Goal: Information Seeking & Learning: Learn about a topic

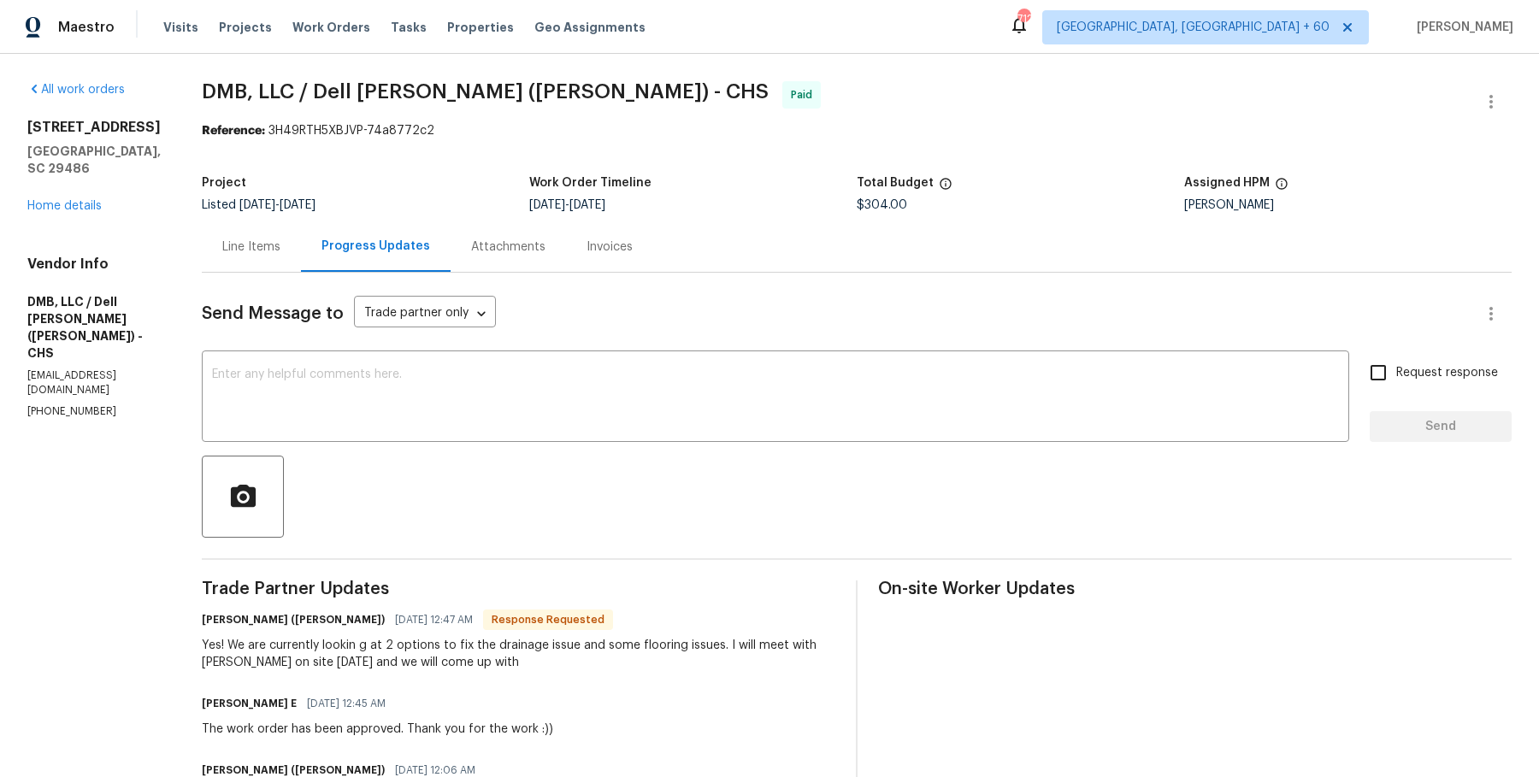
scroll to position [1130, 0]
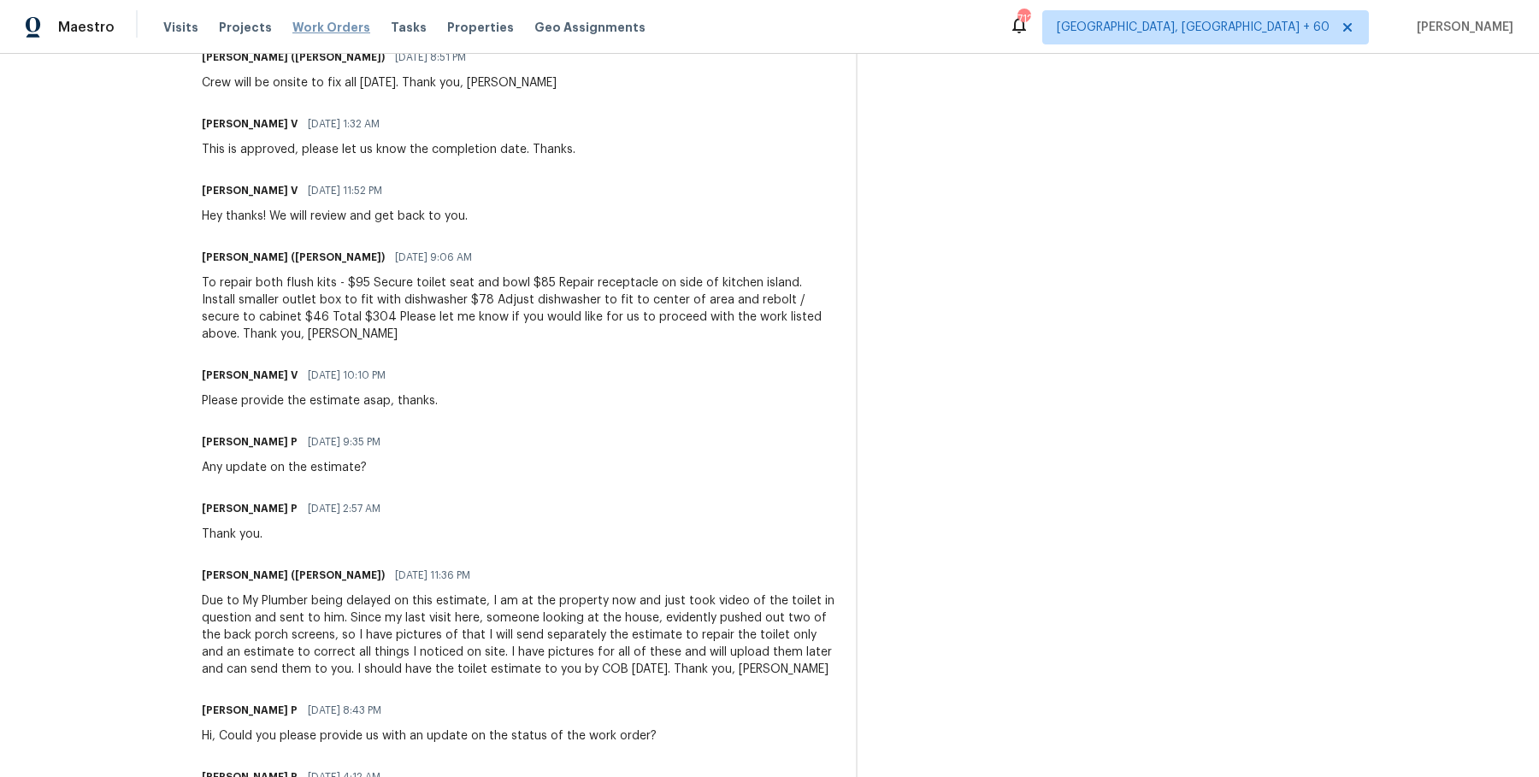
click at [297, 19] on span "Work Orders" at bounding box center [331, 27] width 78 height 17
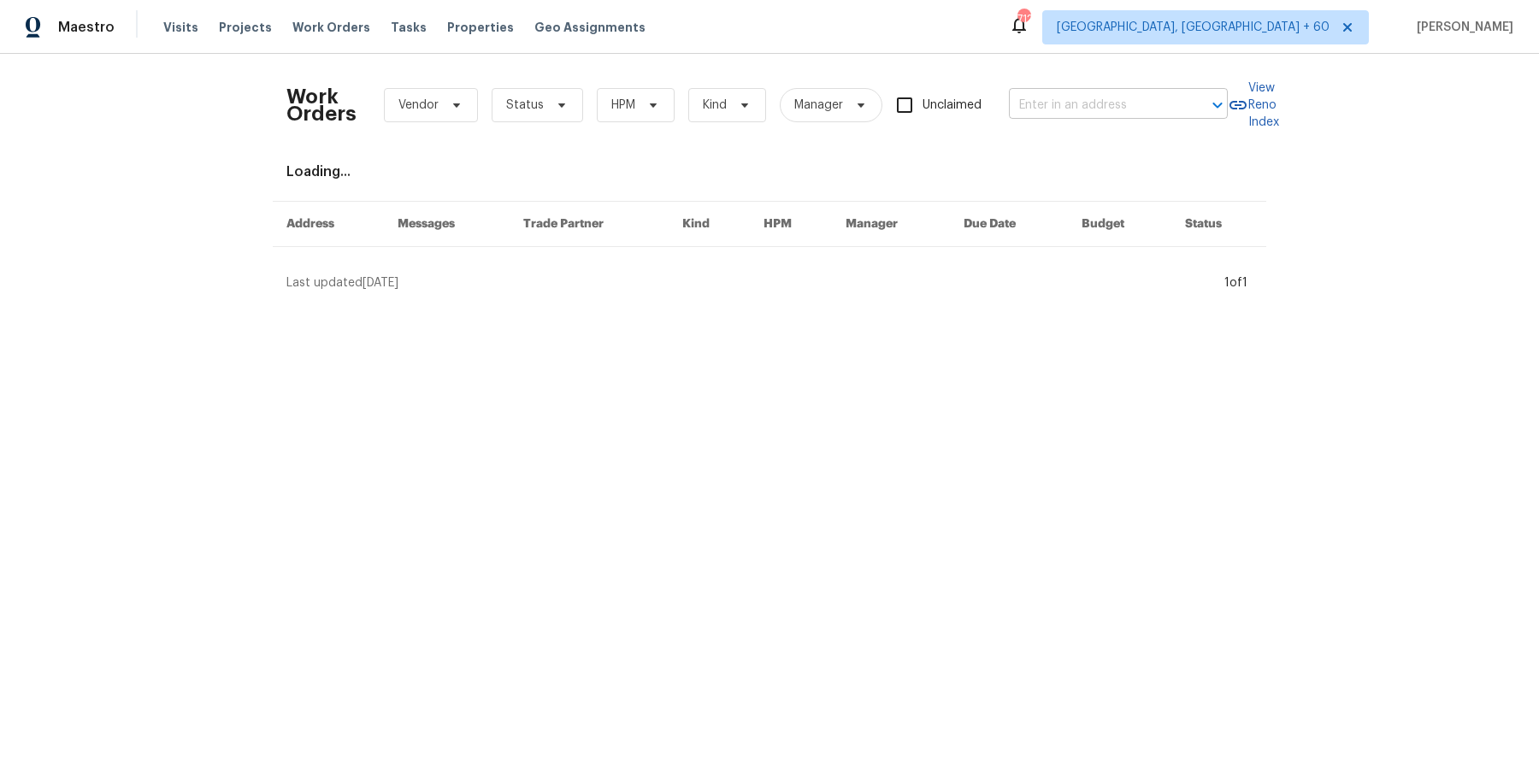
click at [1141, 92] on input "text" at bounding box center [1094, 105] width 171 height 27
paste input "[STREET_ADDRESS]"
type input "17 Main Ct Liberty, MO 64068"
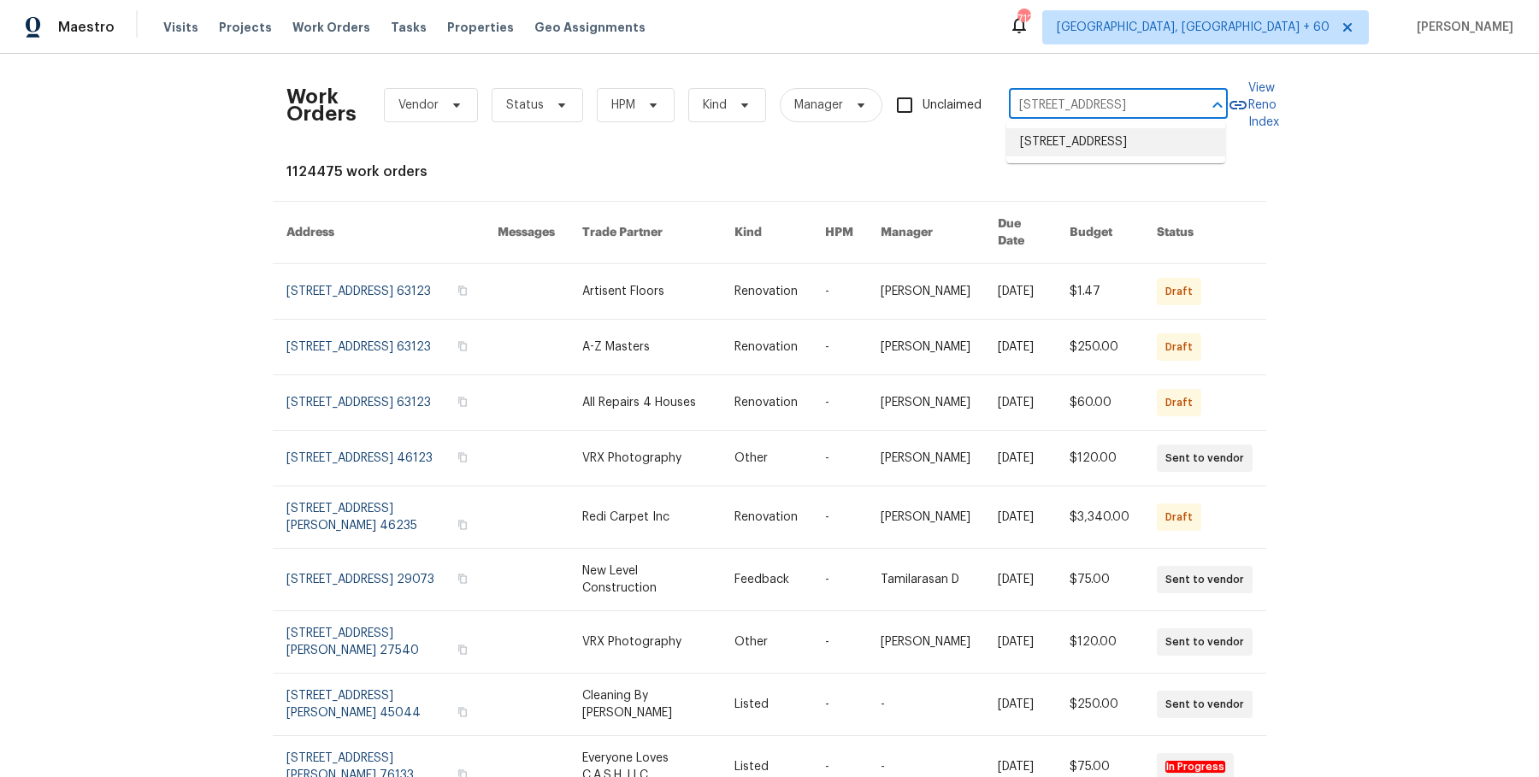
click at [1128, 151] on li "17 Main Ct, Liberty, MO 64068" at bounding box center [1115, 142] width 219 height 28
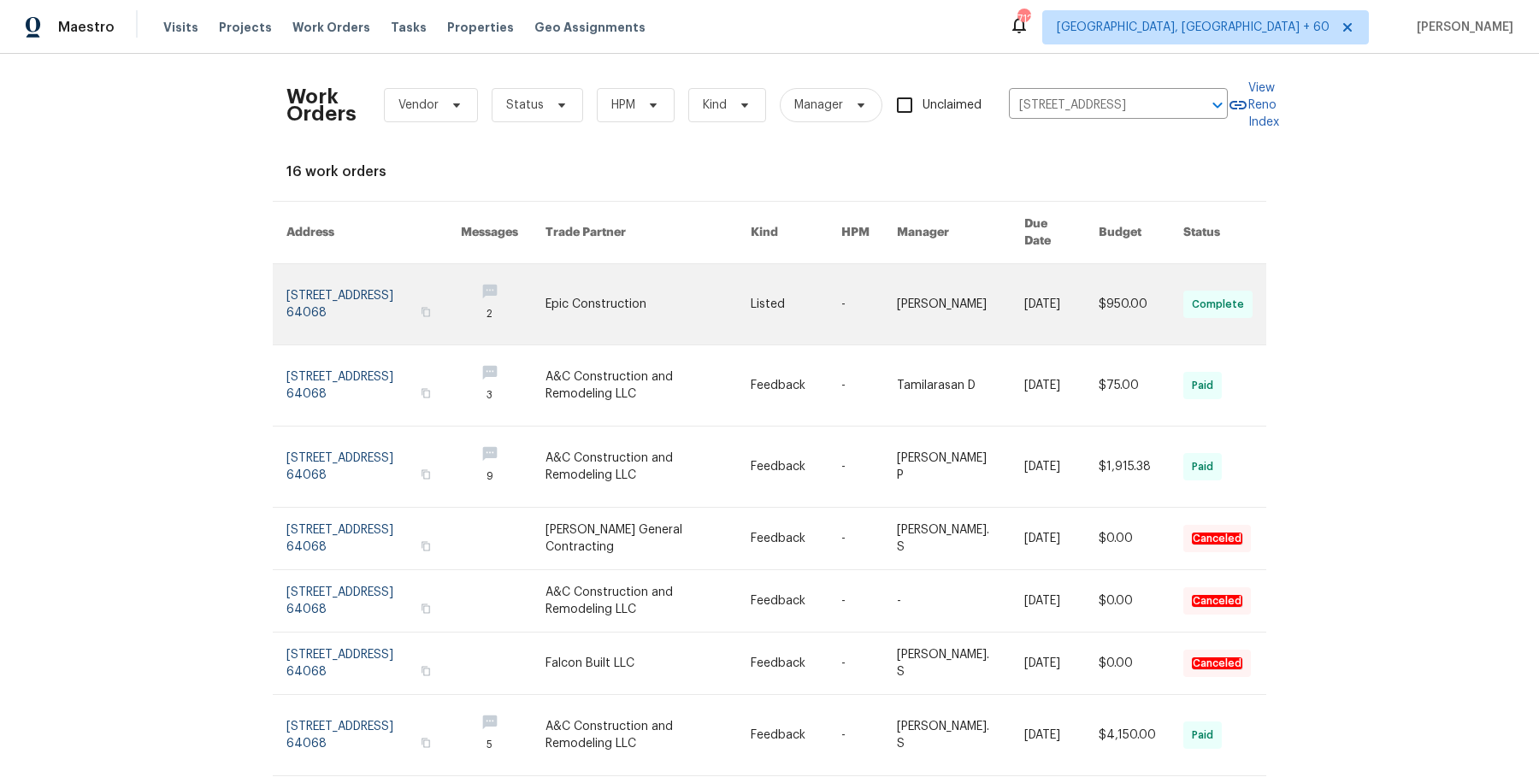
click at [849, 267] on td "-" at bounding box center [856, 304] width 56 height 81
click at [865, 284] on link at bounding box center [869, 304] width 56 height 80
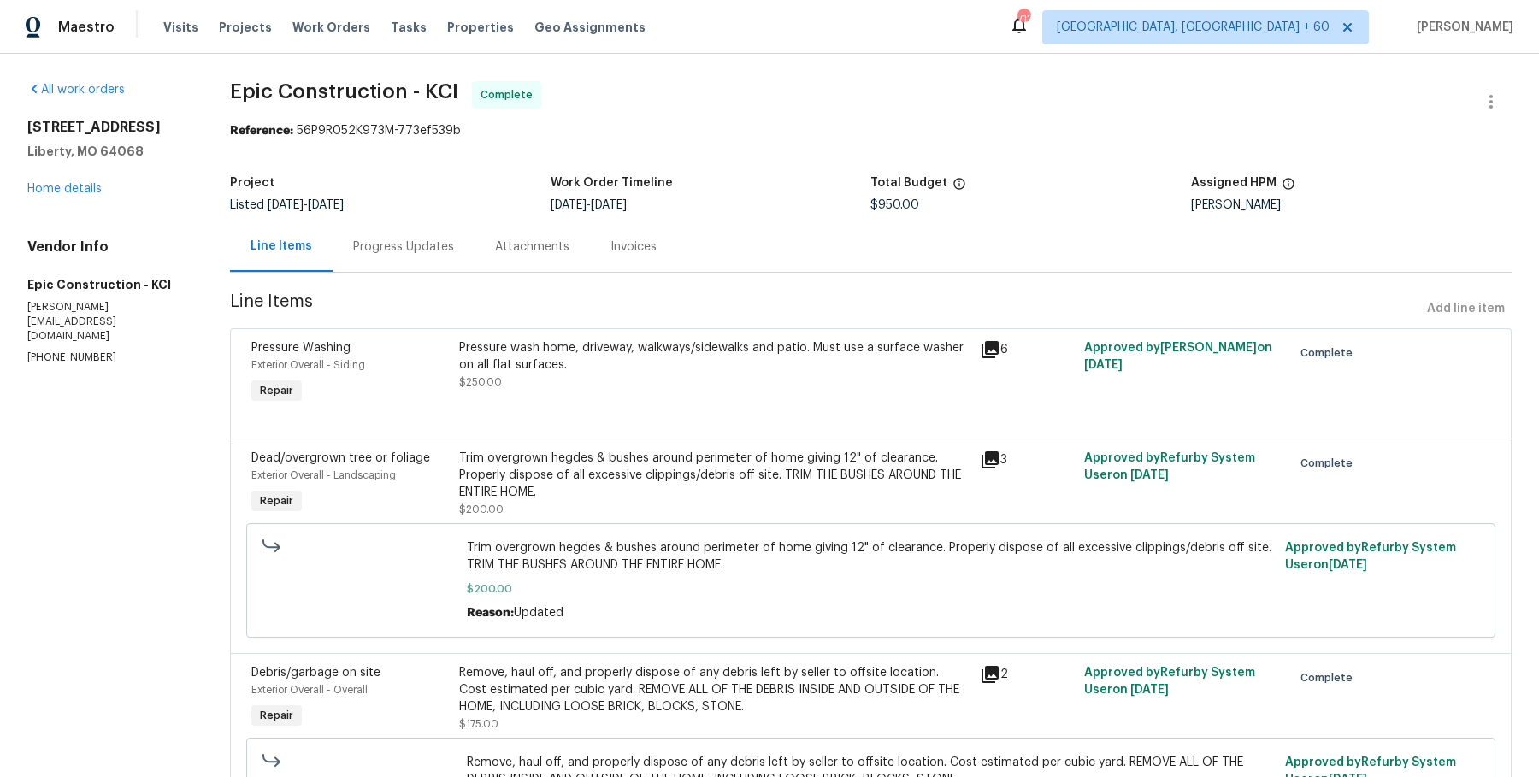
click at [103, 185] on div "17 Main Ct Liberty, MO 64068 Home details" at bounding box center [108, 158] width 162 height 79
click at [76, 186] on link "Home details" at bounding box center [64, 189] width 74 height 12
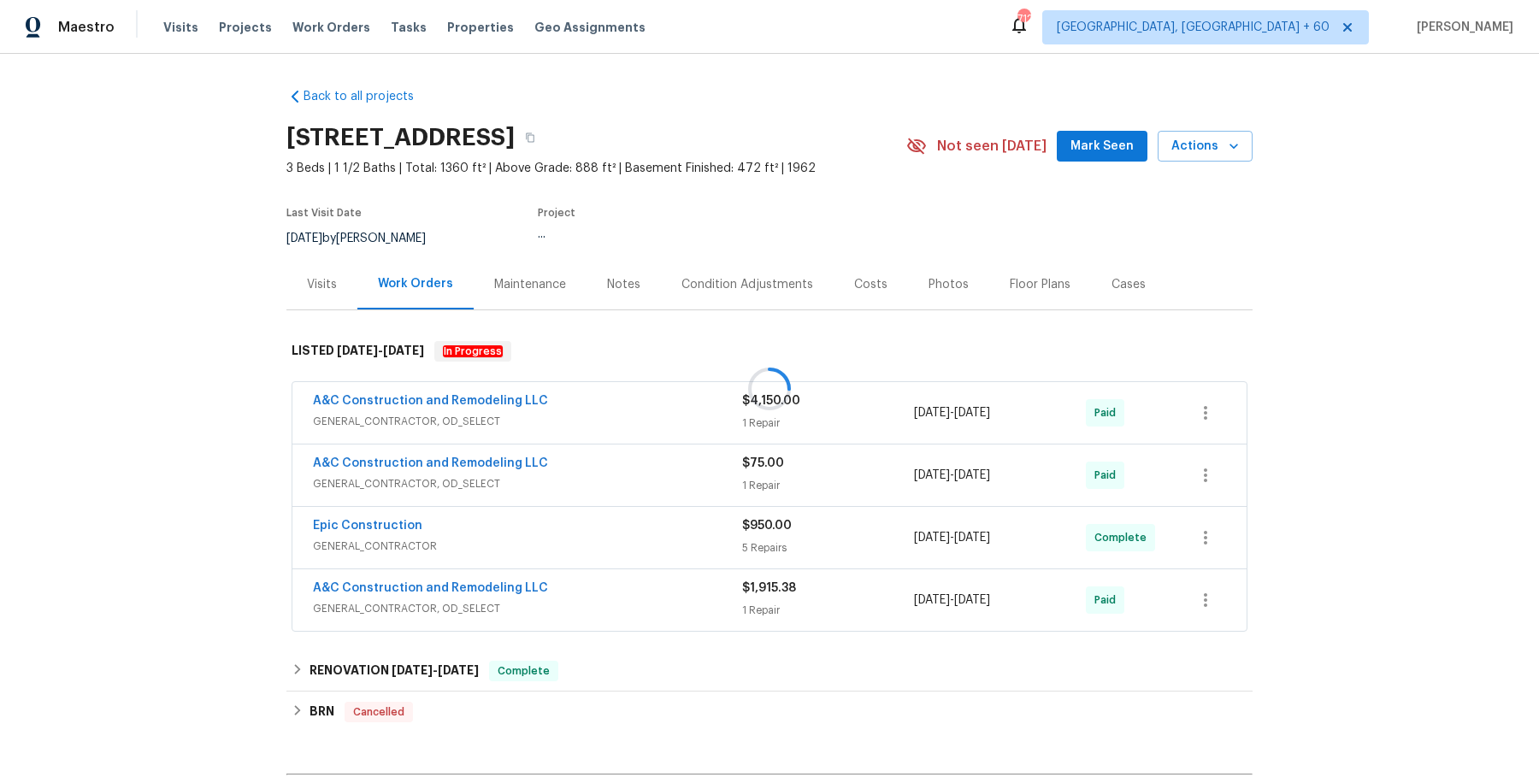
click at [568, 362] on div at bounding box center [769, 388] width 1539 height 777
click at [593, 402] on div "A&C Construction and Remodeling LLC" at bounding box center [527, 402] width 429 height 21
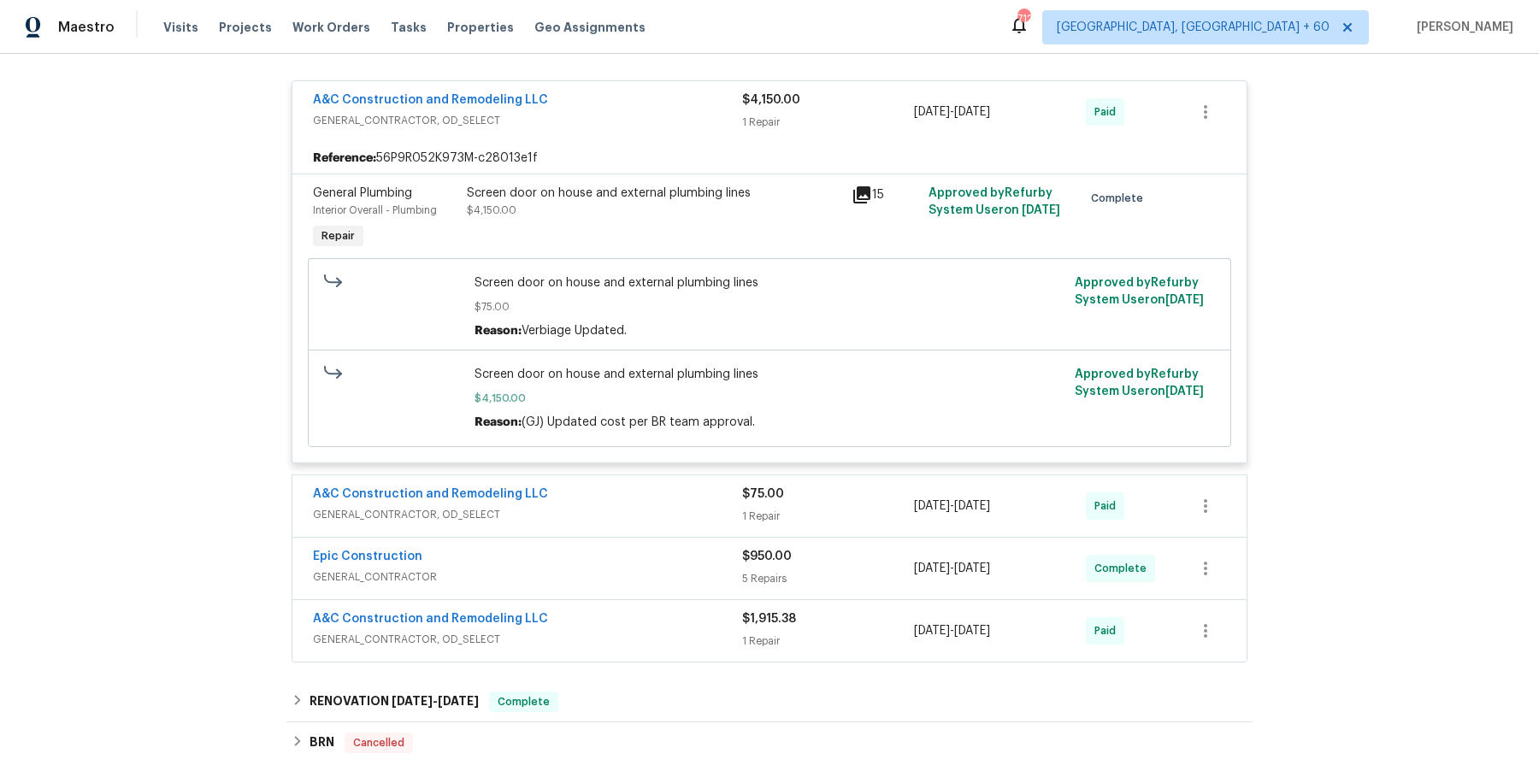
scroll to position [330, 0]
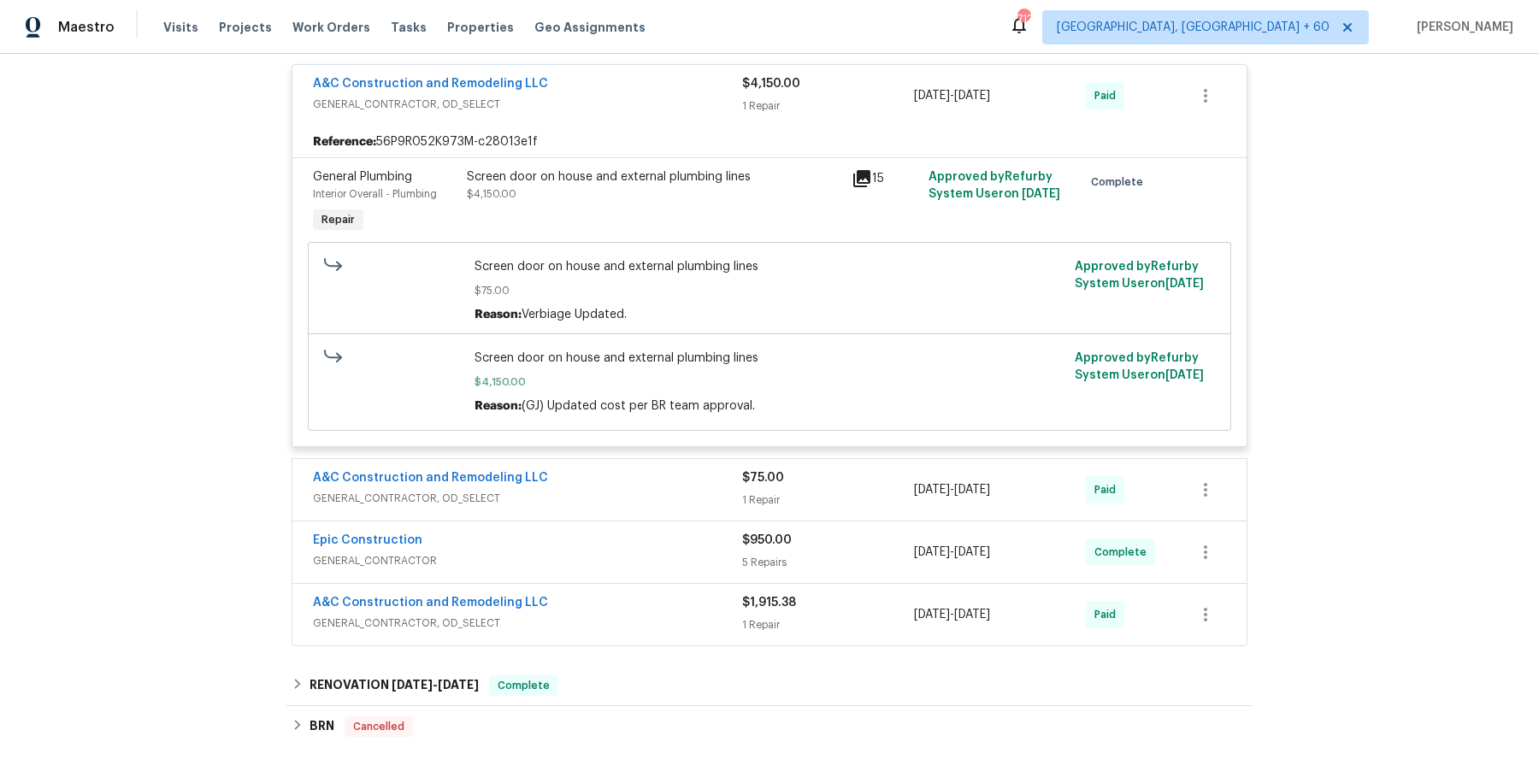
click at [652, 474] on div "A&C Construction and Remodeling LLC" at bounding box center [527, 479] width 429 height 21
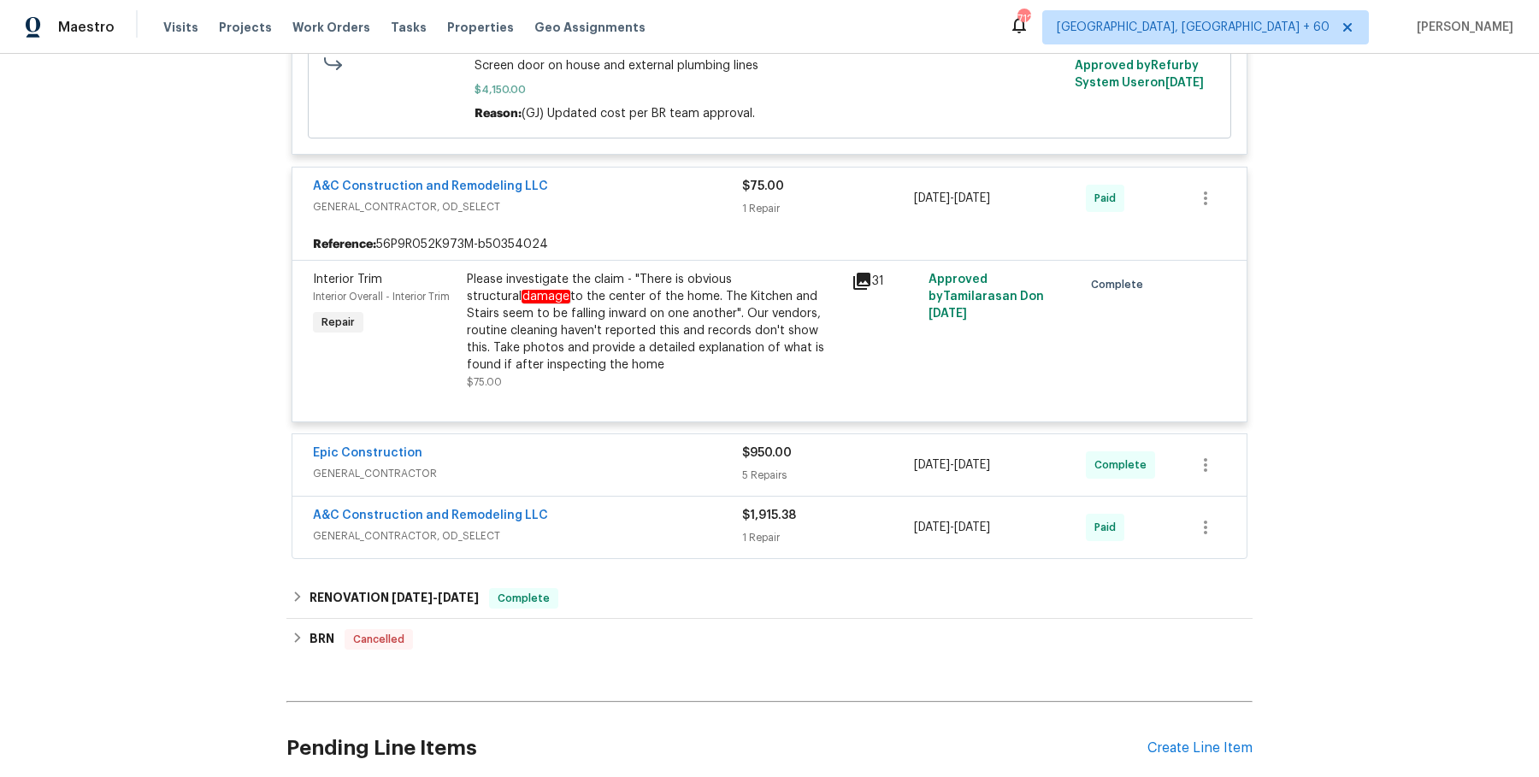
scroll to position [673, 0]
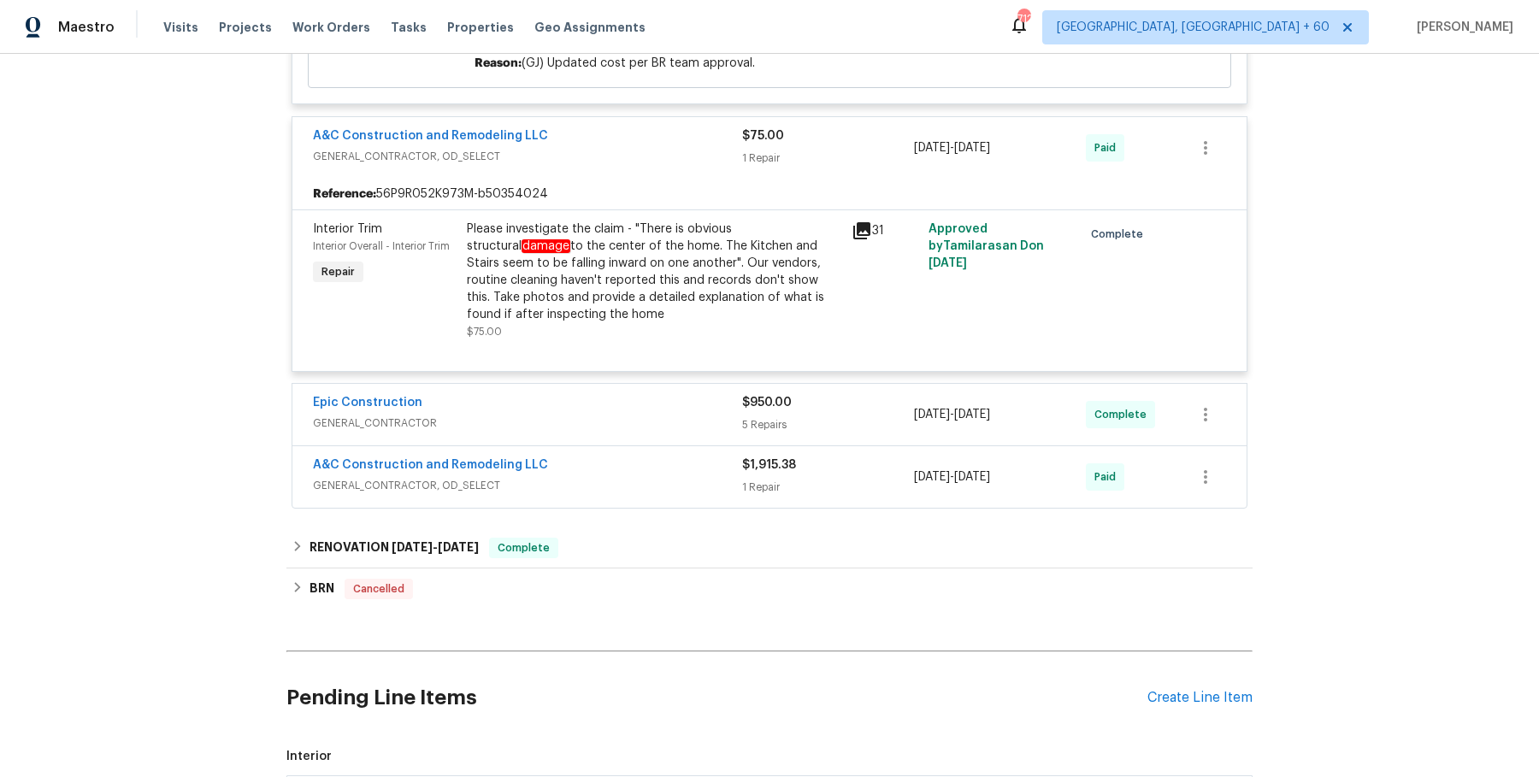
click at [666, 404] on div "Epic Construction" at bounding box center [527, 404] width 429 height 21
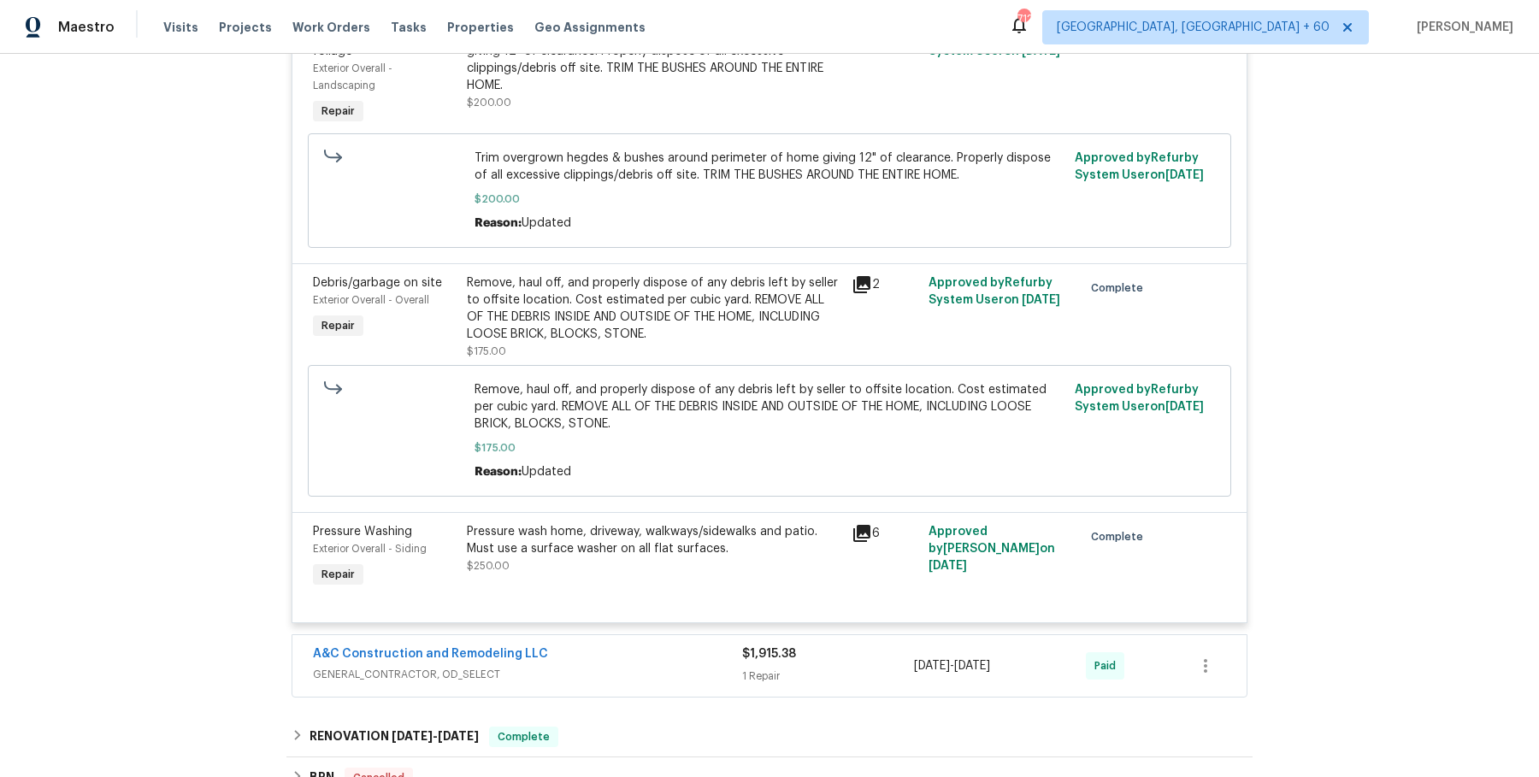
scroll to position [1958, 0]
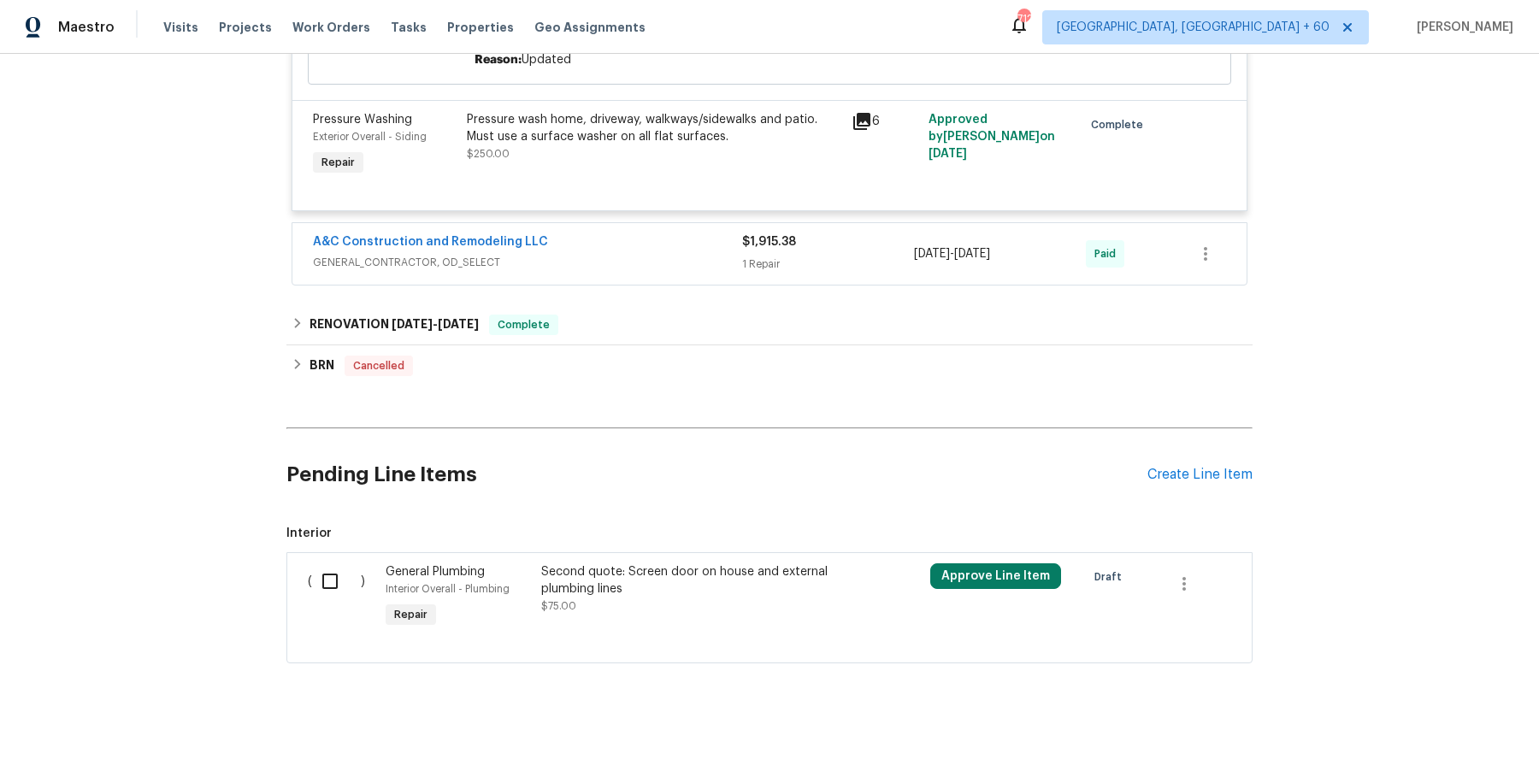
click at [699, 248] on div "A&C Construction and Remodeling LLC" at bounding box center [527, 243] width 429 height 21
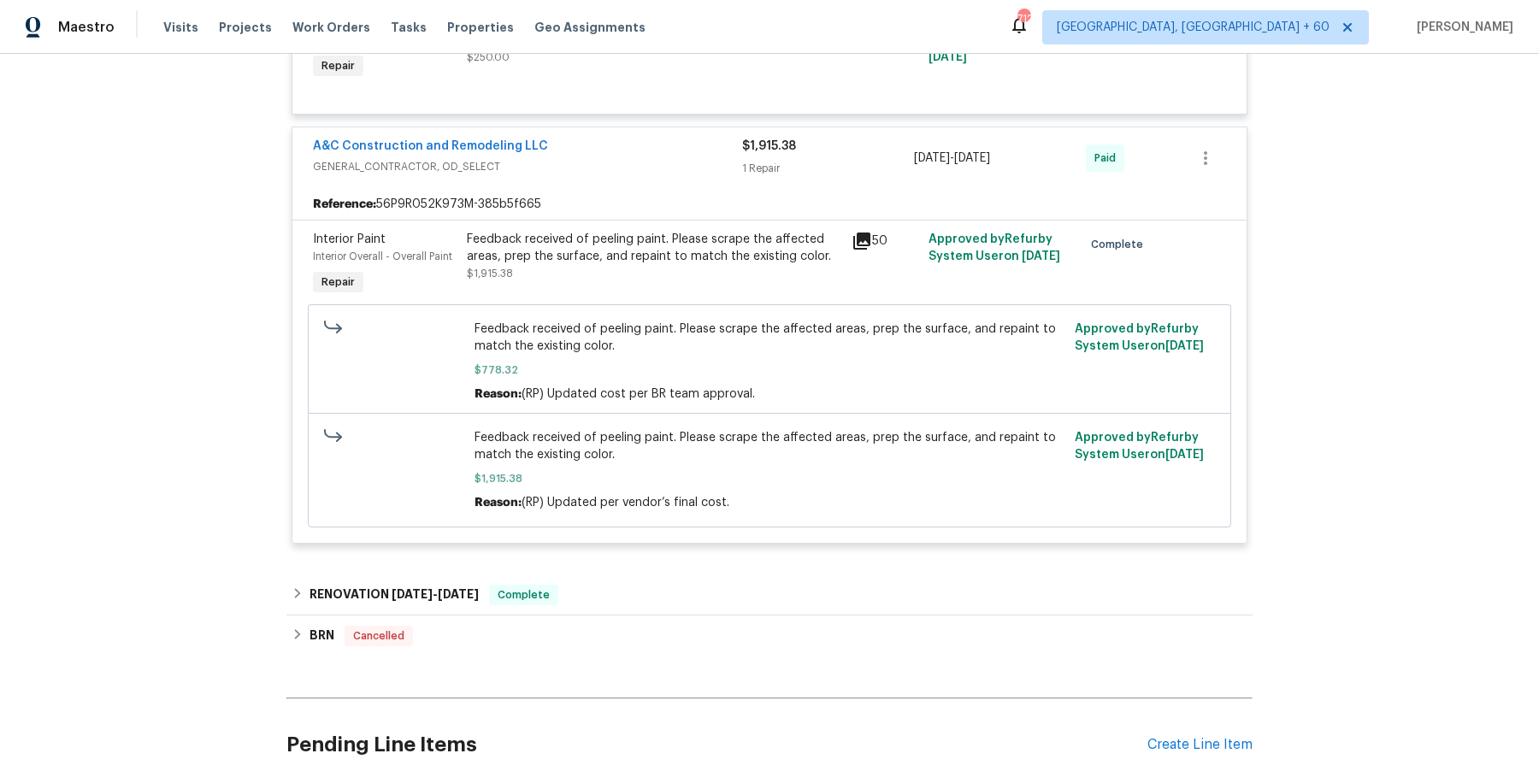
scroll to position [2068, 0]
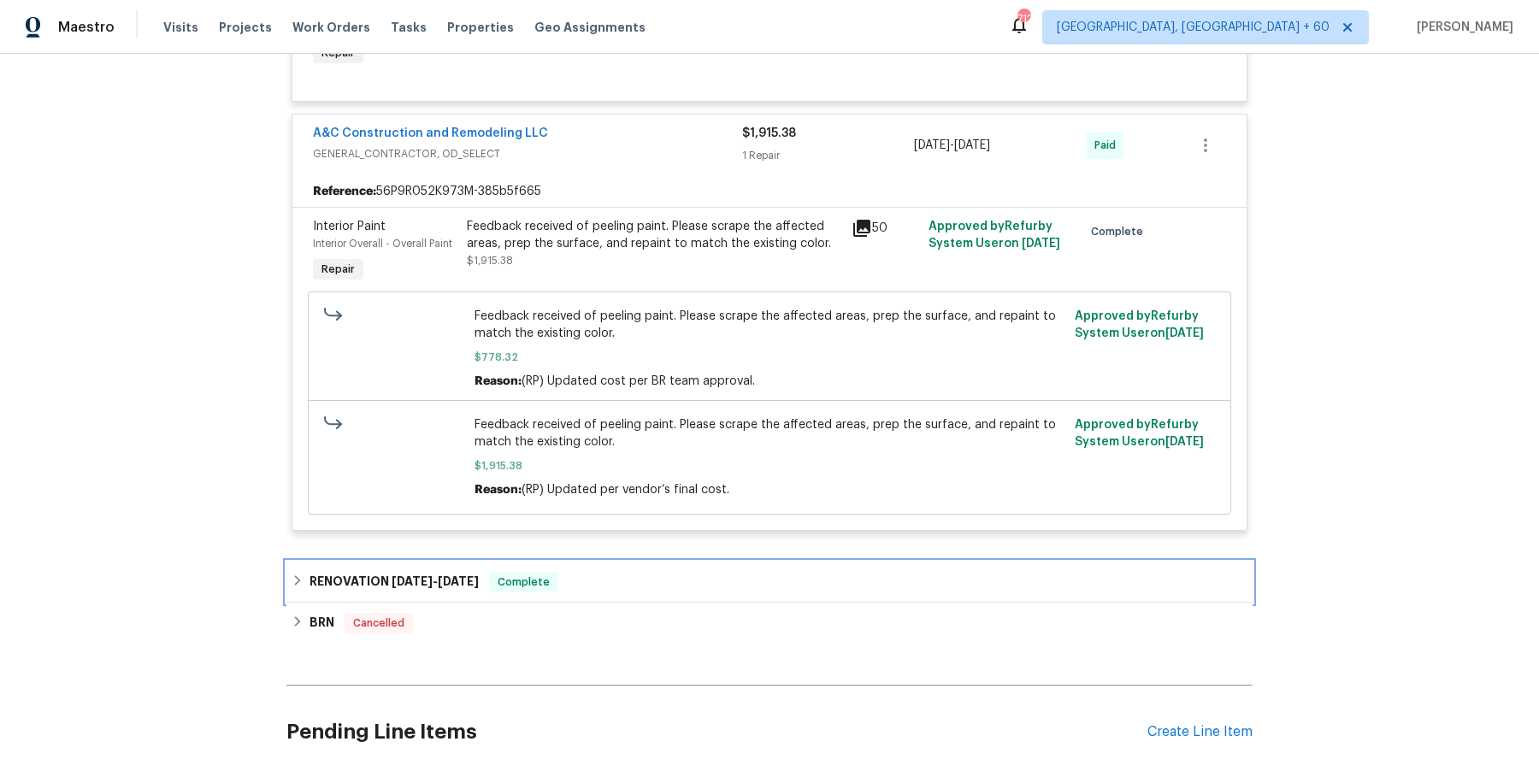
click at [639, 575] on div "RENOVATION 4/28/25 - 5/28/25 Complete" at bounding box center [770, 582] width 956 height 21
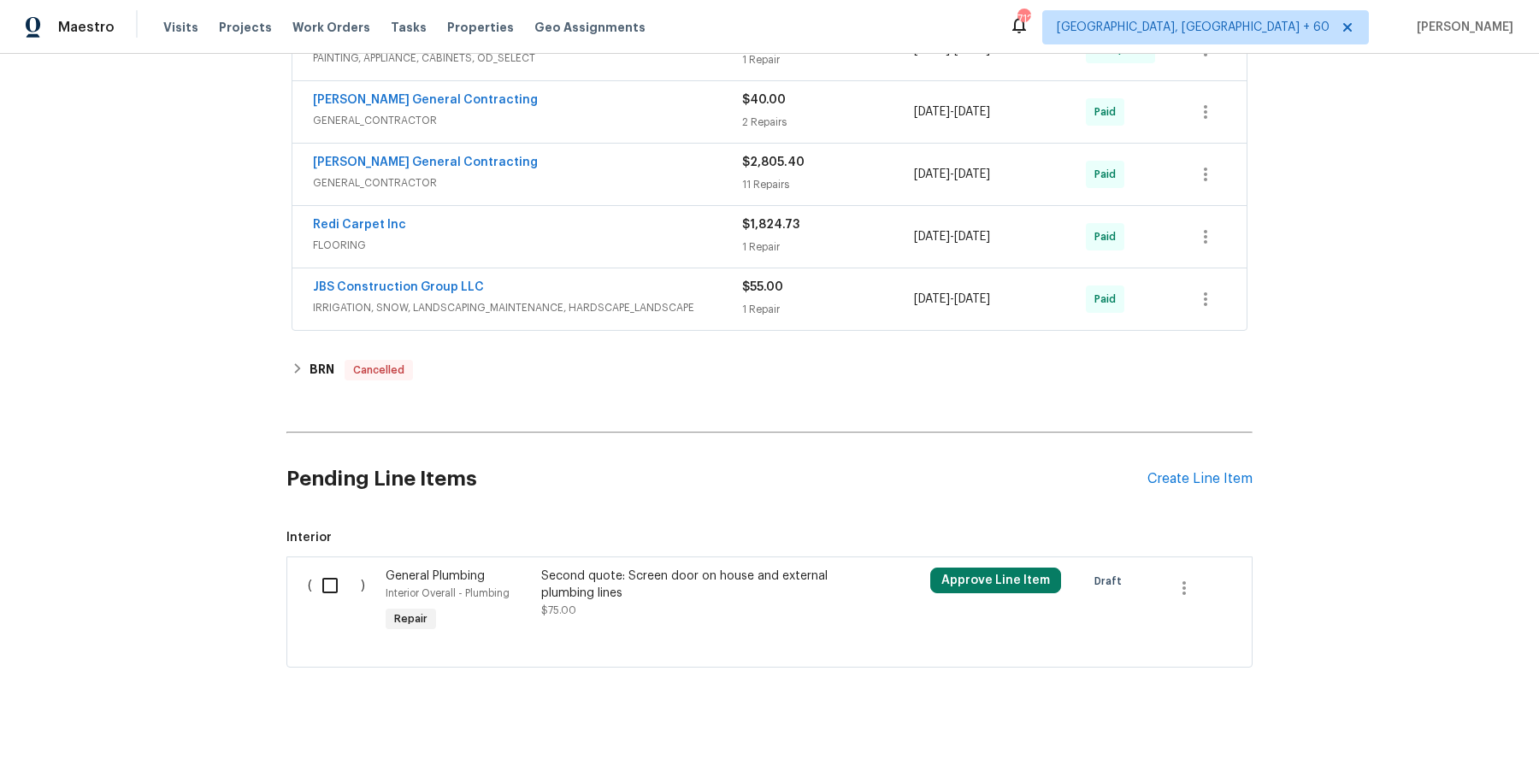
scroll to position [2773, 0]
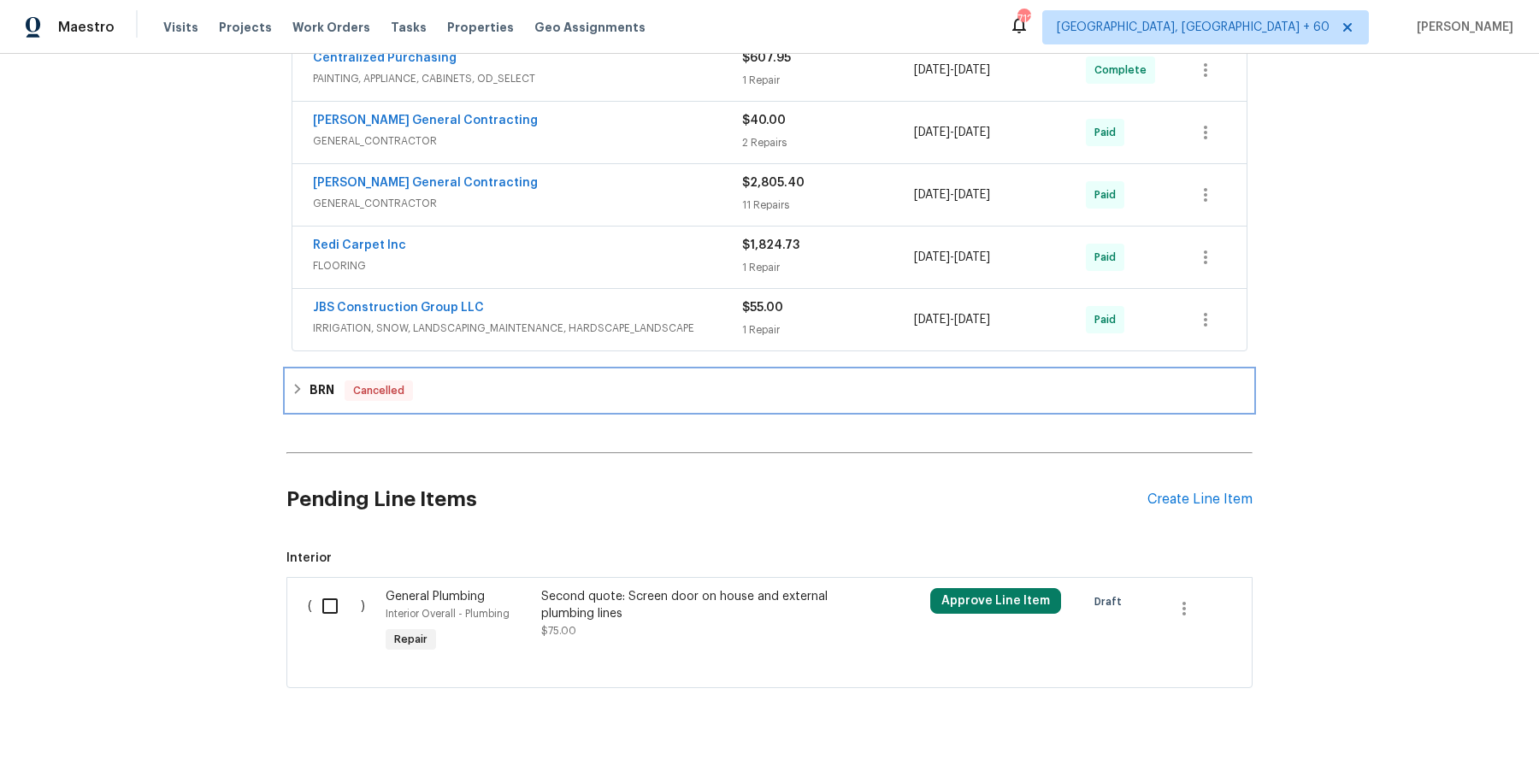
click at [529, 370] on div "BRN Cancelled" at bounding box center [769, 390] width 966 height 41
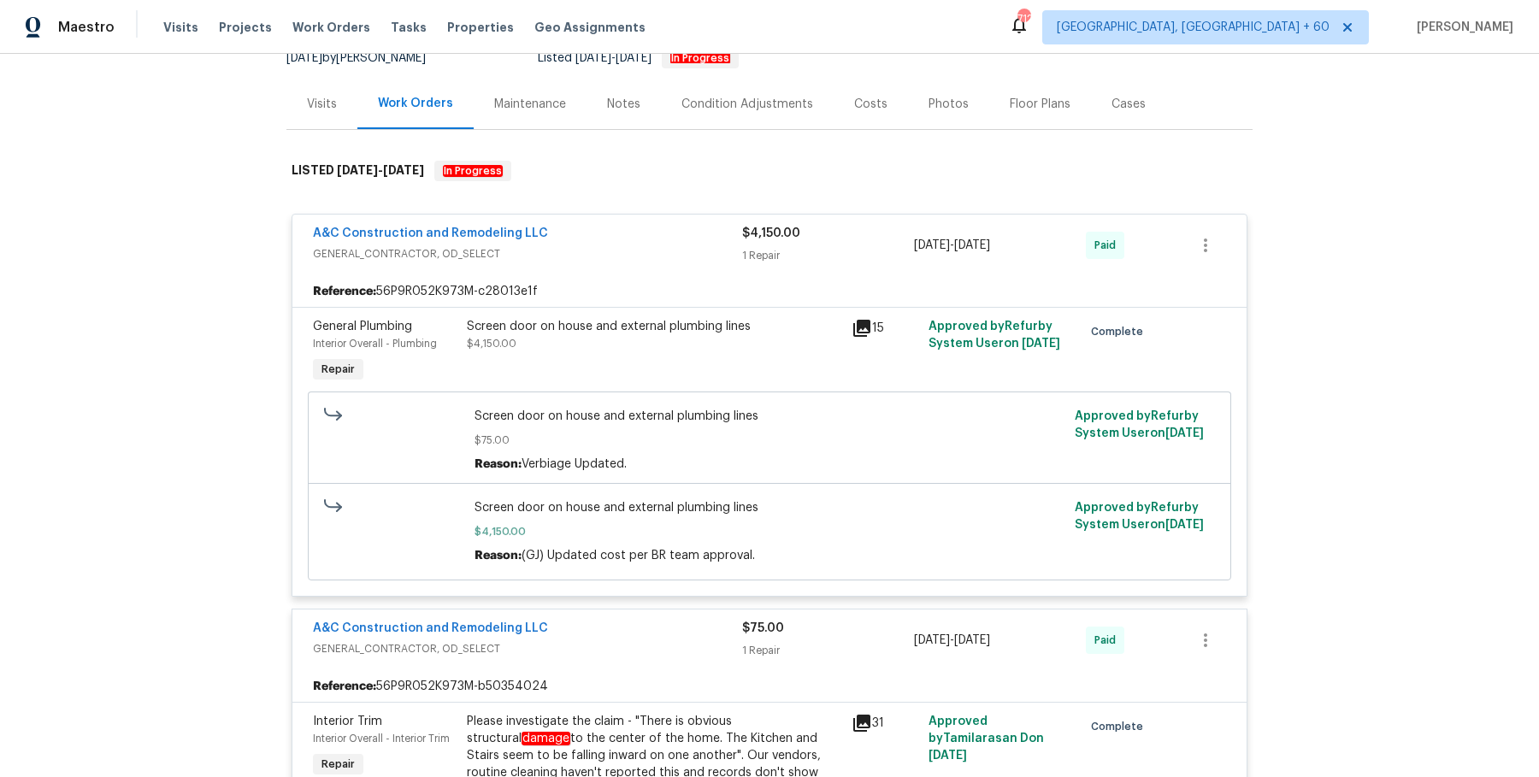
scroll to position [0, 0]
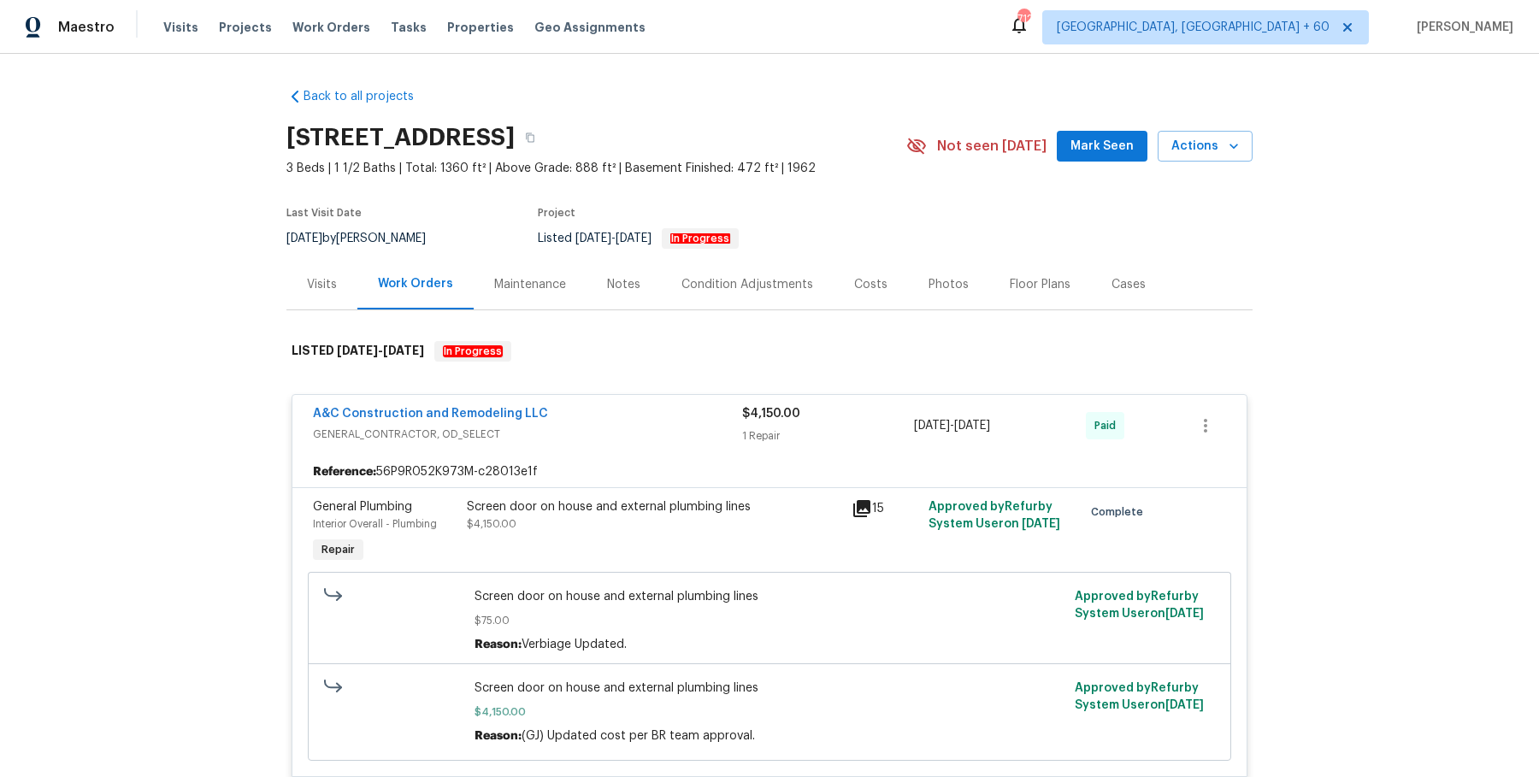
click at [661, 156] on div "17 Main Ct, Liberty, MO 64068" at bounding box center [596, 137] width 620 height 44
click at [546, 141] on button "button" at bounding box center [530, 137] width 31 height 31
click at [304, 40] on div "Visits Projects Work Orders Tasks Properties Geo Assignments" at bounding box center [414, 27] width 503 height 34
click at [322, 21] on span "Work Orders" at bounding box center [331, 27] width 78 height 17
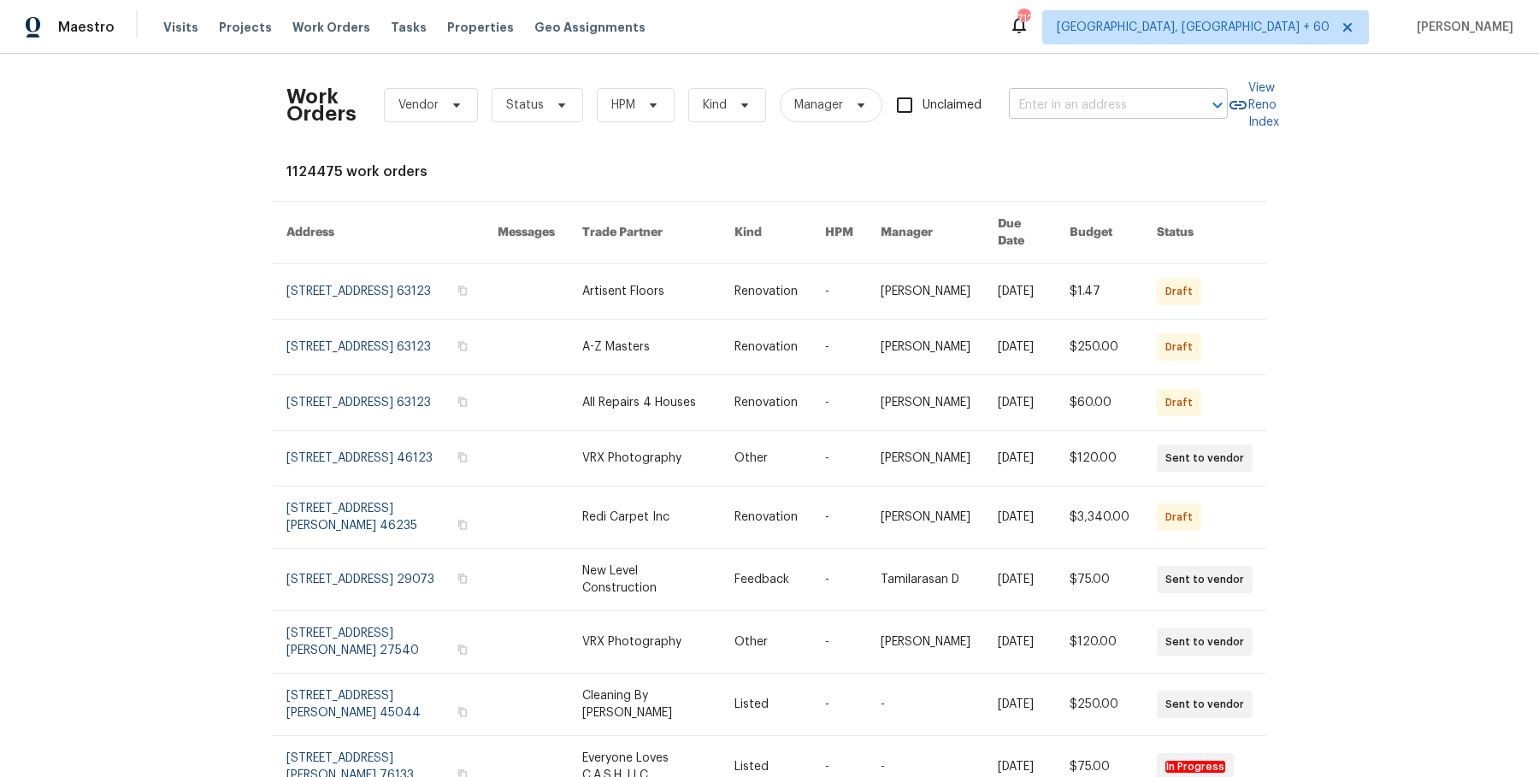
click at [1114, 97] on input "text" at bounding box center [1094, 105] width 171 height 27
paste input "350 Oak Park St Summerville, SC 29486"
type input "350 Oak Park St Summerville, SC 29486"
click at [1096, 135] on li "350 Oak Park St, Summerville, SC 29486" at bounding box center [1115, 142] width 219 height 28
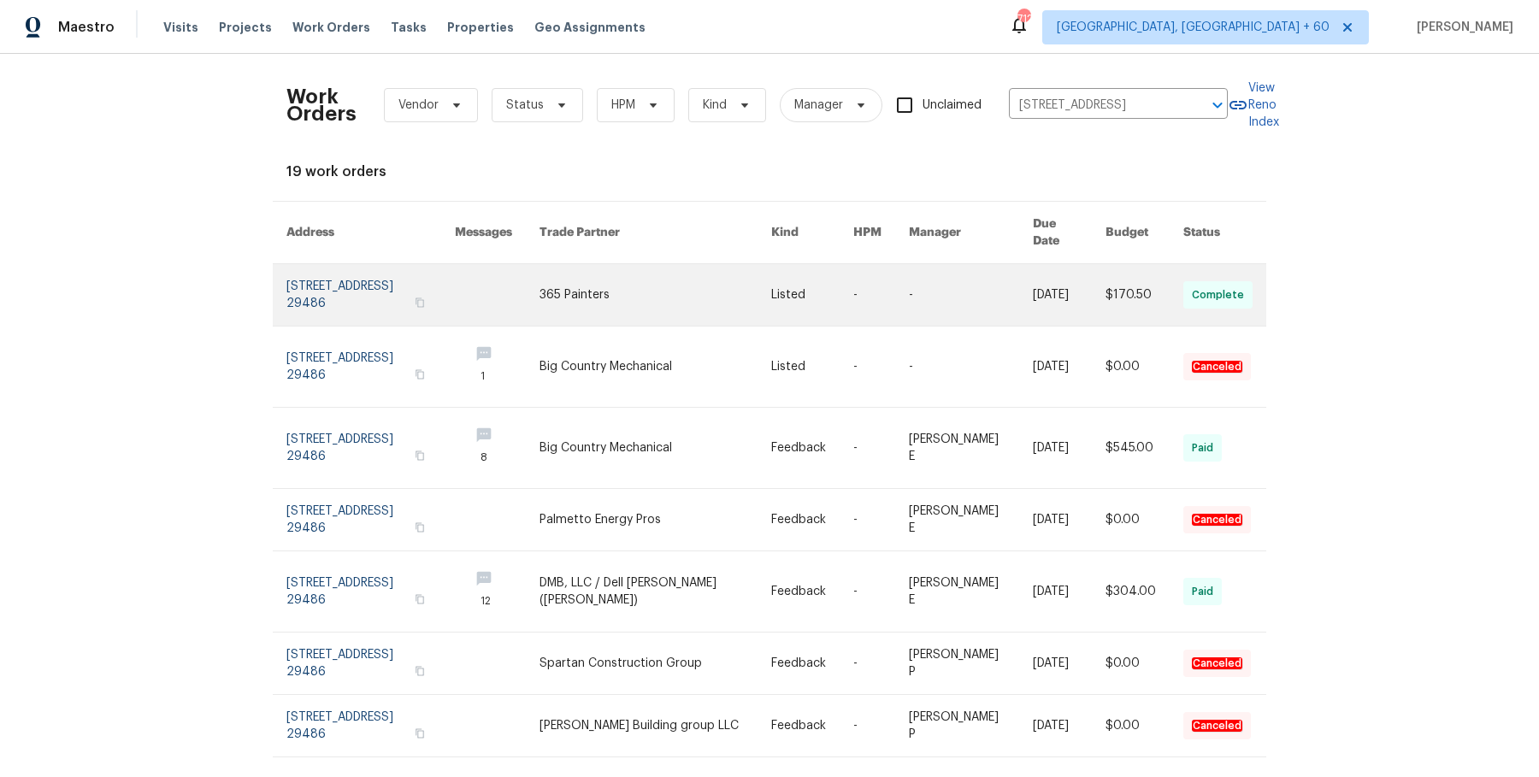
click at [646, 280] on link at bounding box center [656, 295] width 232 height 62
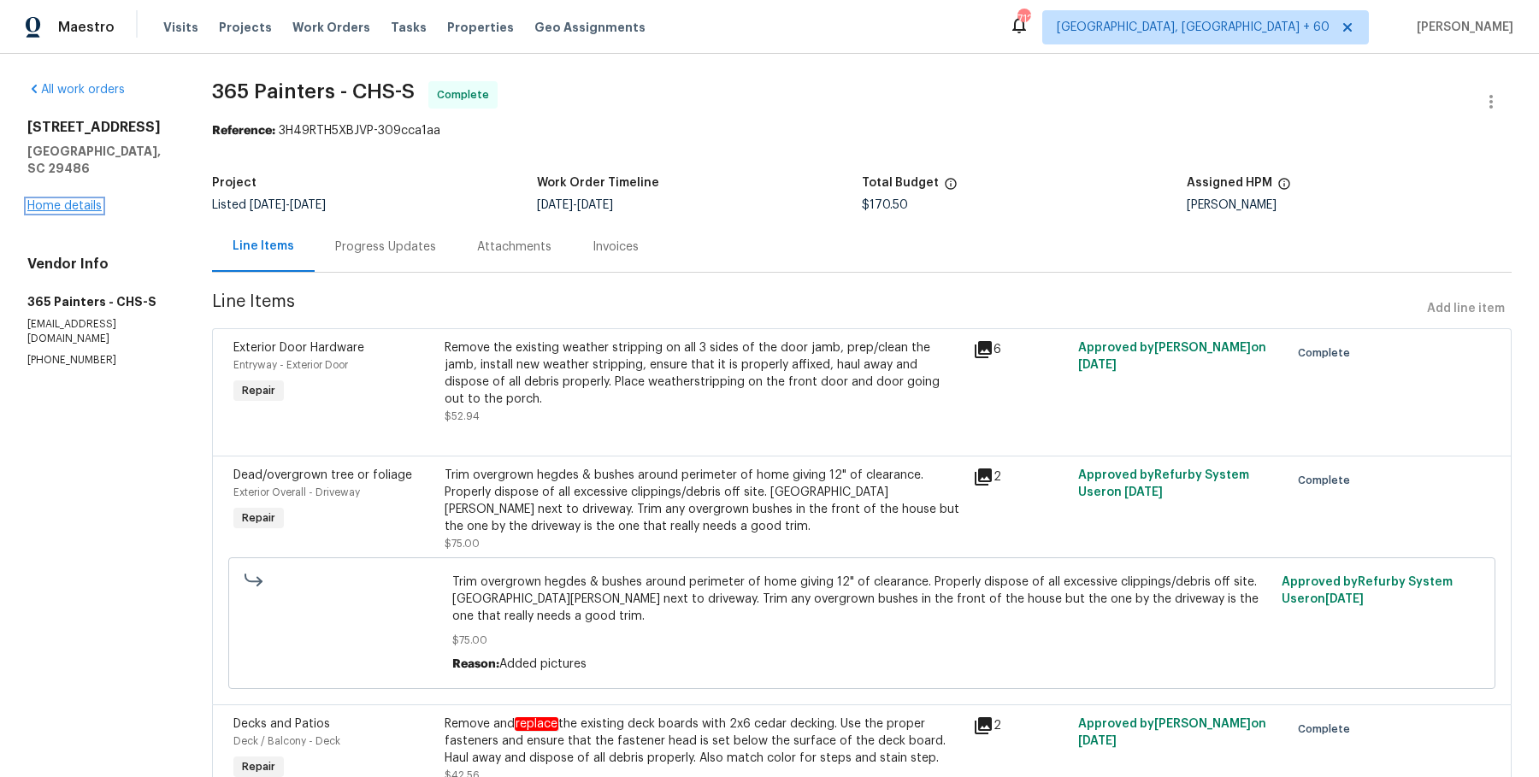
click at [86, 200] on link "Home details" at bounding box center [64, 206] width 74 height 12
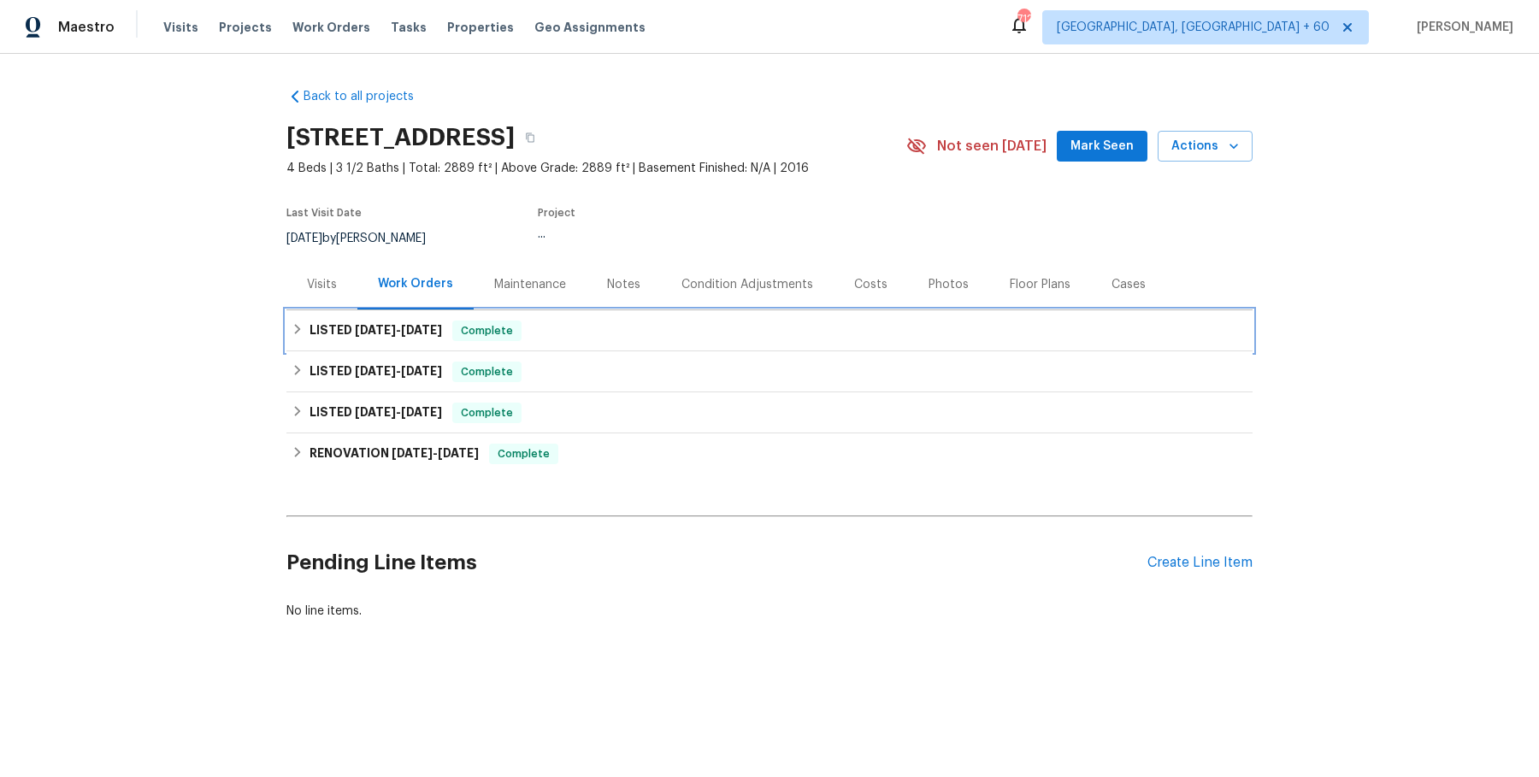
click at [498, 326] on span "Complete" at bounding box center [487, 330] width 66 height 17
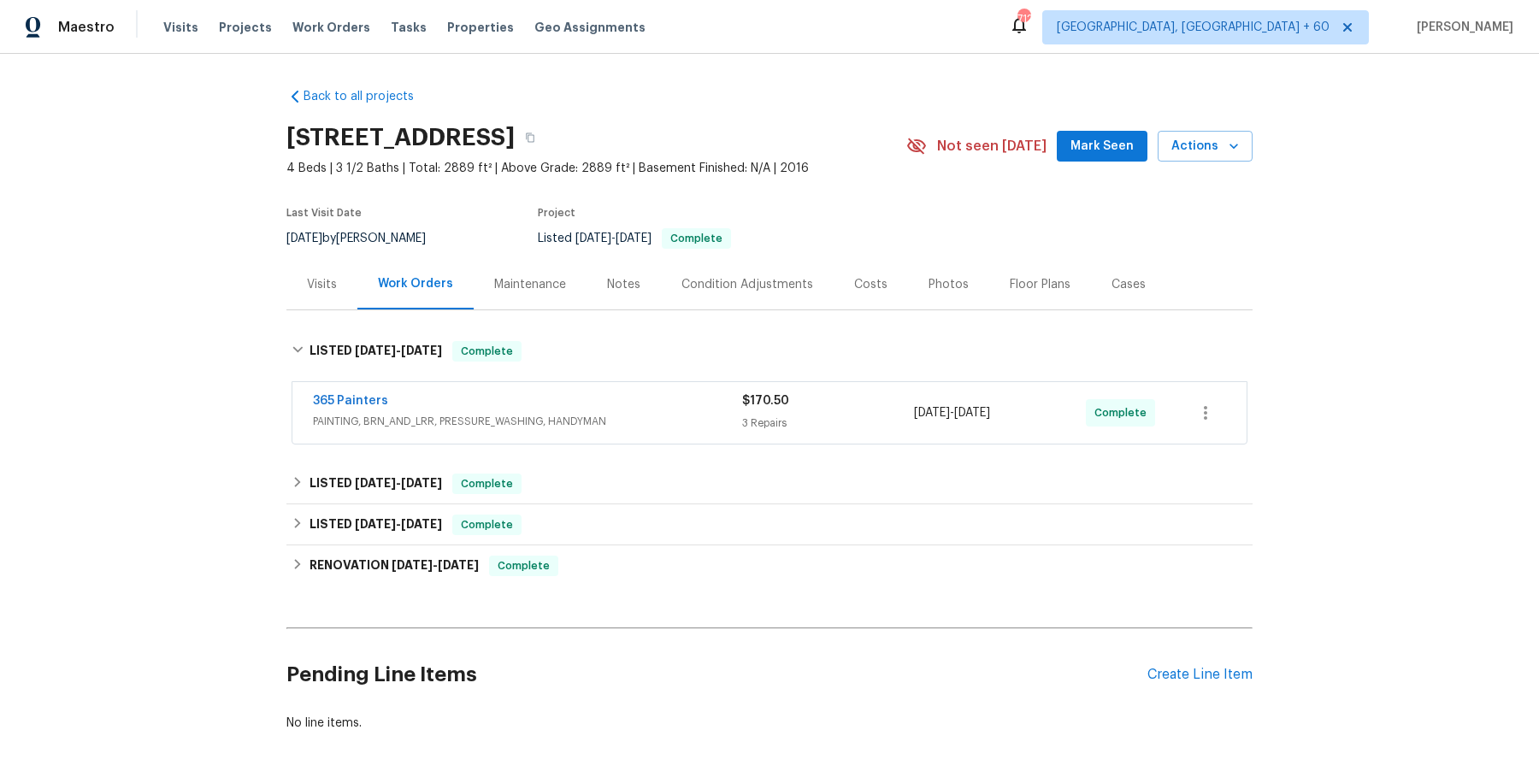
click at [564, 408] on div "365 Painters" at bounding box center [527, 402] width 429 height 21
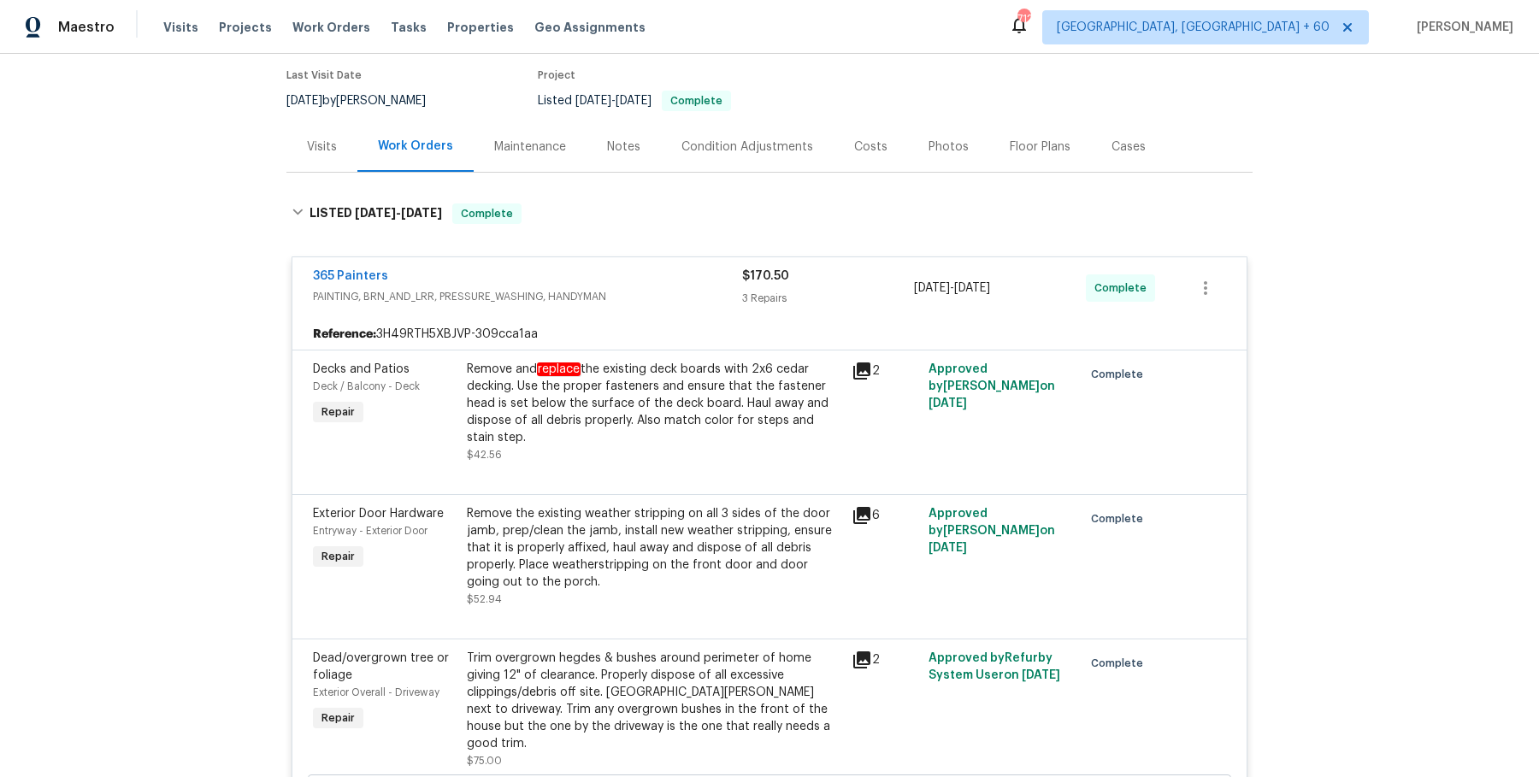
scroll to position [680, 0]
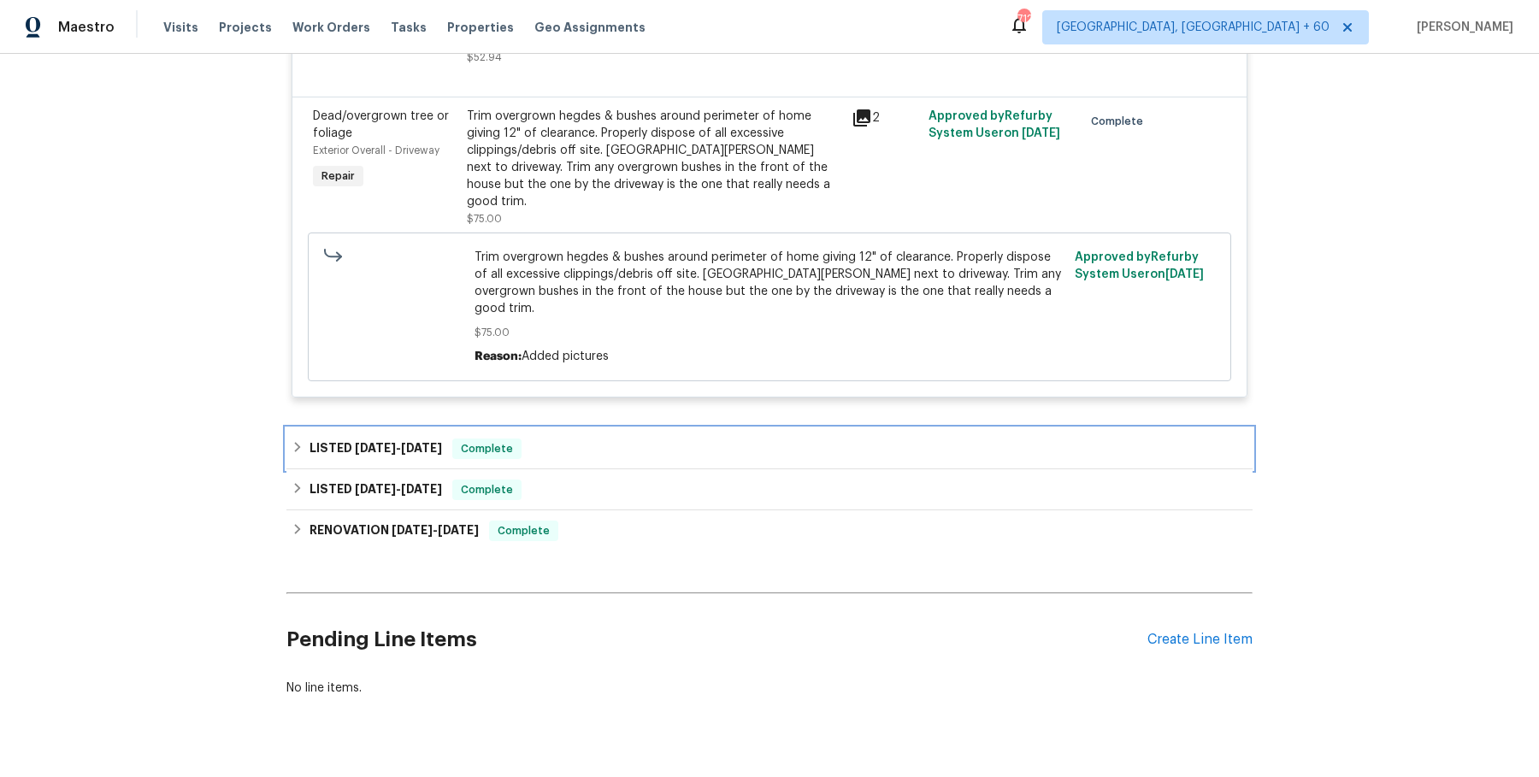
click at [629, 428] on div "LISTED 5/16/25 - 7/2/25 Complete" at bounding box center [769, 448] width 966 height 41
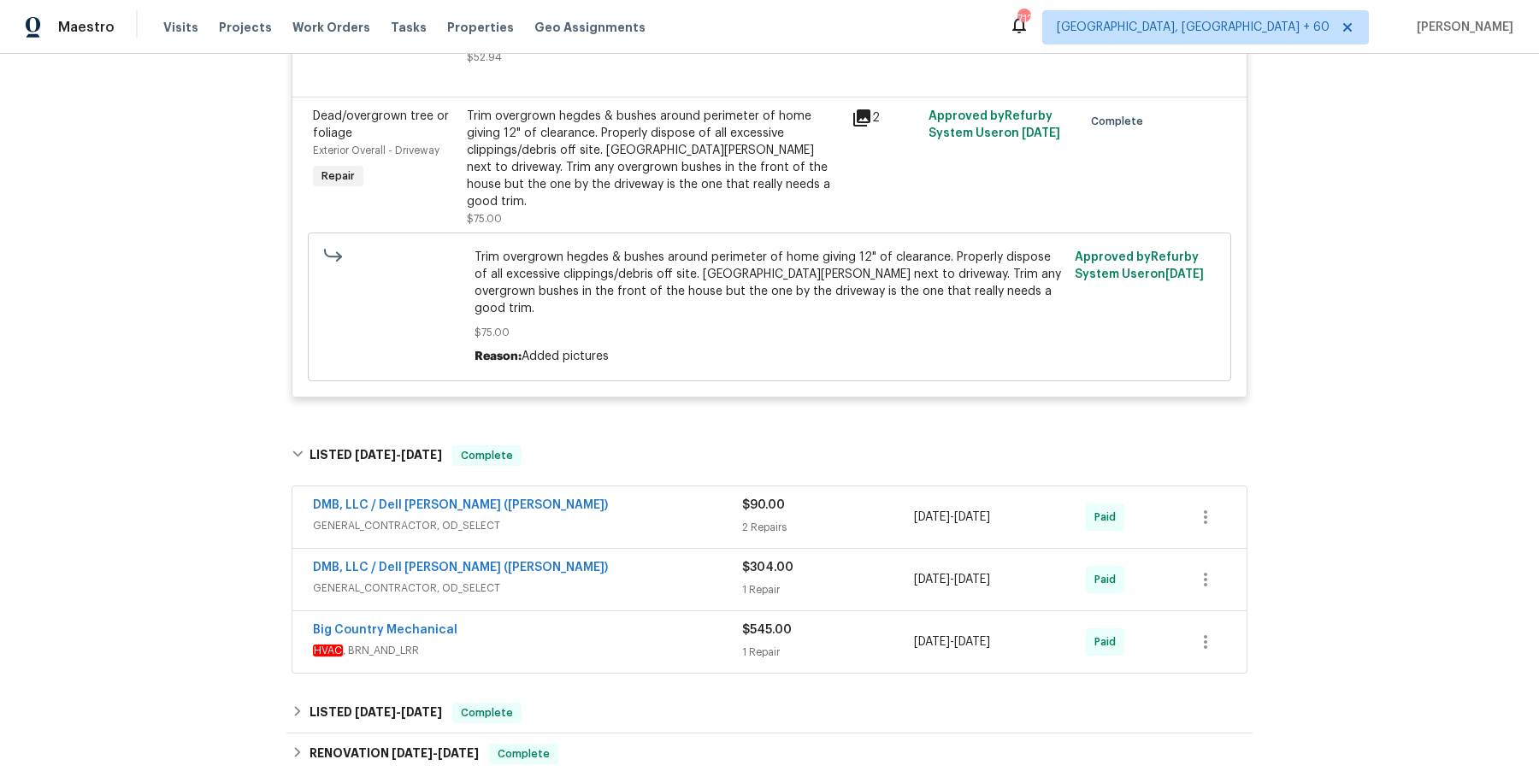
click at [669, 497] on div "DMB, LLC / Dell Bryson (Heise)" at bounding box center [527, 507] width 429 height 21
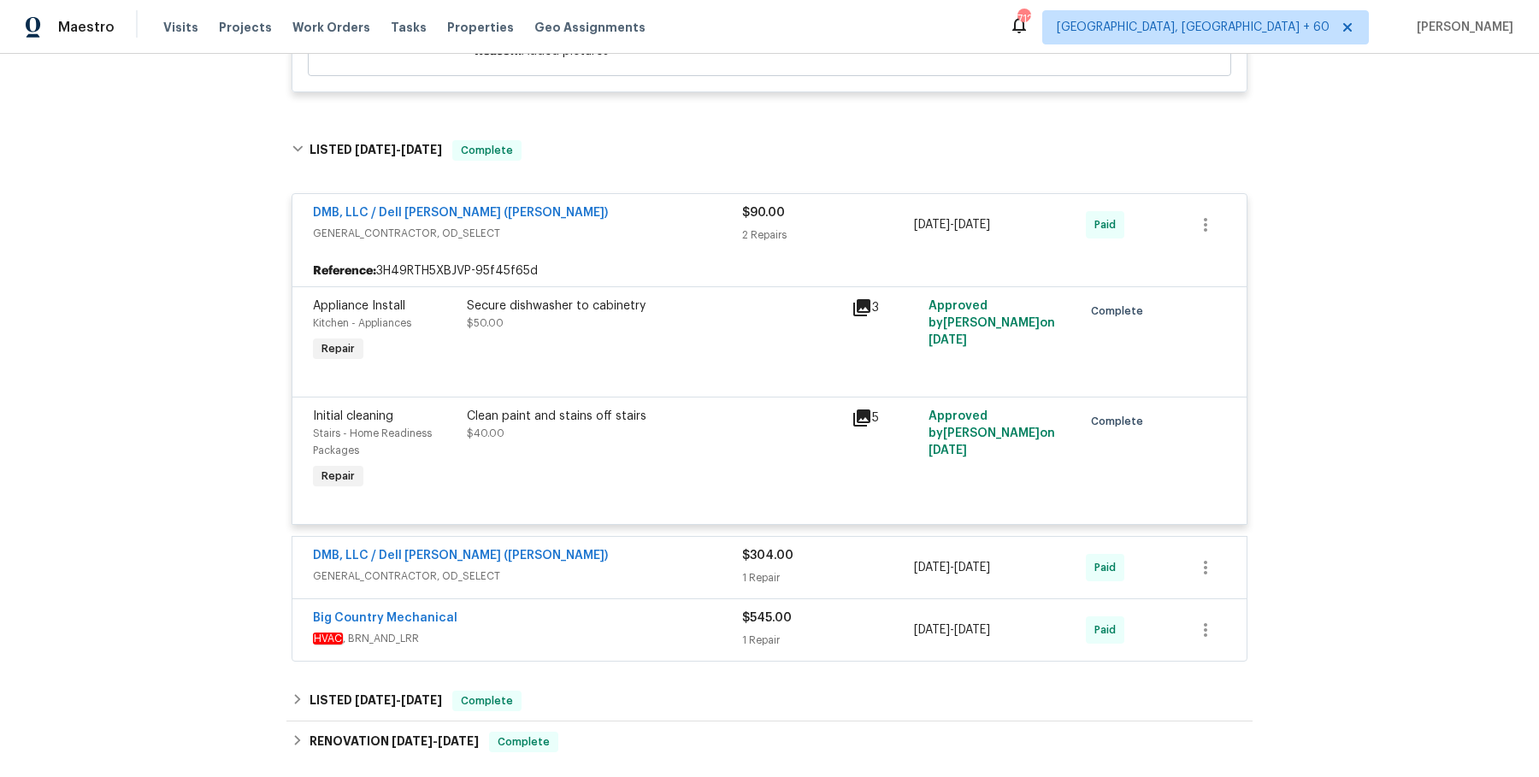
scroll to position [975, 0]
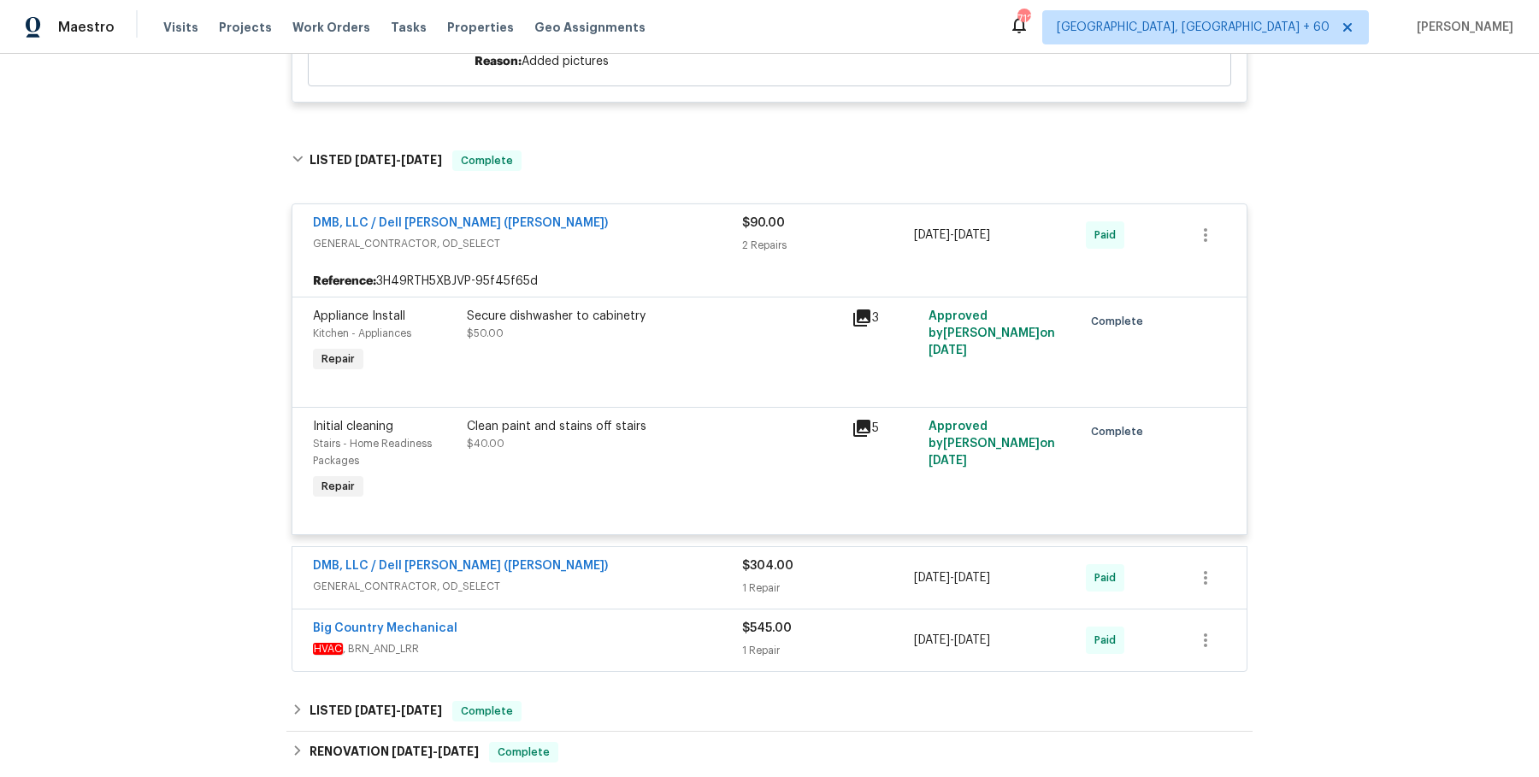
click at [656, 558] on div "DMB, LLC / Dell Bryson (Heise)" at bounding box center [527, 568] width 429 height 21
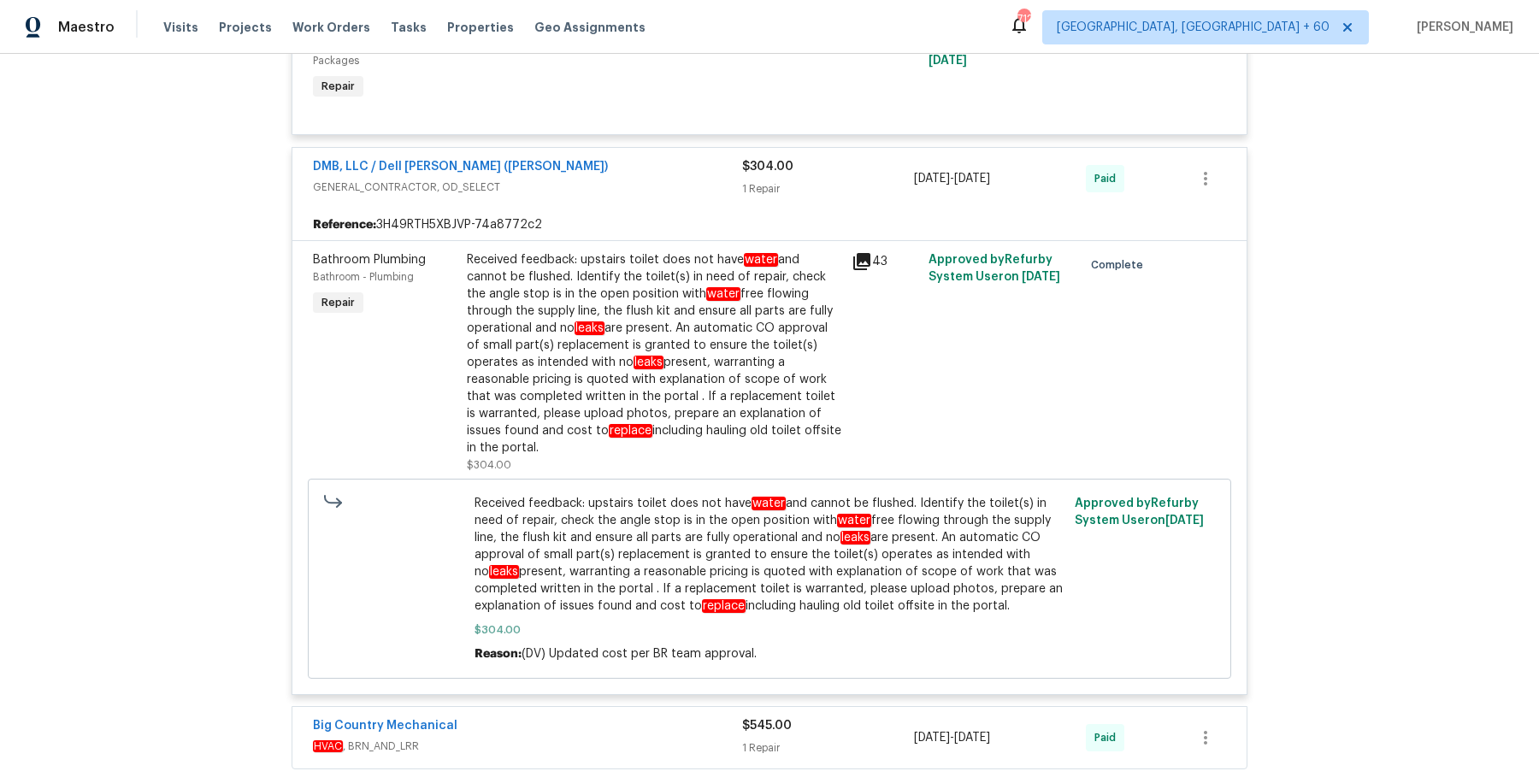
scroll to position [1676, 0]
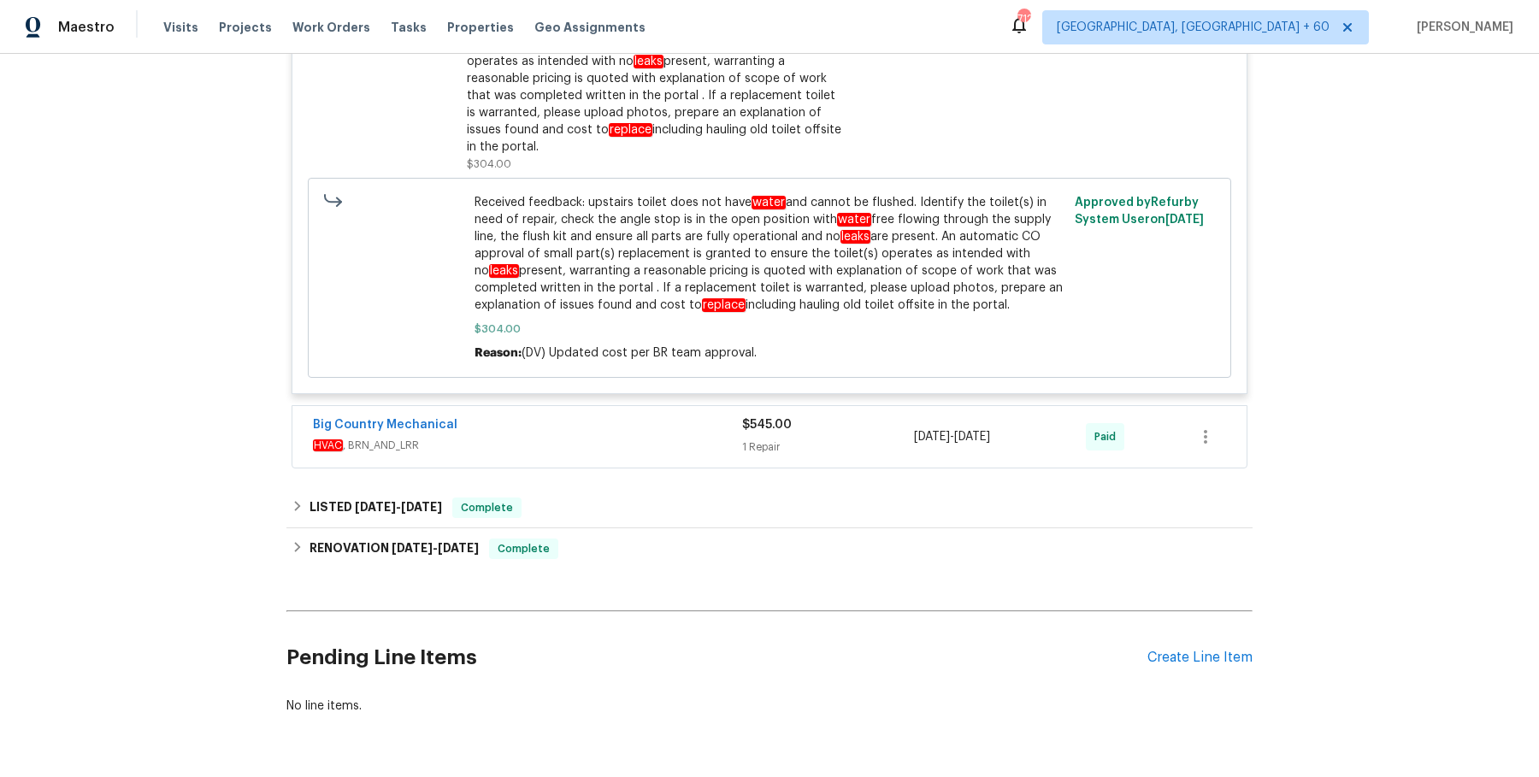
click at [693, 416] on div "Big Country Mechanical" at bounding box center [527, 426] width 429 height 21
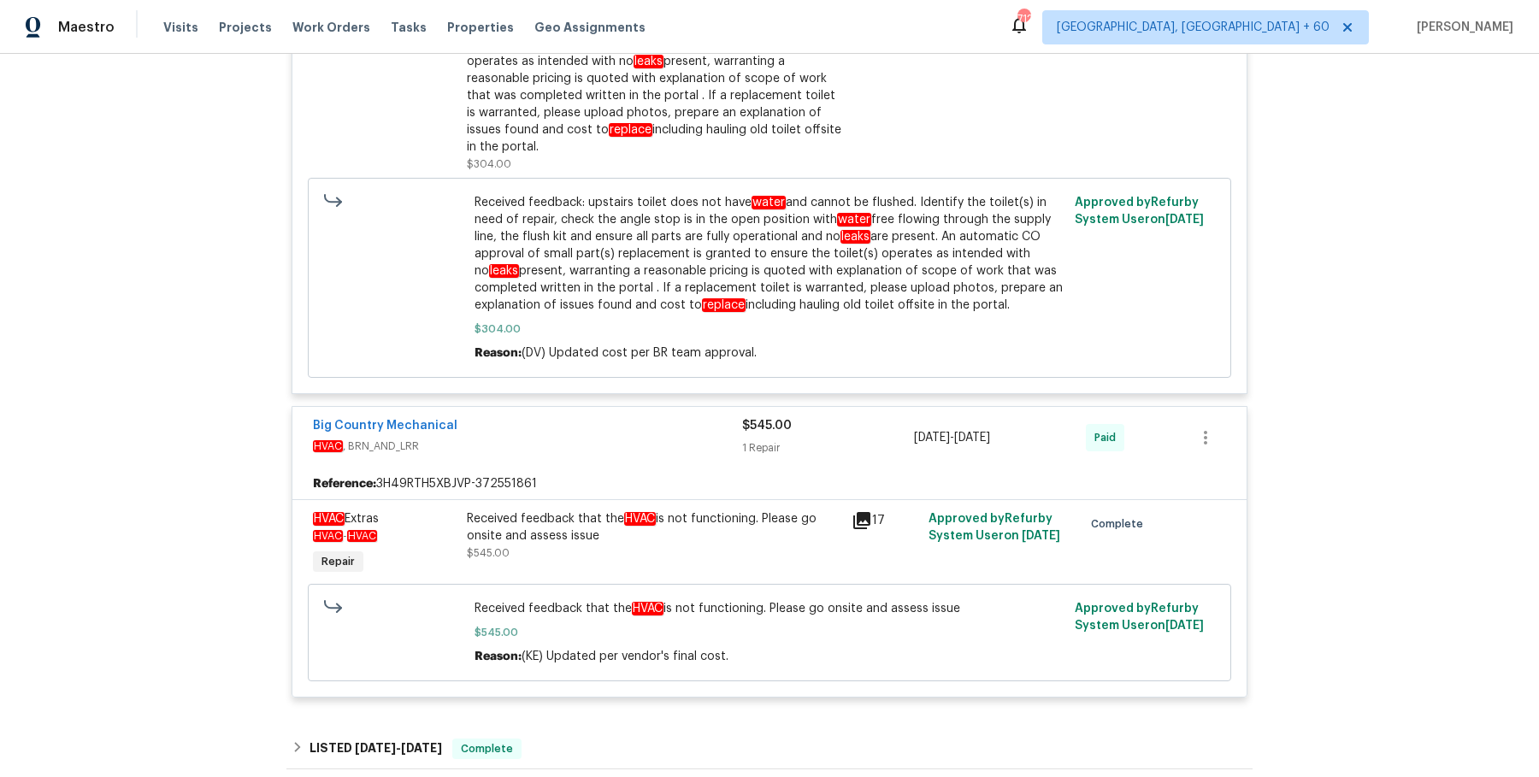
scroll to position [1916, 0]
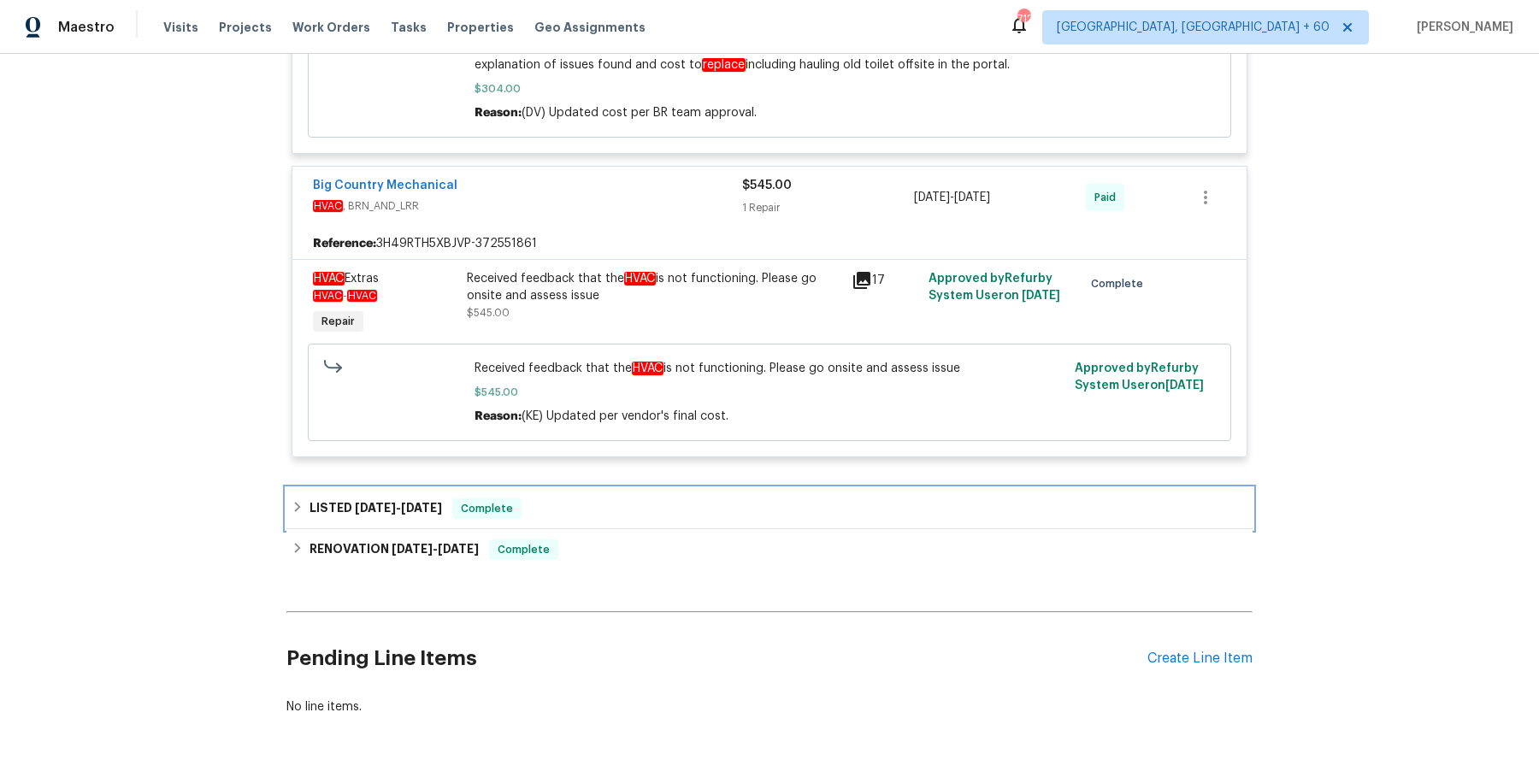
click at [676, 499] on div "LISTED 4/28/25 - 4/29/25 Complete" at bounding box center [770, 509] width 956 height 21
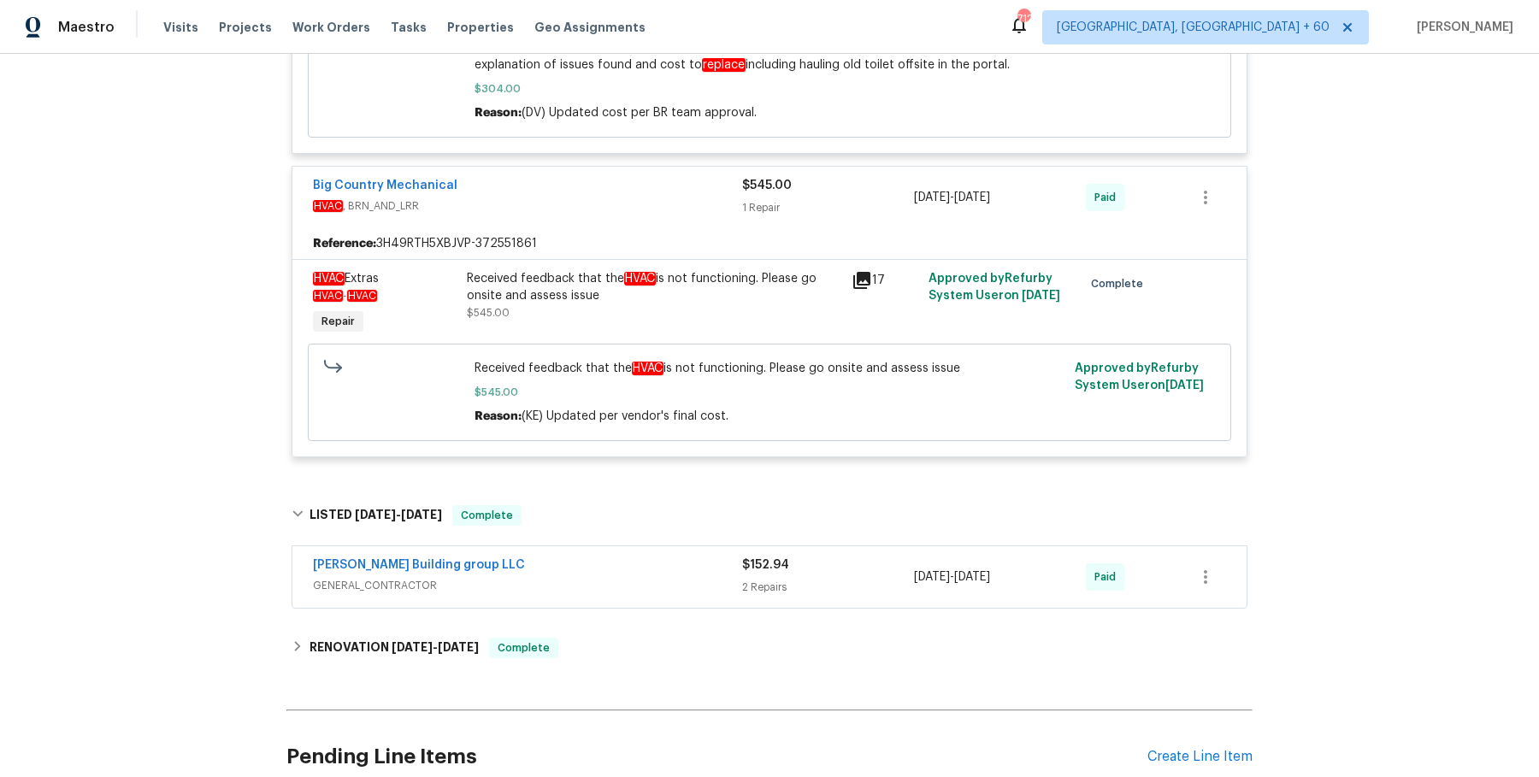
click at [665, 577] on span "GENERAL_CONTRACTOR" at bounding box center [527, 585] width 429 height 17
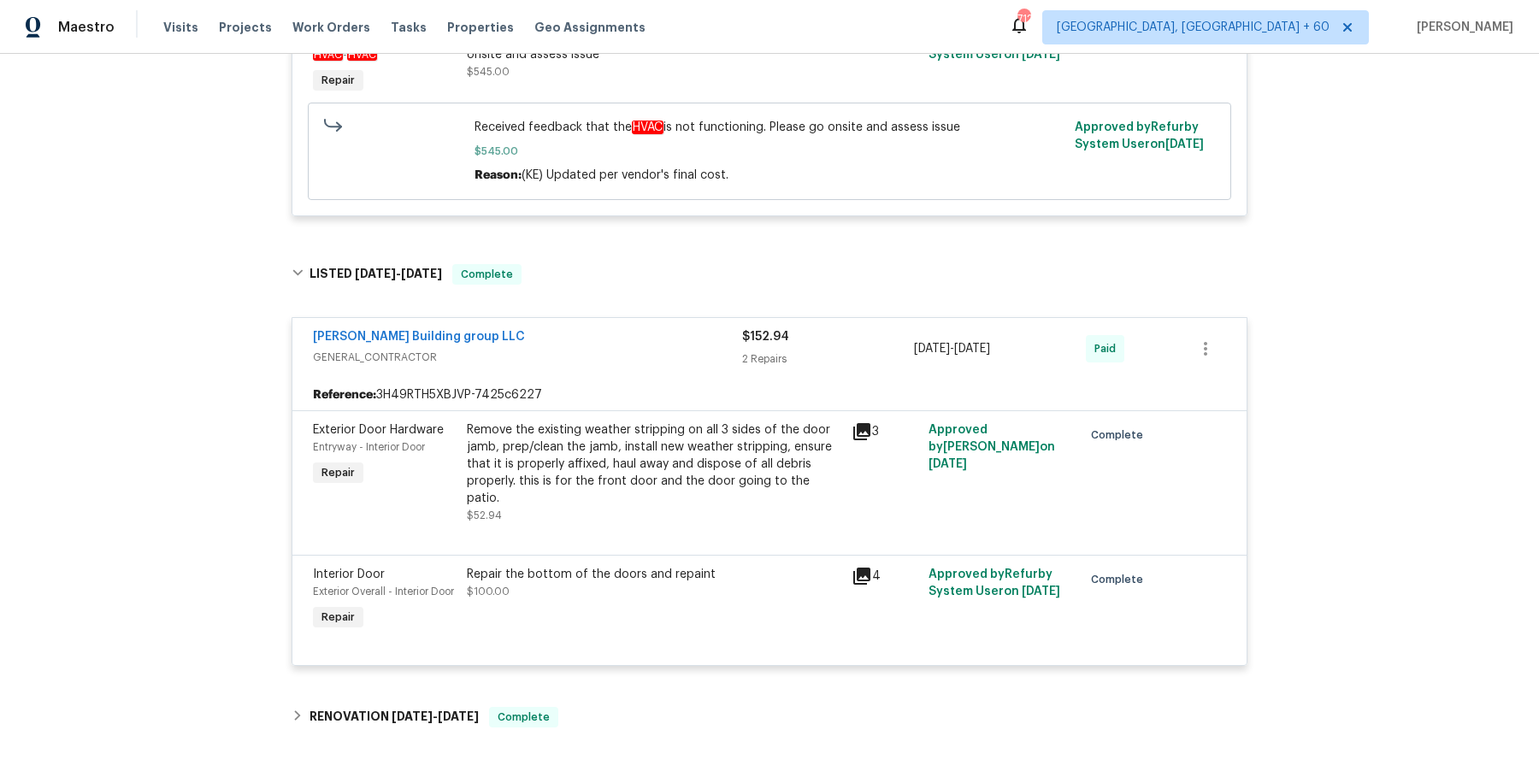
scroll to position [2156, 0]
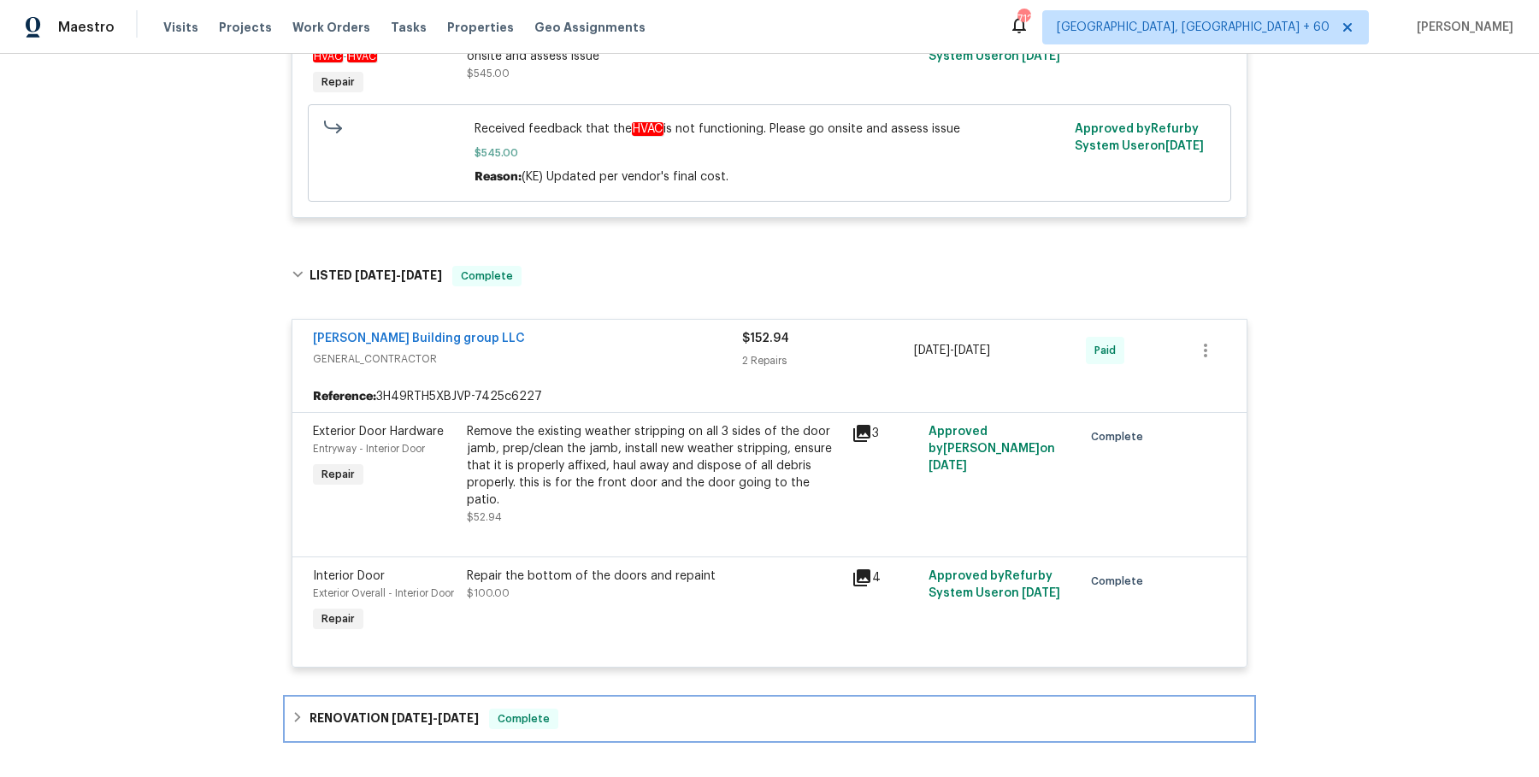
click at [602, 699] on div "RENOVATION 4/18/25 - 4/25/25 Complete" at bounding box center [769, 719] width 966 height 41
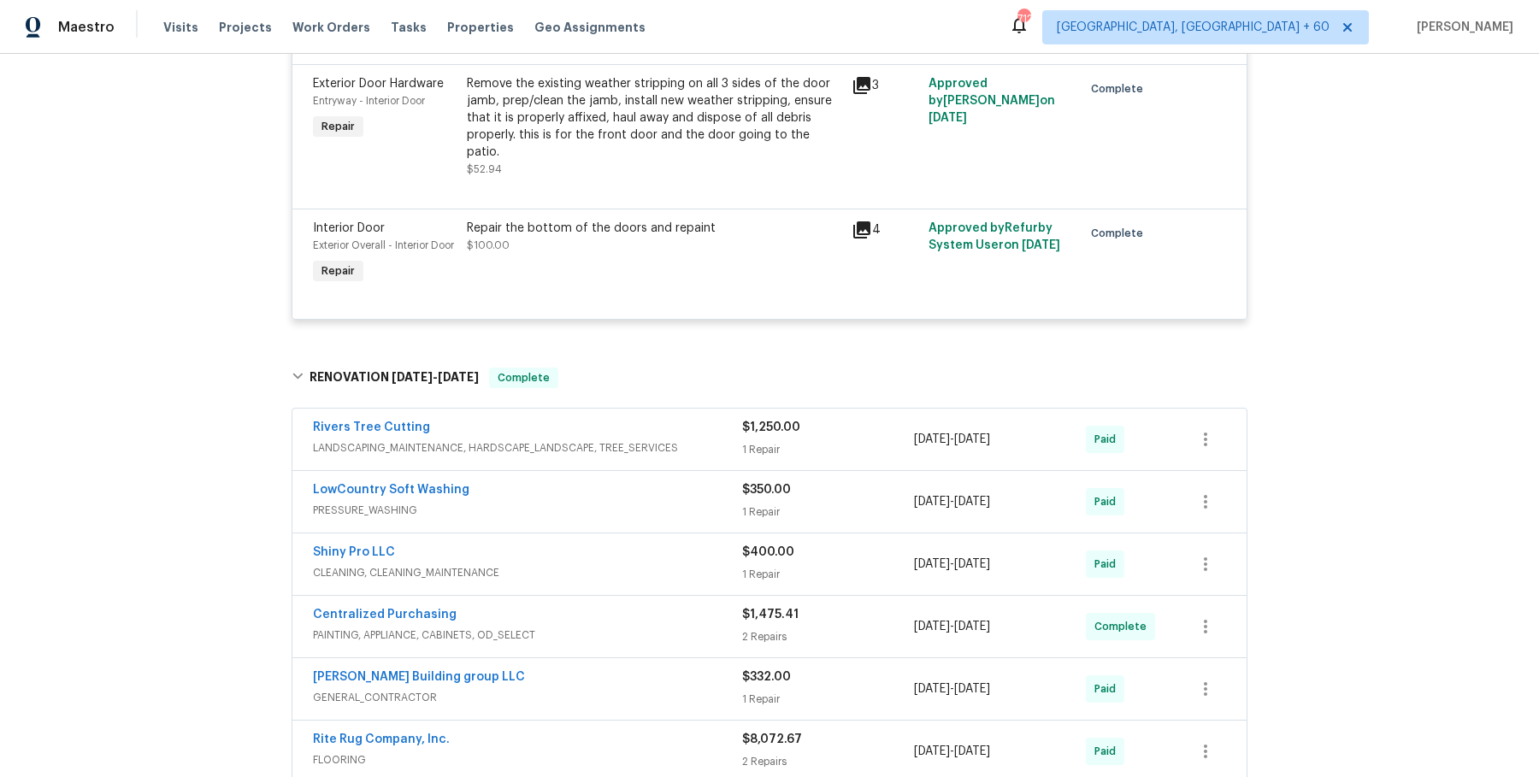
click at [707, 440] on span "LANDSCAPING_MAINTENANCE, HARDSCAPE_LANDSCAPE, TREE_SERVICES" at bounding box center [527, 448] width 429 height 17
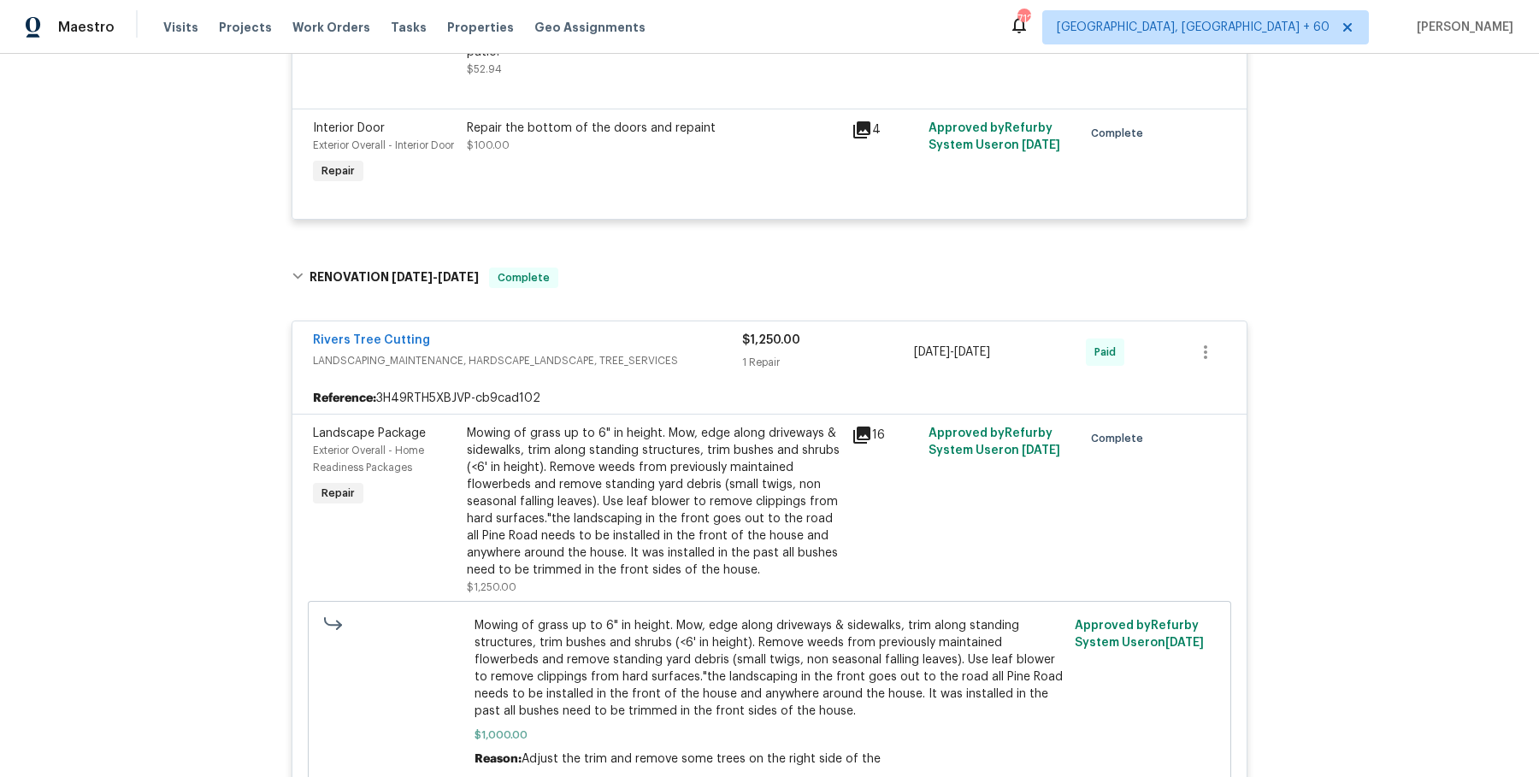
scroll to position [3399, 0]
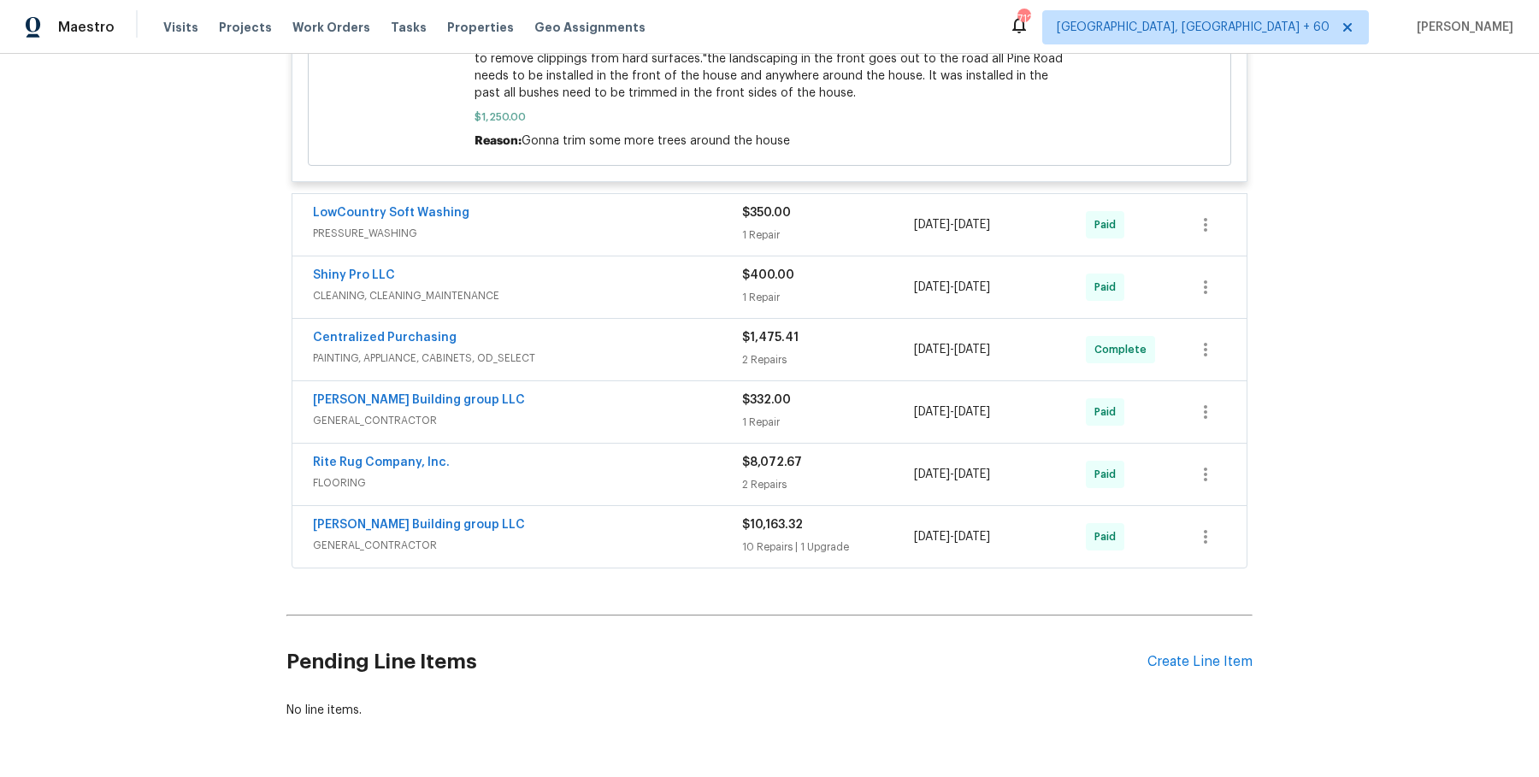
click at [711, 225] on span "PRESSURE_WASHING" at bounding box center [527, 233] width 429 height 17
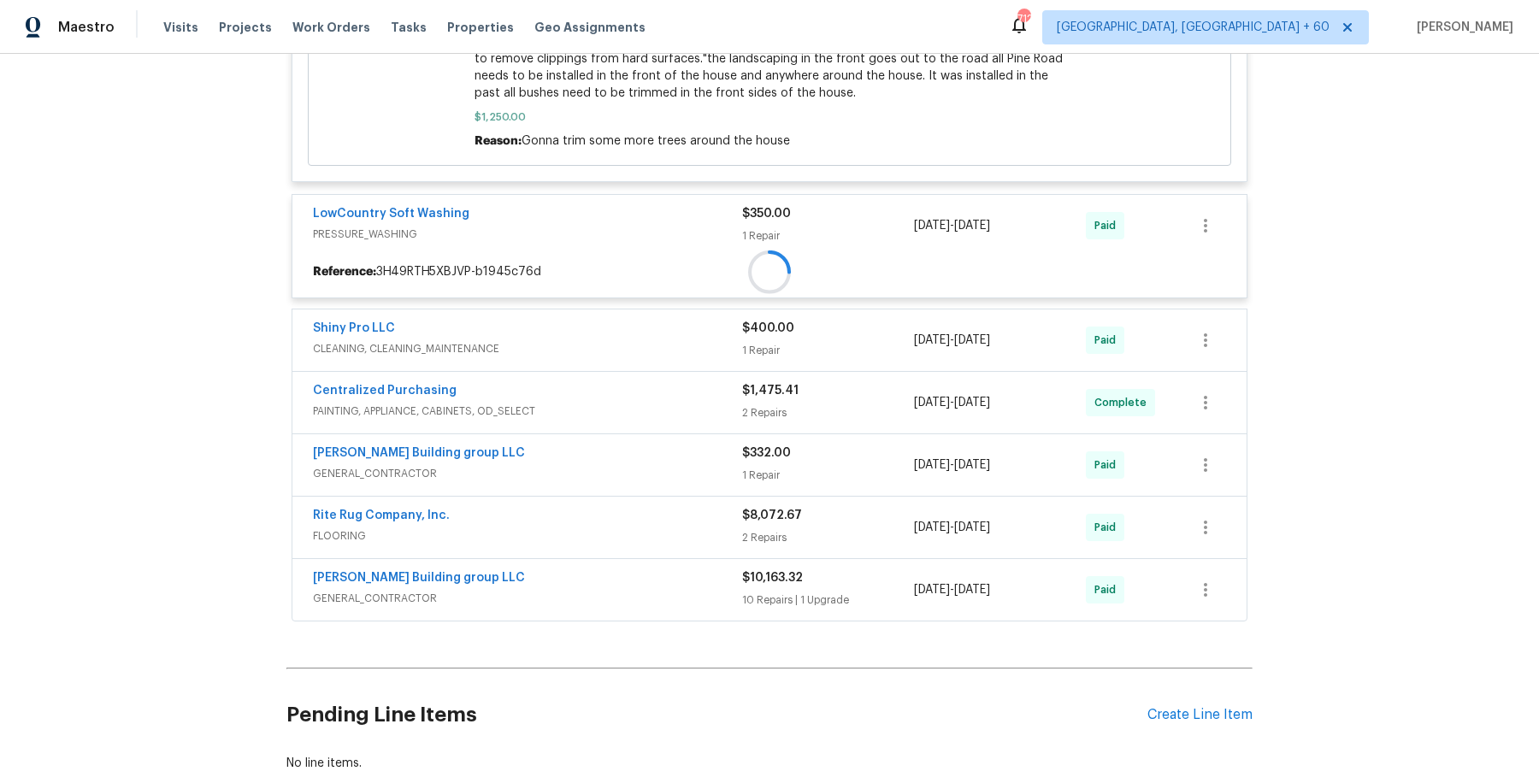
click at [711, 226] on span "PRESSURE_WASHING" at bounding box center [527, 234] width 429 height 17
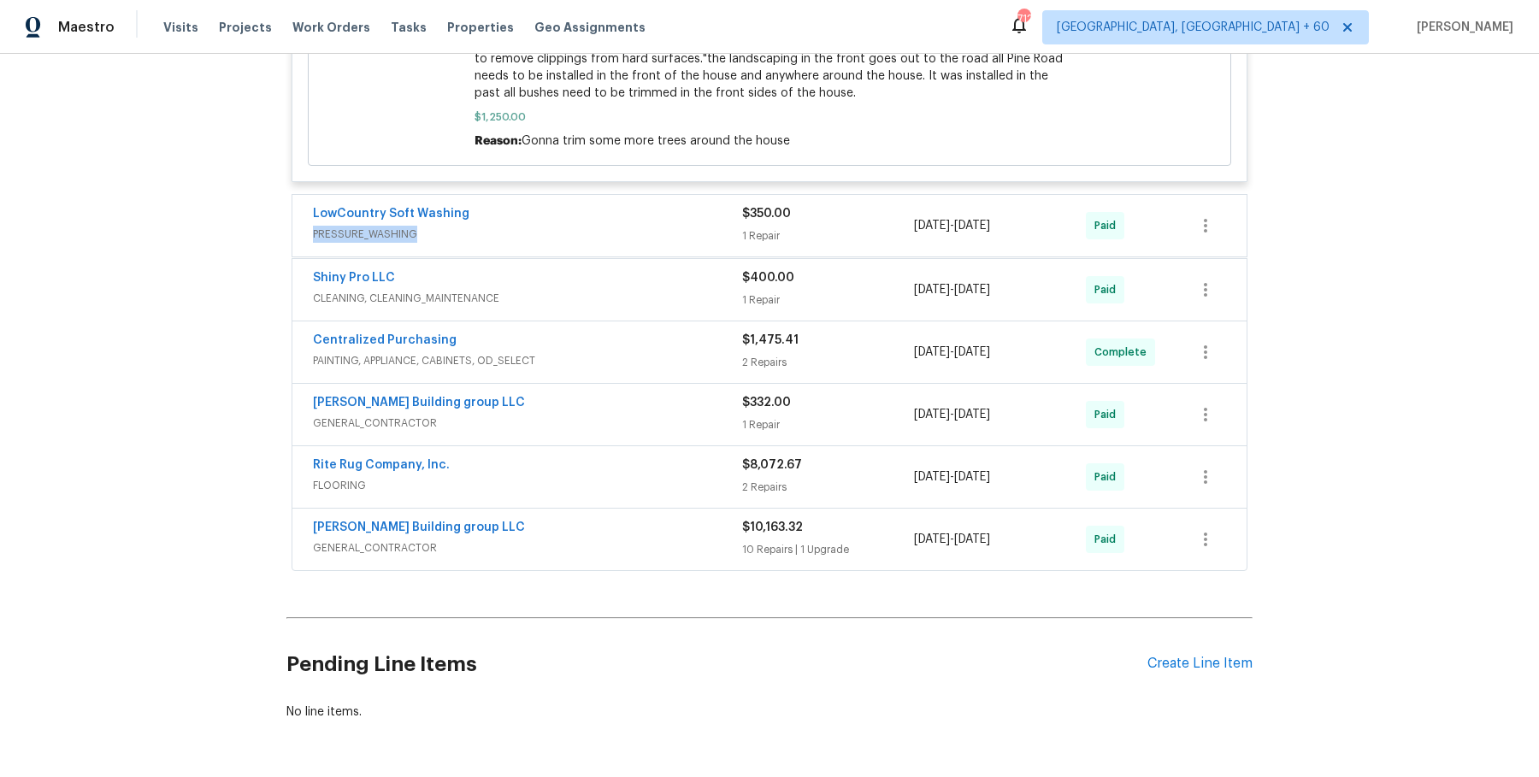
click at [711, 226] on span "PRESSURE_WASHING" at bounding box center [527, 234] width 429 height 17
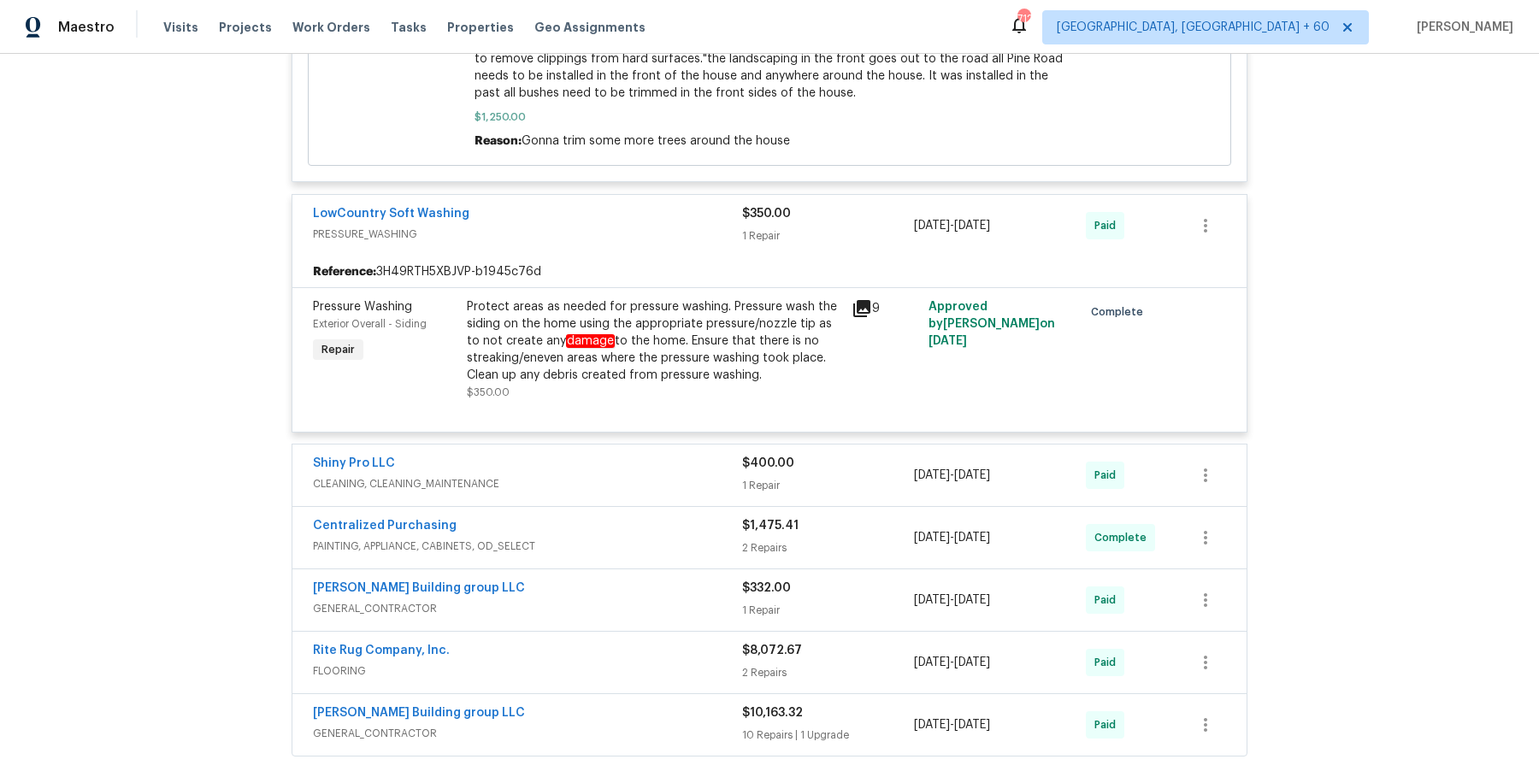
click at [688, 455] on div "Shiny Pro LLC" at bounding box center [527, 465] width 429 height 21
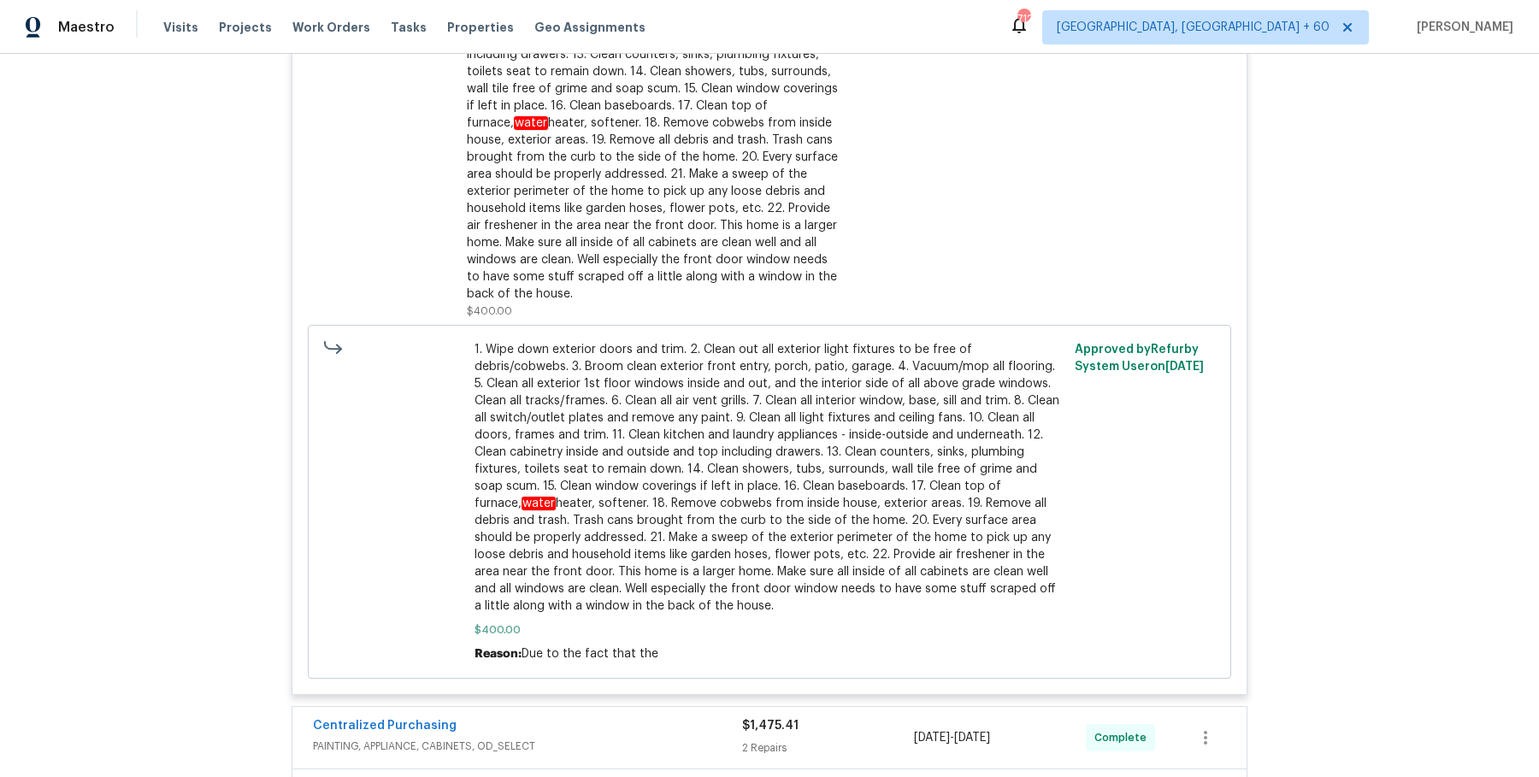
scroll to position [4461, 0]
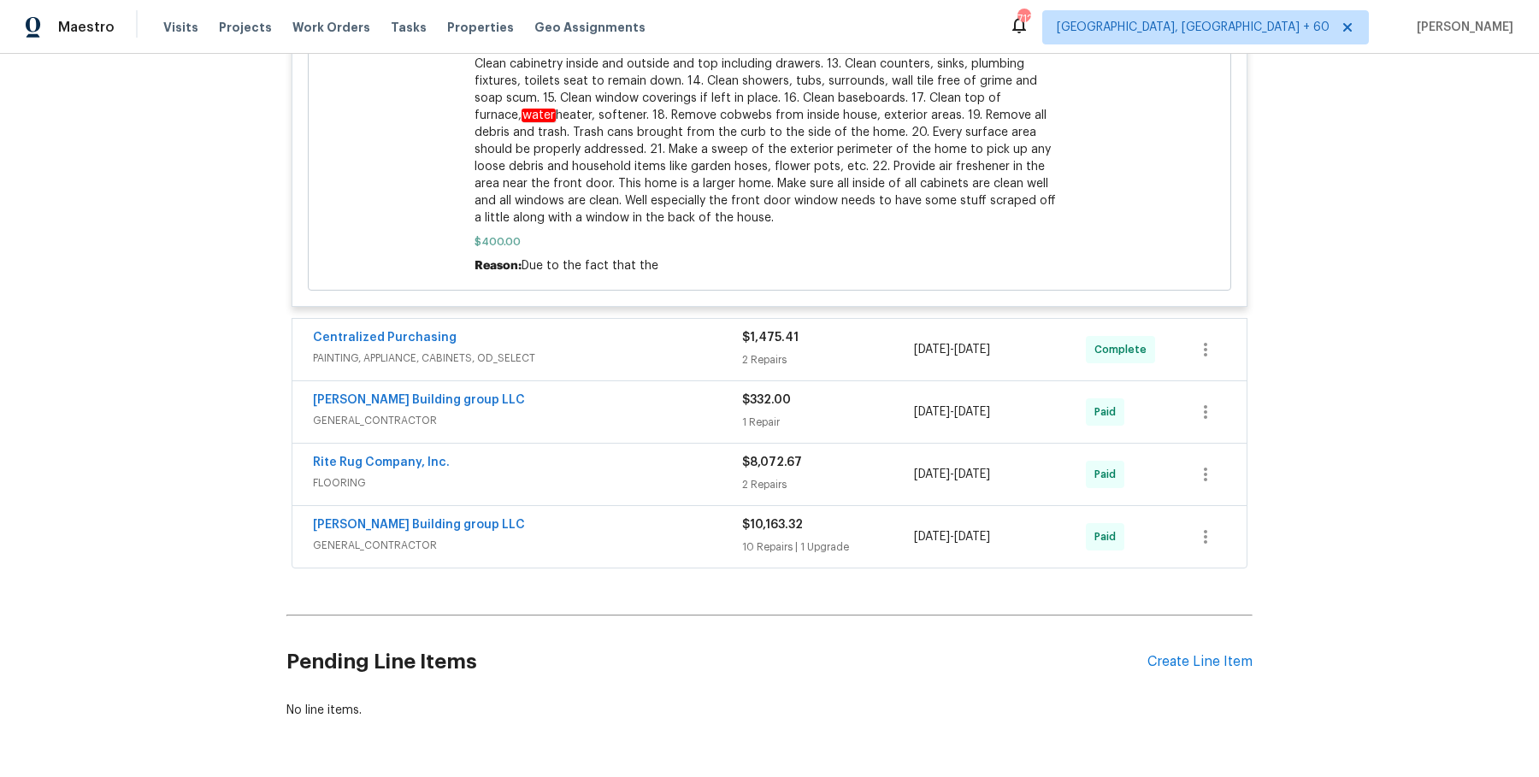
click at [699, 329] on div "Centralized Purchasing" at bounding box center [527, 339] width 429 height 21
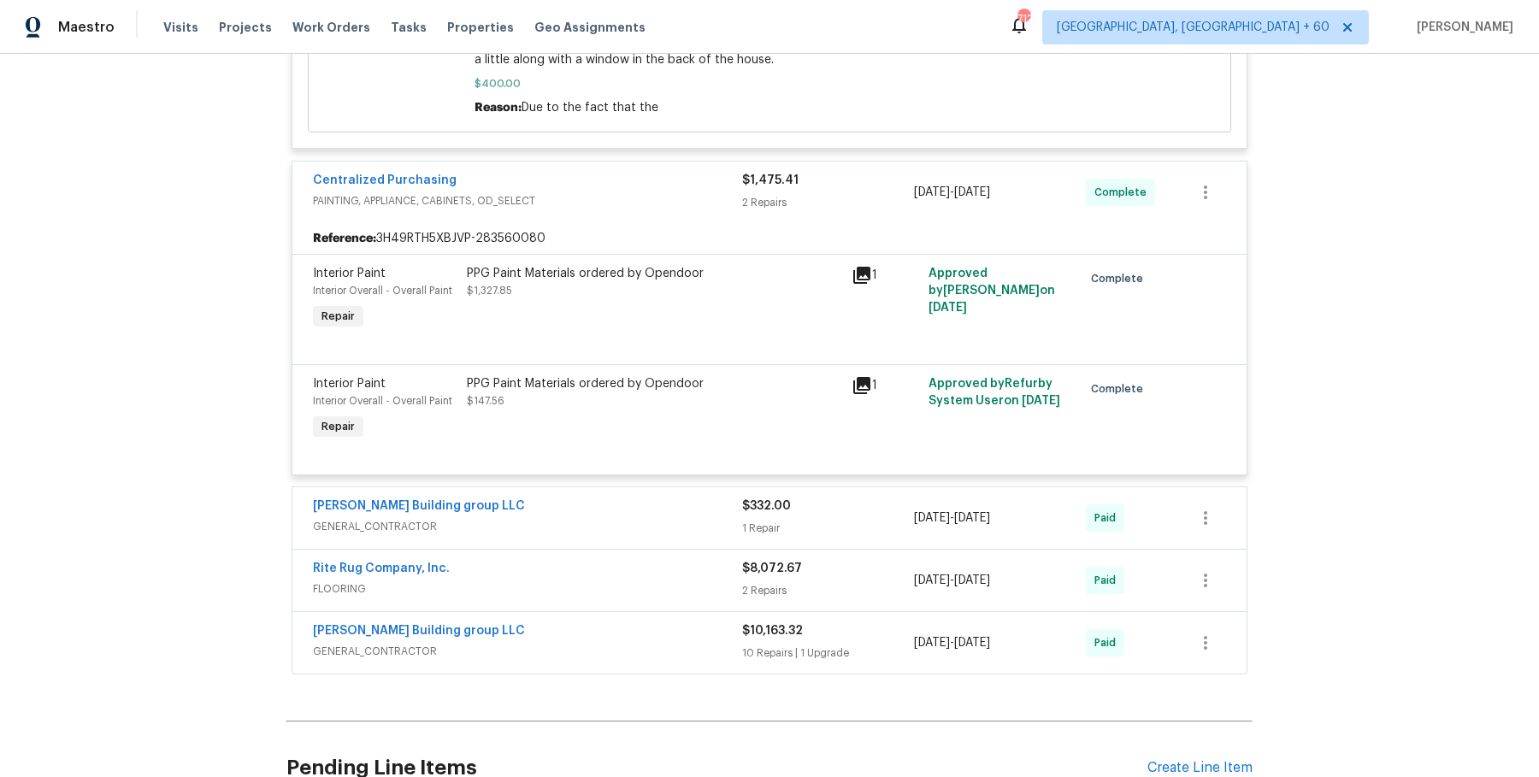
scroll to position [4725, 0]
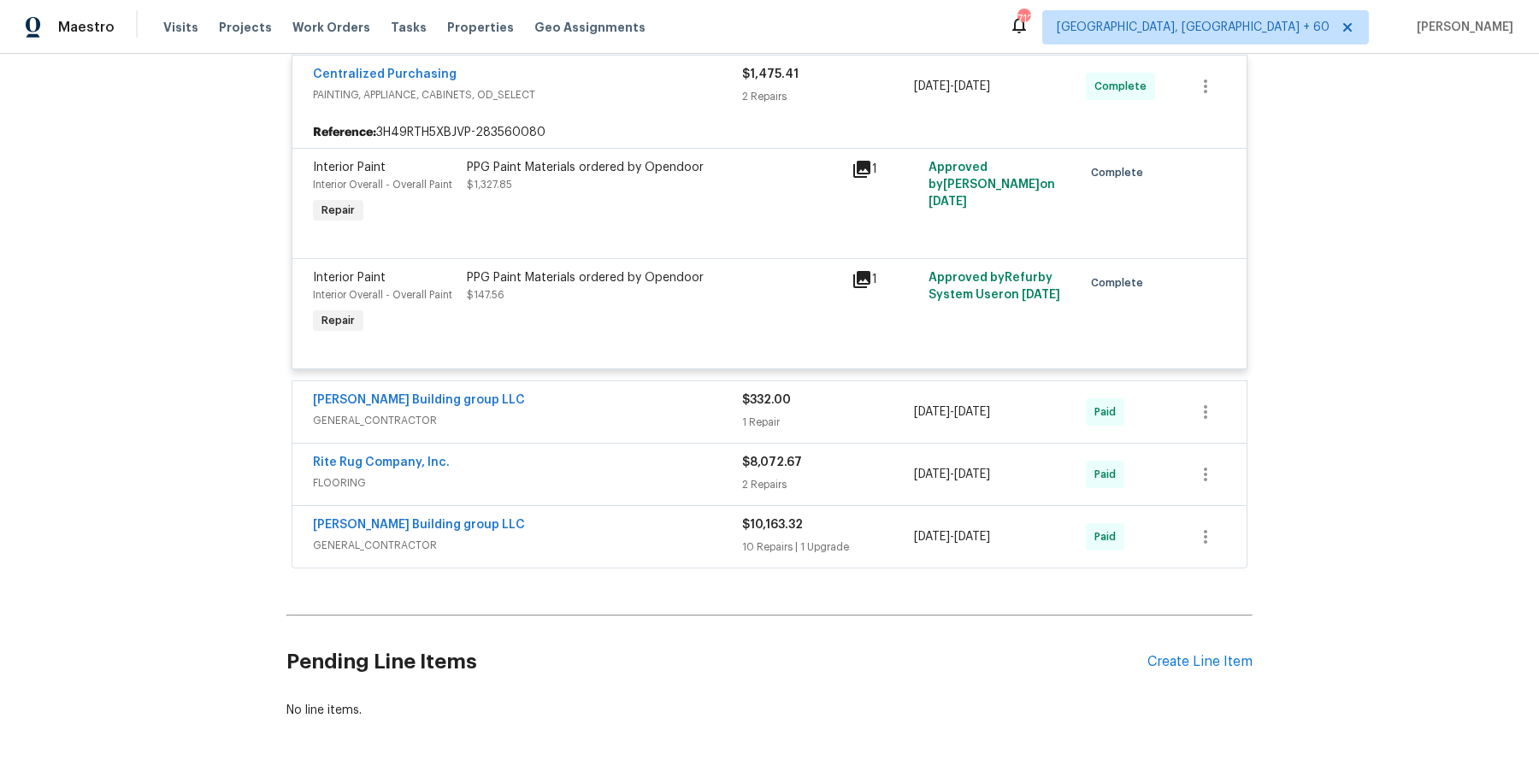
click at [722, 381] on div "Cobos Building group LLC GENERAL_CONTRACTOR $332.00 1 Repair 4/18/2025 - 4/25/2…" at bounding box center [769, 412] width 954 height 62
click at [711, 392] on div "Cobos Building group LLC" at bounding box center [527, 402] width 429 height 21
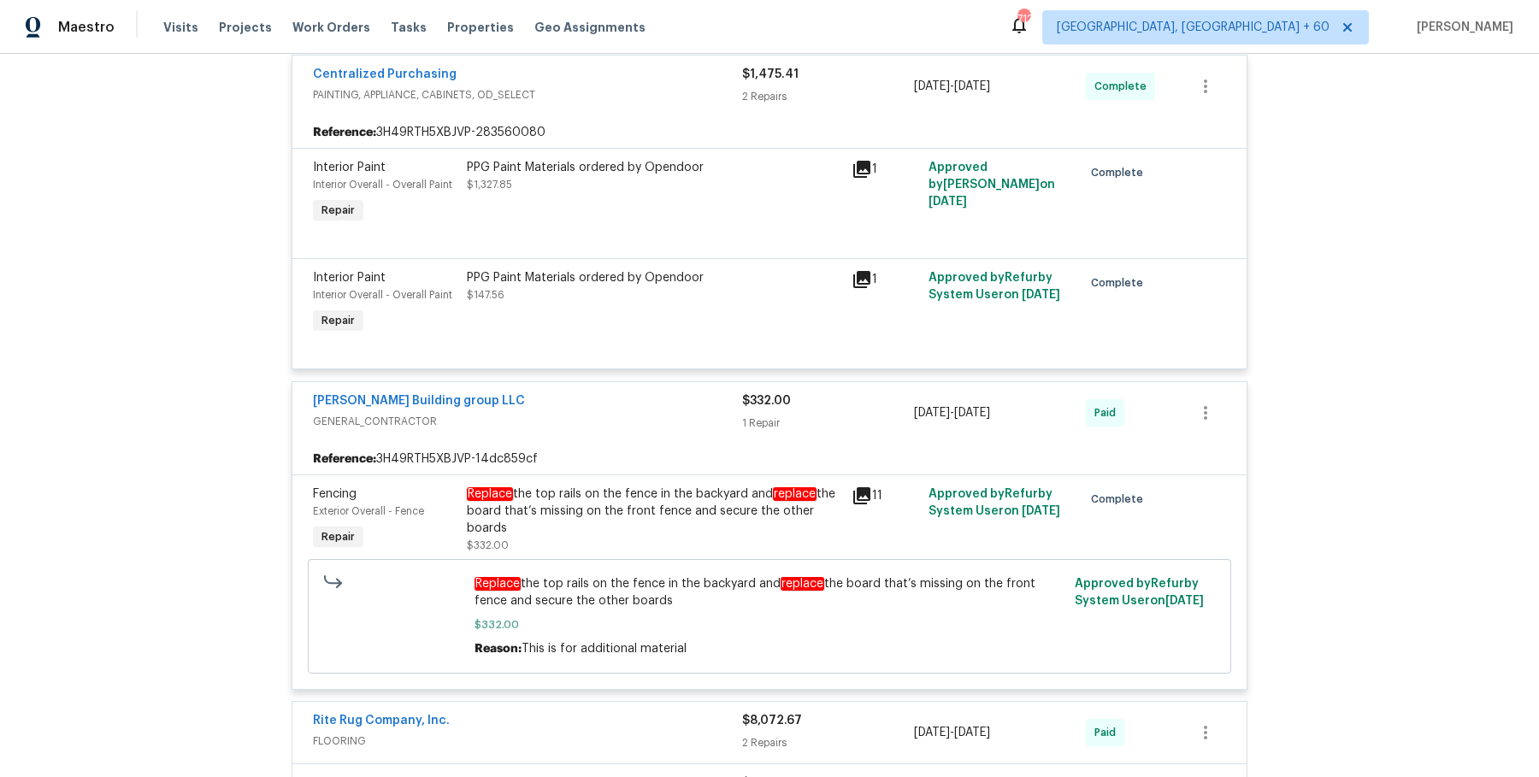
scroll to position [4984, 0]
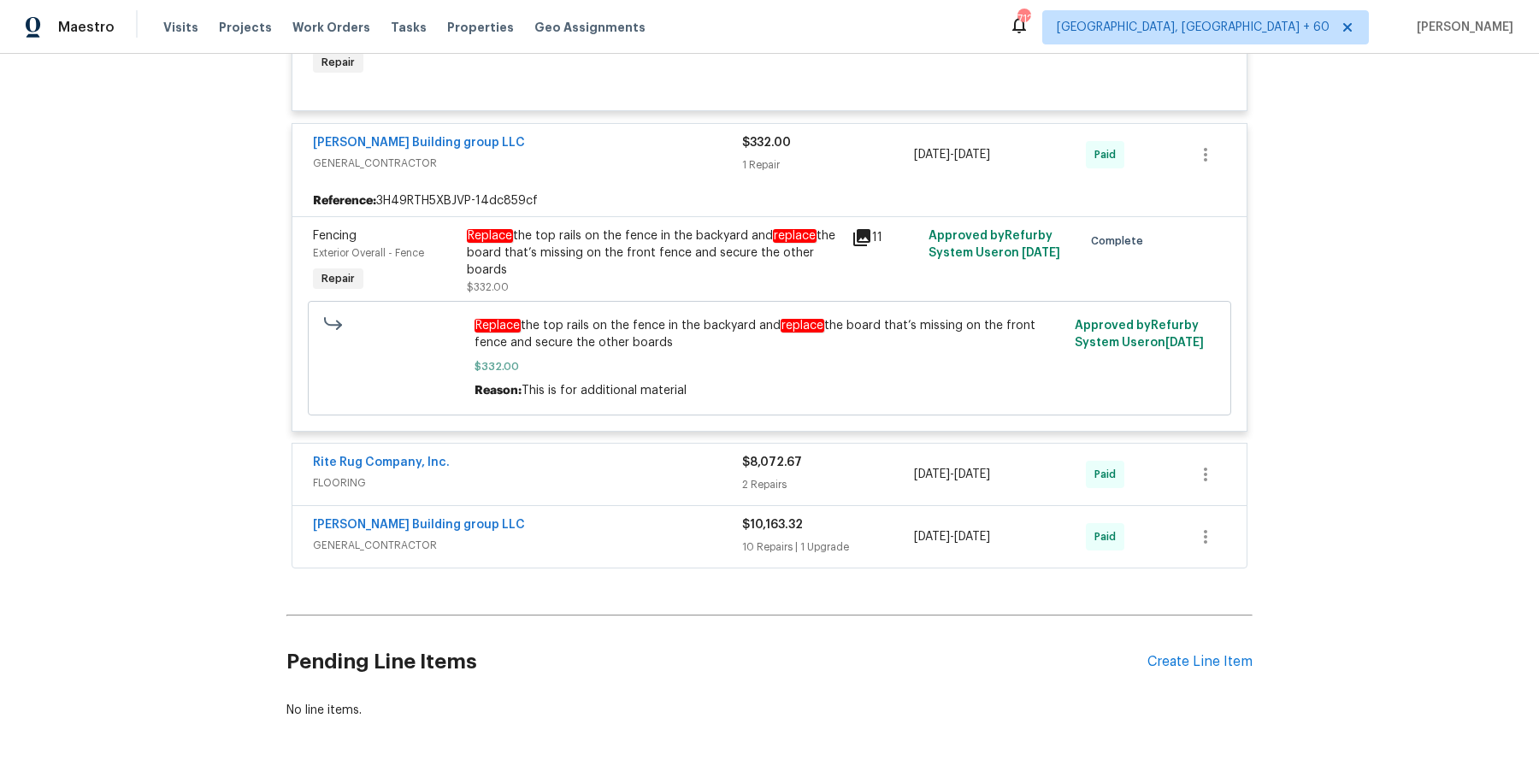
click at [674, 454] on div "Rite Rug Company, Inc." at bounding box center [527, 464] width 429 height 21
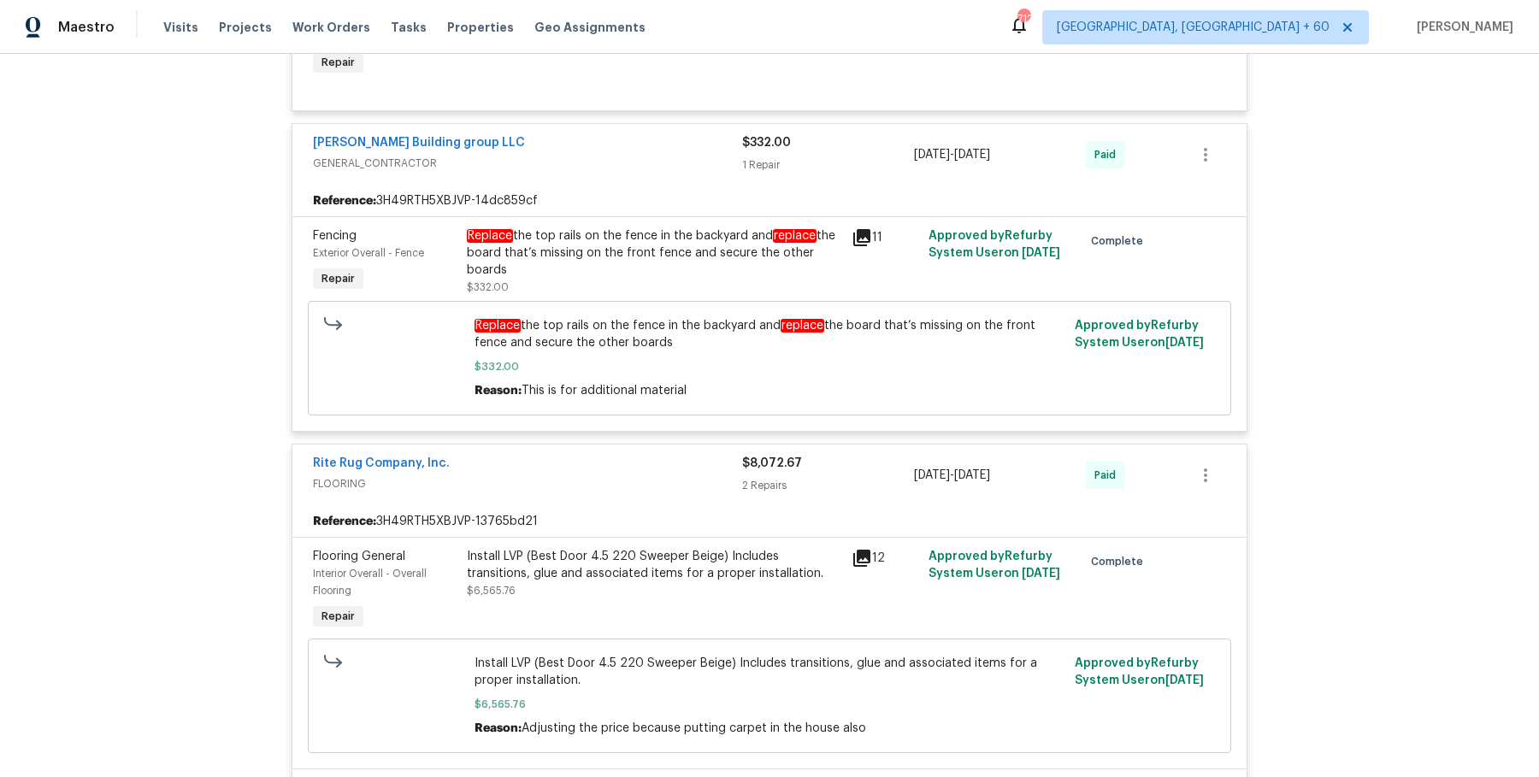
scroll to position [5388, 0]
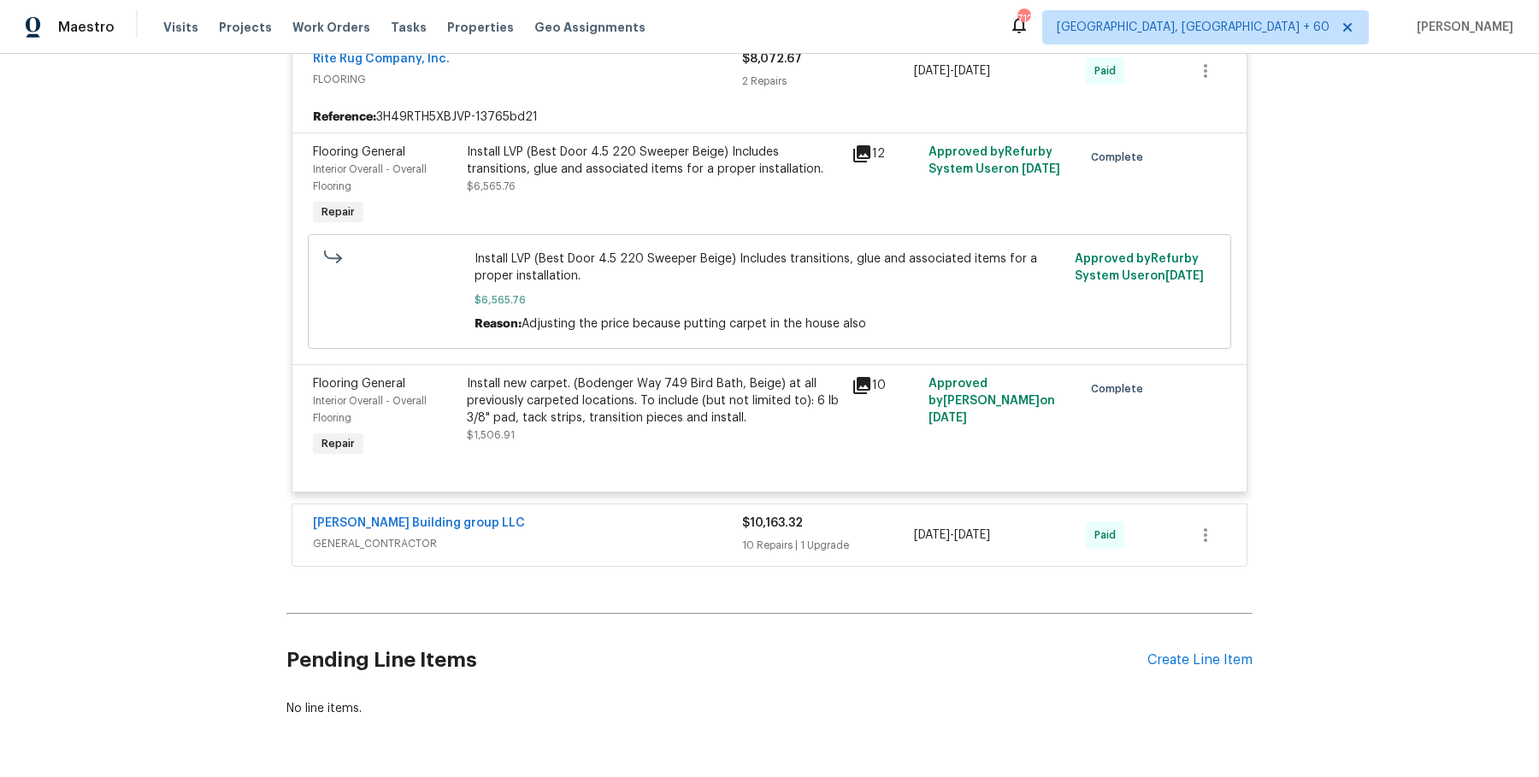
click at [681, 535] on span "GENERAL_CONTRACTOR" at bounding box center [527, 543] width 429 height 17
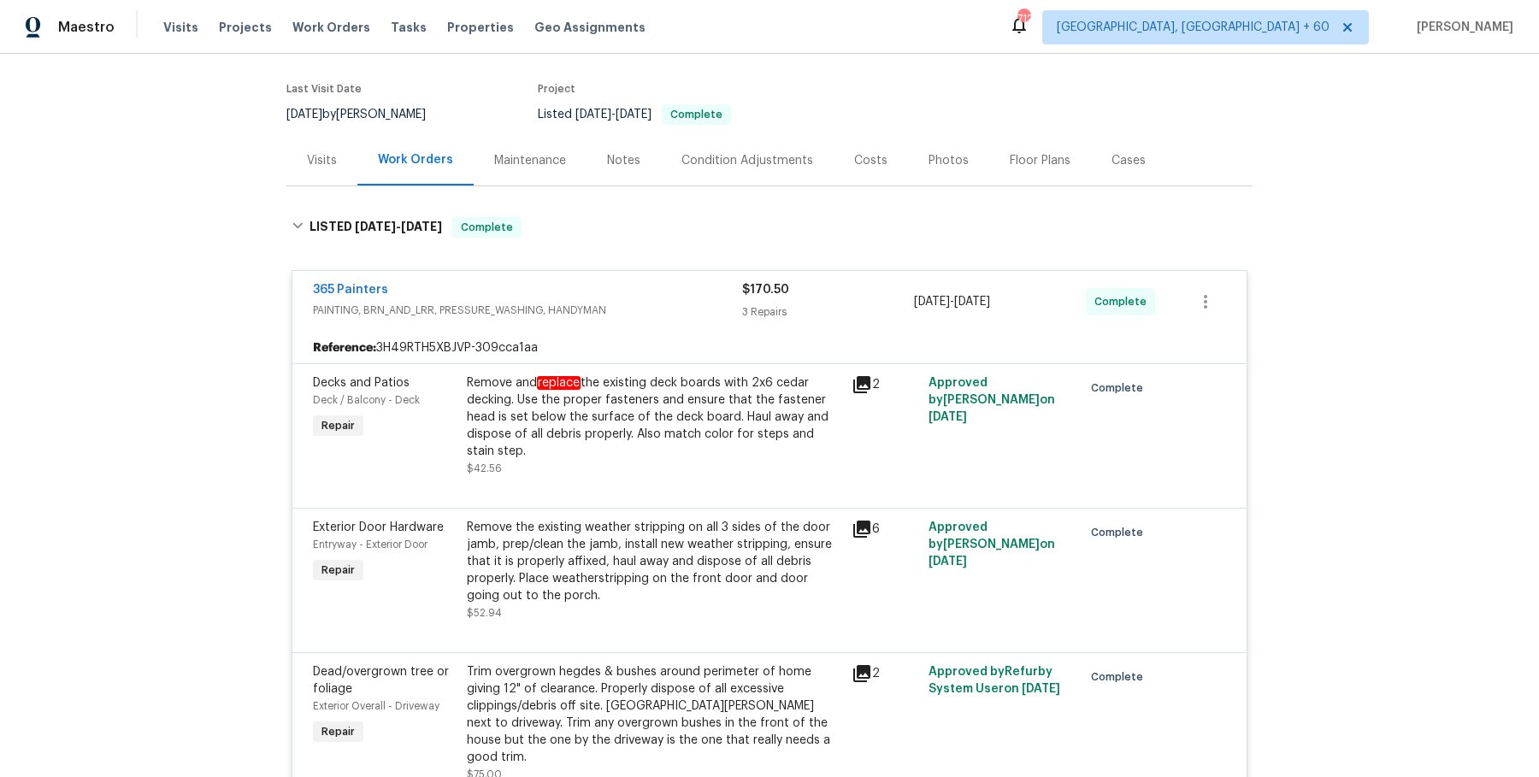
scroll to position [0, 0]
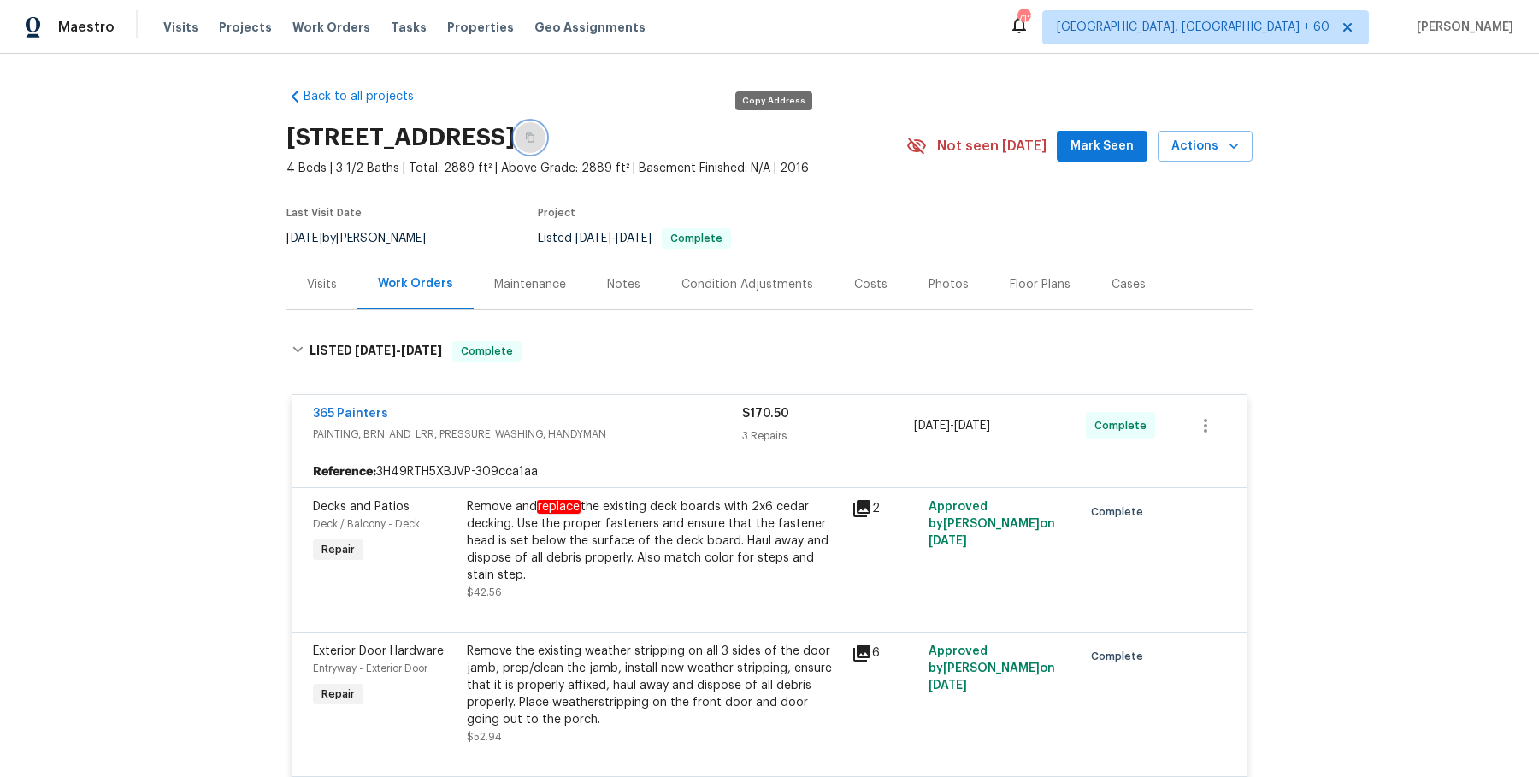
click at [535, 142] on icon "button" at bounding box center [530, 138] width 10 height 10
click at [546, 144] on button "button" at bounding box center [530, 137] width 31 height 31
click at [337, 39] on div "Visits Projects Work Orders Tasks Properties Geo Assignments" at bounding box center [414, 27] width 503 height 34
click at [337, 28] on span "Work Orders" at bounding box center [331, 27] width 78 height 17
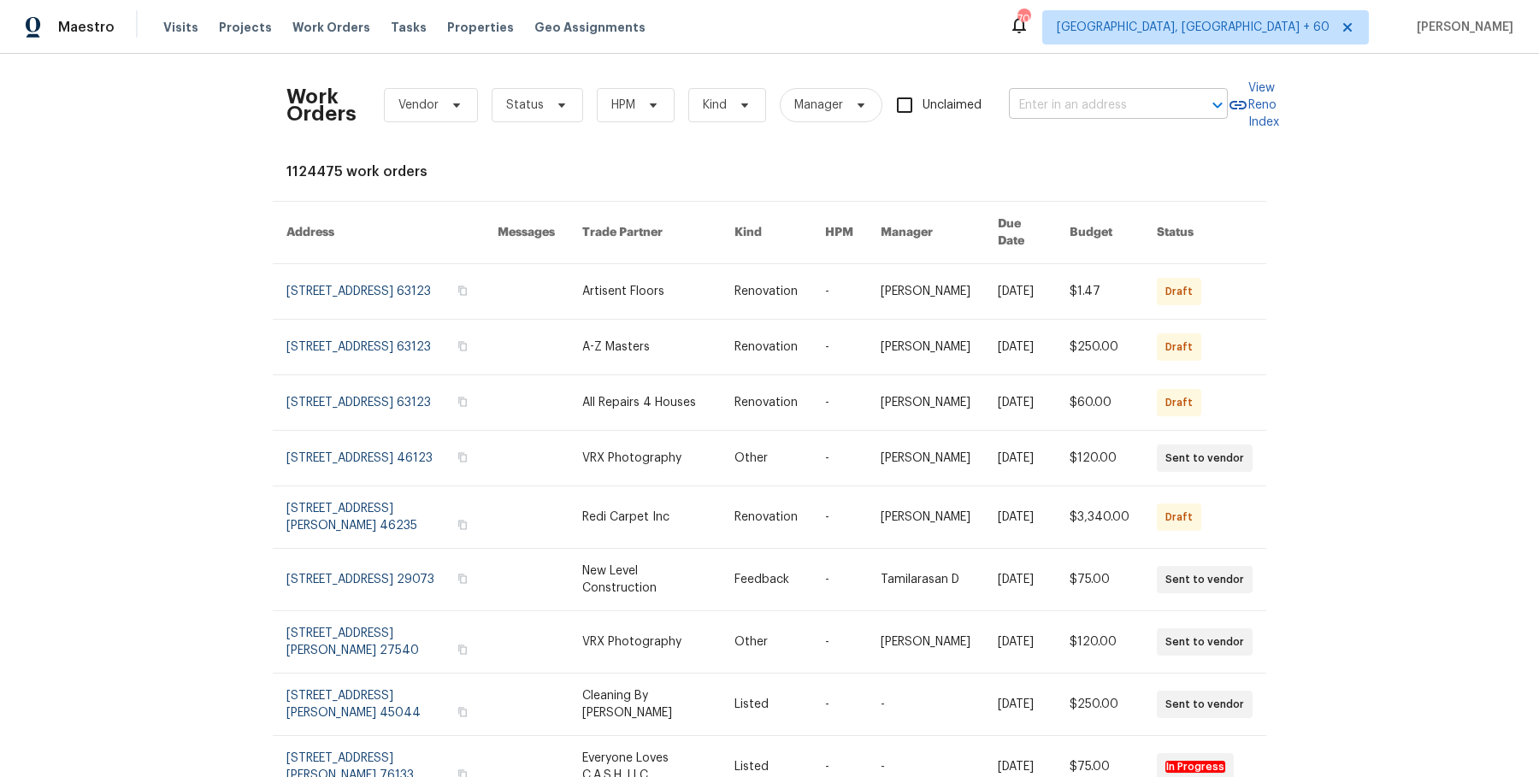
click at [1116, 97] on input "text" at bounding box center [1094, 105] width 171 height 27
paste input "8358 Balmoral Ln Avon, IN 46123"
type input "8358 Balmoral Ln Avon, IN 46123"
click at [1104, 141] on li "8358 Balmoral Ln, Avon, IN 46123" at bounding box center [1115, 142] width 219 height 28
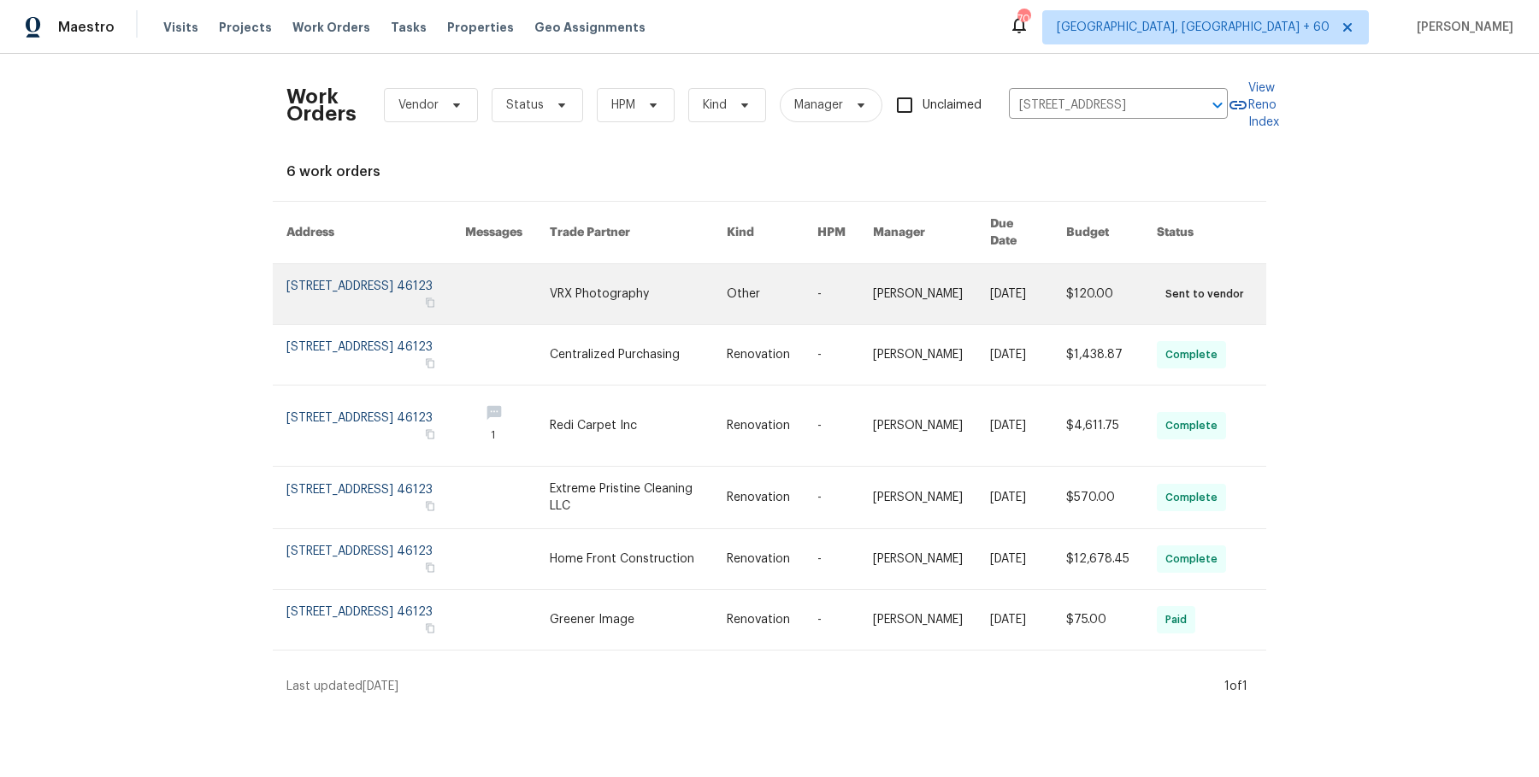
click at [888, 282] on link at bounding box center [931, 294] width 117 height 60
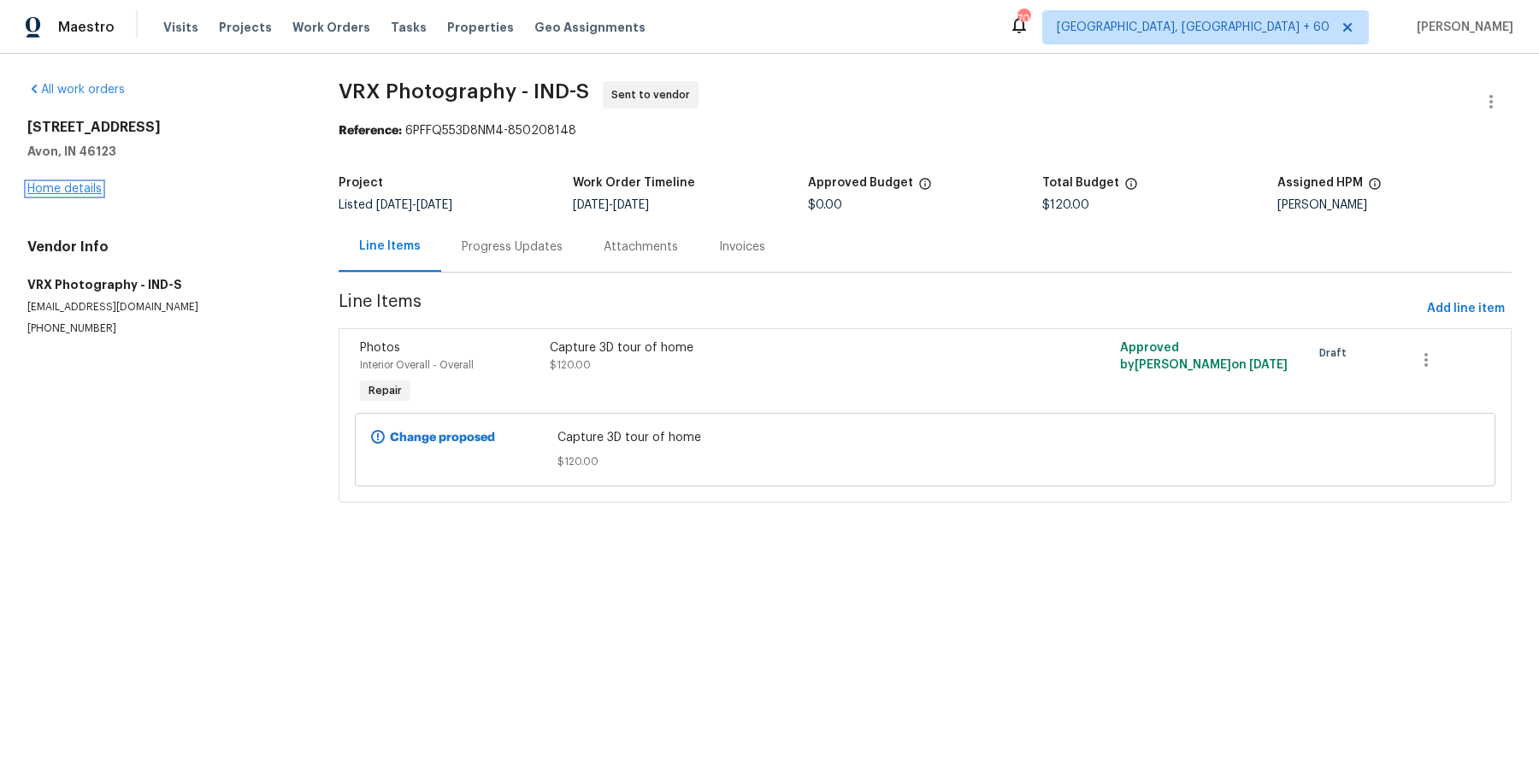
click at [67, 190] on link "Home details" at bounding box center [64, 189] width 74 height 12
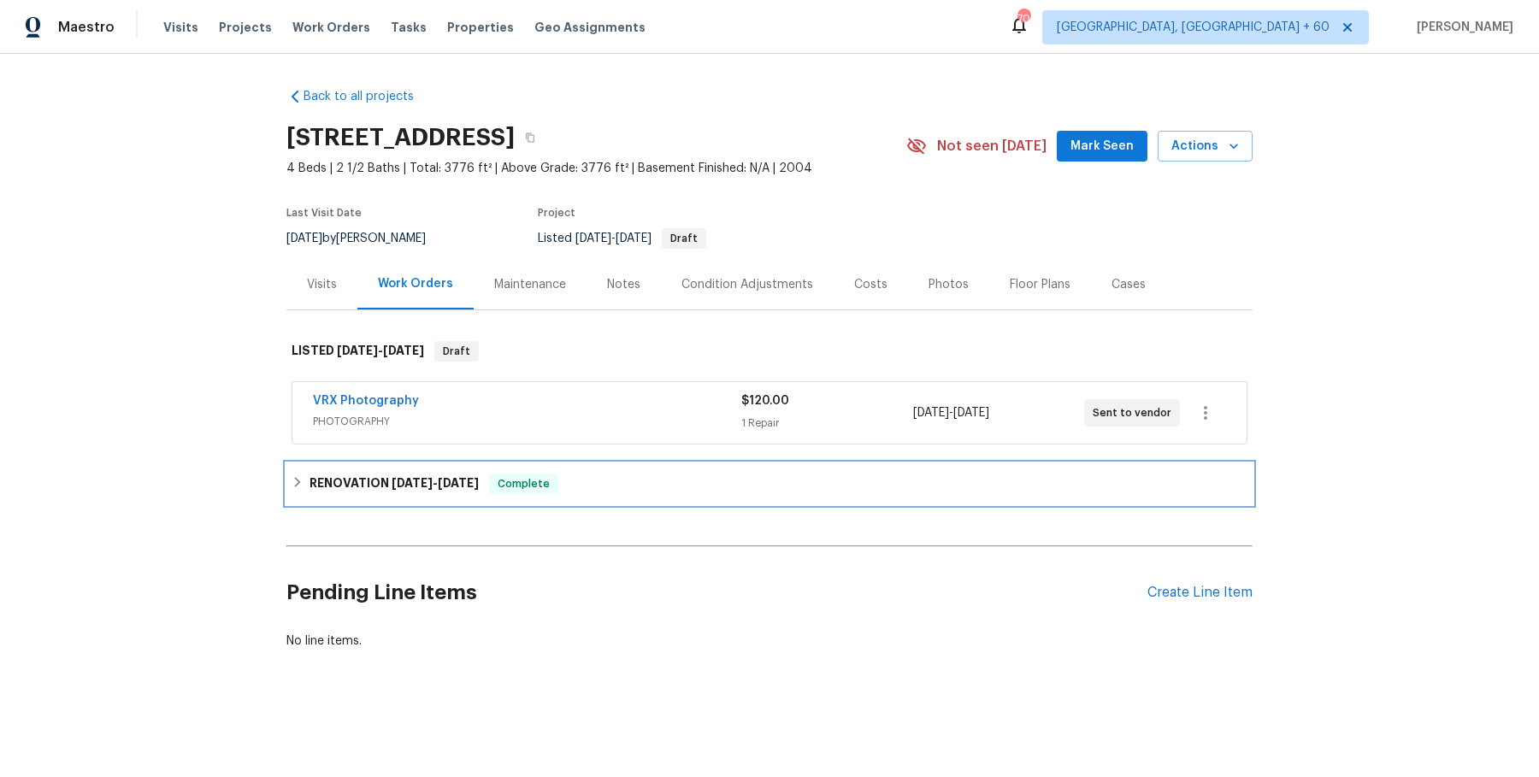
click at [551, 471] on div "RENOVATION 9/17/25 - 10/3/25 Complete" at bounding box center [769, 483] width 966 height 41
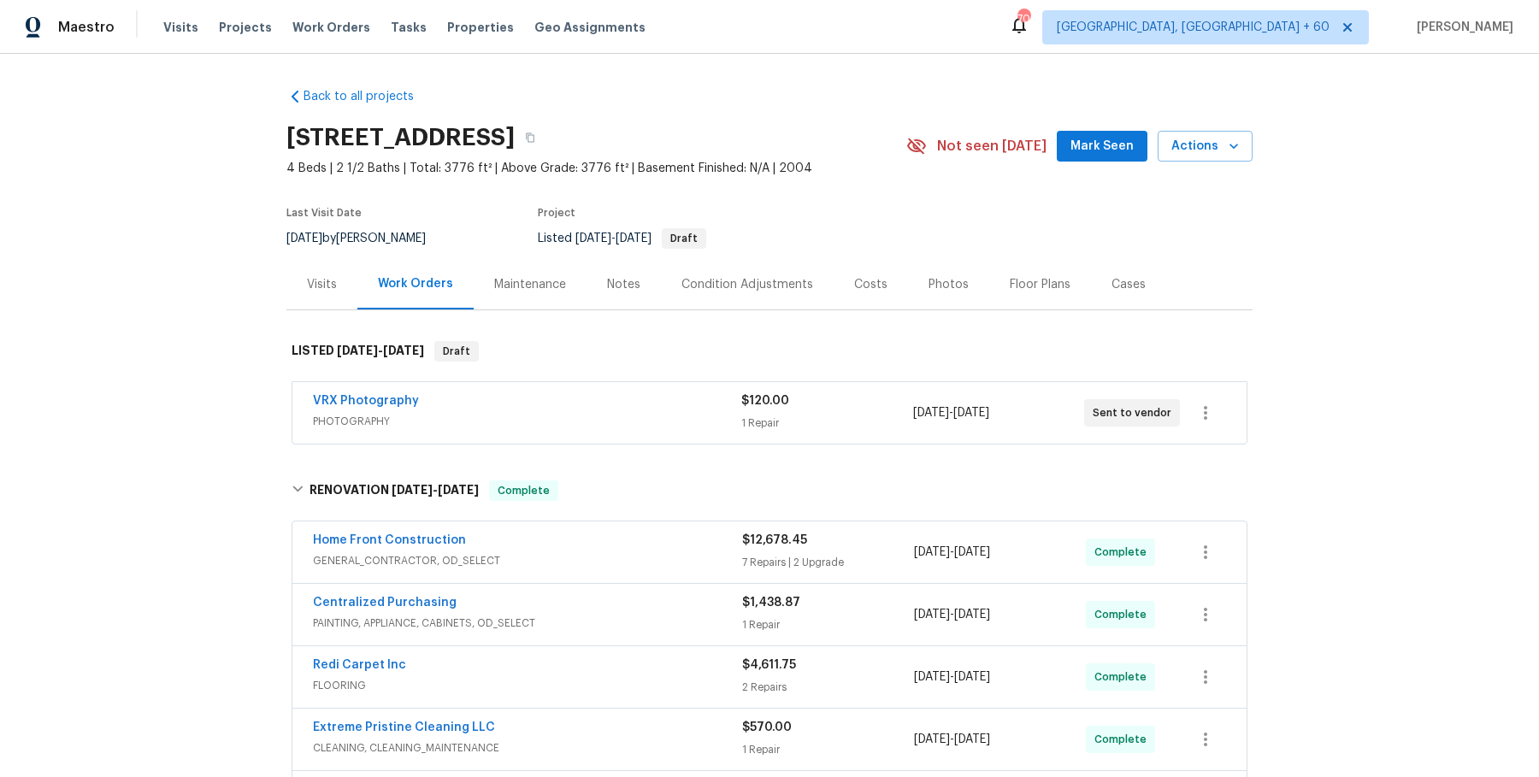
click at [623, 549] on div "Home Front Construction" at bounding box center [527, 542] width 429 height 21
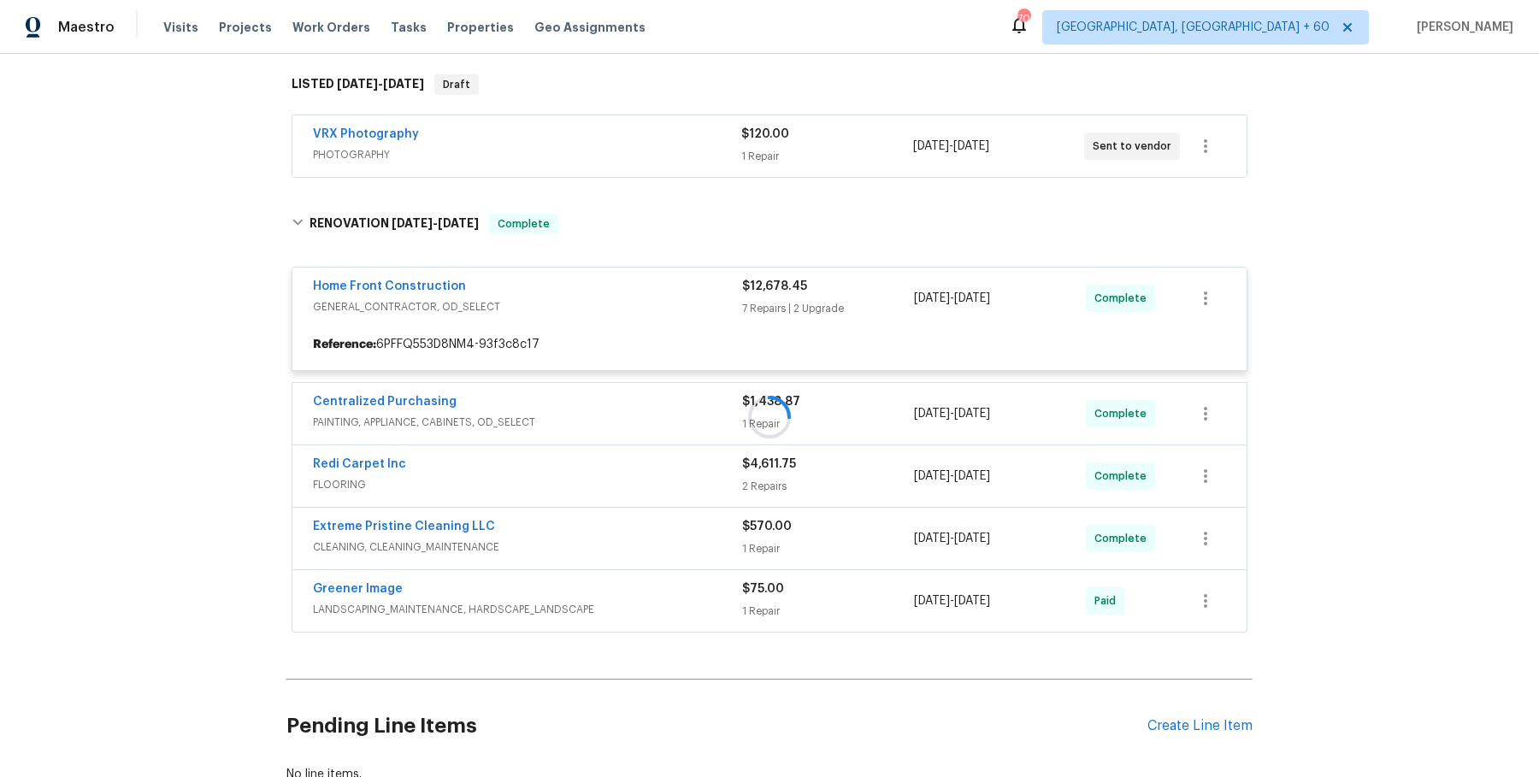
scroll to position [268, 0]
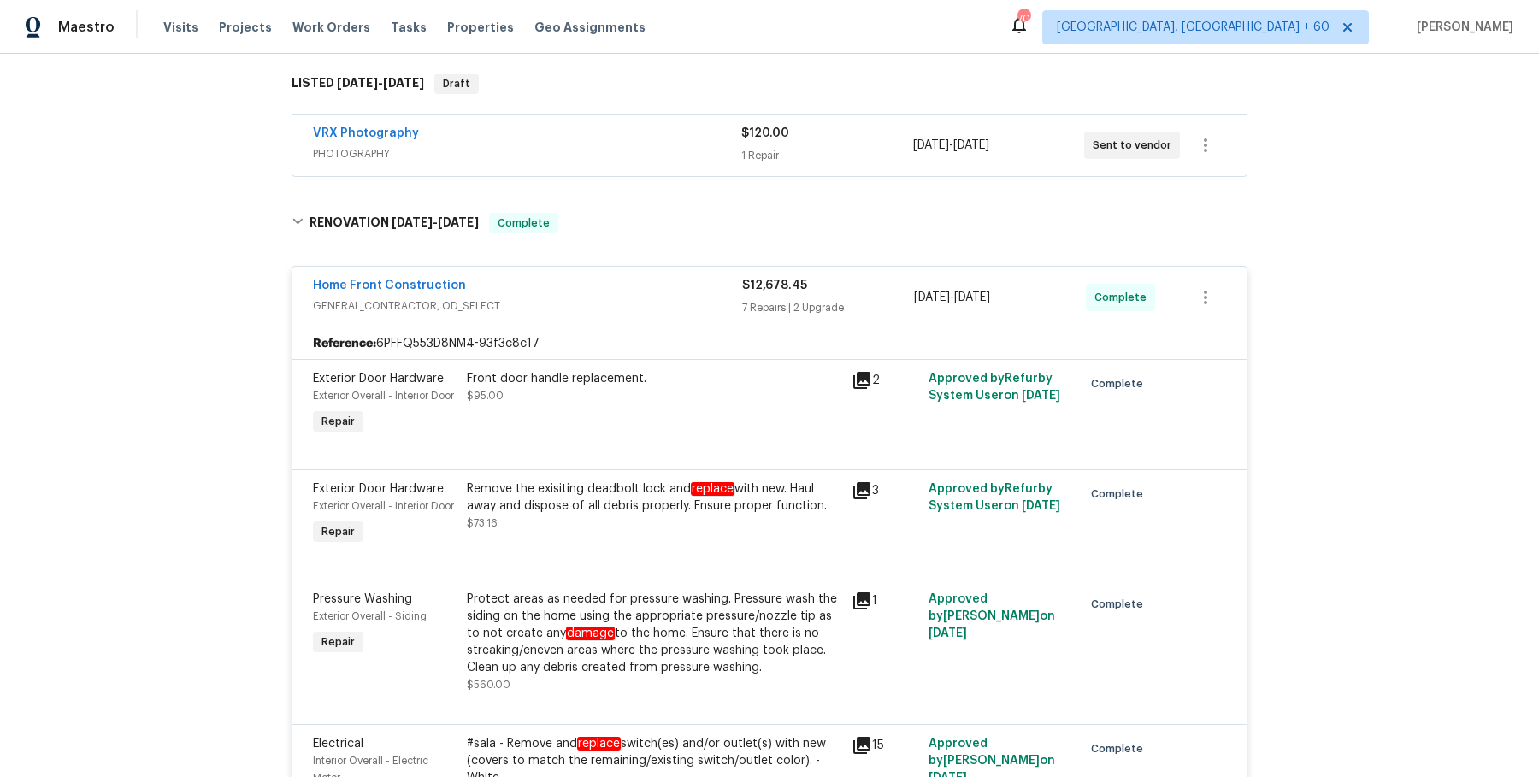
click at [609, 162] on div "VRX Photography PHOTOGRAPHY" at bounding box center [527, 145] width 428 height 41
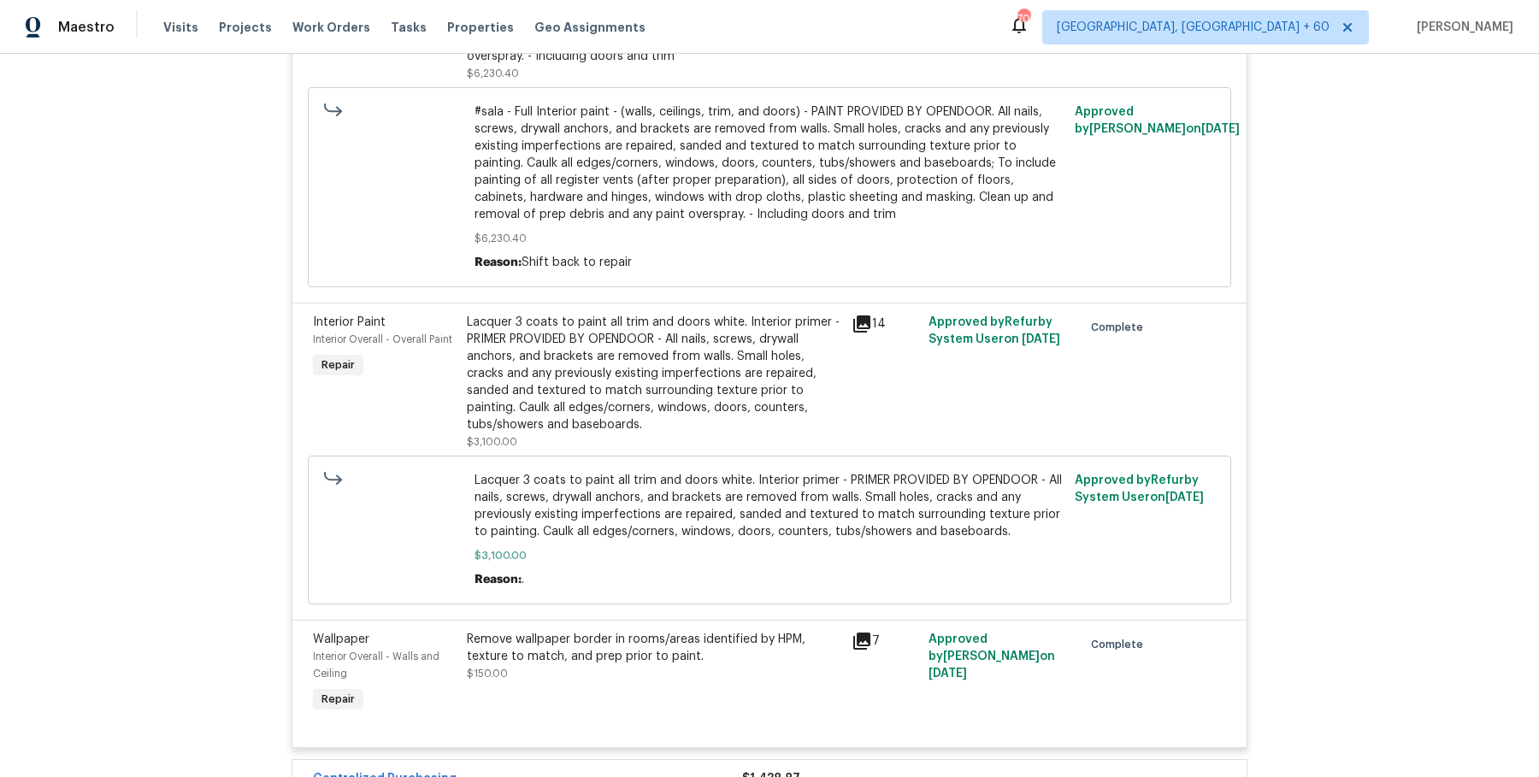
scroll to position [3049, 0]
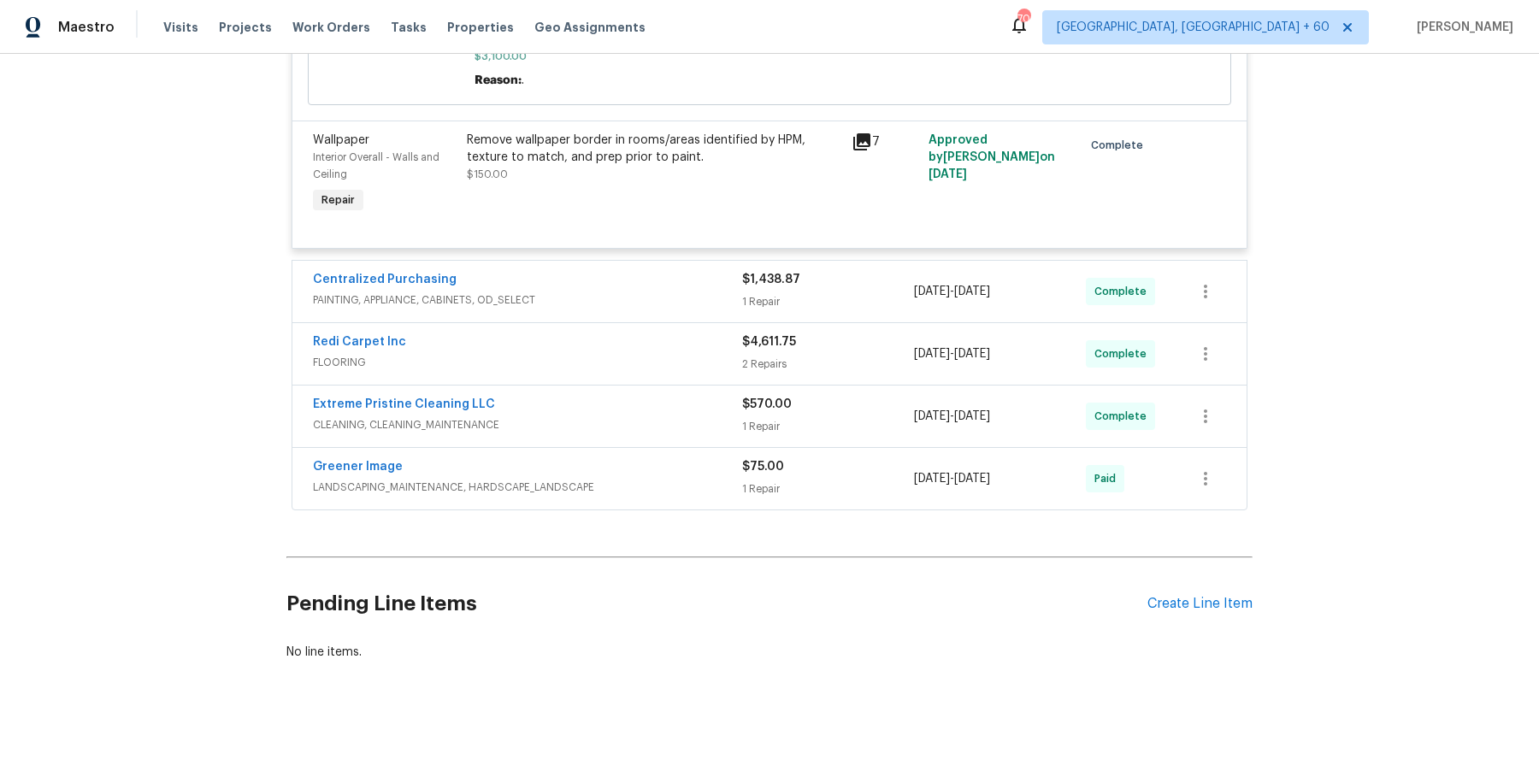
click at [652, 327] on div "Redi Carpet Inc FLOORING $4,611.75 2 Repairs 9/17/2025 - 9/29/2025 Complete" at bounding box center [769, 354] width 954 height 62
click at [653, 312] on div "Centralized Purchasing PAINTING, APPLIANCE, CABINETS, OD_SELECT" at bounding box center [527, 291] width 429 height 41
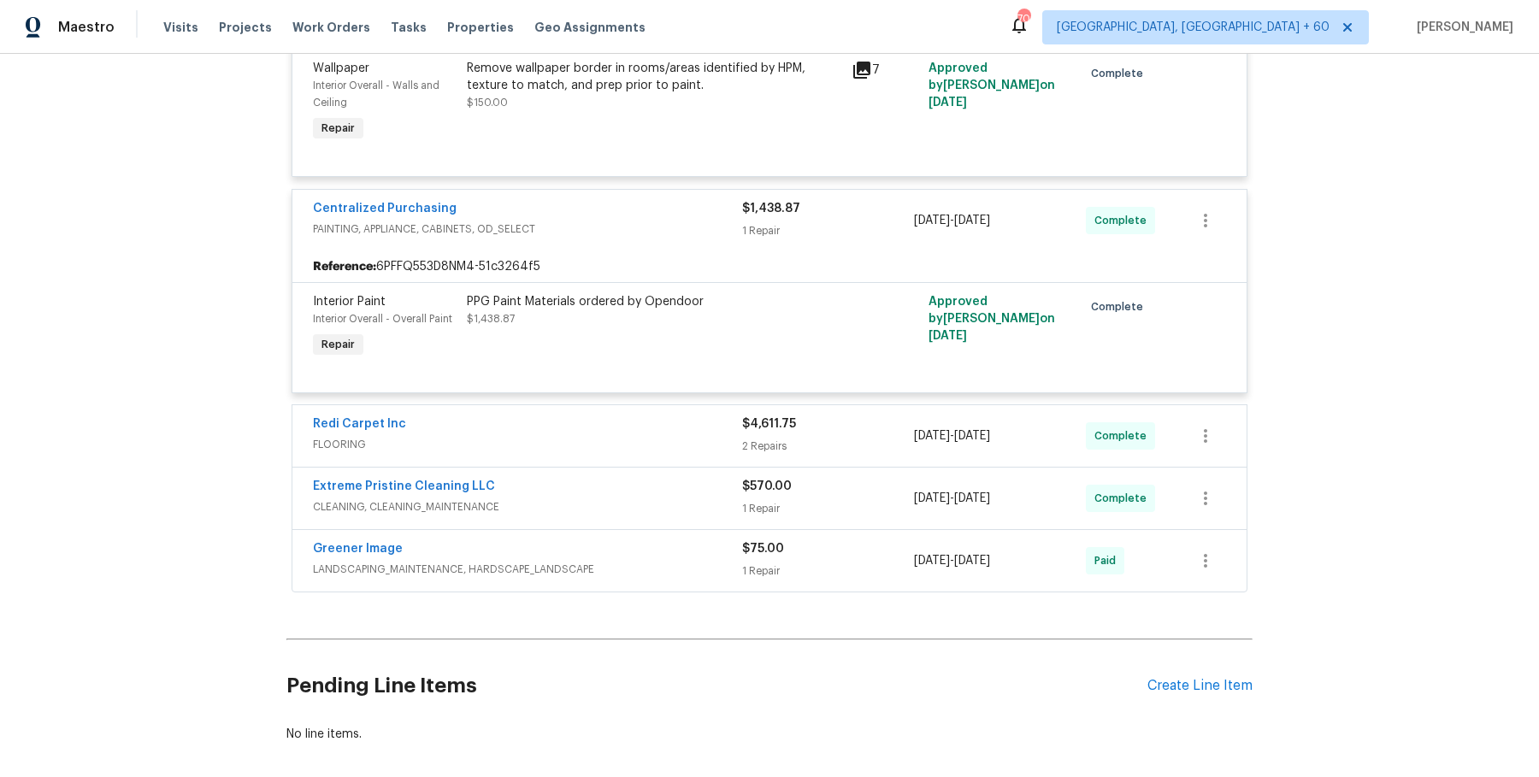
scroll to position [3107, 0]
click at [624, 452] on span "FLOORING" at bounding box center [527, 443] width 429 height 17
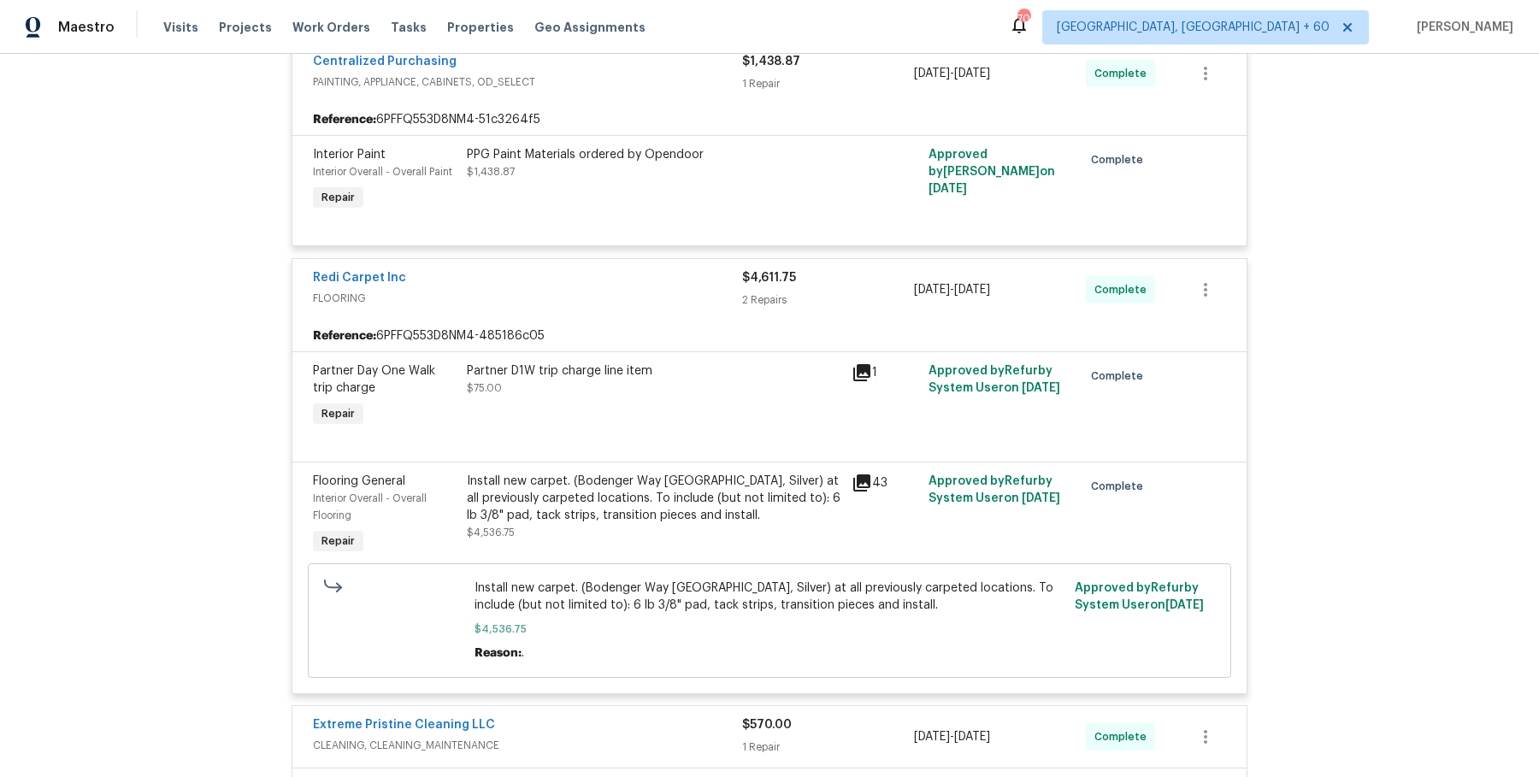
scroll to position [3589, 0]
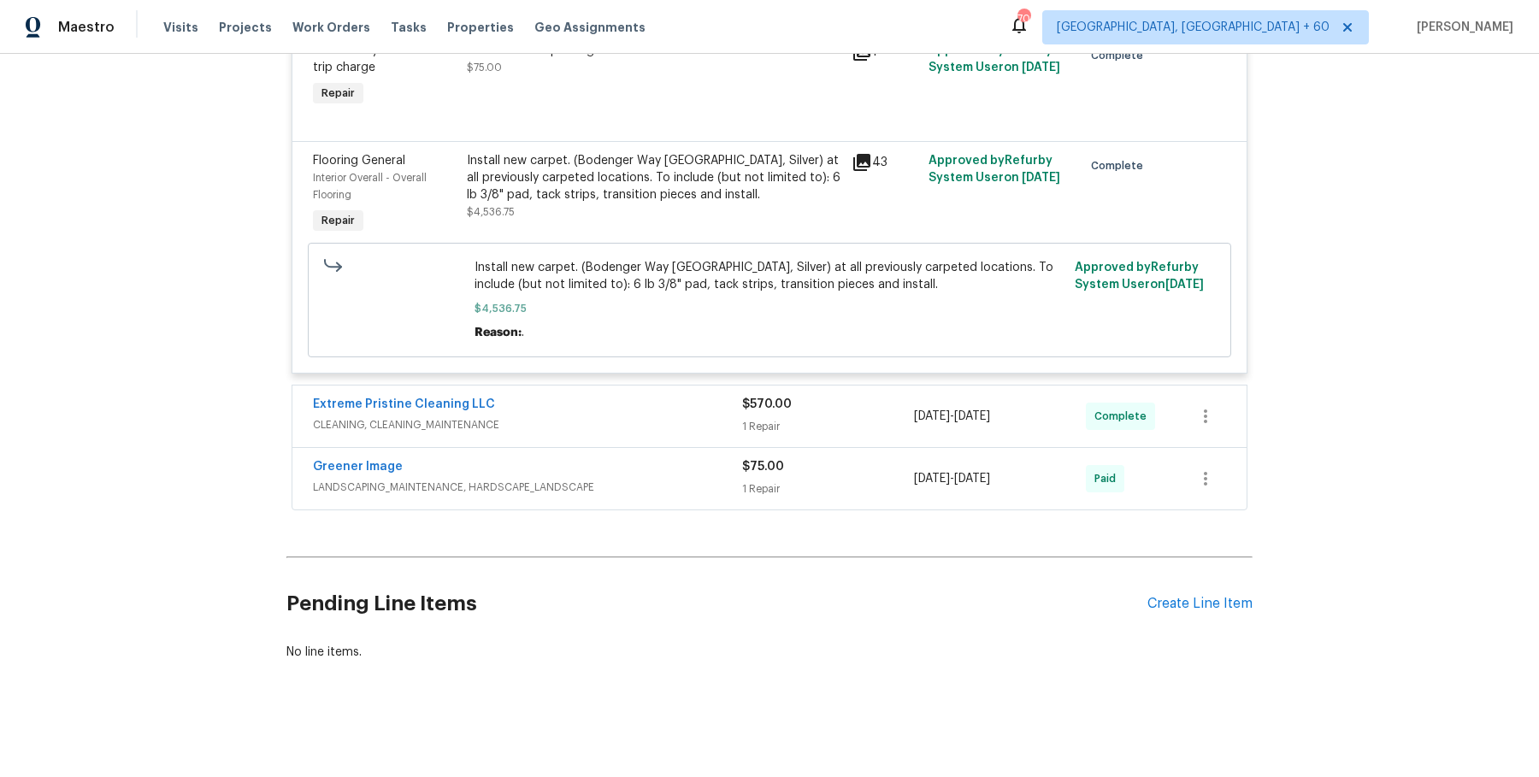
click at [690, 440] on div "Extreme Pristine Cleaning LLC CLEANING, CLEANING_MAINTENANCE $570.00 1 Repair 9…" at bounding box center [769, 417] width 954 height 62
click at [705, 402] on div "Extreme Pristine Cleaning LLC" at bounding box center [527, 406] width 429 height 21
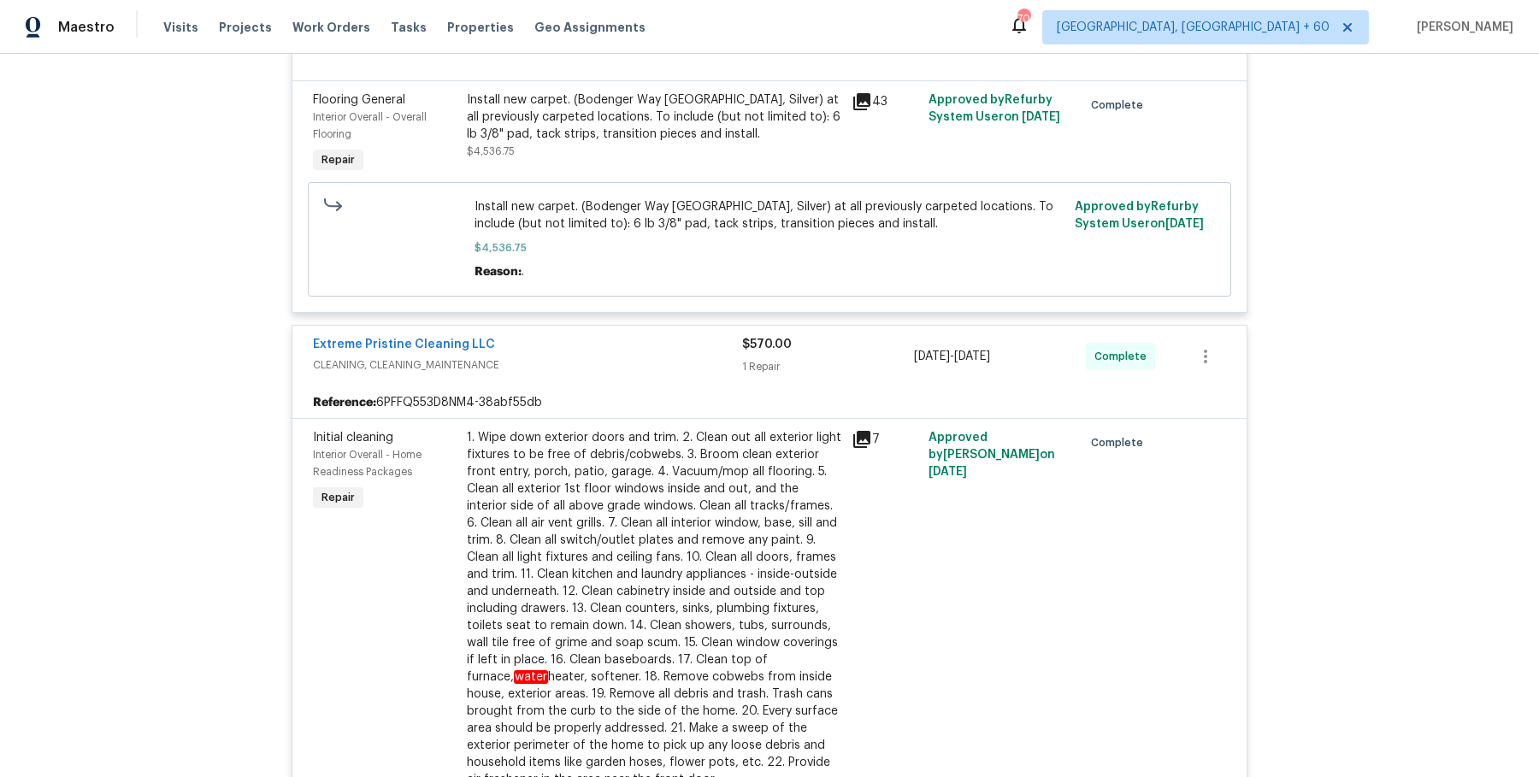
scroll to position [4052, 0]
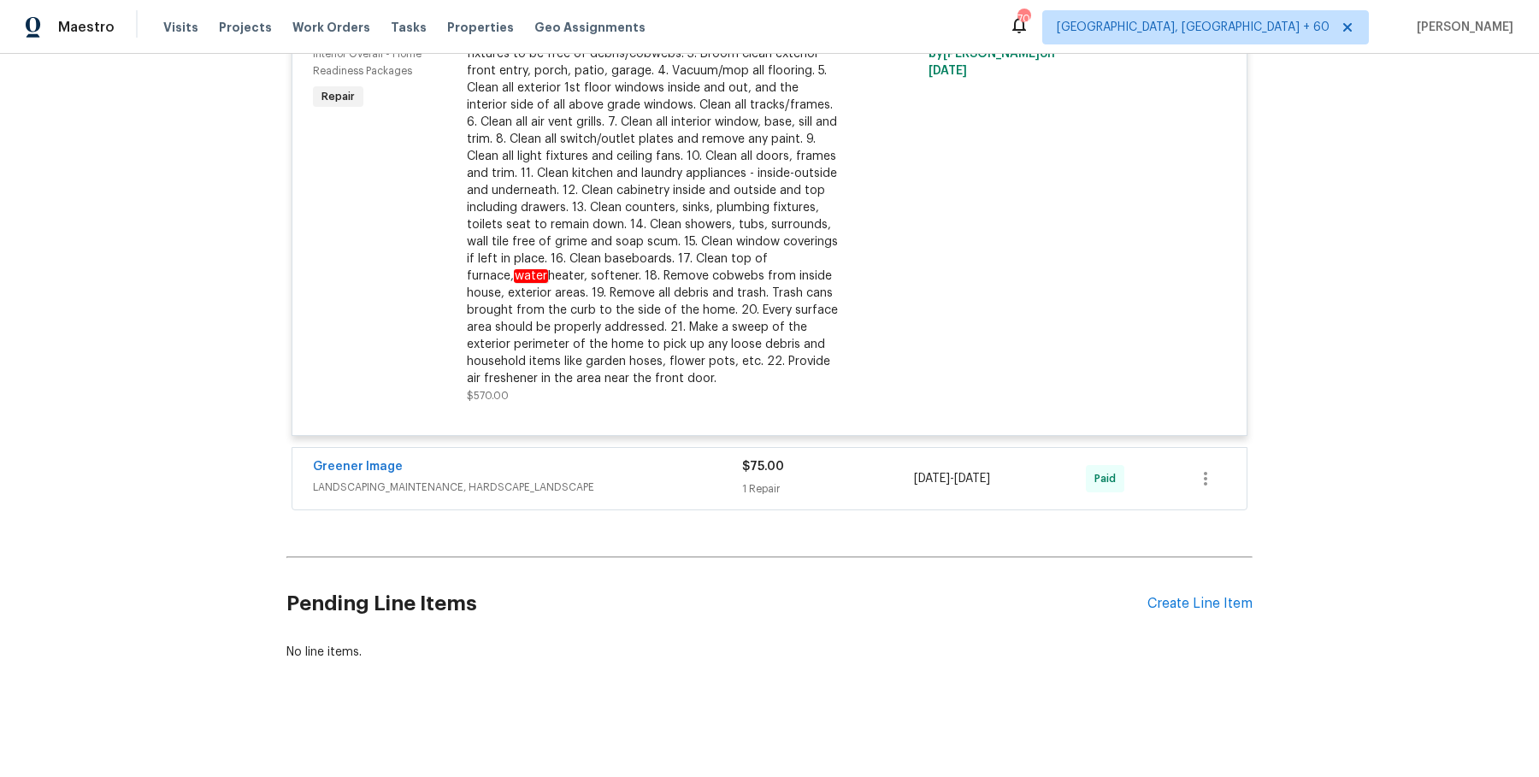
click at [634, 453] on div "Greener Image LANDSCAPING_MAINTENANCE, HARDSCAPE_LANDSCAPE $75.00 1 Repair 9/17…" at bounding box center [769, 479] width 954 height 62
click at [634, 472] on div "Greener Image" at bounding box center [527, 468] width 429 height 21
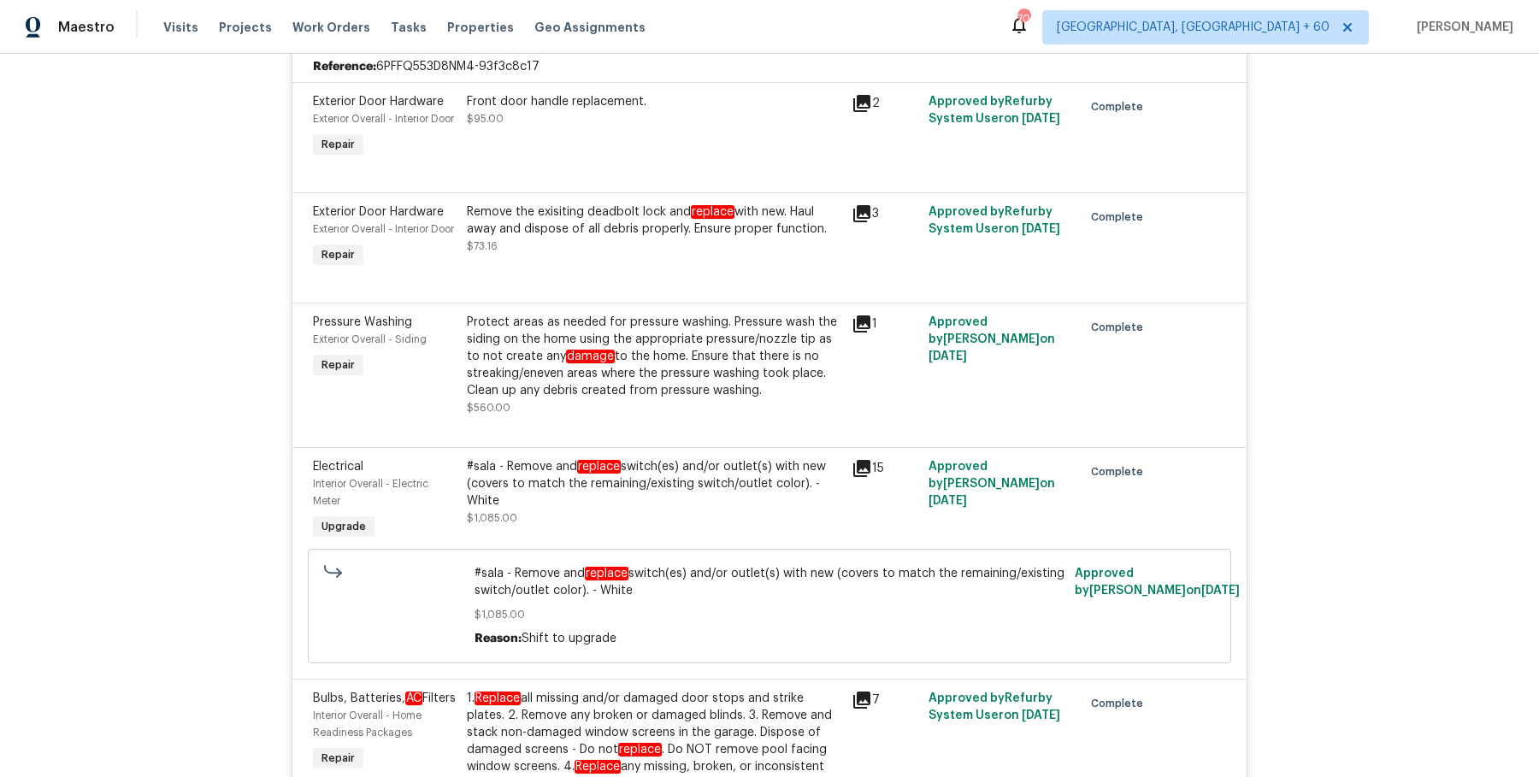
scroll to position [0, 0]
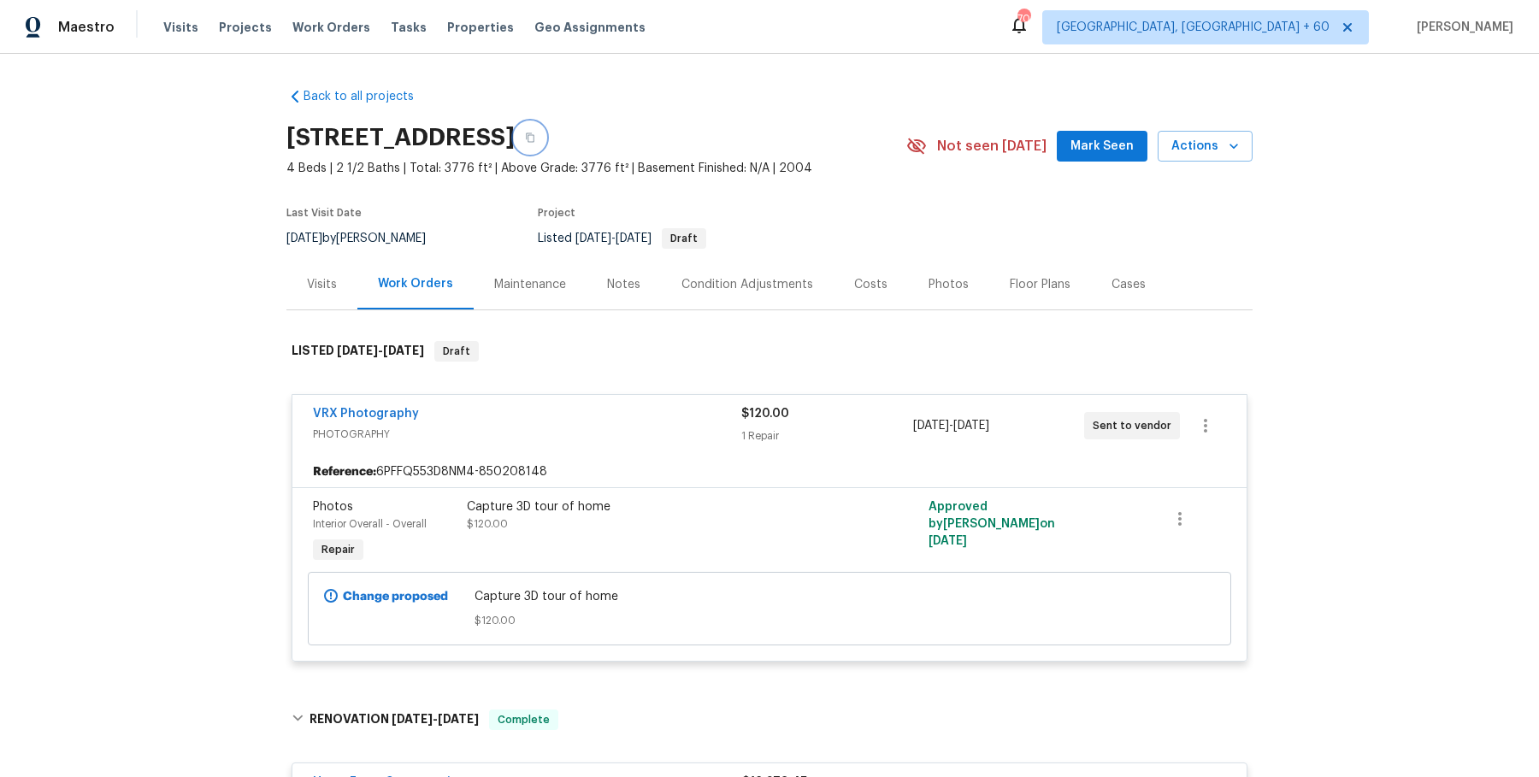
click at [546, 147] on button "button" at bounding box center [530, 137] width 31 height 31
click at [546, 144] on button "button" at bounding box center [530, 137] width 31 height 31
click at [546, 130] on button "button" at bounding box center [530, 137] width 31 height 31
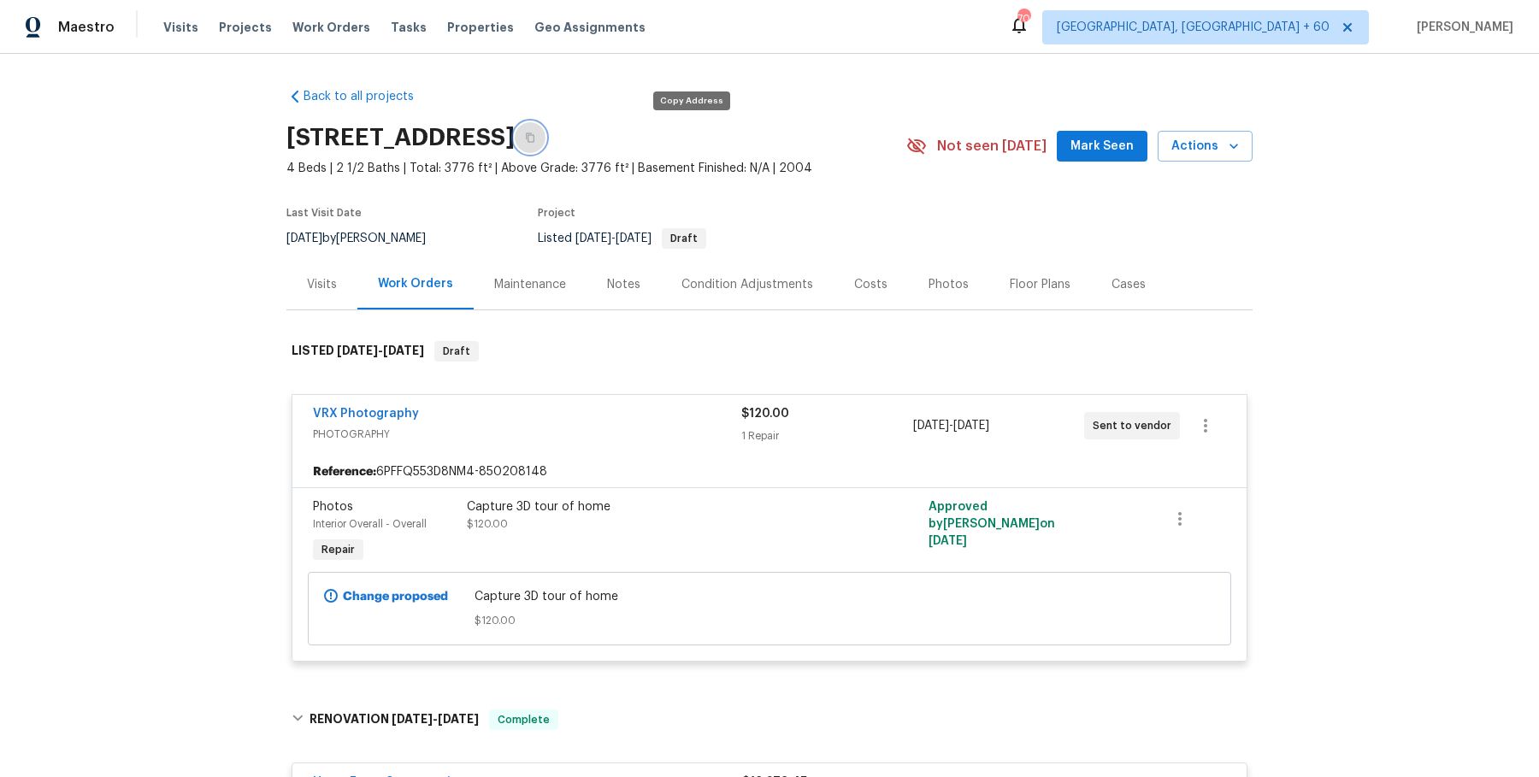
click at [546, 130] on button "button" at bounding box center [530, 137] width 31 height 31
click at [535, 136] on icon "button" at bounding box center [530, 138] width 10 height 10
click at [328, 34] on span "Work Orders" at bounding box center [331, 27] width 78 height 17
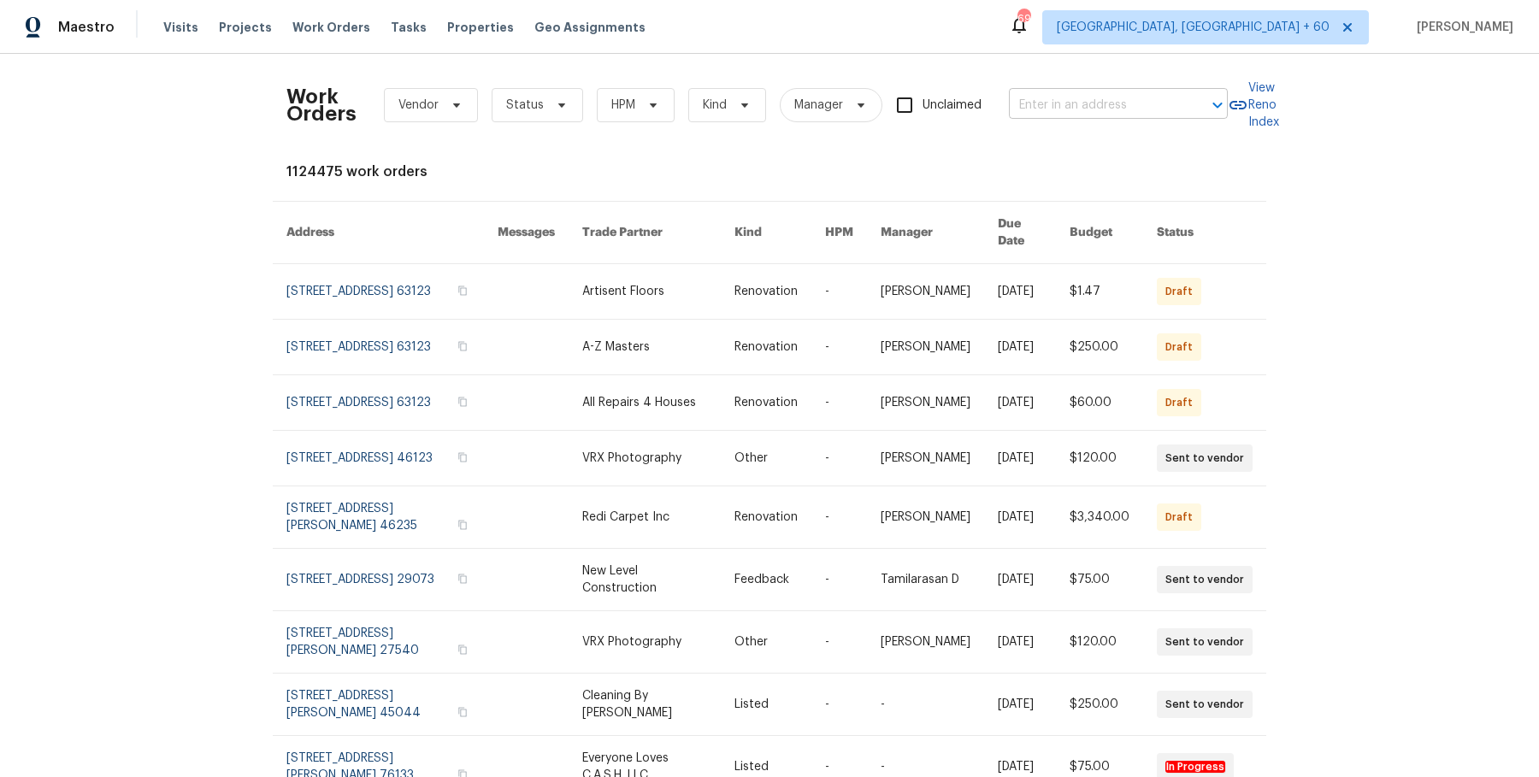
click at [1054, 108] on input "text" at bounding box center [1094, 105] width 171 height 27
paste input "17244 Montgall Dr Belton, MO 64012"
type input "17244 Montgall Dr Belton, MO 64012"
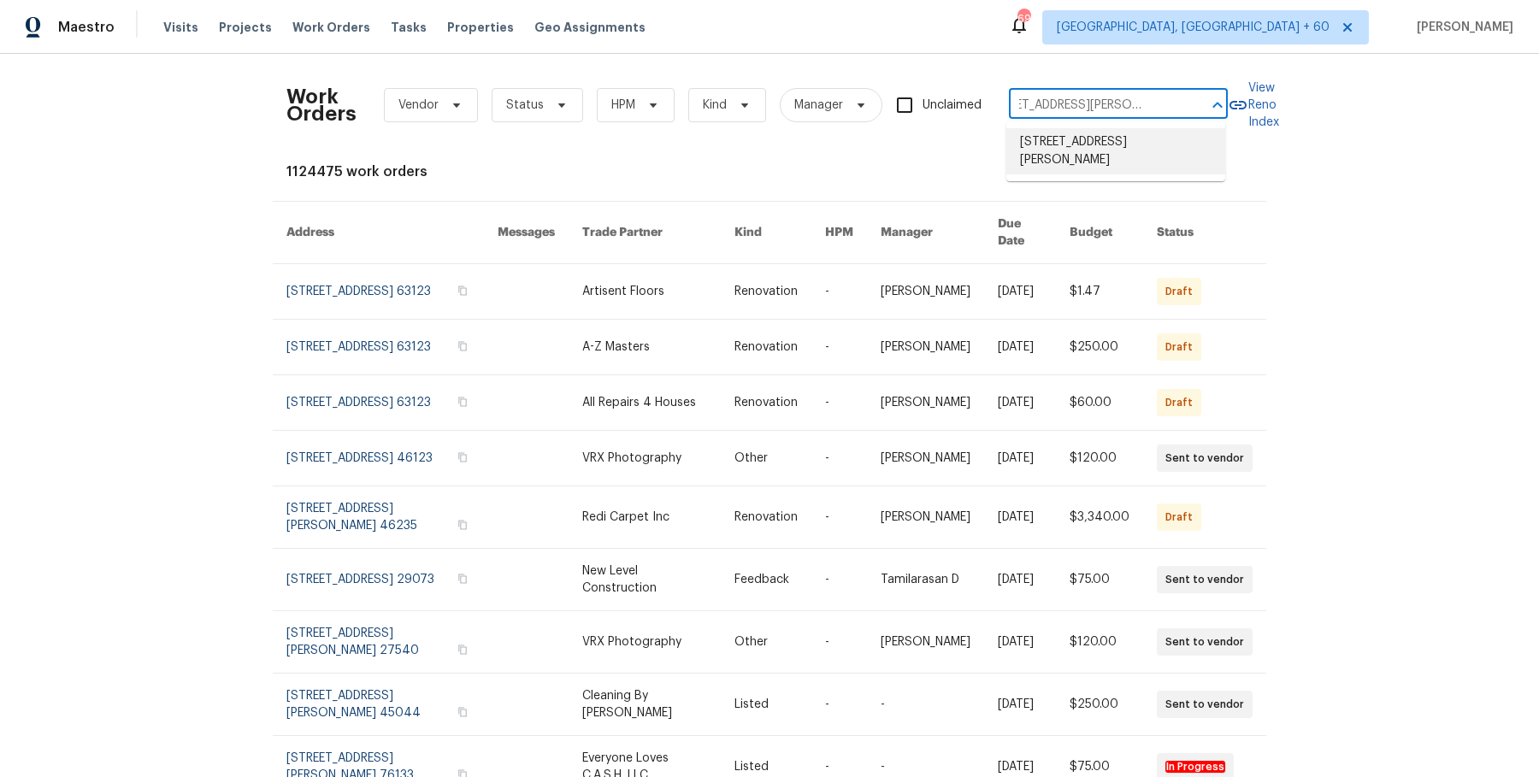
click at [1076, 150] on li "17244 Montgall Dr, Belton, MO 64012" at bounding box center [1115, 151] width 219 height 46
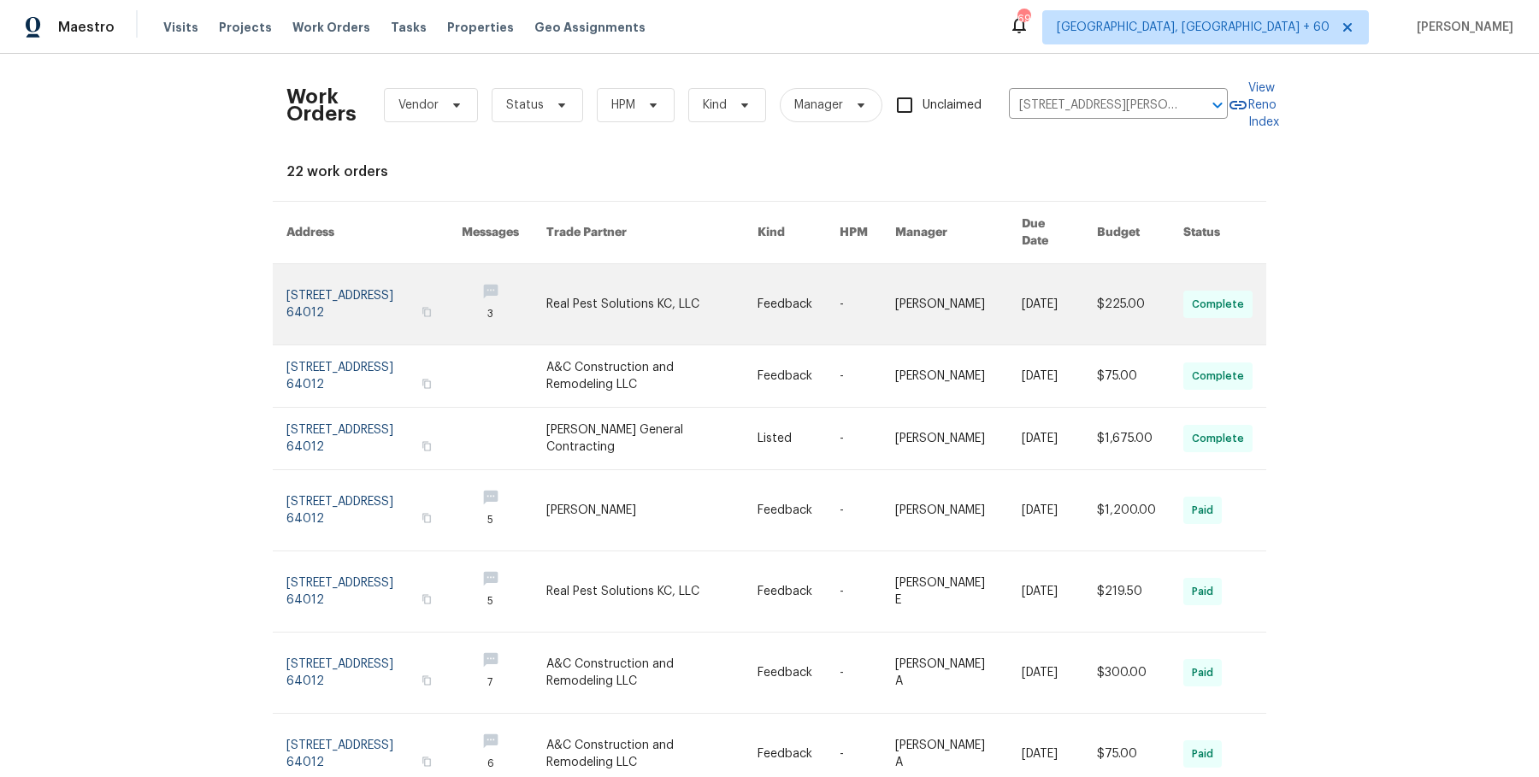
click at [966, 264] on link at bounding box center [958, 304] width 127 height 80
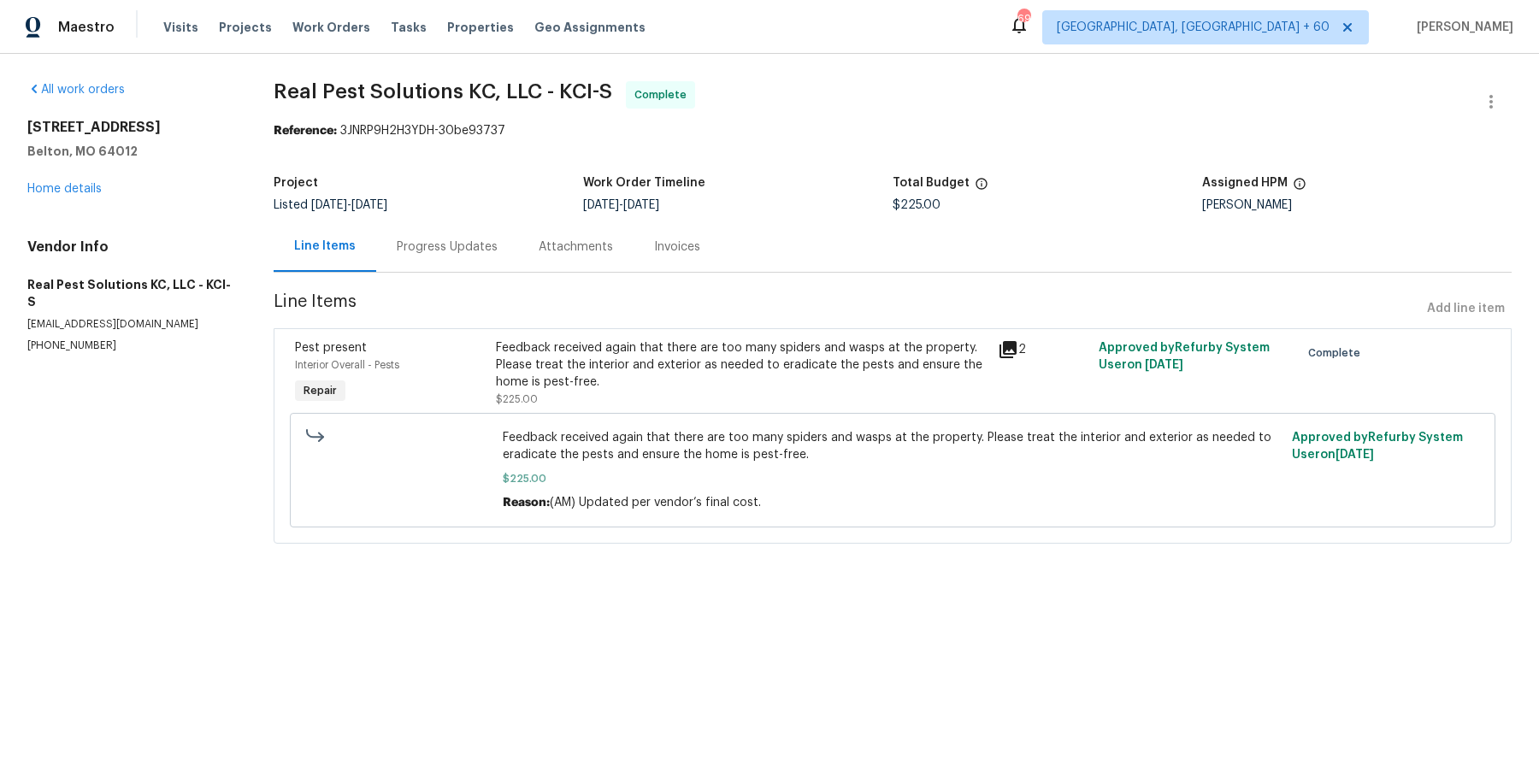
click at [81, 197] on div "All work orders 17244 Montgall Dr Belton, MO 64012 Home details Vendor Info Rea…" at bounding box center [129, 217] width 205 height 272
click at [84, 188] on link "Home details" at bounding box center [64, 189] width 74 height 12
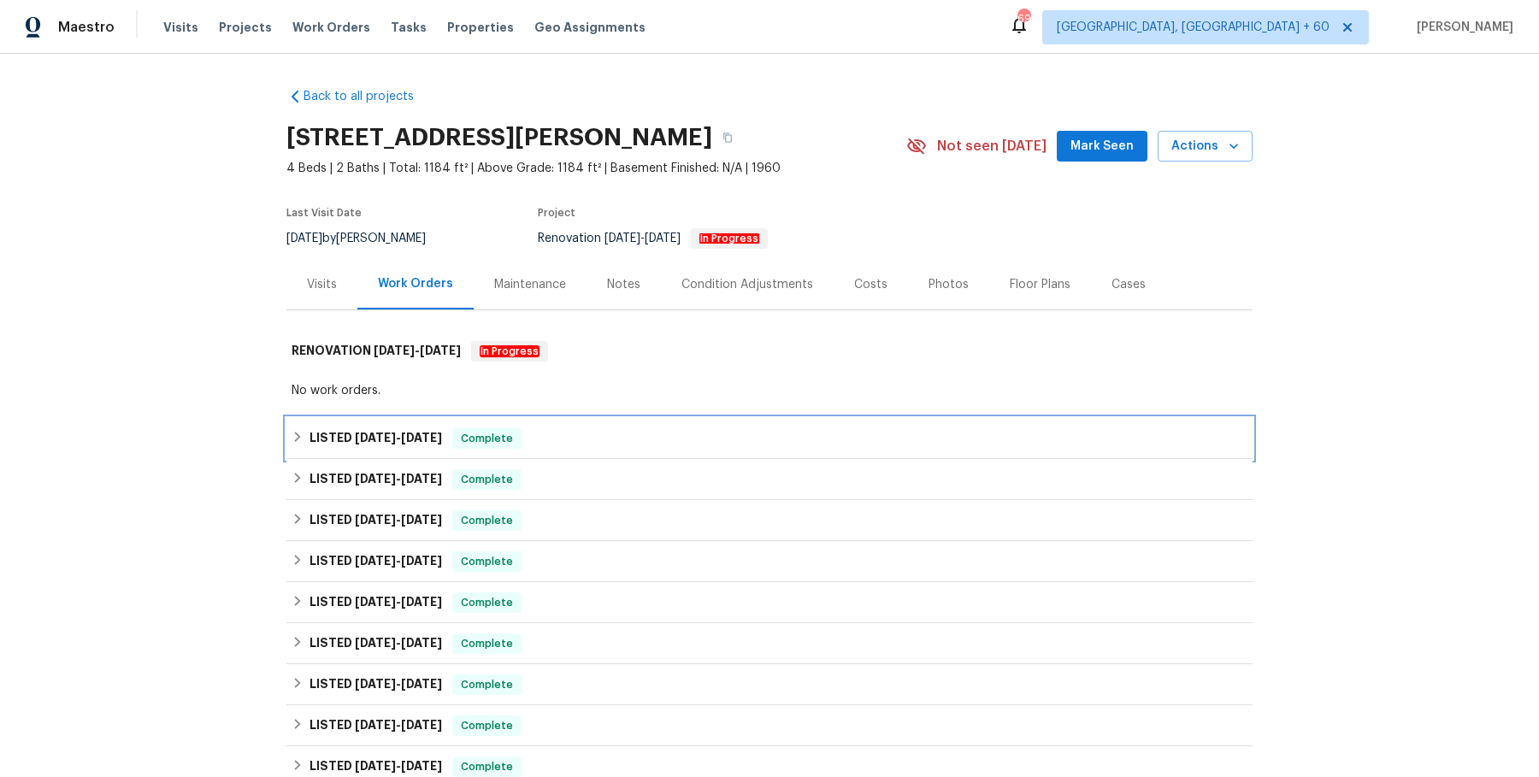
click at [656, 422] on div "LISTED 9/19/25 - 10/4/25 Complete" at bounding box center [769, 438] width 966 height 41
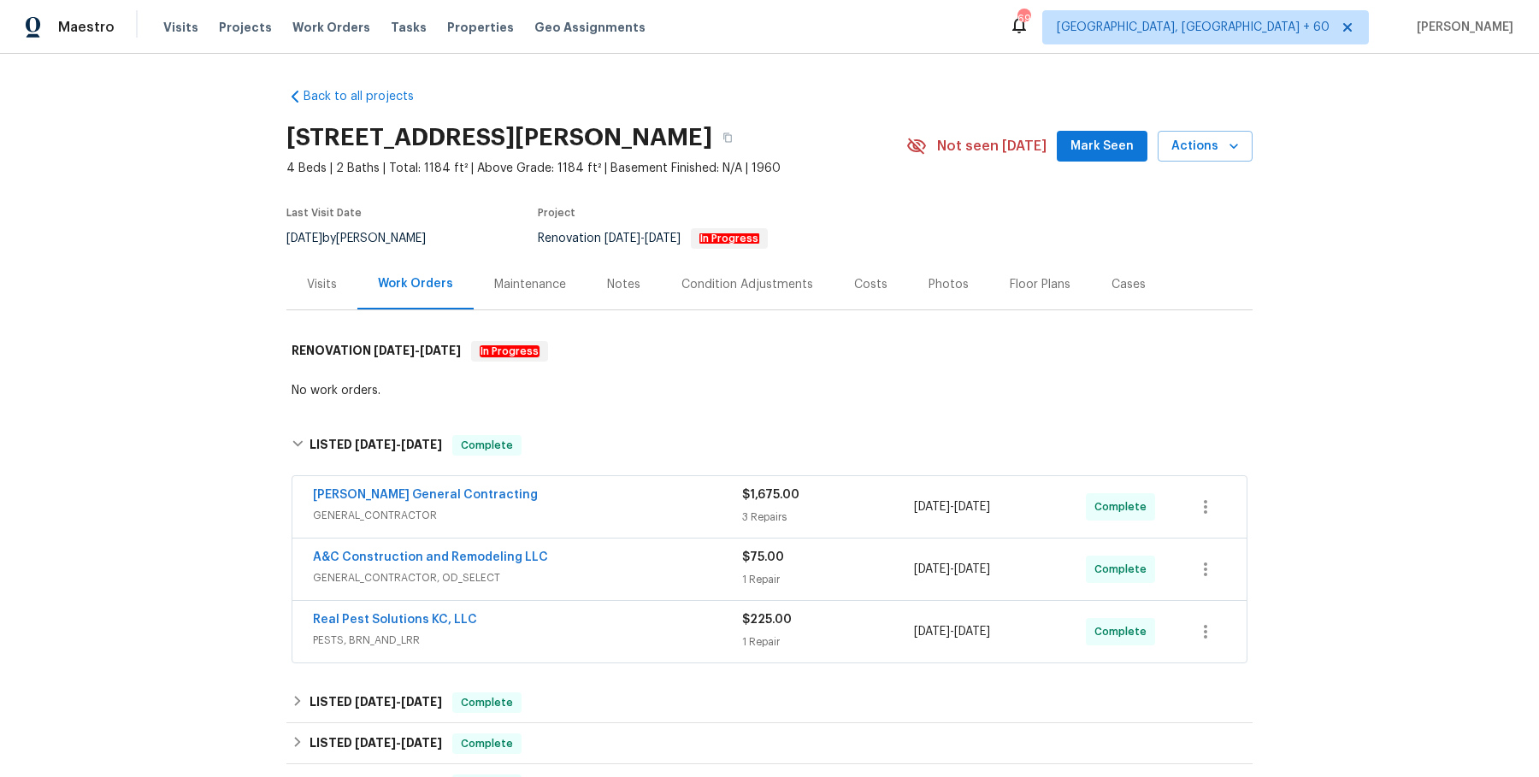
click at [671, 518] on span "GENERAL_CONTRACTOR" at bounding box center [527, 515] width 429 height 17
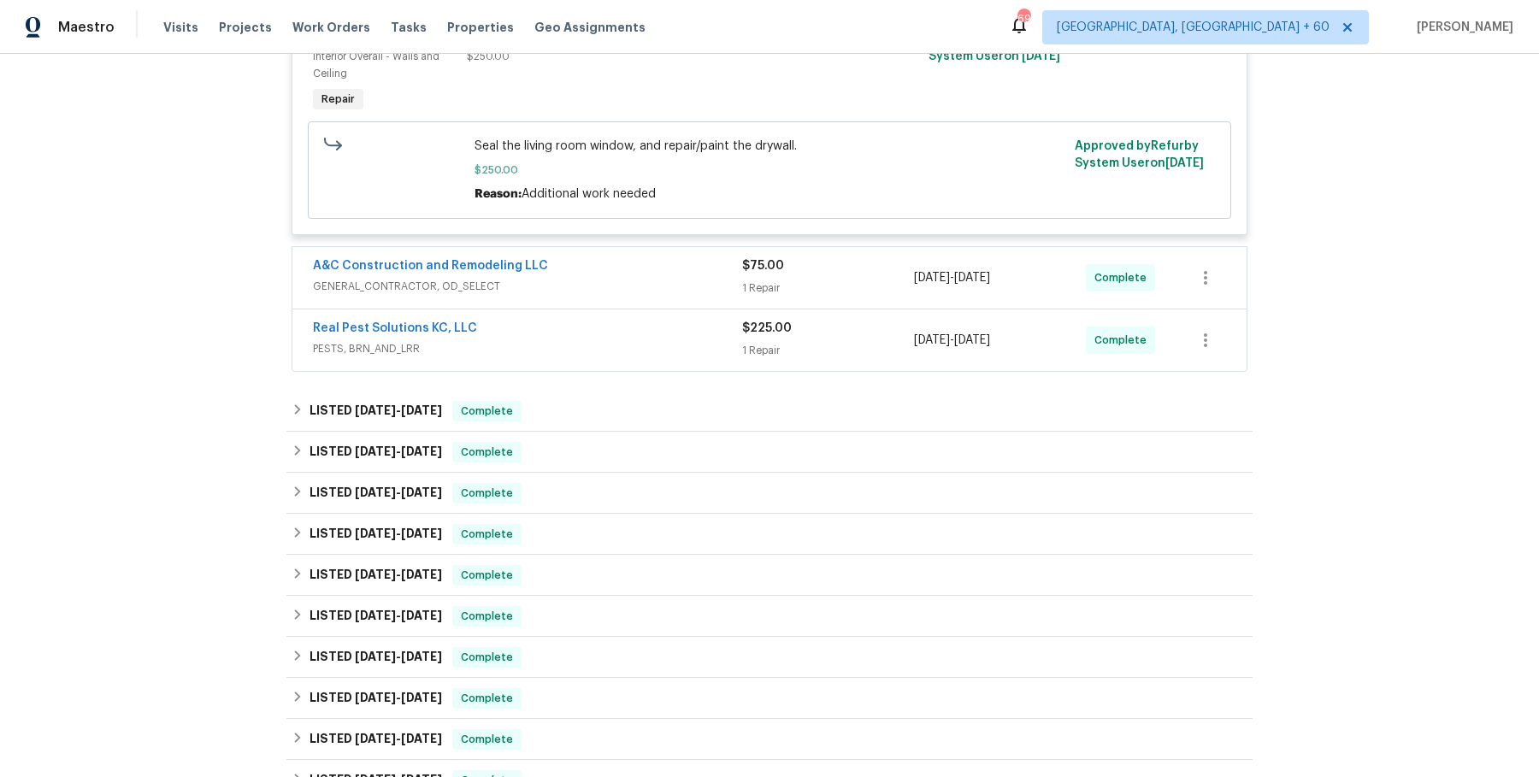
scroll to position [766, 0]
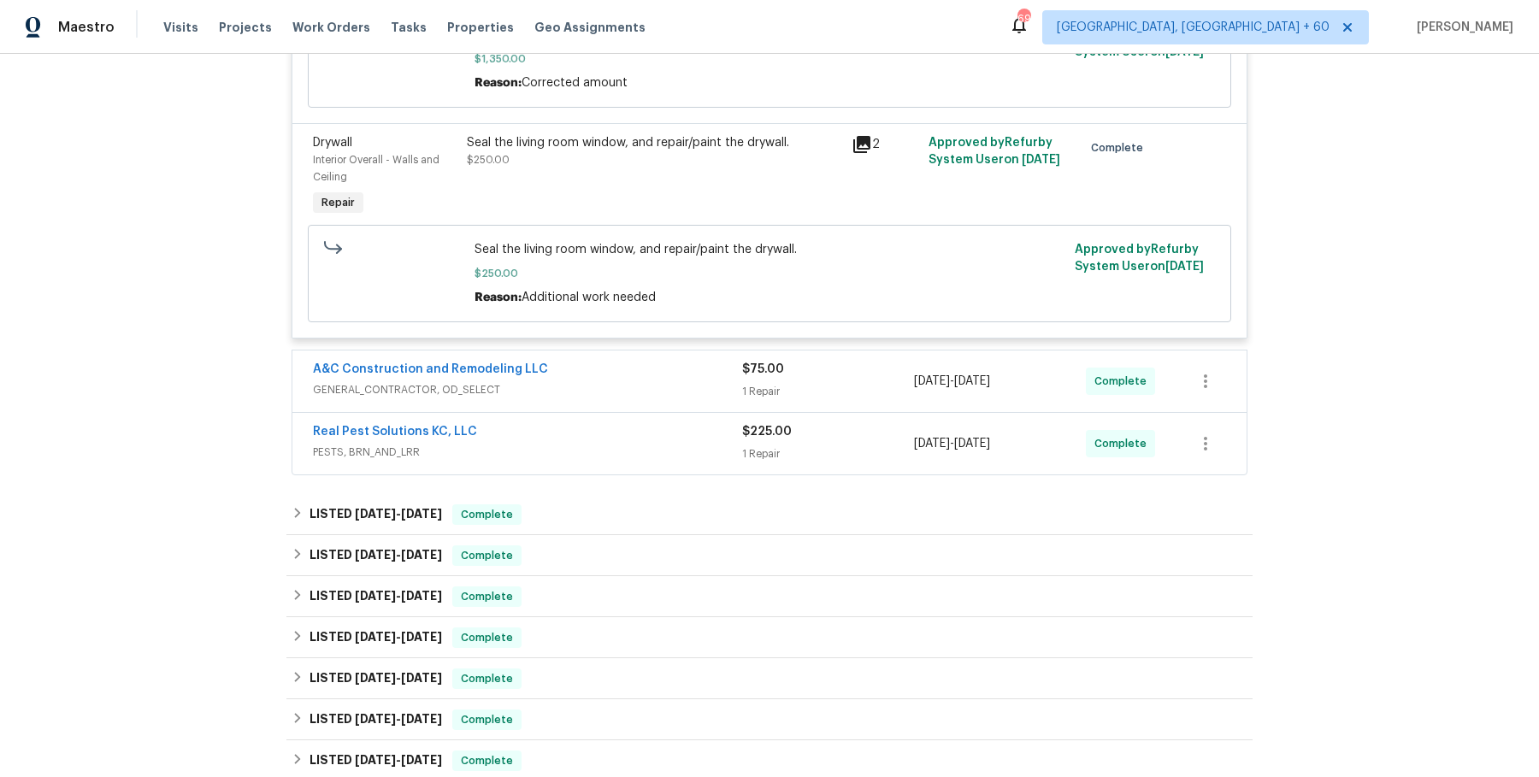
click at [643, 384] on span "GENERAL_CONTRACTOR, OD_SELECT" at bounding box center [527, 389] width 429 height 17
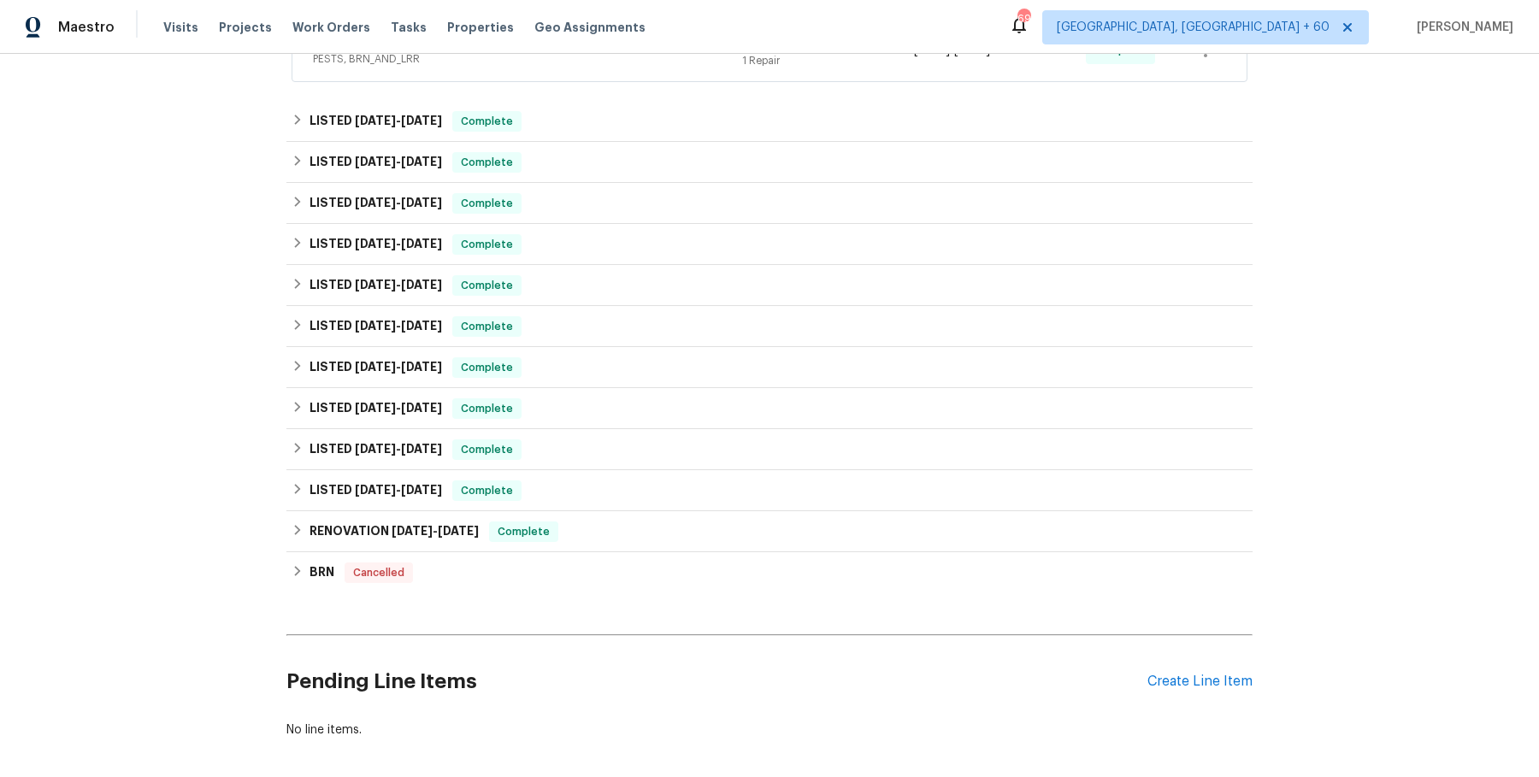
scroll to position [1260, 0]
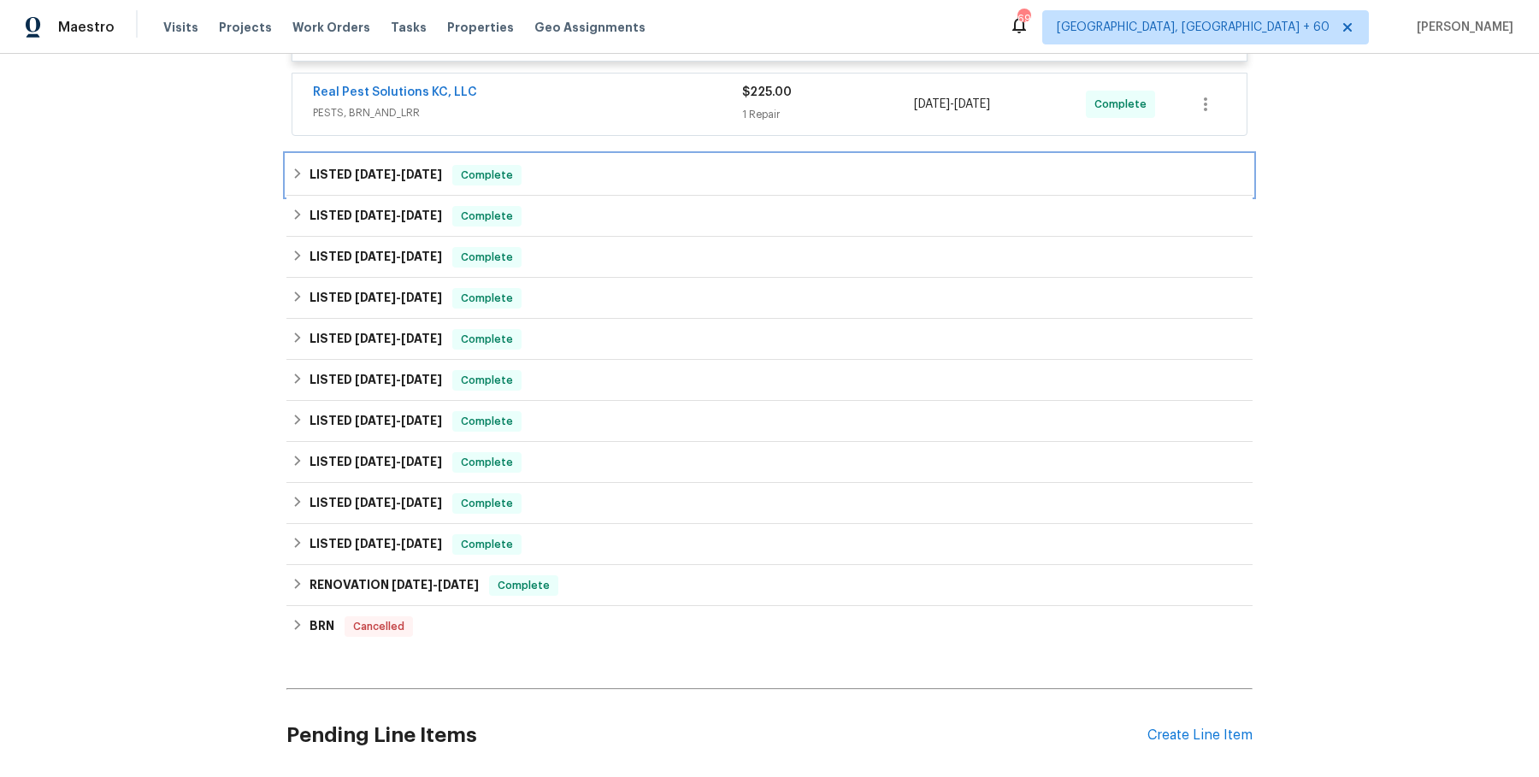
click at [586, 175] on div "LISTED 9/12/25 - 9/18/25 Complete" at bounding box center [770, 175] width 956 height 21
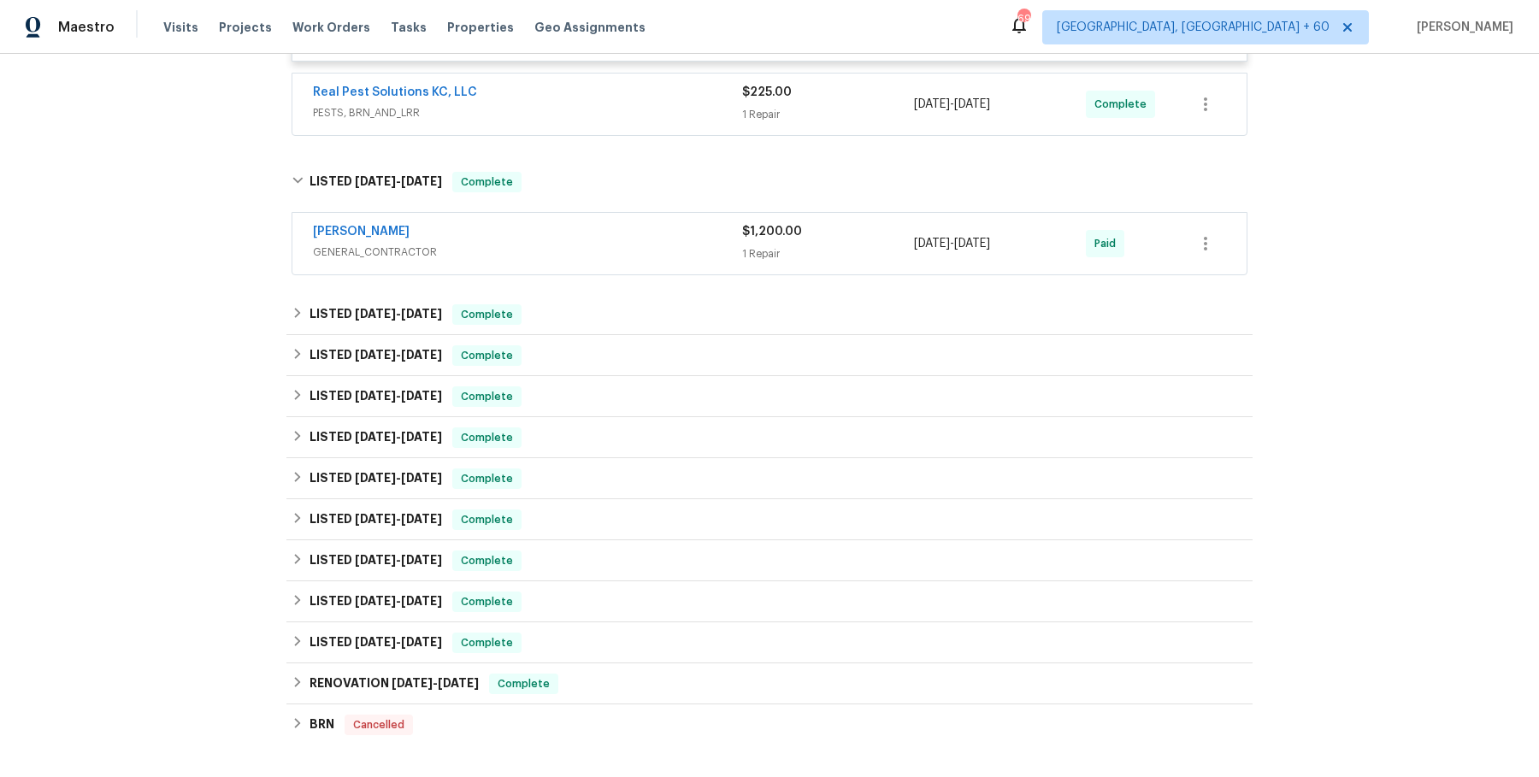
click at [631, 109] on span "PESTS, BRN_AND_LRR" at bounding box center [527, 112] width 429 height 17
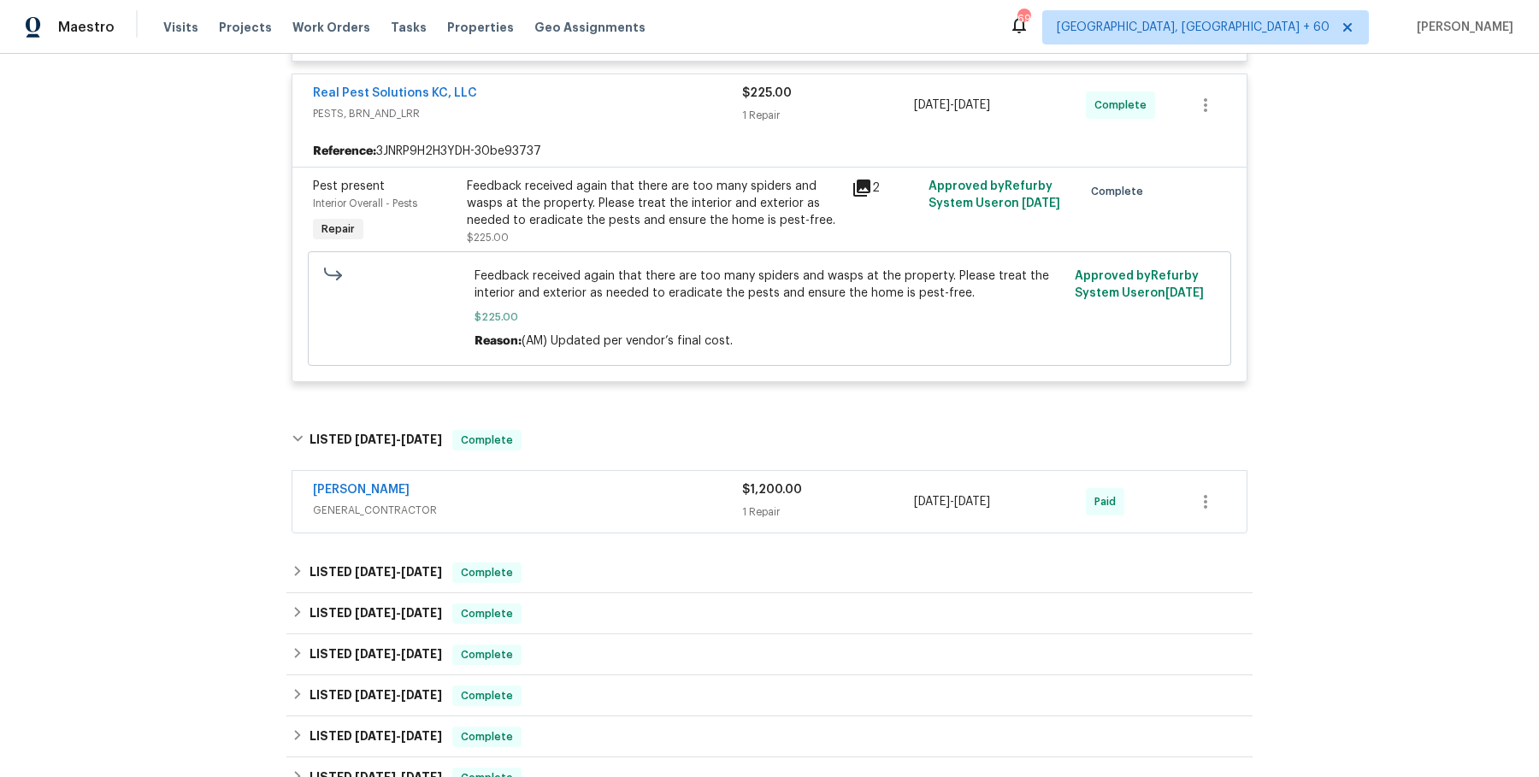
click at [591, 481] on div "MEL Contracting" at bounding box center [527, 491] width 429 height 21
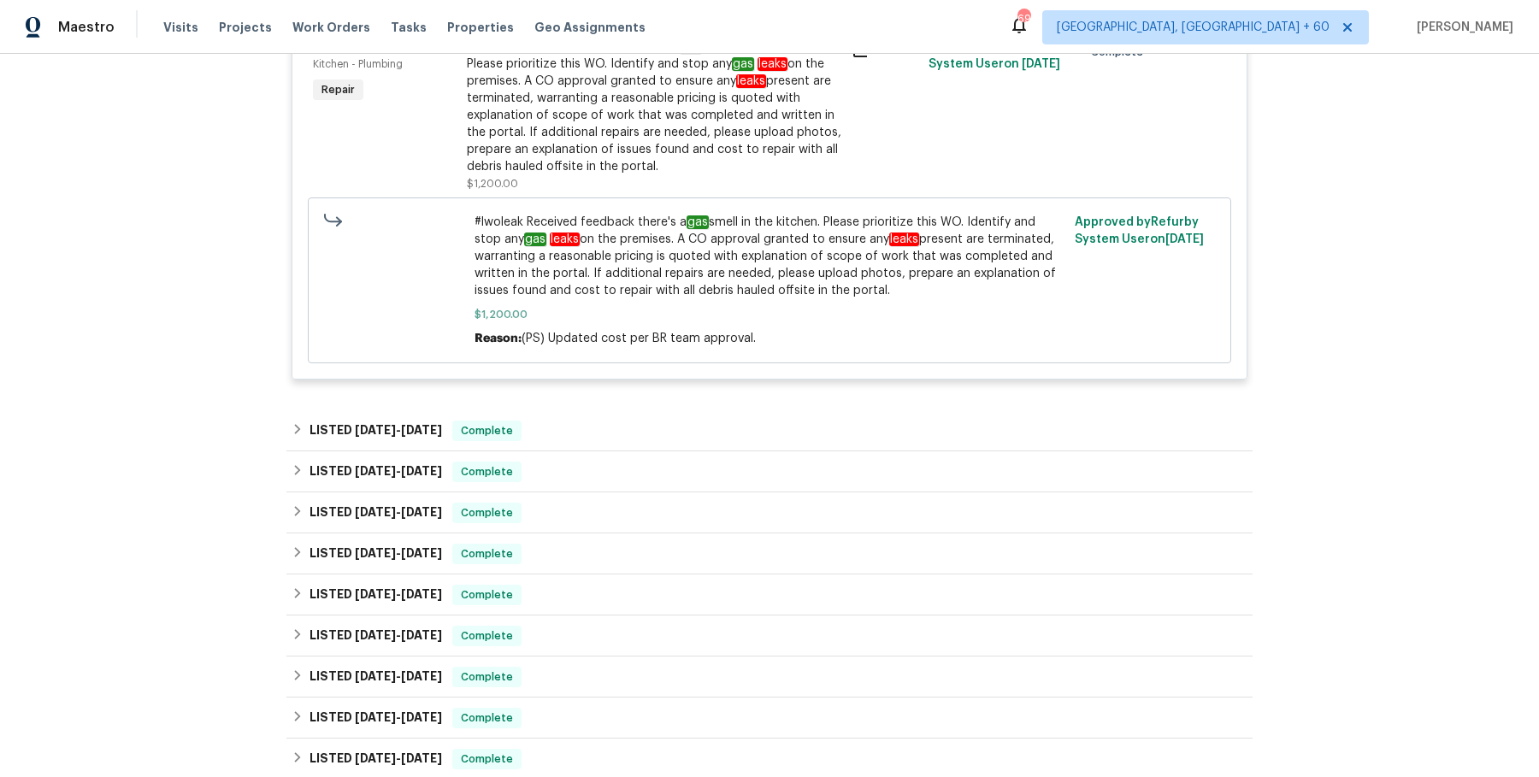
scroll to position [1844, 0]
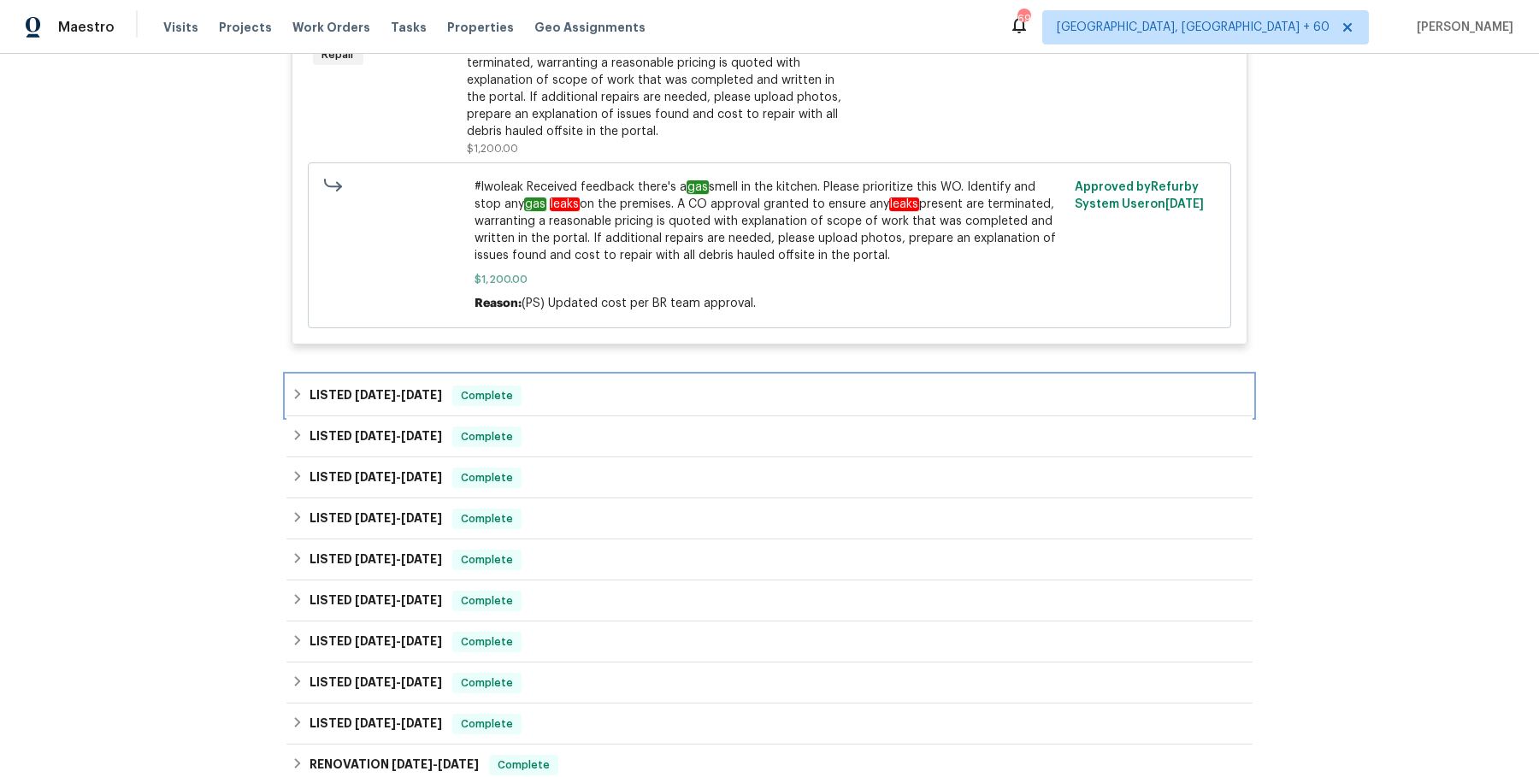
click at [630, 386] on div "LISTED 8/19/25 - 8/25/25 Complete" at bounding box center [770, 396] width 956 height 21
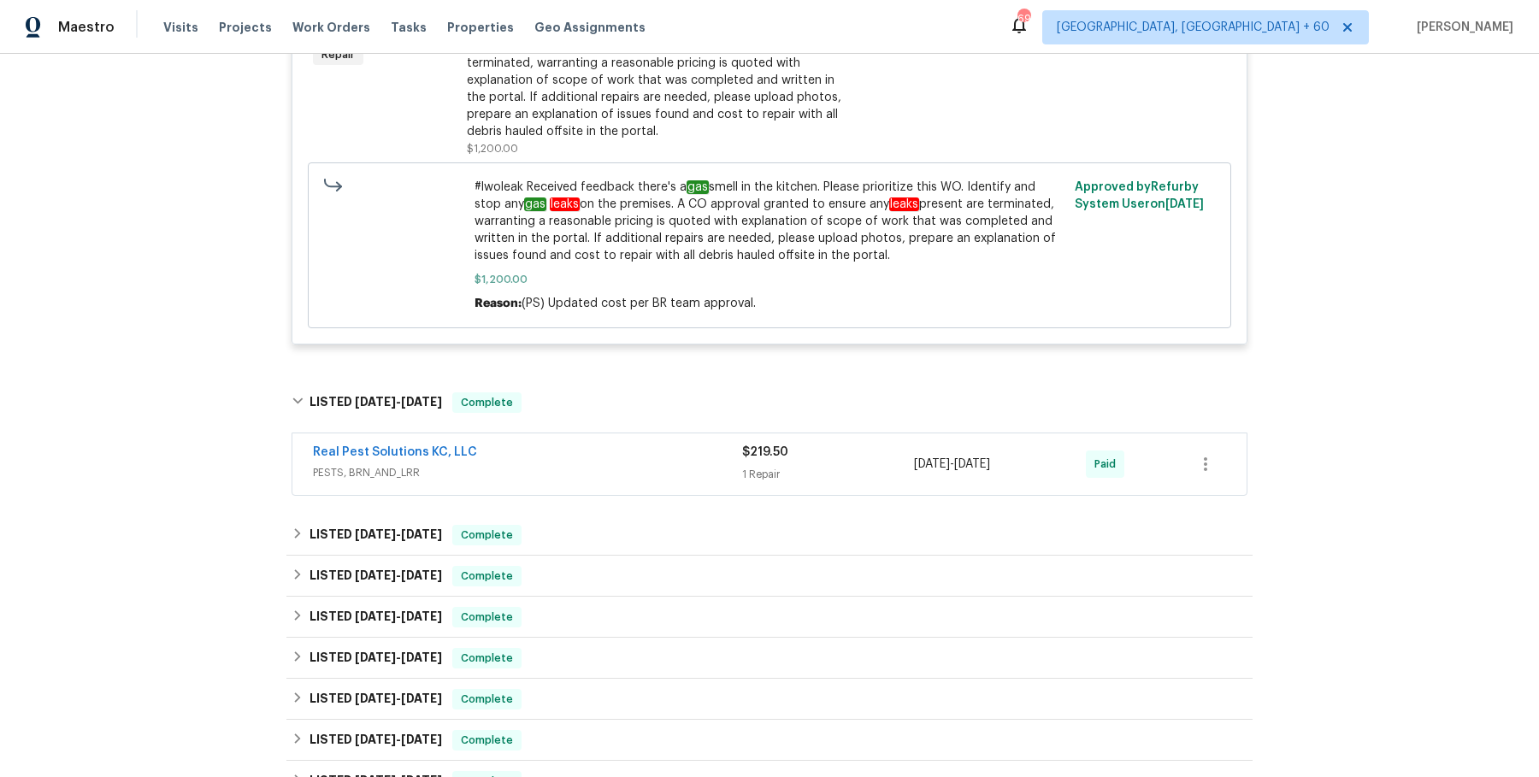
click at [611, 456] on div "Real Pest Solutions KC, LLC" at bounding box center [527, 454] width 429 height 21
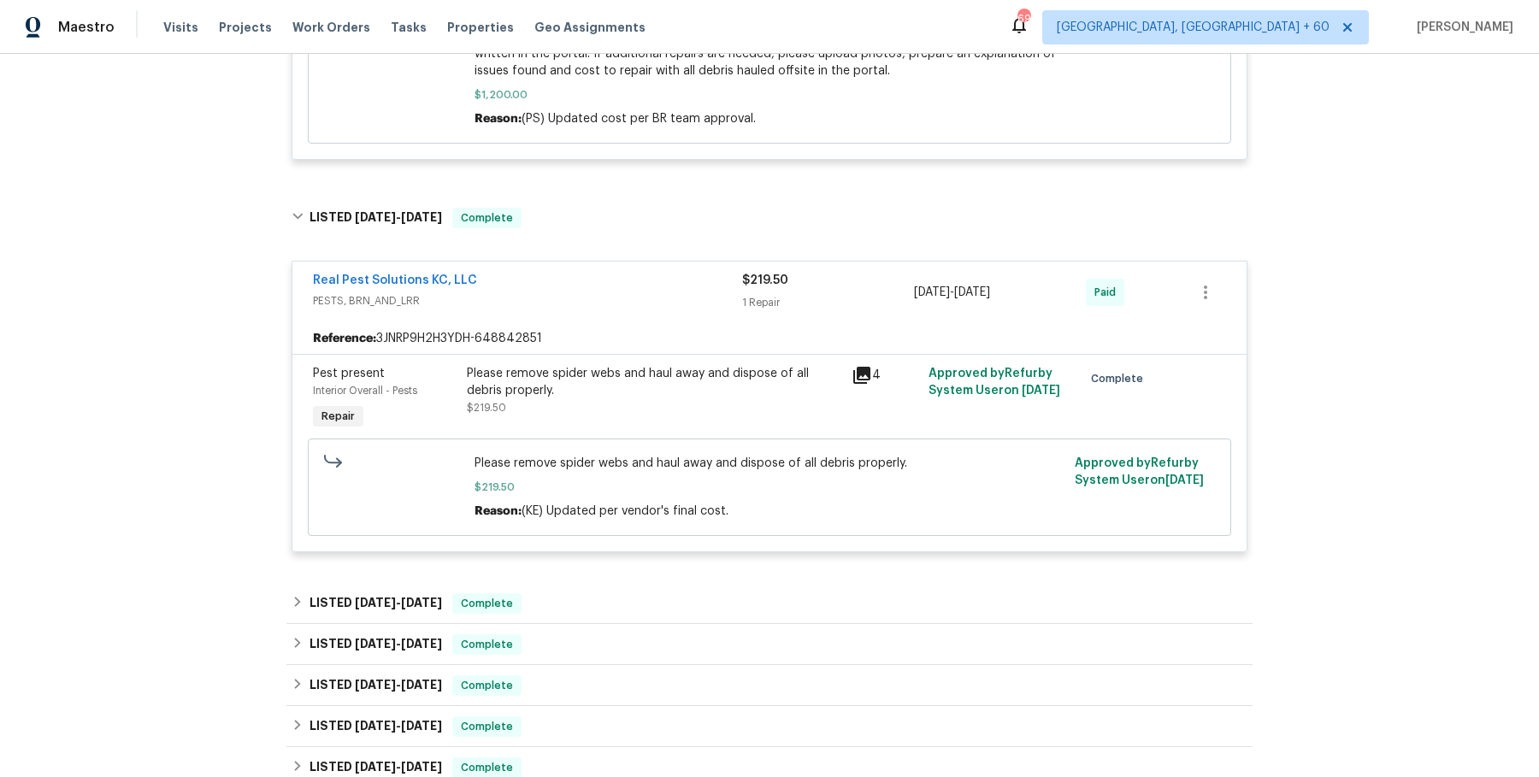
scroll to position [2502, 0]
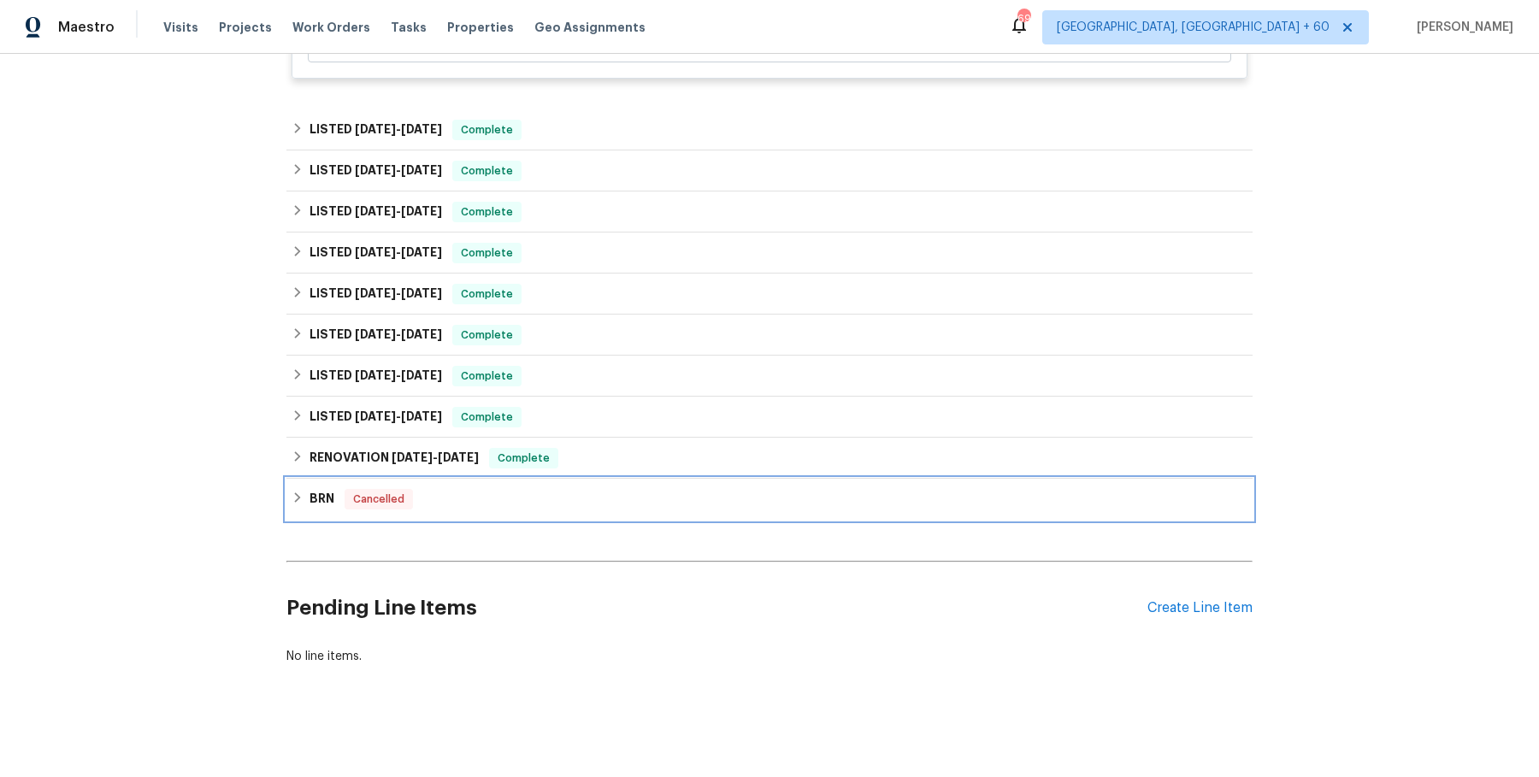
click at [580, 484] on div "BRN Cancelled" at bounding box center [769, 499] width 966 height 41
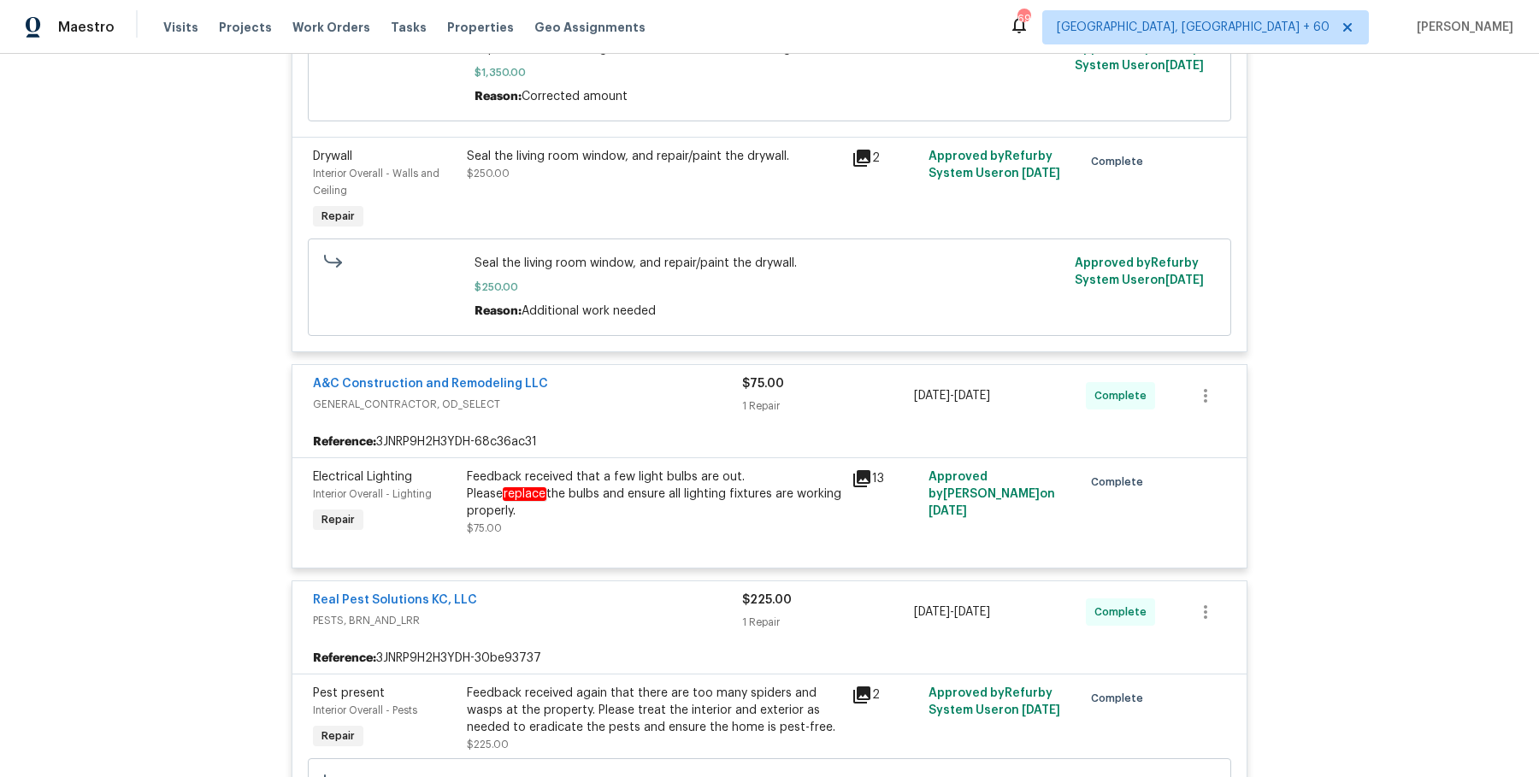
scroll to position [0, 0]
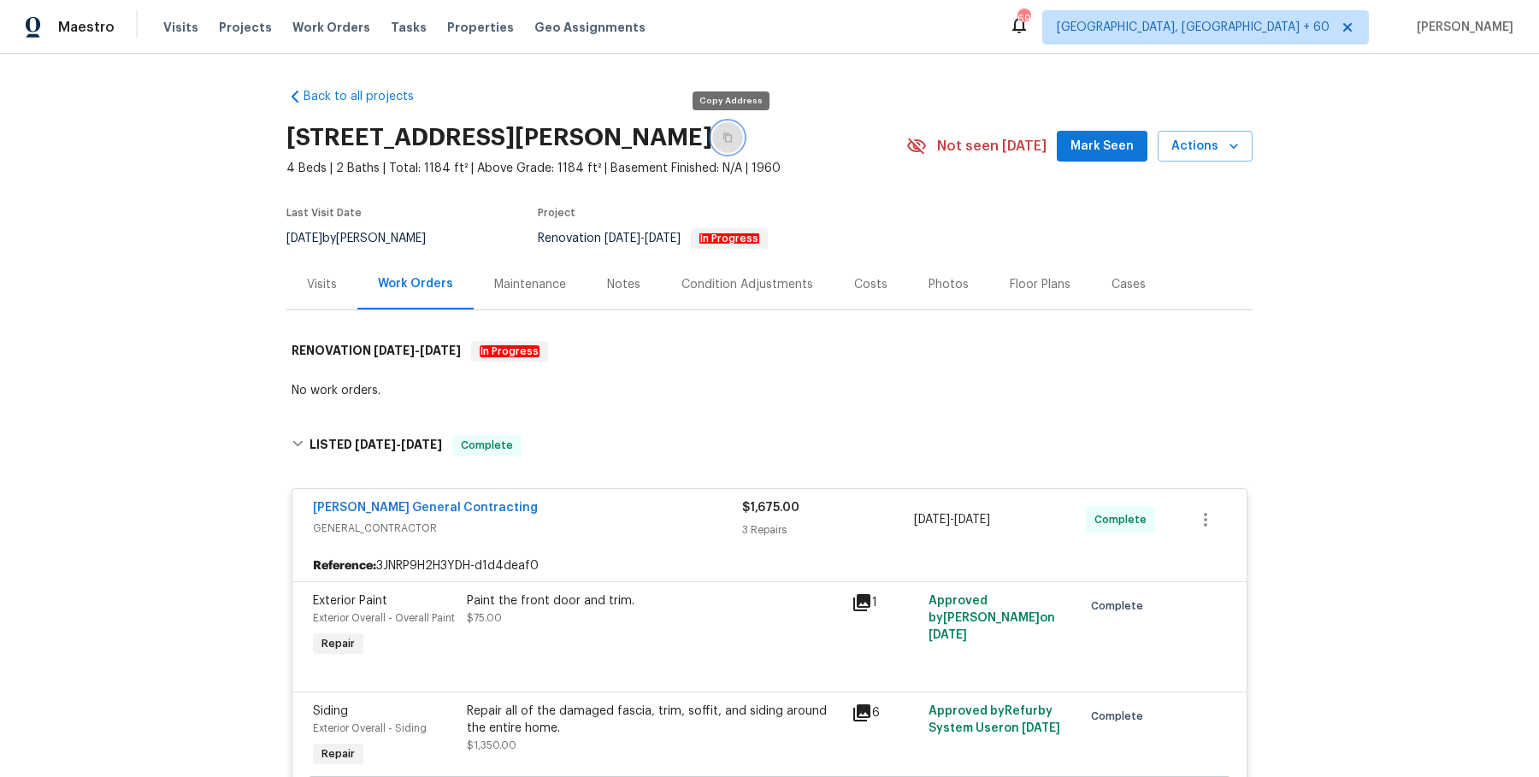
click at [722, 139] on button "button" at bounding box center [727, 137] width 31 height 31
click at [331, 17] on div "Visits Projects Work Orders Tasks Properties Geo Assignments" at bounding box center [414, 27] width 503 height 34
click at [334, 39] on div "Visits Projects Work Orders Tasks Properties Geo Assignments" at bounding box center [414, 27] width 503 height 34
click at [334, 33] on span "Work Orders" at bounding box center [331, 27] width 78 height 17
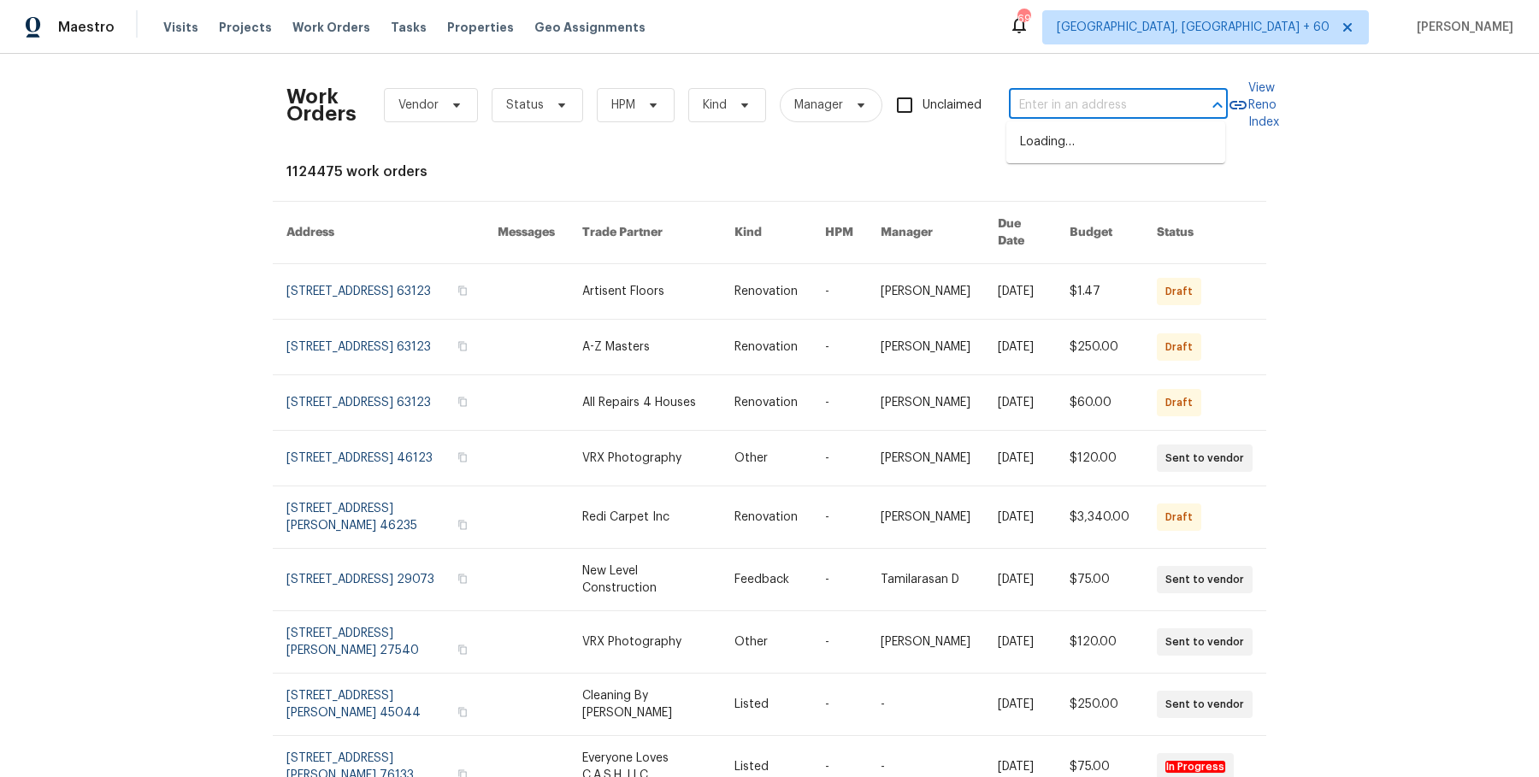
click at [1096, 107] on input "text" at bounding box center [1094, 105] width 171 height 27
paste input "276 Barnhill Dr Folsom, CA 95630"
type input "276 Barnhill Dr Folsom, CA 95630"
click at [1077, 141] on li "276 Barnhill Dr, Folsom, CA 95630" at bounding box center [1115, 151] width 219 height 46
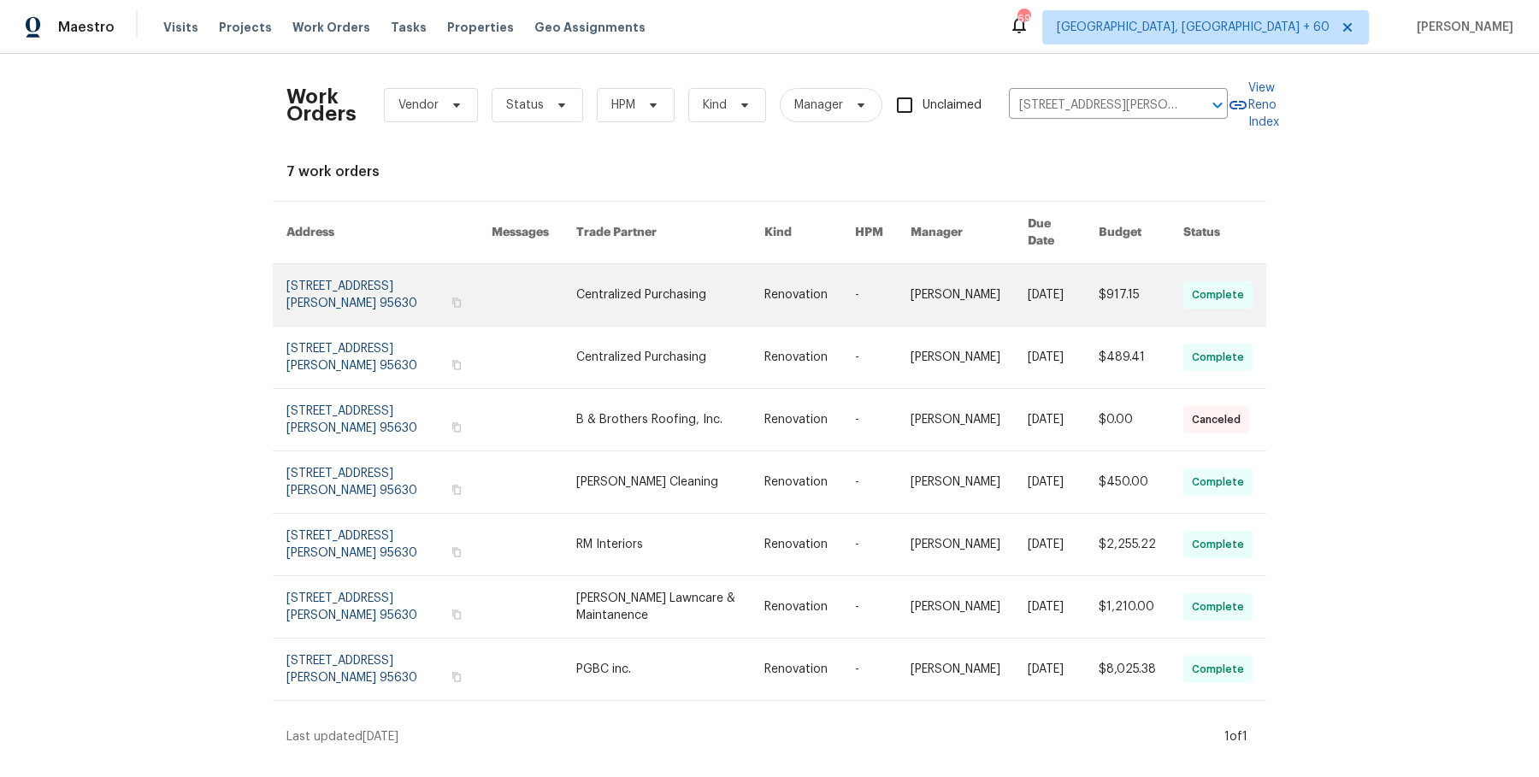
click at [918, 287] on link at bounding box center [969, 295] width 117 height 62
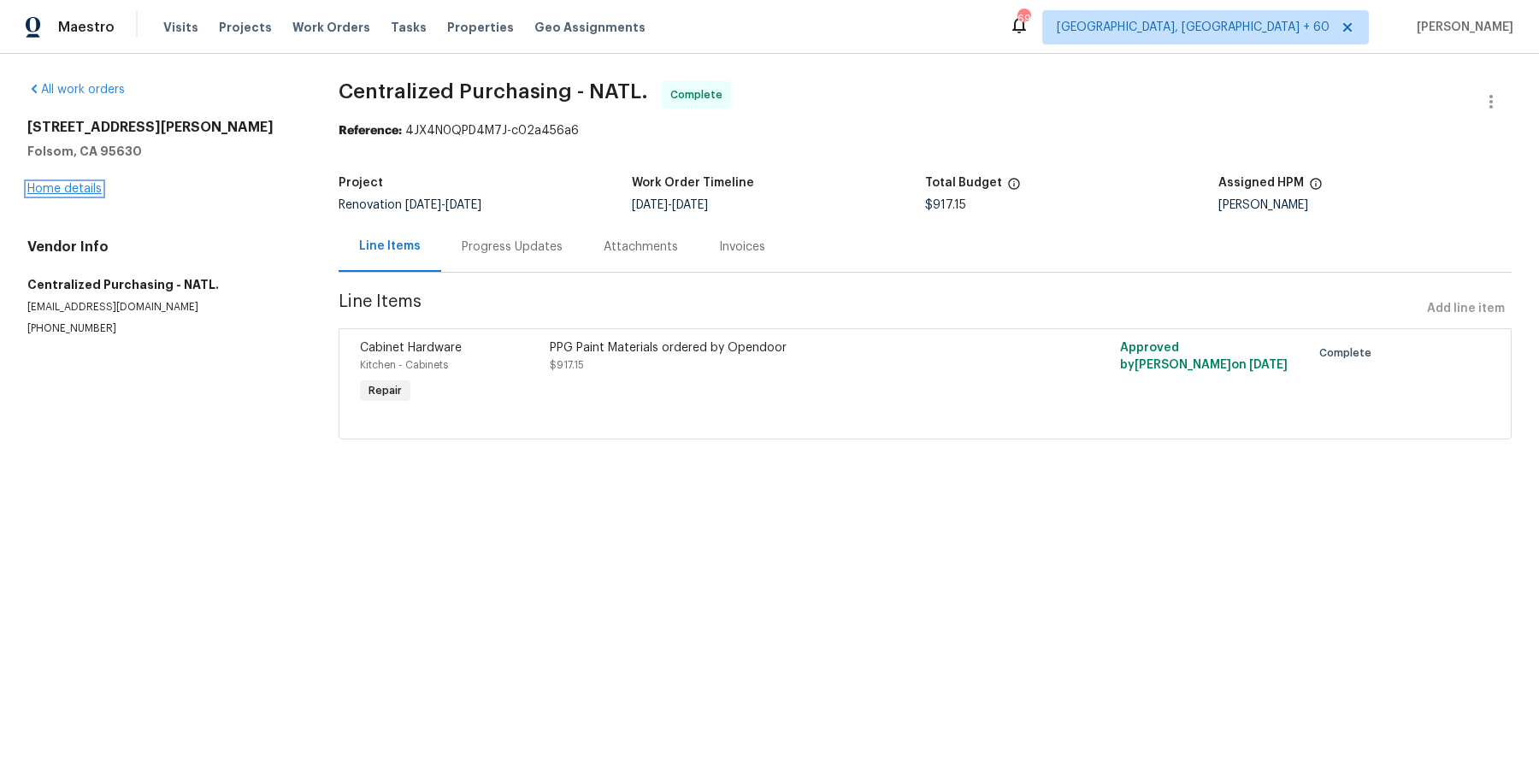
click at [79, 191] on link "Home details" at bounding box center [64, 189] width 74 height 12
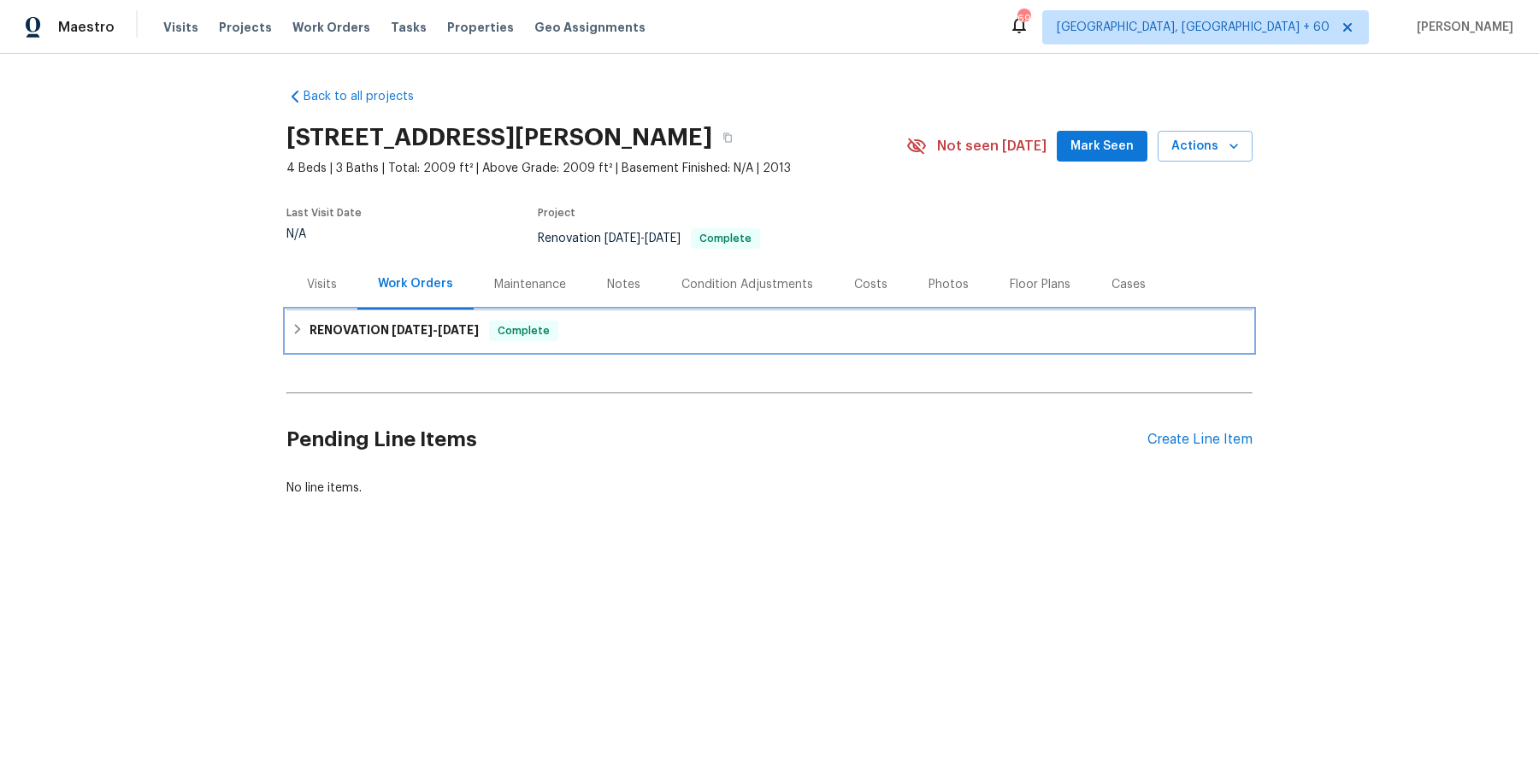
click at [522, 319] on div "RENOVATION 9/18/25 - 10/1/25 Complete" at bounding box center [769, 330] width 966 height 41
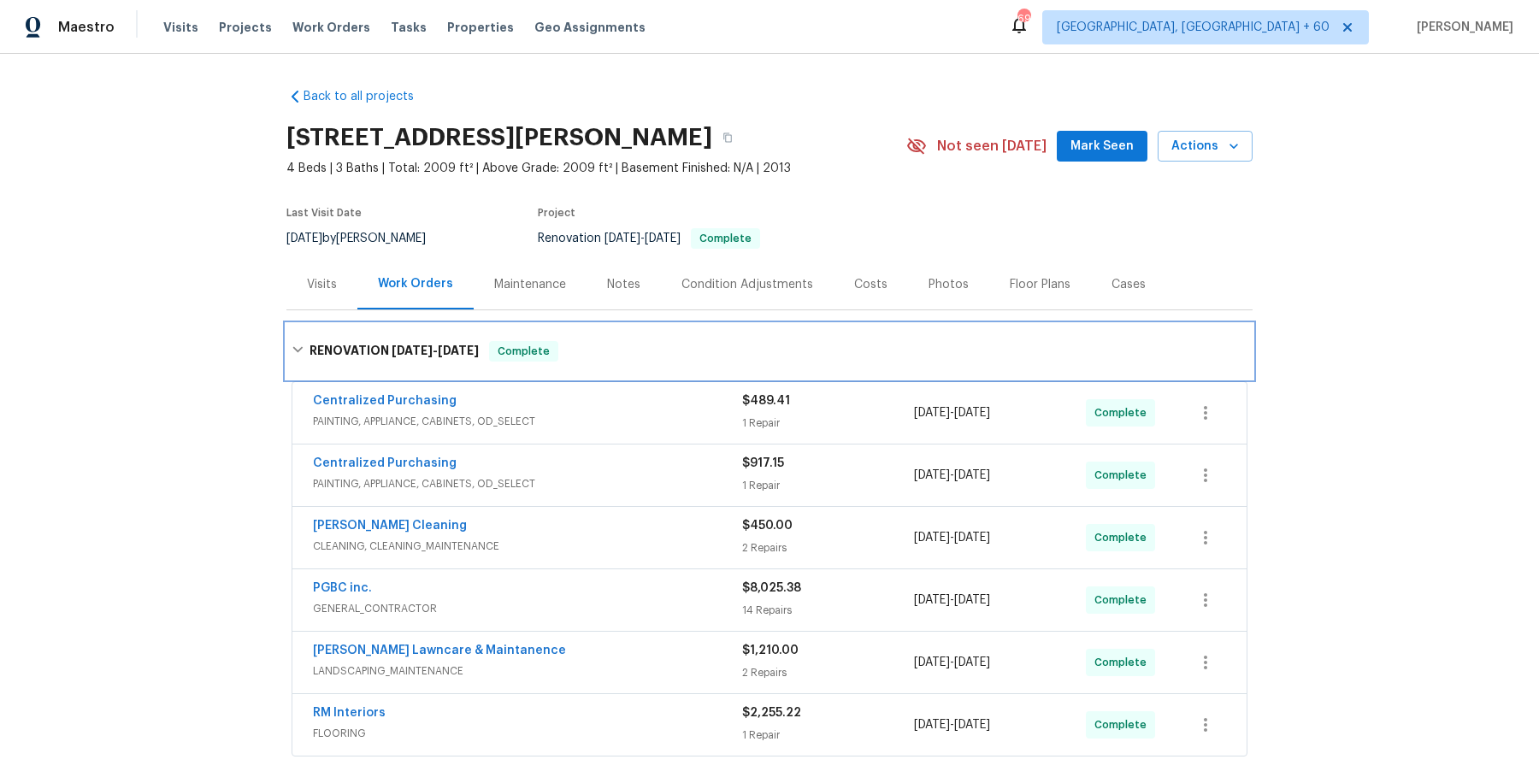
scroll to position [47, 0]
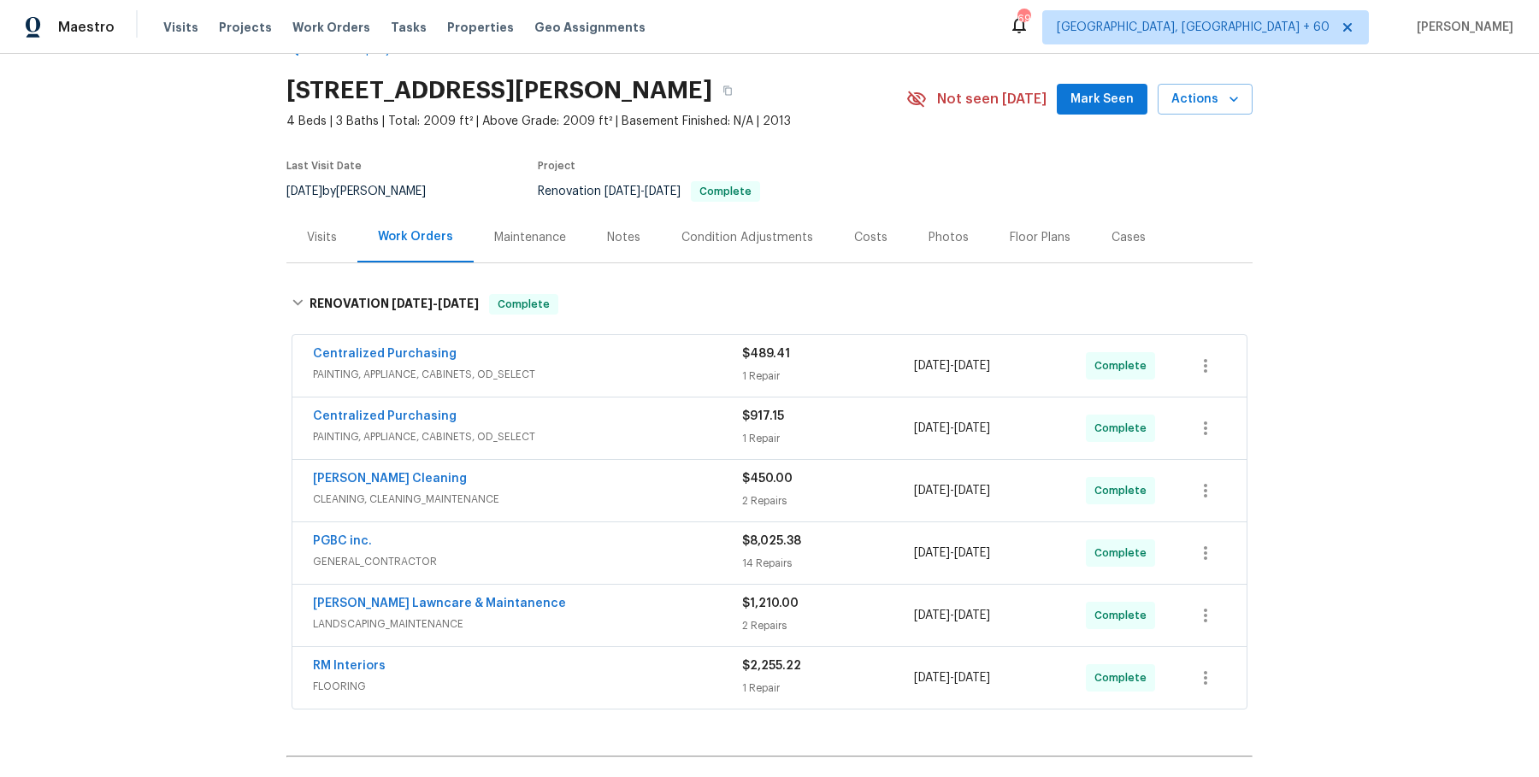
click at [682, 377] on span "PAINTING, APPLIANCE, CABINETS, OD_SELECT" at bounding box center [527, 374] width 429 height 17
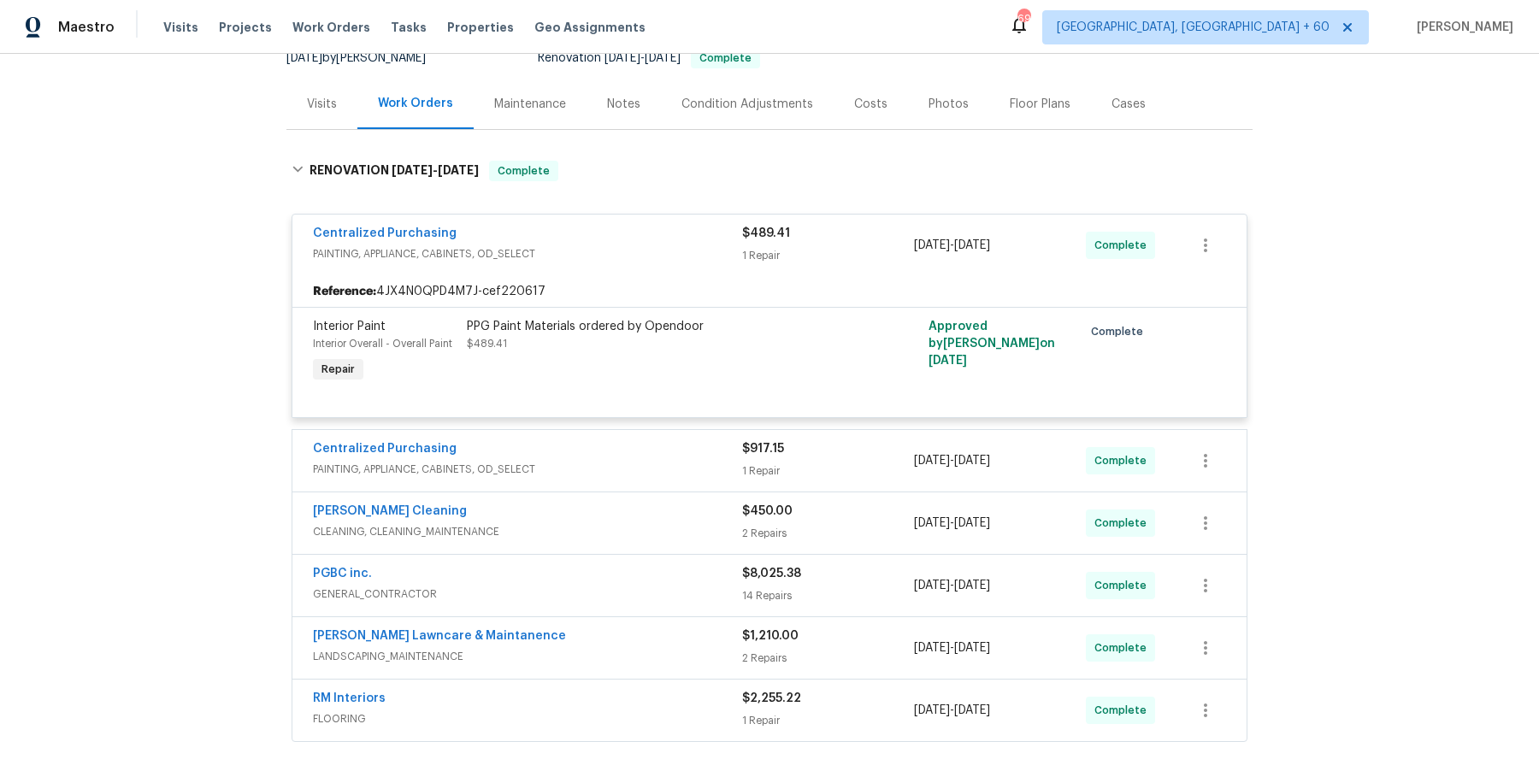
click at [650, 469] on span "PAINTING, APPLIANCE, CABINETS, OD_SELECT" at bounding box center [527, 469] width 429 height 17
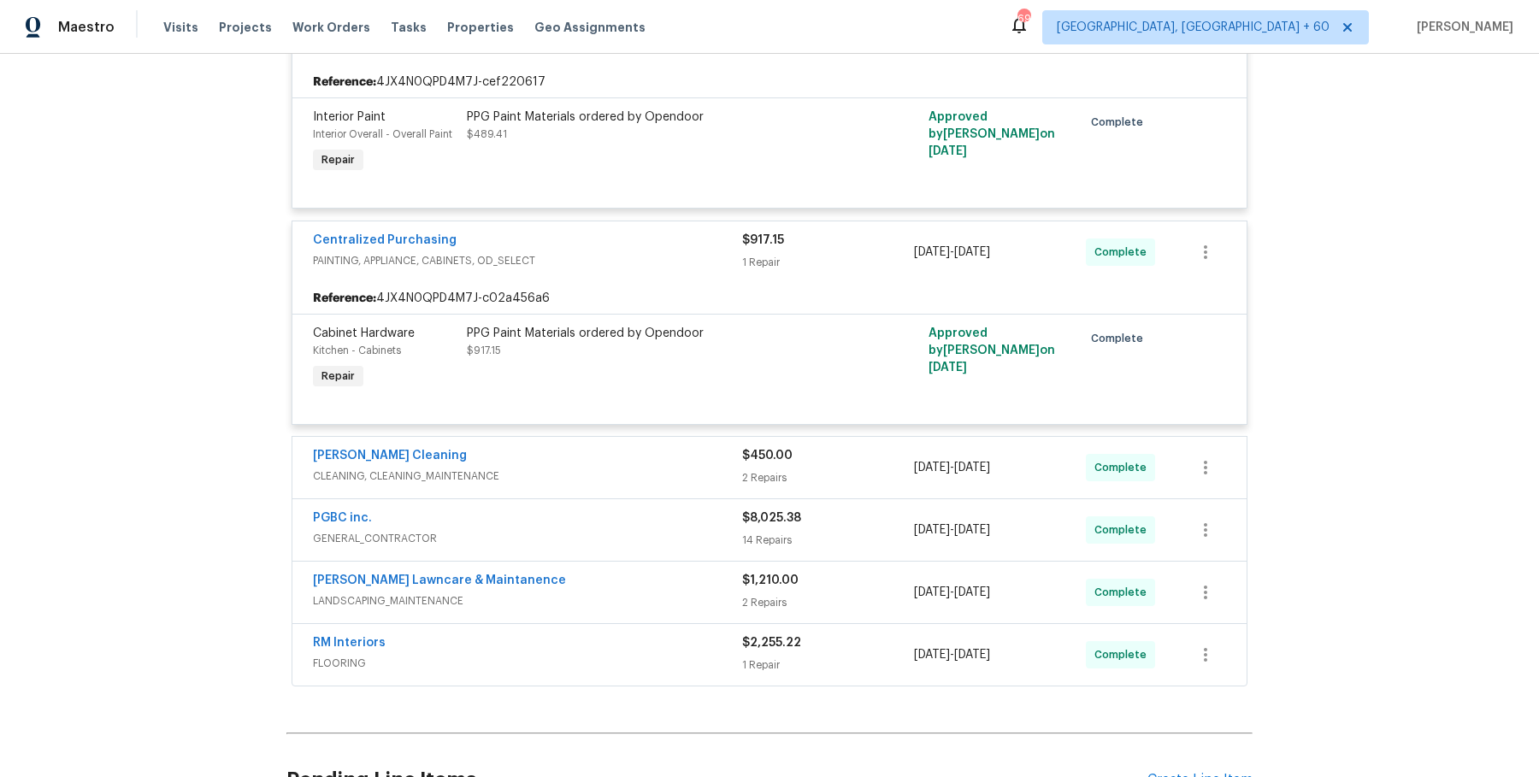
scroll to position [387, 0]
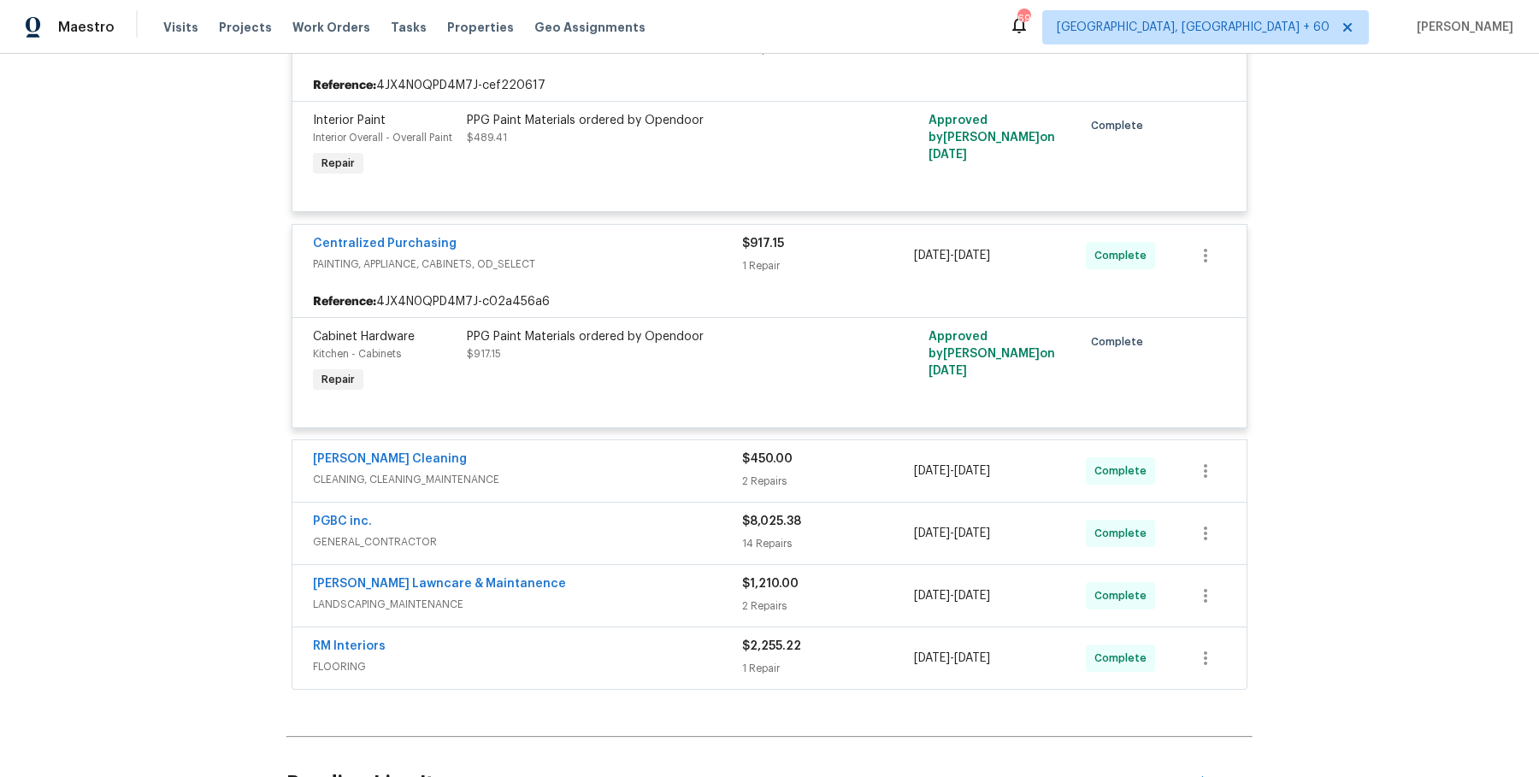
click at [642, 492] on div "Ruiz's Cleaning CLEANING, CLEANING_MAINTENANCE $450.00 2 Repairs 10/1/2025 - 10…" at bounding box center [769, 471] width 954 height 62
click at [647, 482] on span "CLEANING, CLEANING_MAINTENANCE" at bounding box center [527, 479] width 429 height 17
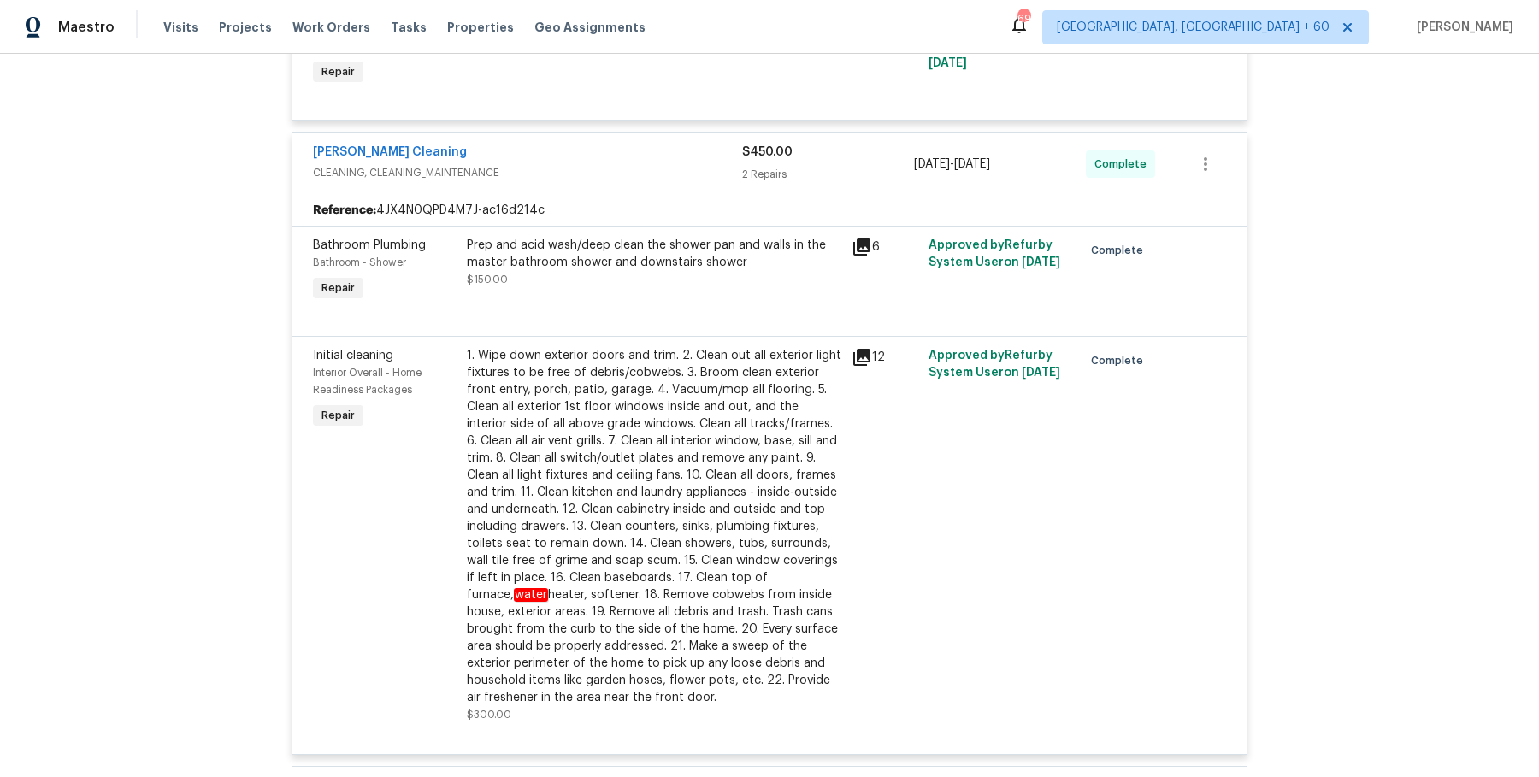
scroll to position [1133, 0]
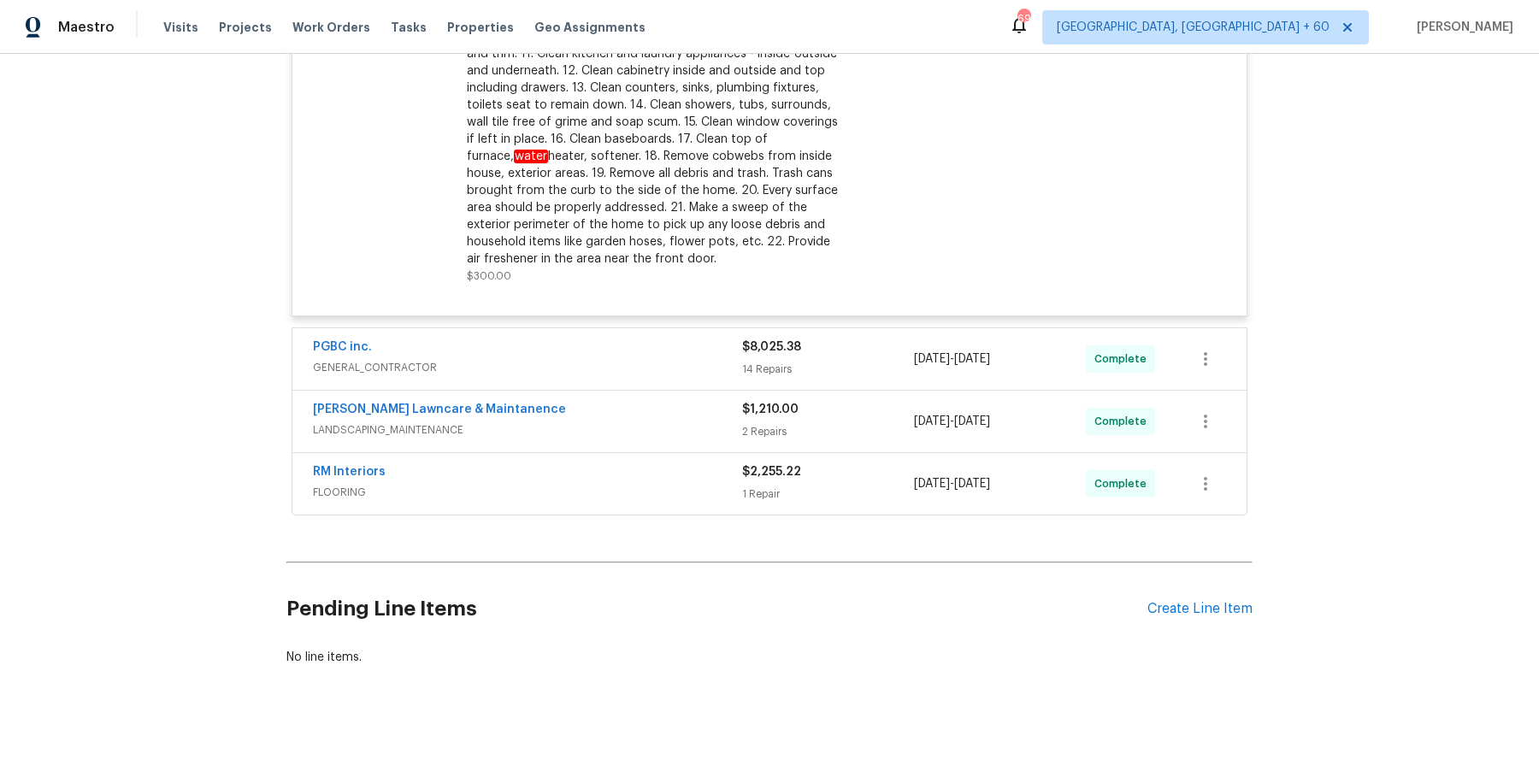
click at [709, 359] on span "GENERAL_CONTRACTOR" at bounding box center [527, 367] width 429 height 17
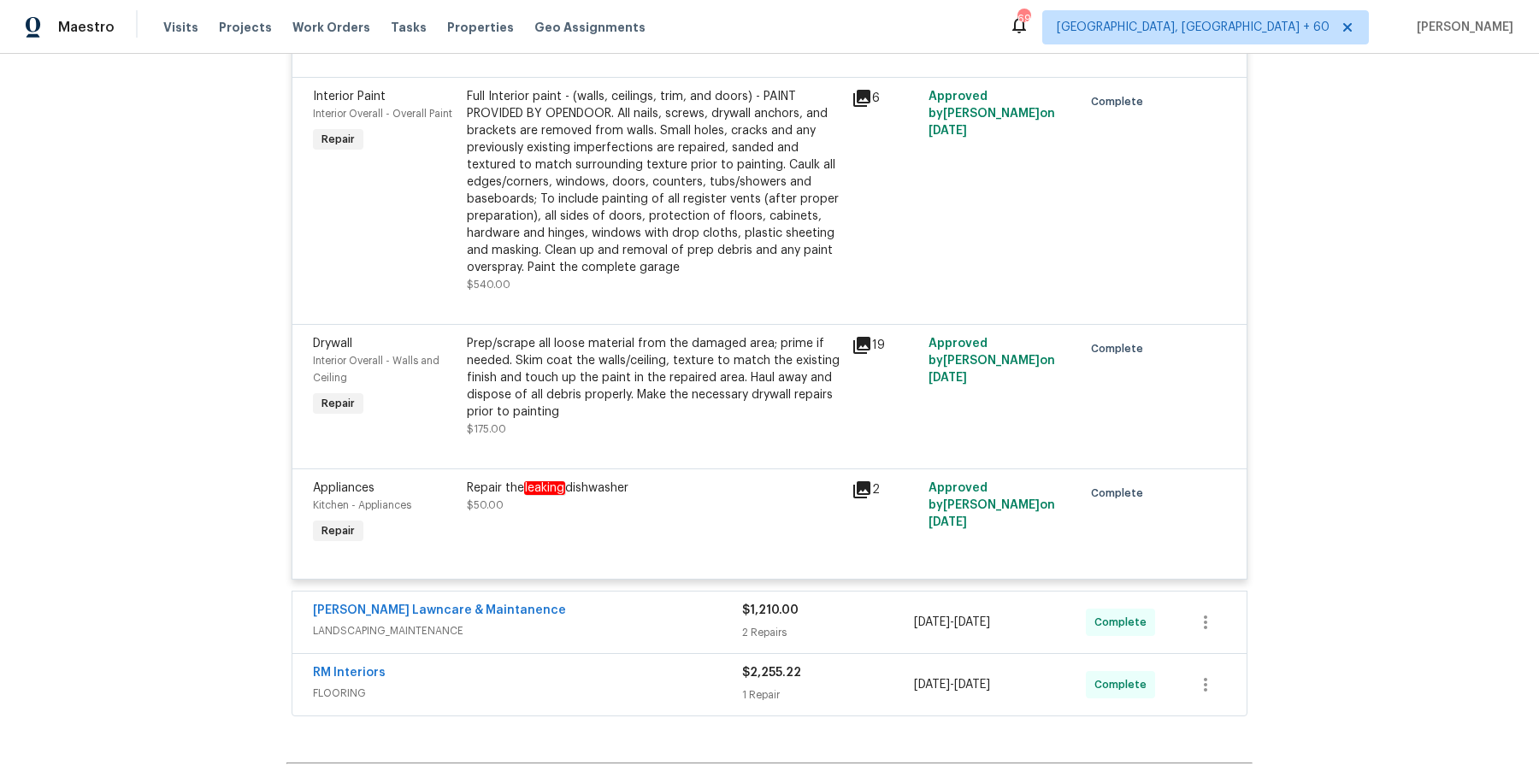
scroll to position [3585, 0]
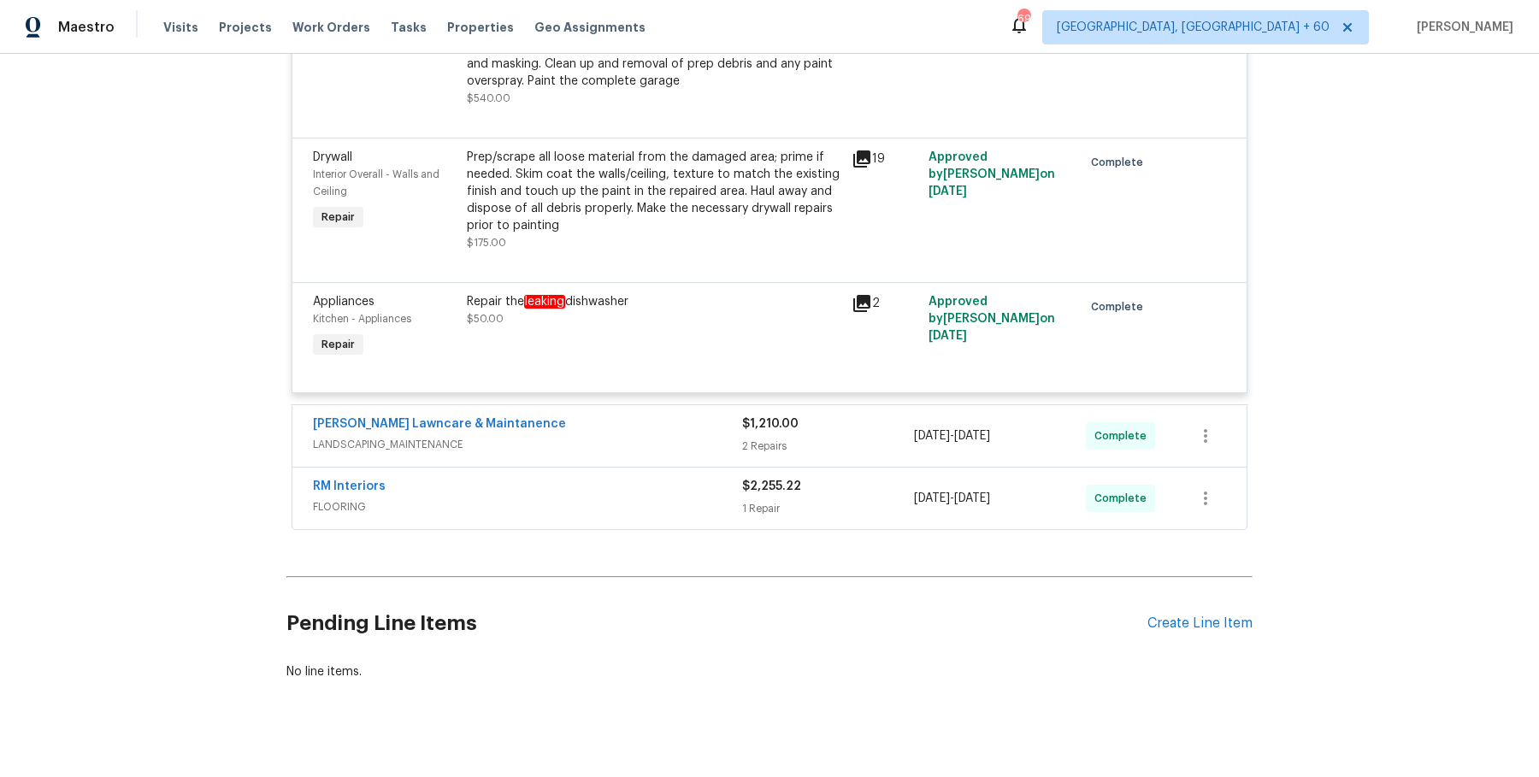
click at [716, 416] on div "Godinez Lawncare & Maintanence" at bounding box center [527, 426] width 429 height 21
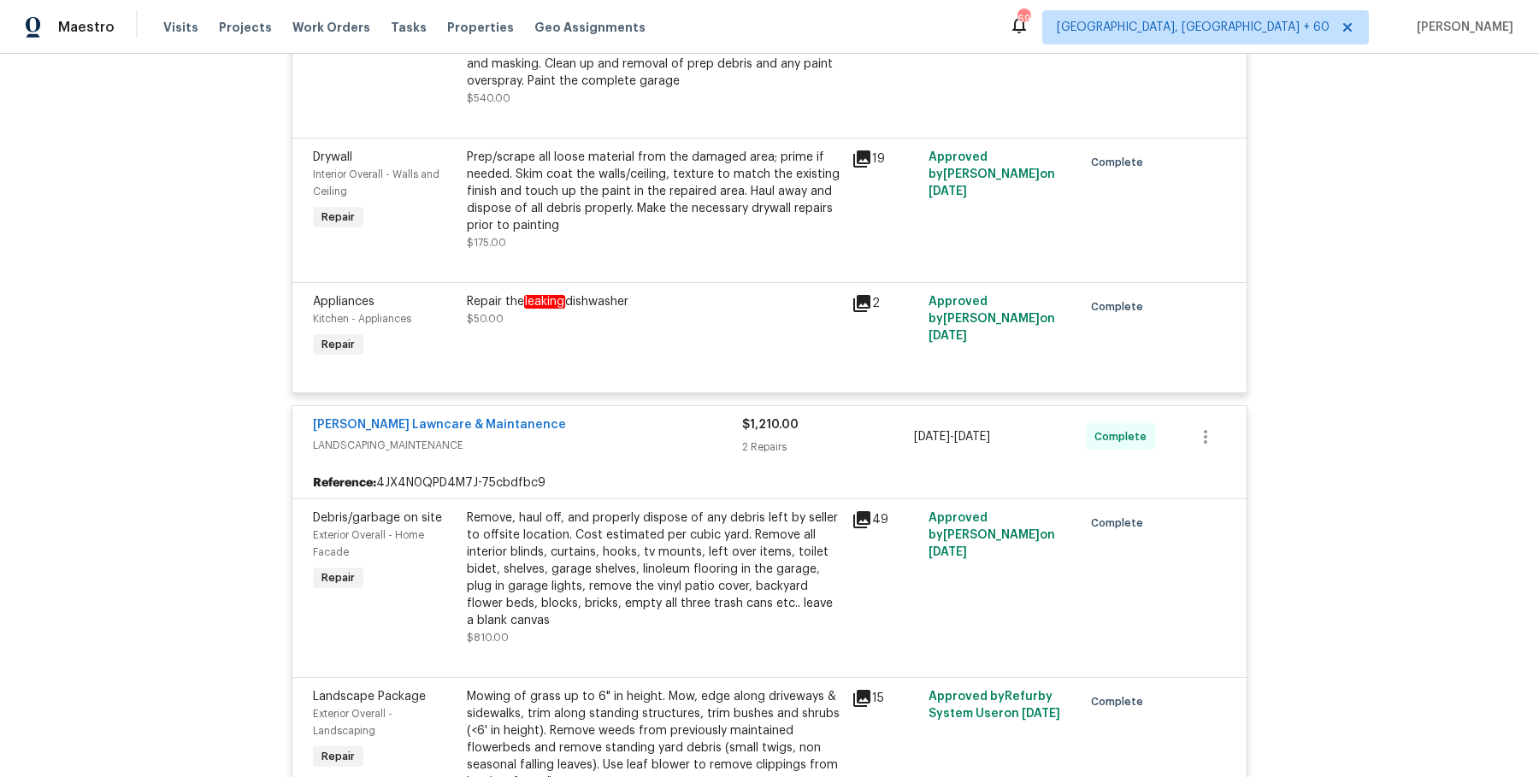
scroll to position [4108, 0]
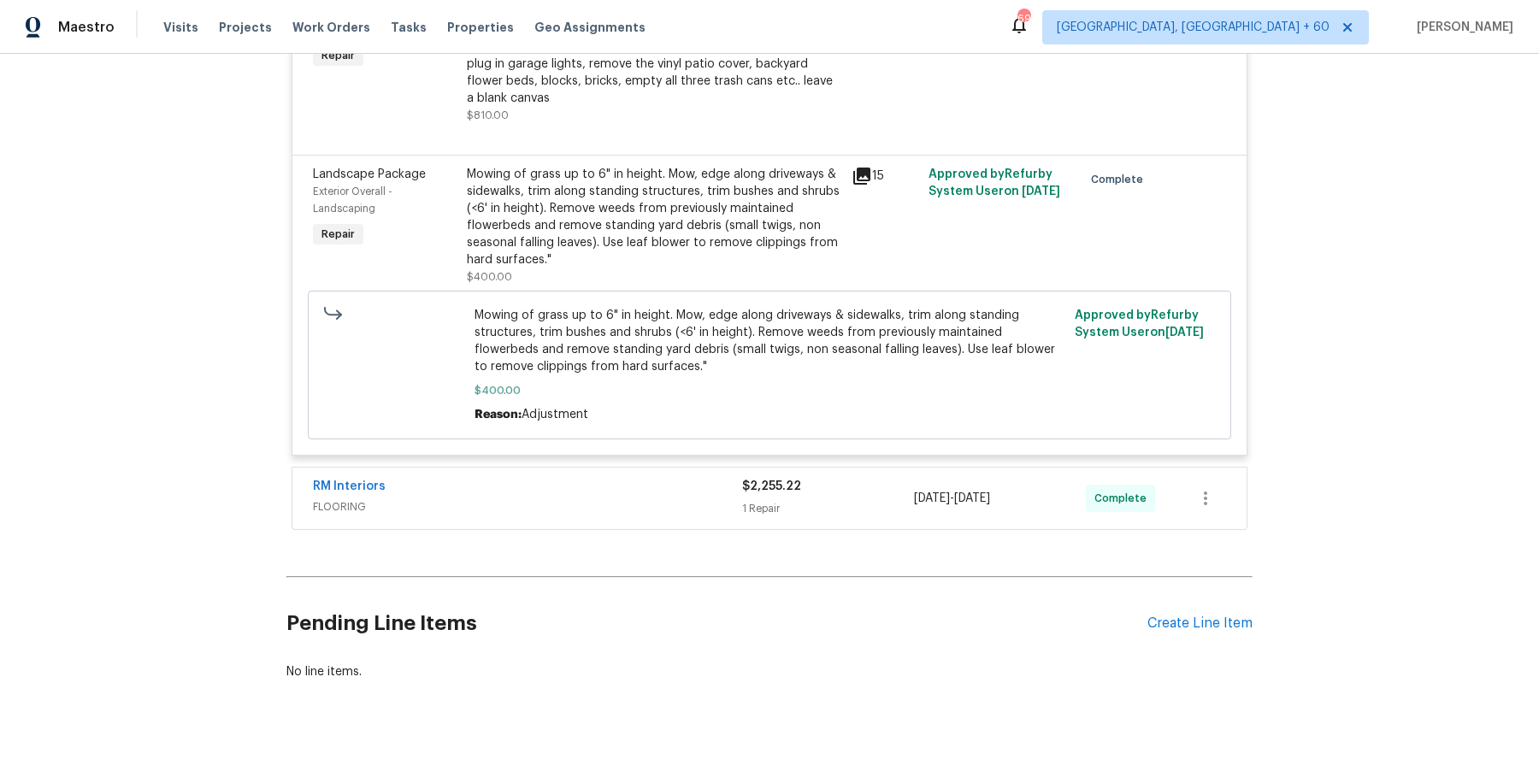
click at [655, 508] on div "RM Interiors FLOORING $2,255.22 1 Repair 9/24/2025 - 9/24/2025 Complete" at bounding box center [769, 499] width 954 height 62
click at [658, 499] on span "FLOORING" at bounding box center [527, 507] width 429 height 17
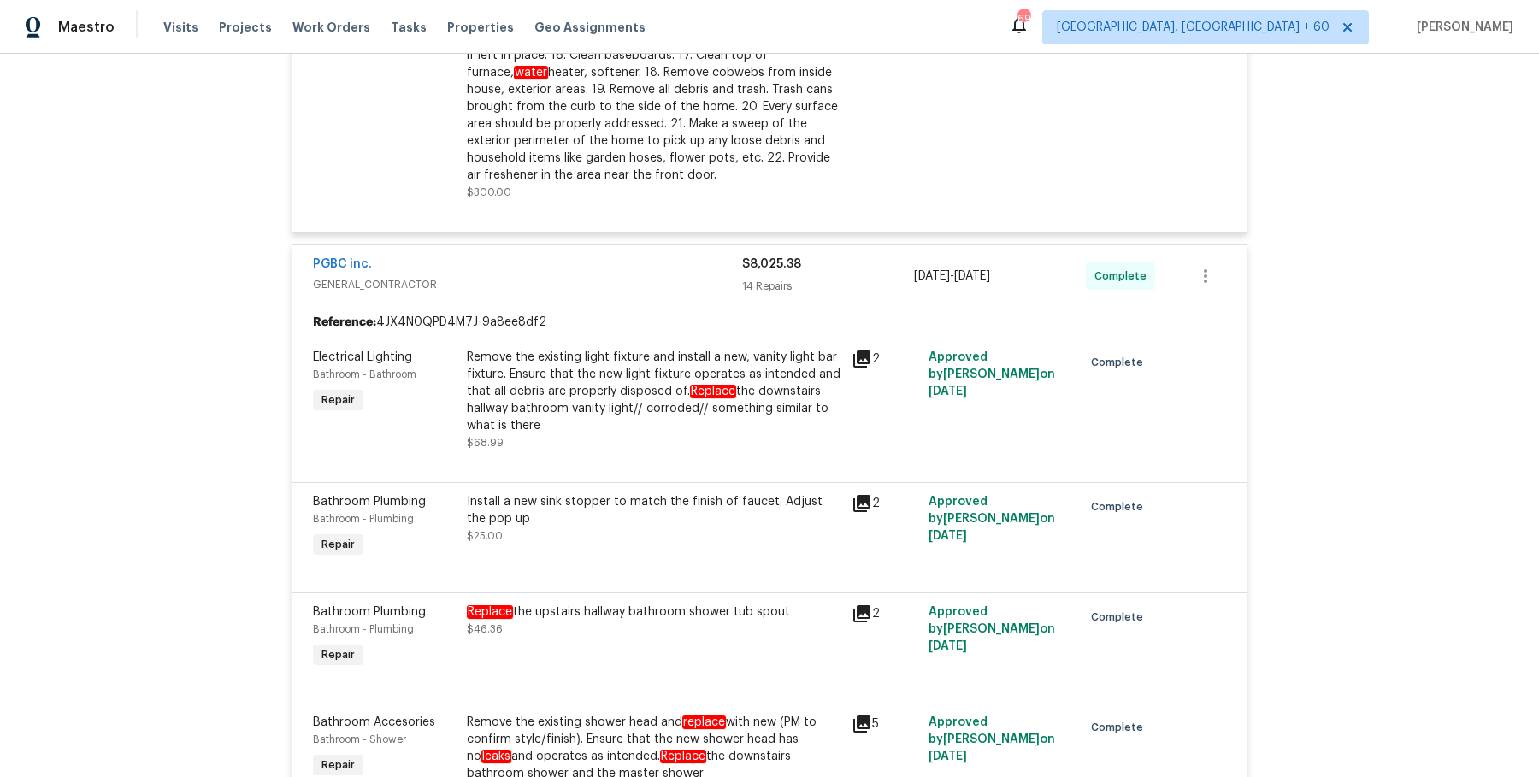
scroll to position [0, 0]
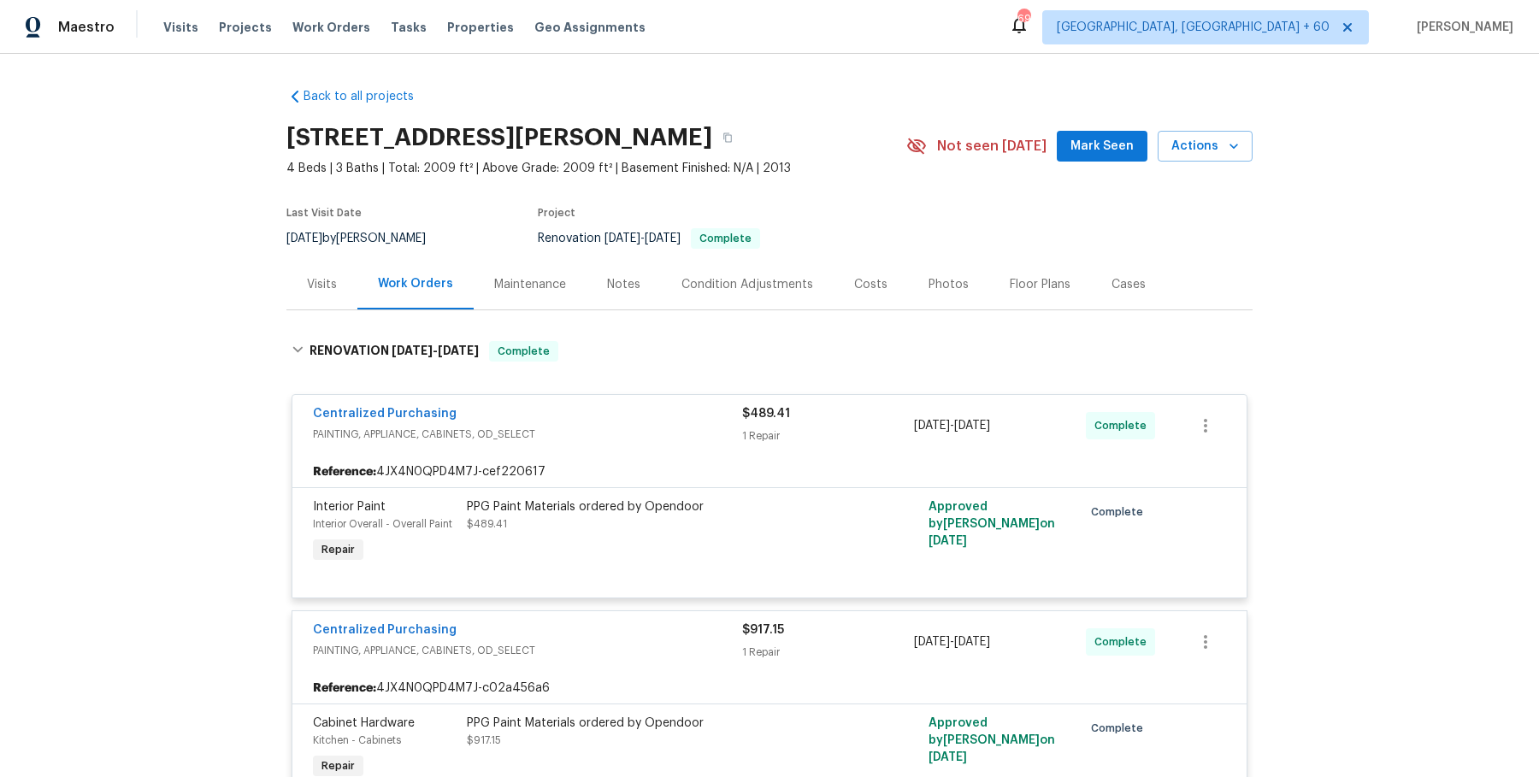
click at [717, 151] on div "276 Barnhill Dr, Folsom, CA 95630" at bounding box center [596, 137] width 620 height 44
click at [712, 145] on button "button" at bounding box center [727, 137] width 31 height 31
click at [682, 147] on div "276 Barnhill Dr, Folsom, CA 95630" at bounding box center [596, 137] width 620 height 44
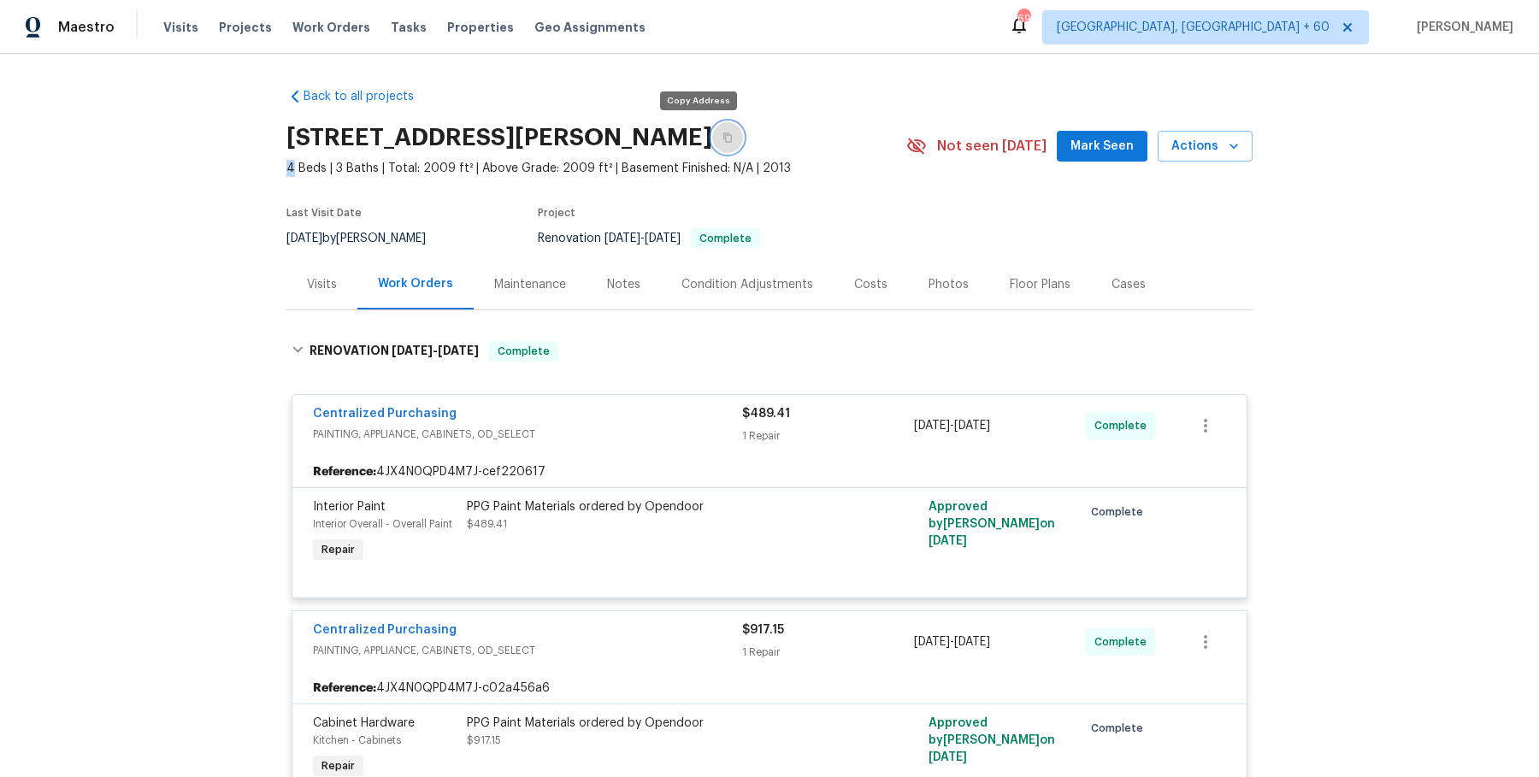
click at [712, 147] on button "button" at bounding box center [727, 137] width 31 height 31
click at [723, 141] on icon "button" at bounding box center [728, 138] width 10 height 10
click at [712, 140] on button "button" at bounding box center [727, 137] width 31 height 31
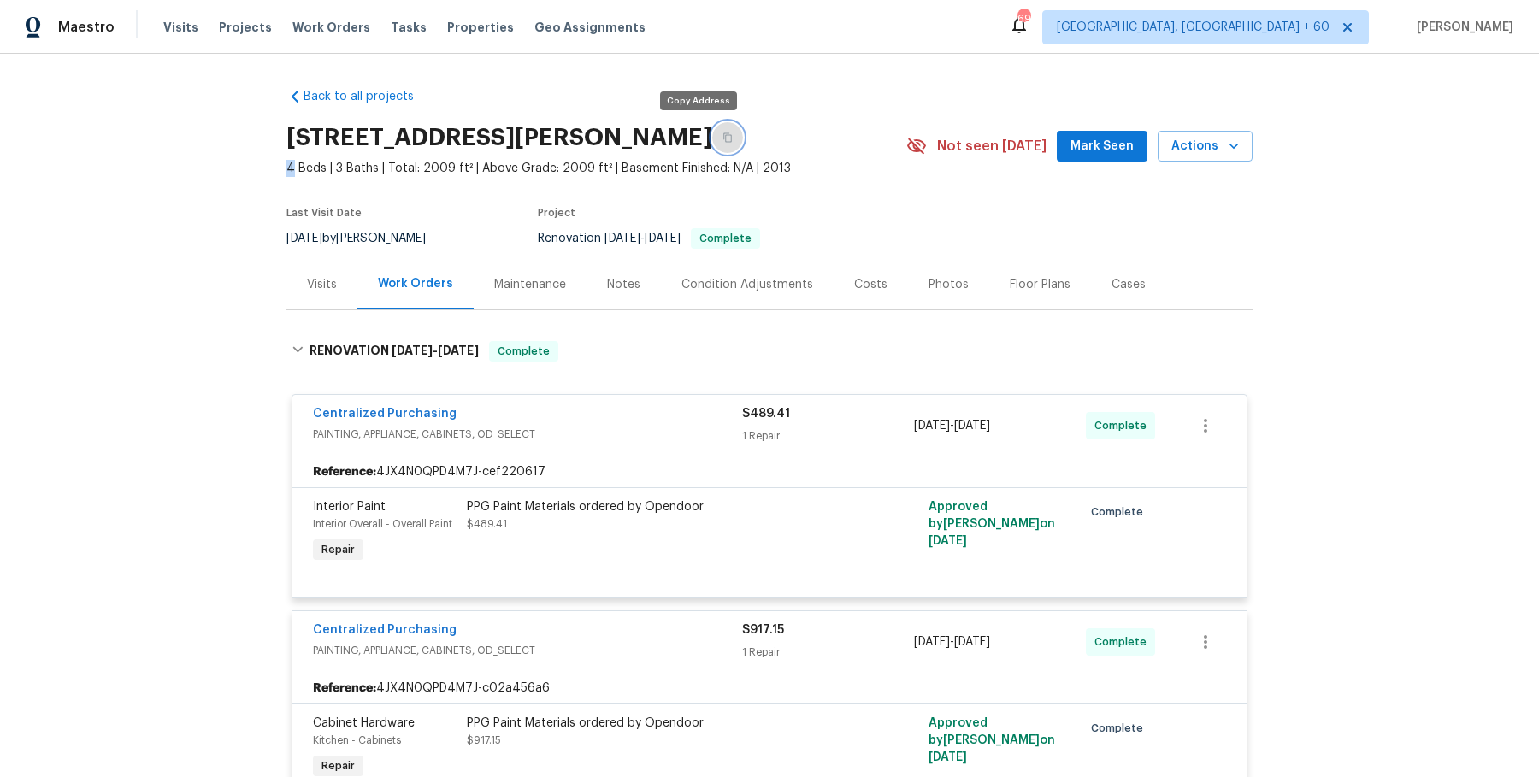
click at [712, 140] on button "button" at bounding box center [727, 137] width 31 height 31
click at [723, 133] on icon "button" at bounding box center [727, 137] width 9 height 9
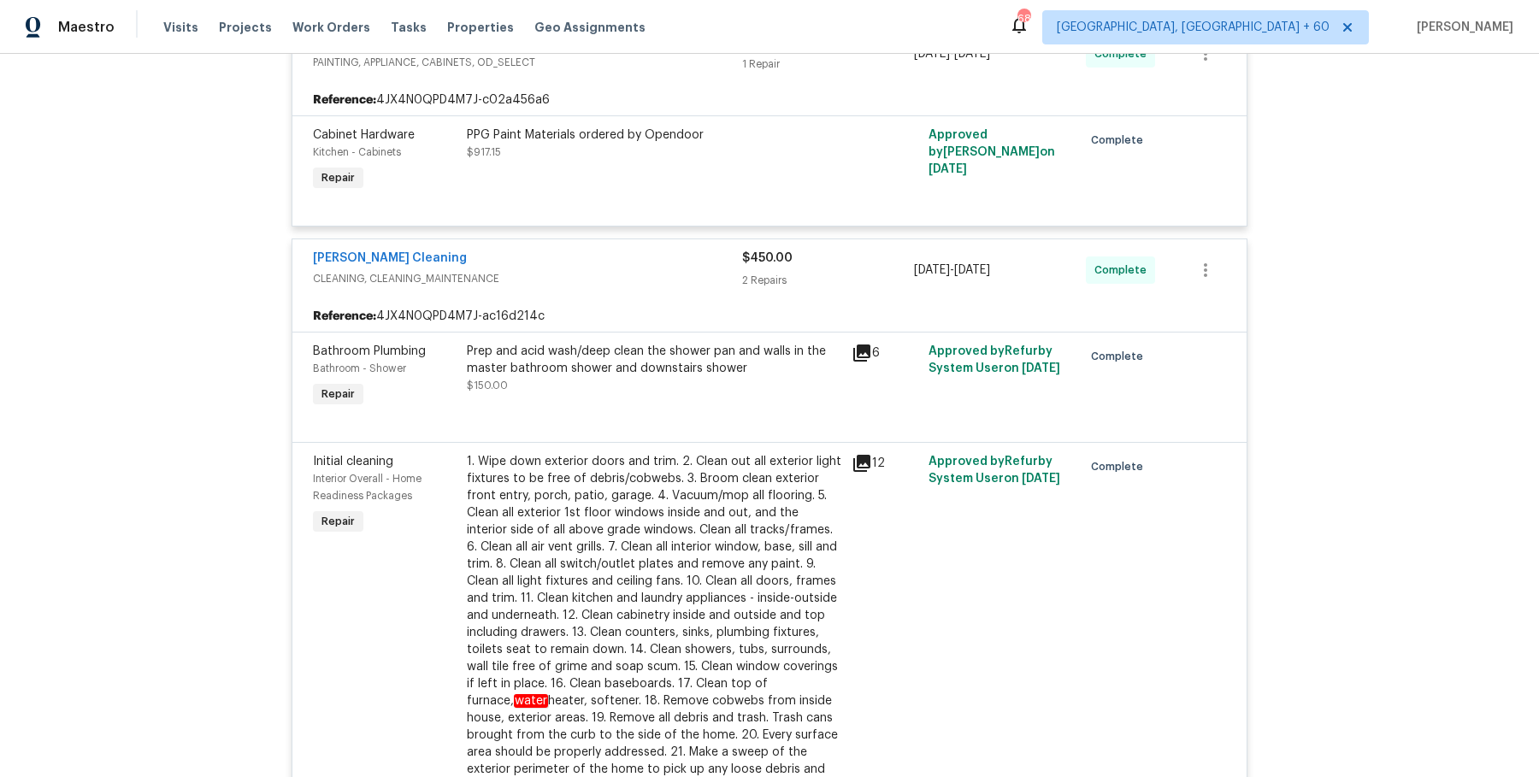
scroll to position [758, 0]
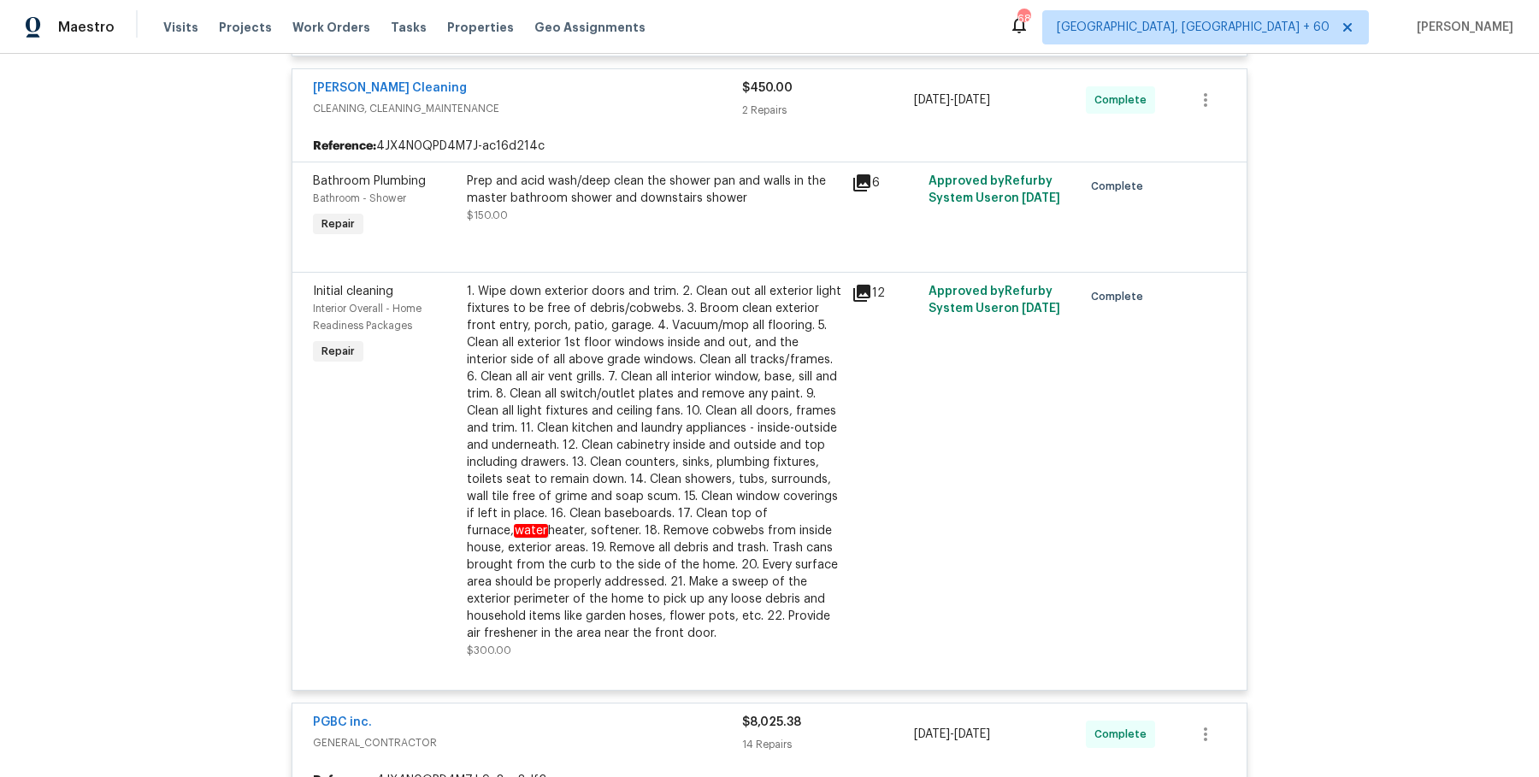
click at [622, 384] on div "1. Wipe down exterior doors and trim. 2. Clean out all exterior light fixtures …" at bounding box center [654, 462] width 375 height 359
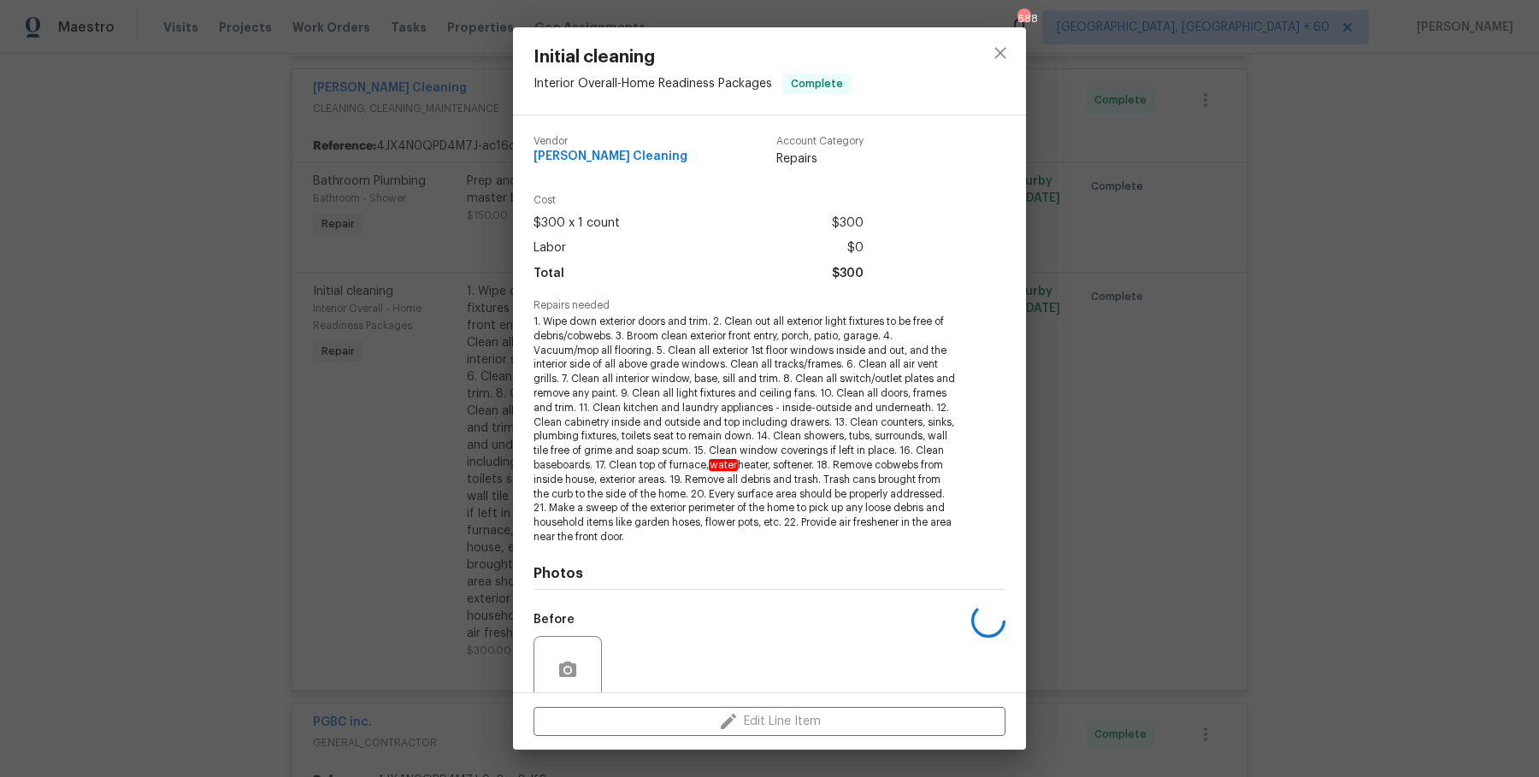
scroll to position [10, 0]
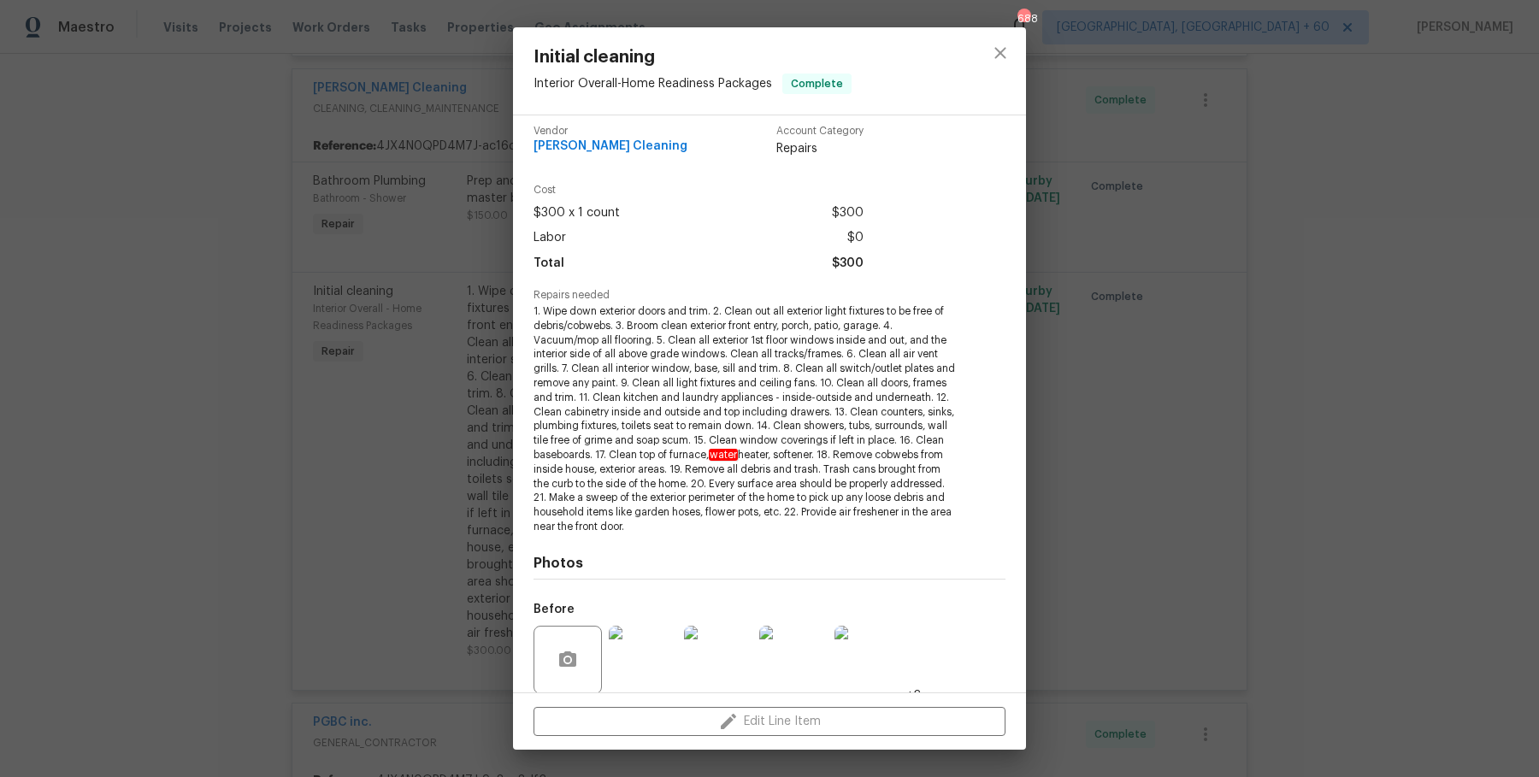
click at [402, 342] on div "Initial cleaning Interior Overall - Home Readiness Packages Complete Vendor Rui…" at bounding box center [769, 388] width 1539 height 777
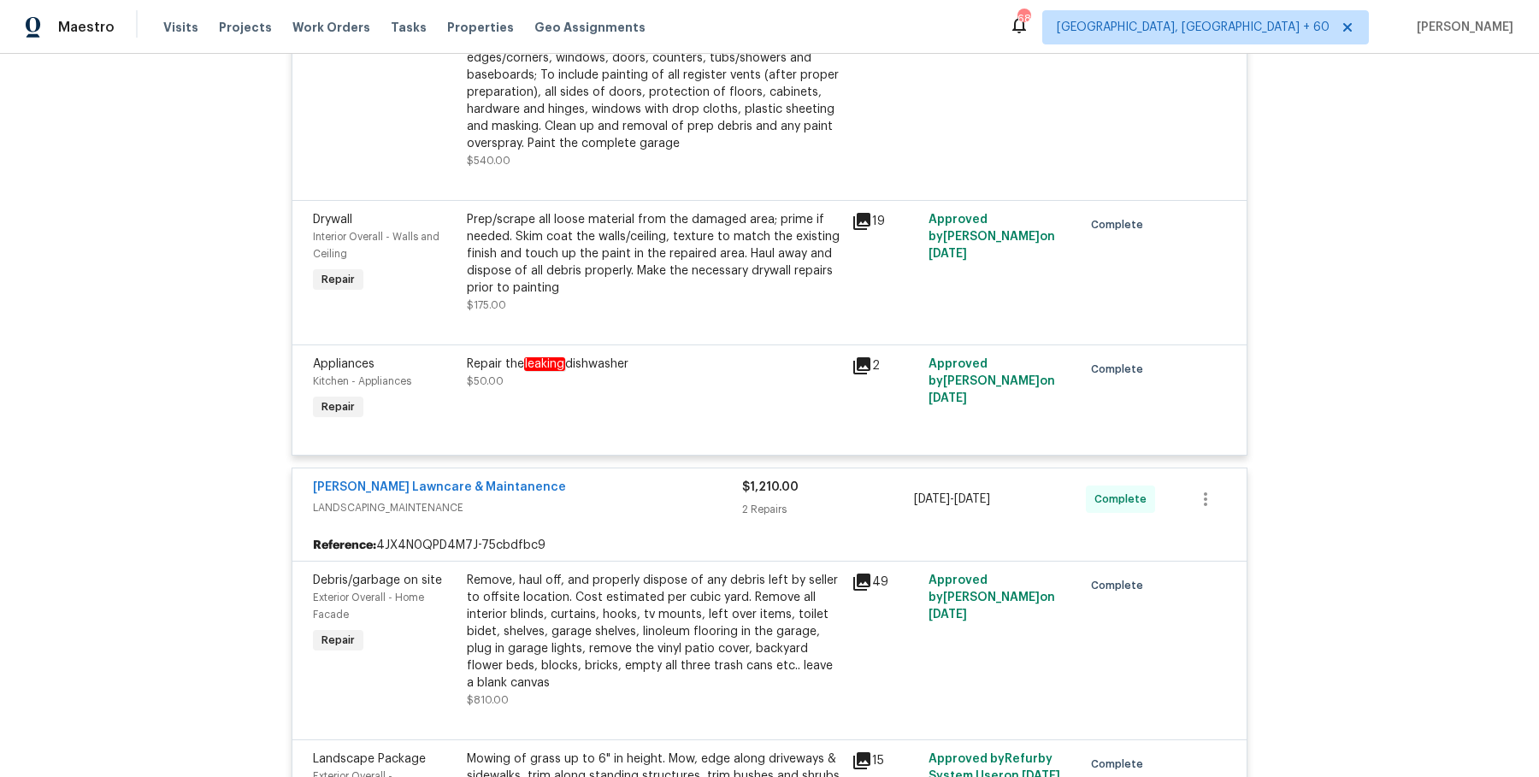
scroll to position [3560, 0]
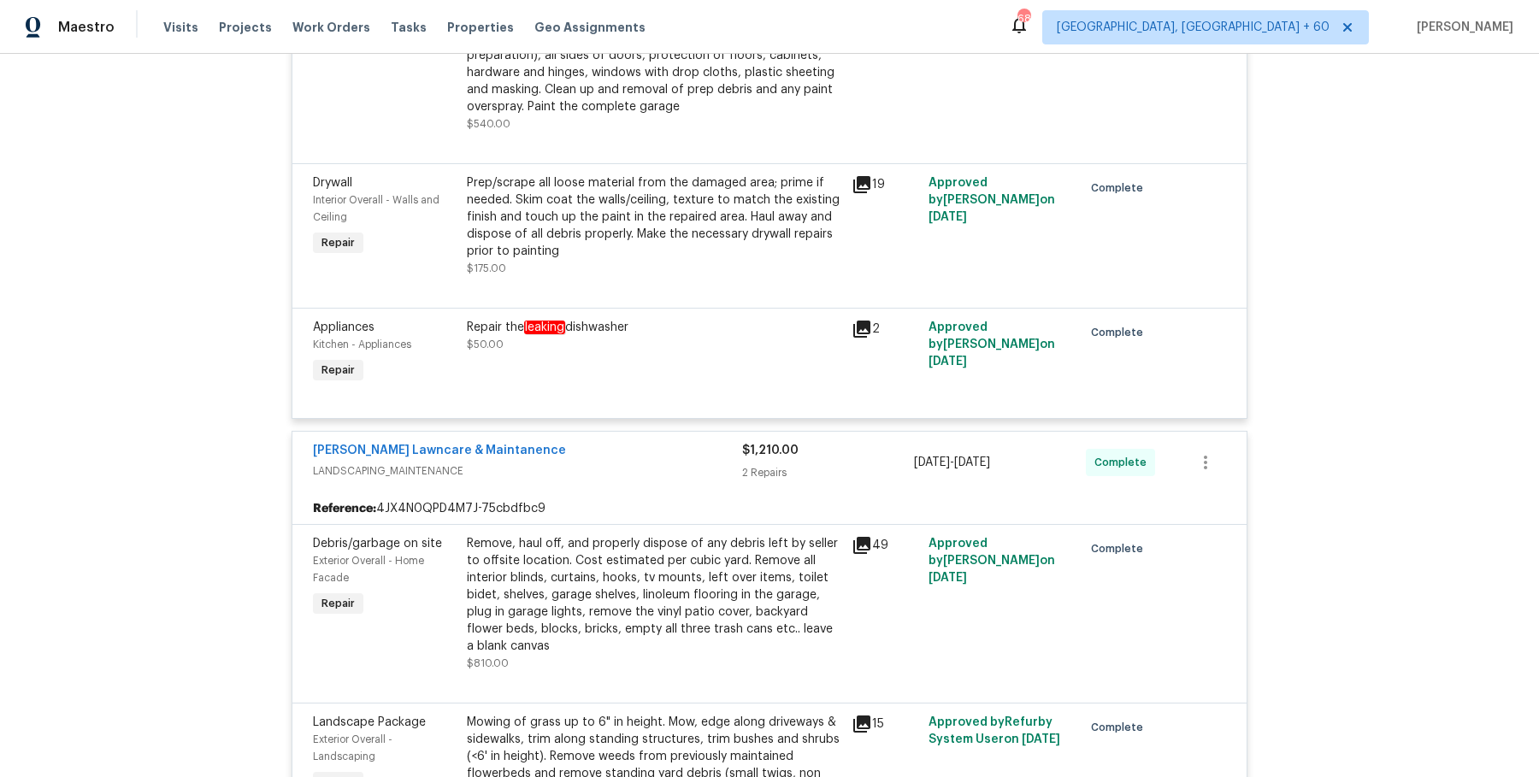
click at [640, 336] on div "Repair the leaking dishwasher $50.00" at bounding box center [654, 353] width 385 height 79
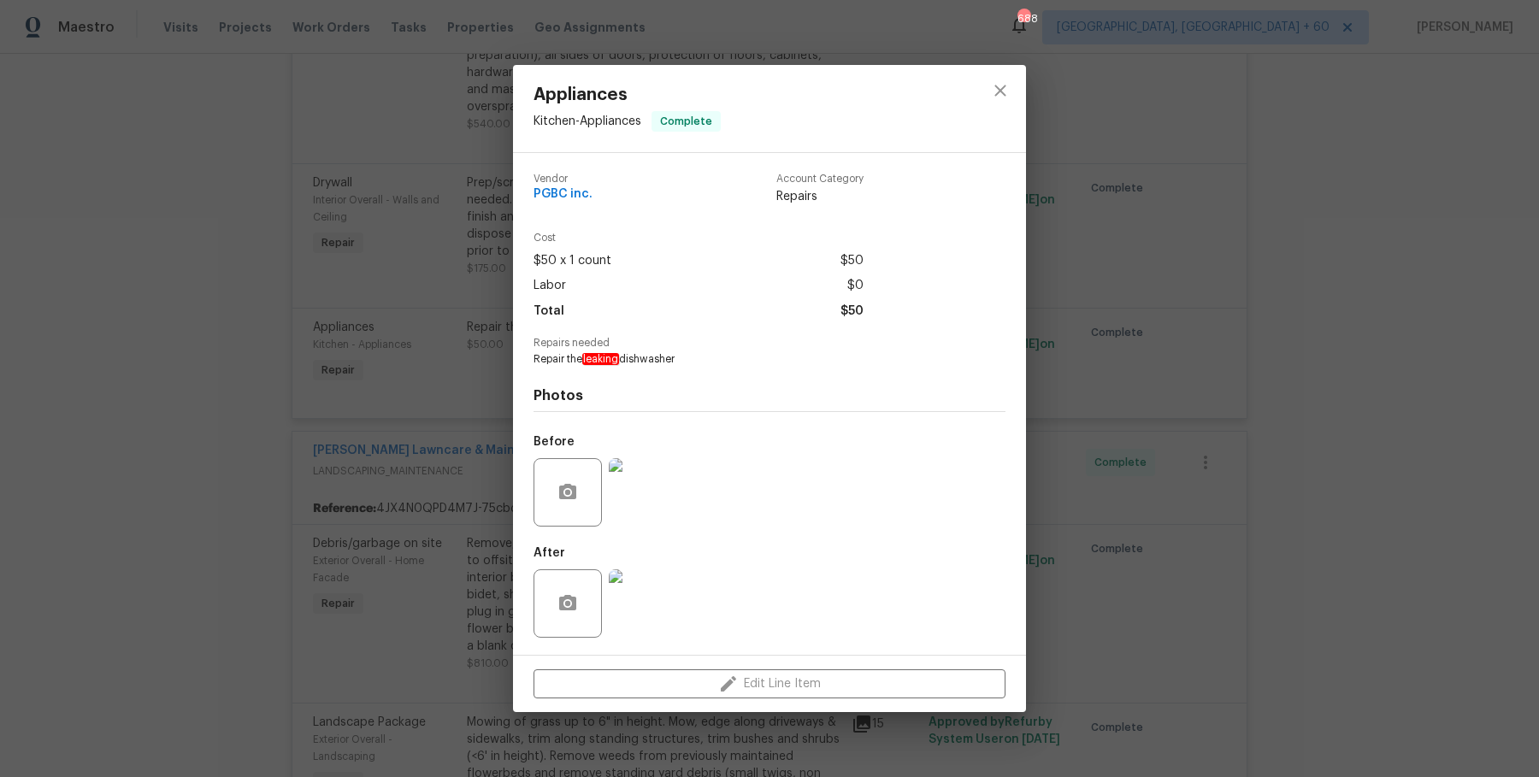
drag, startPoint x: 1162, startPoint y: 451, endPoint x: 1153, endPoint y: 451, distance: 9.4
click at [1162, 451] on div "Appliances Kitchen - Appliances Complete Vendor PGBC inc. Account Category Repa…" at bounding box center [769, 388] width 1539 height 777
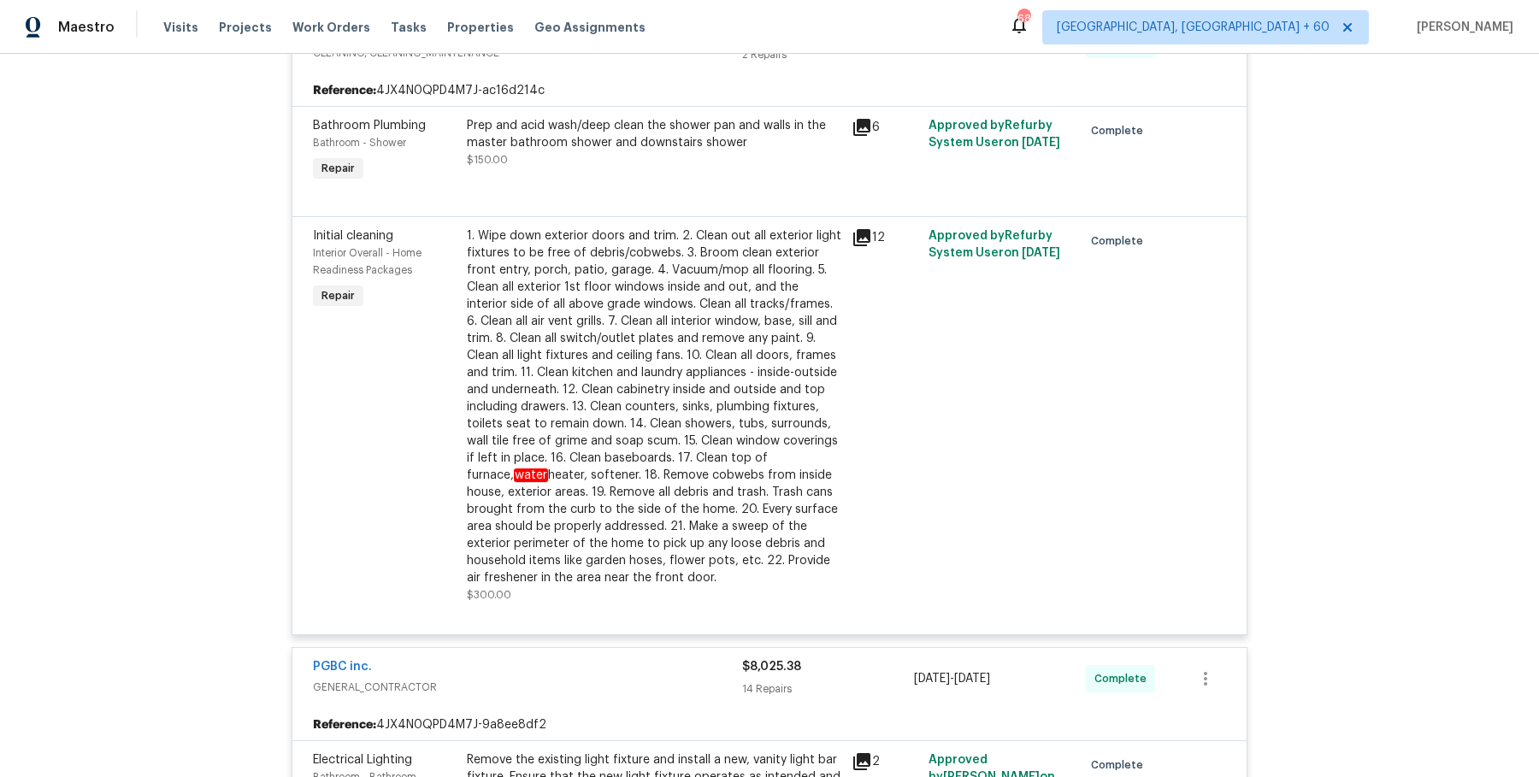
scroll to position [0, 0]
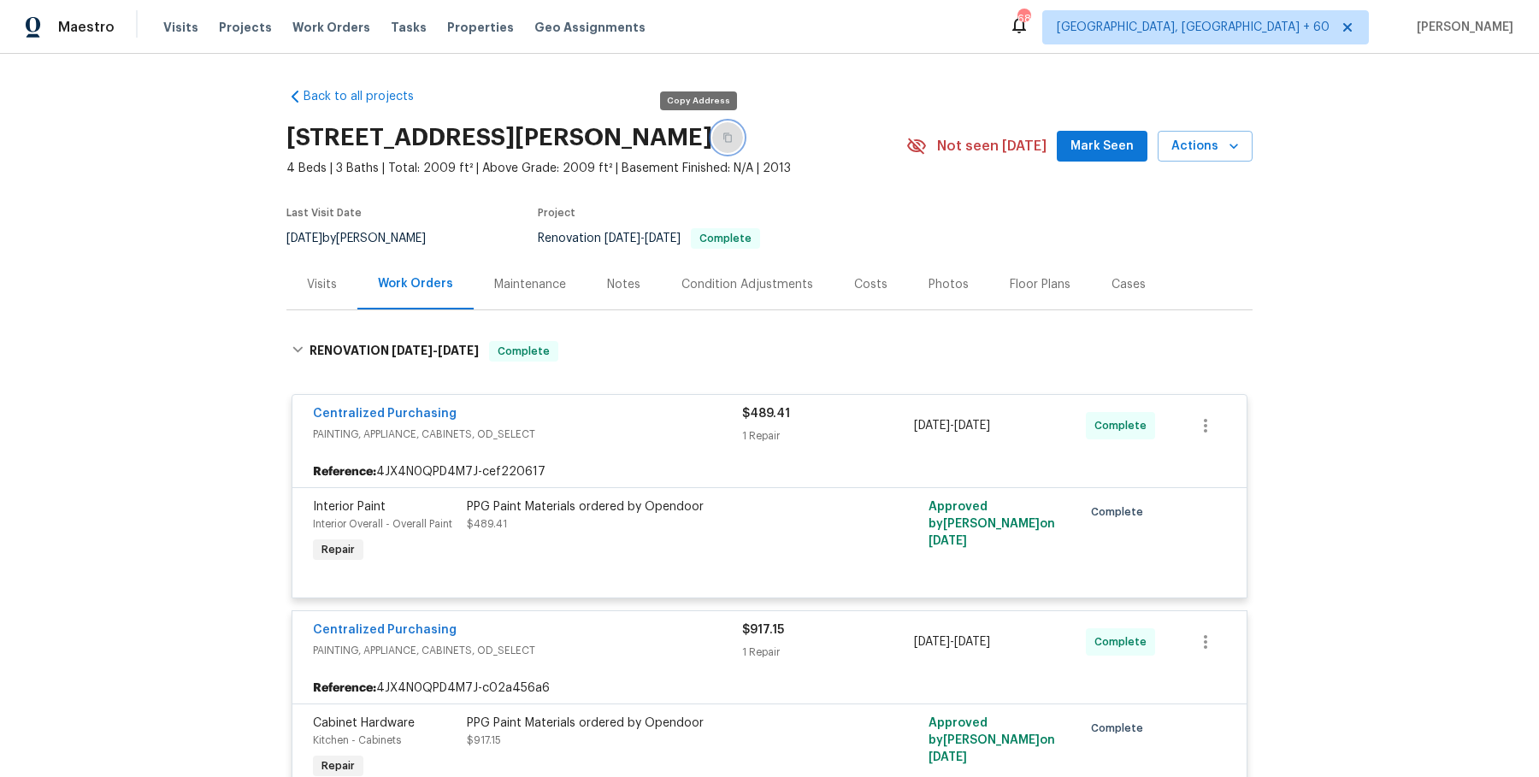
click at [712, 129] on button "button" at bounding box center [727, 137] width 31 height 31
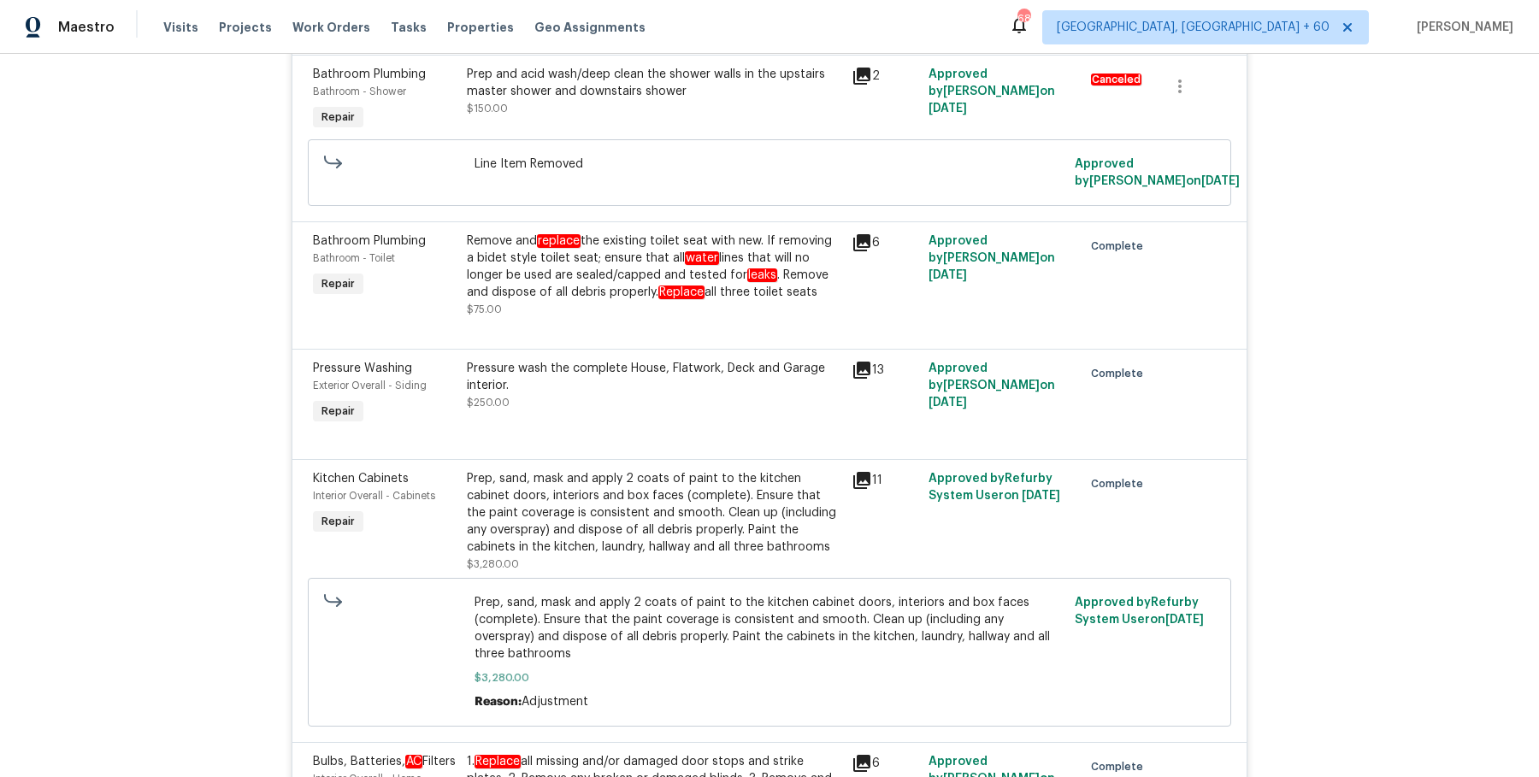
scroll to position [1998, 0]
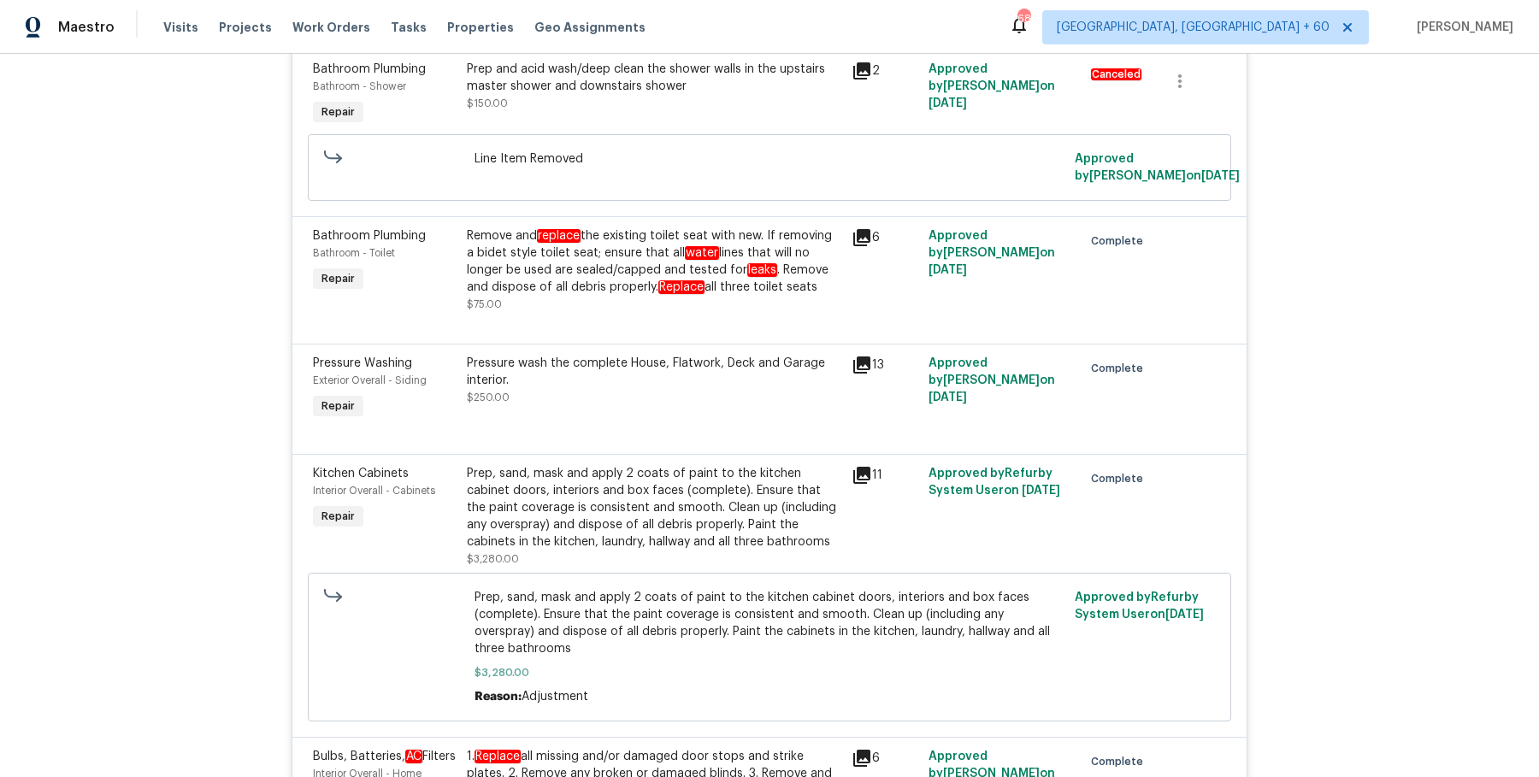
click at [581, 460] on div "Prep, sand, mask and apply 2 coats of paint to the kitchen cabinet doors, inter…" at bounding box center [654, 516] width 385 height 113
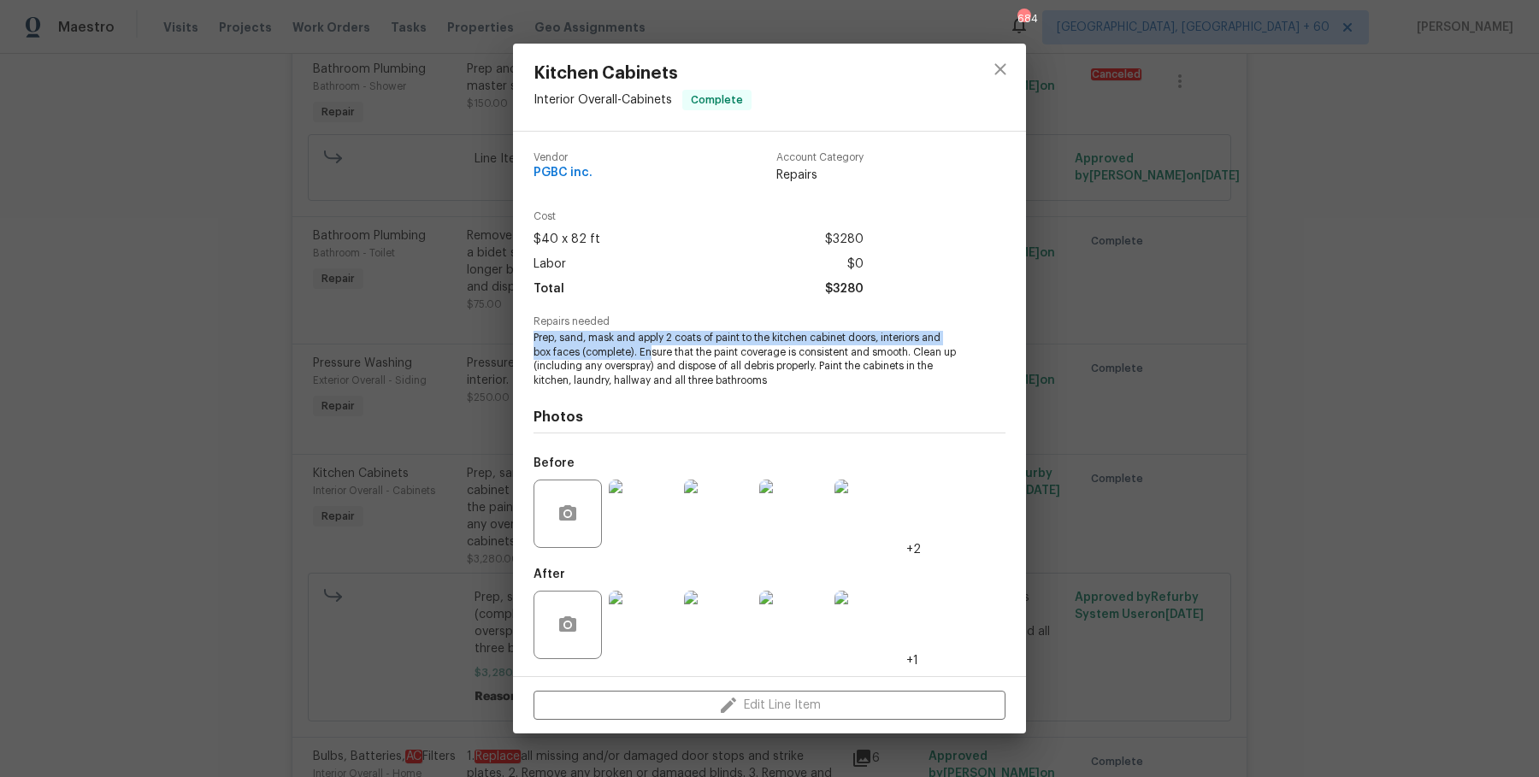
drag, startPoint x: 664, startPoint y: 328, endPoint x: 650, endPoint y: 353, distance: 29.5
click at [650, 353] on div "Repairs needed Prep, sand, mask and apply 2 coats of paint to the kitchen cabin…" at bounding box center [770, 352] width 472 height 72
click at [658, 340] on span "Prep, sand, mask and apply 2 coats of paint to the kitchen cabinet doors, inter…" at bounding box center [746, 359] width 425 height 57
drag, startPoint x: 667, startPoint y: 339, endPoint x: 639, endPoint y: 348, distance: 29.7
click at [639, 348] on span "Prep, sand, mask and apply 2 coats of paint to the kitchen cabinet doors, inter…" at bounding box center [746, 359] width 425 height 57
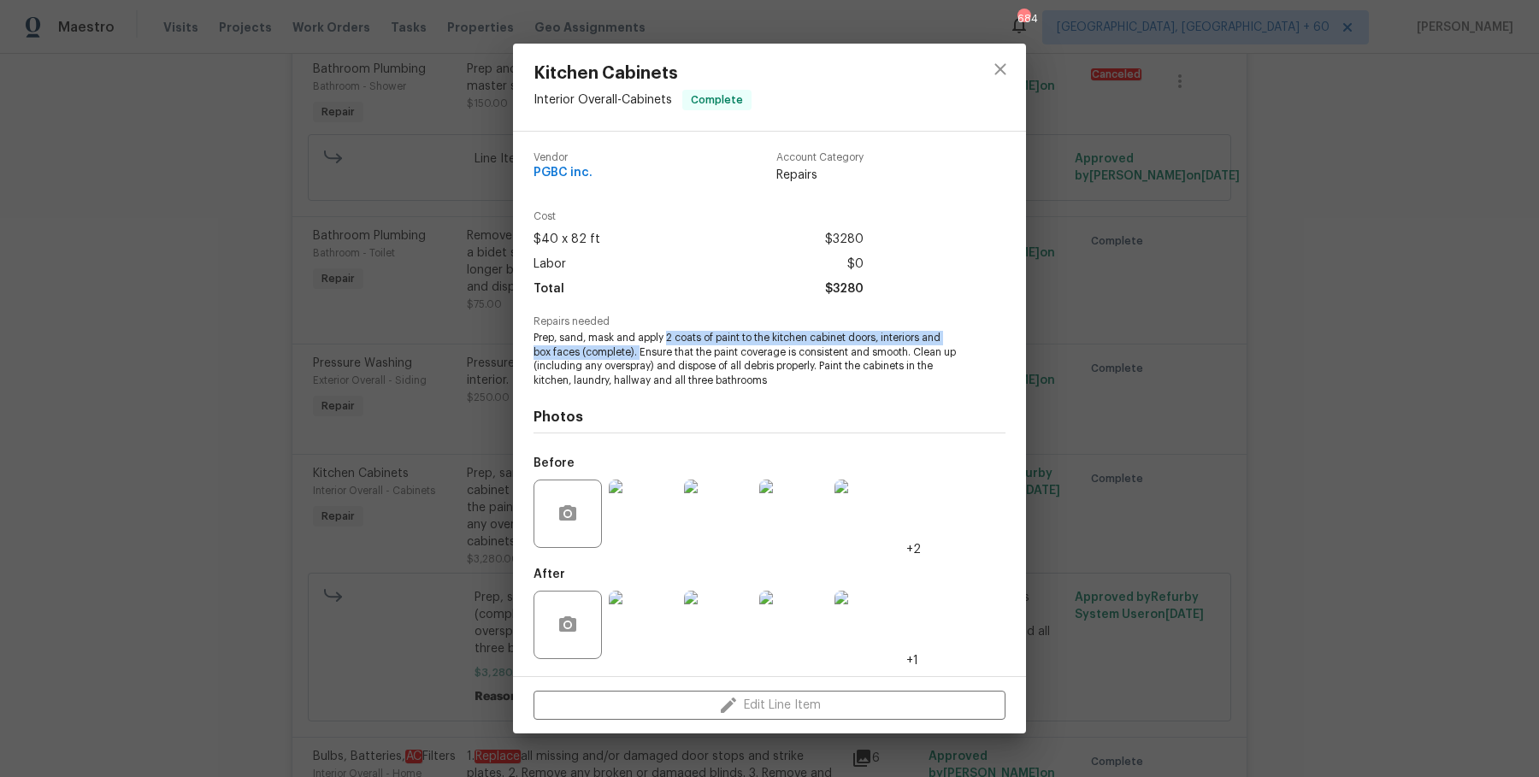
copy span "2 coats of paint to the kitchen cabinet doors, interiors and box faces (complet…"
click at [418, 357] on div "Kitchen Cabinets Interior Overall - Cabinets Complete Vendor PGBC inc. Account …" at bounding box center [769, 388] width 1539 height 777
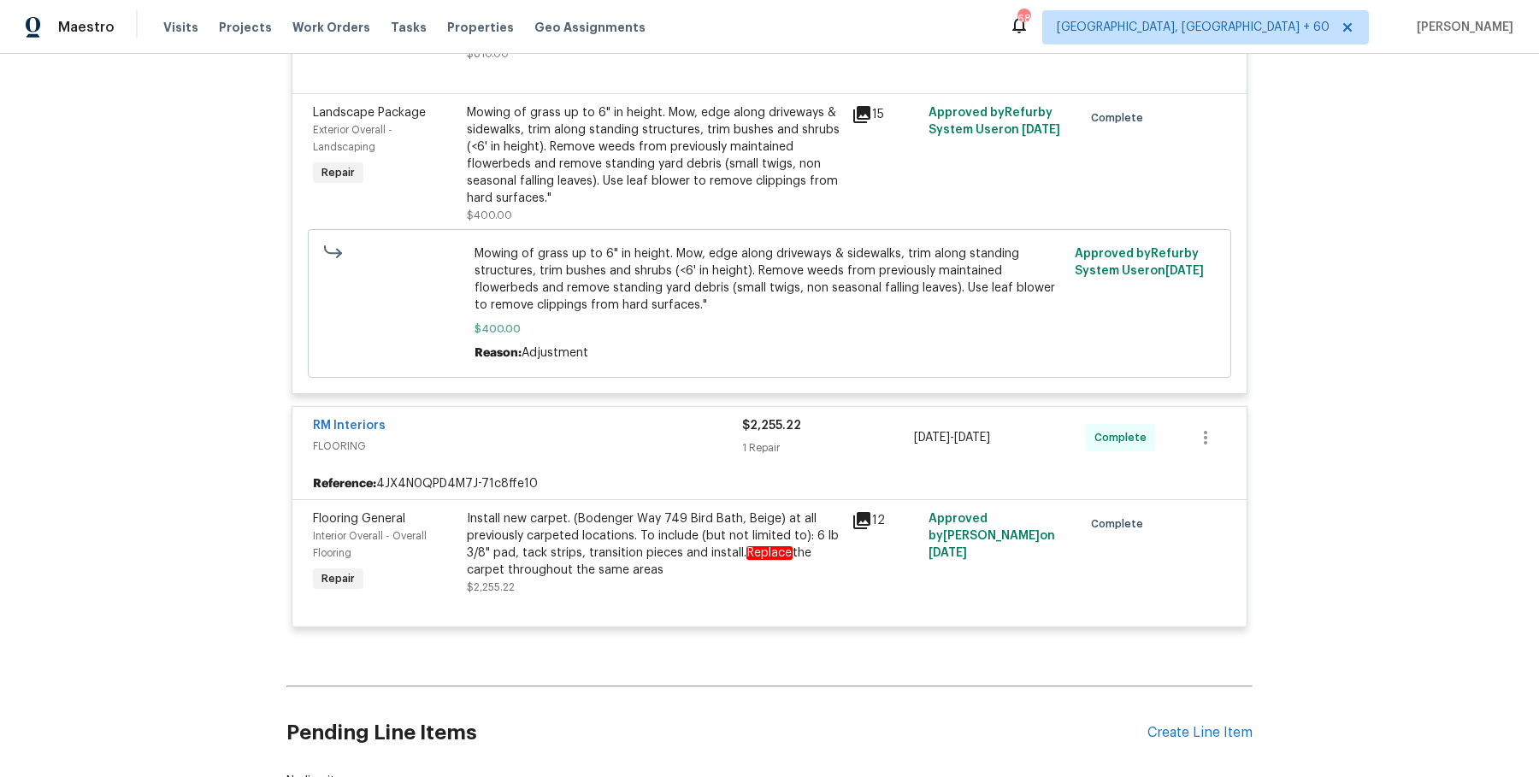
scroll to position [4170, 0]
click at [577, 534] on div "Install new carpet. (Bodenger Way 749 Bird Bath, Beige) at all previously carpe…" at bounding box center [654, 544] width 375 height 68
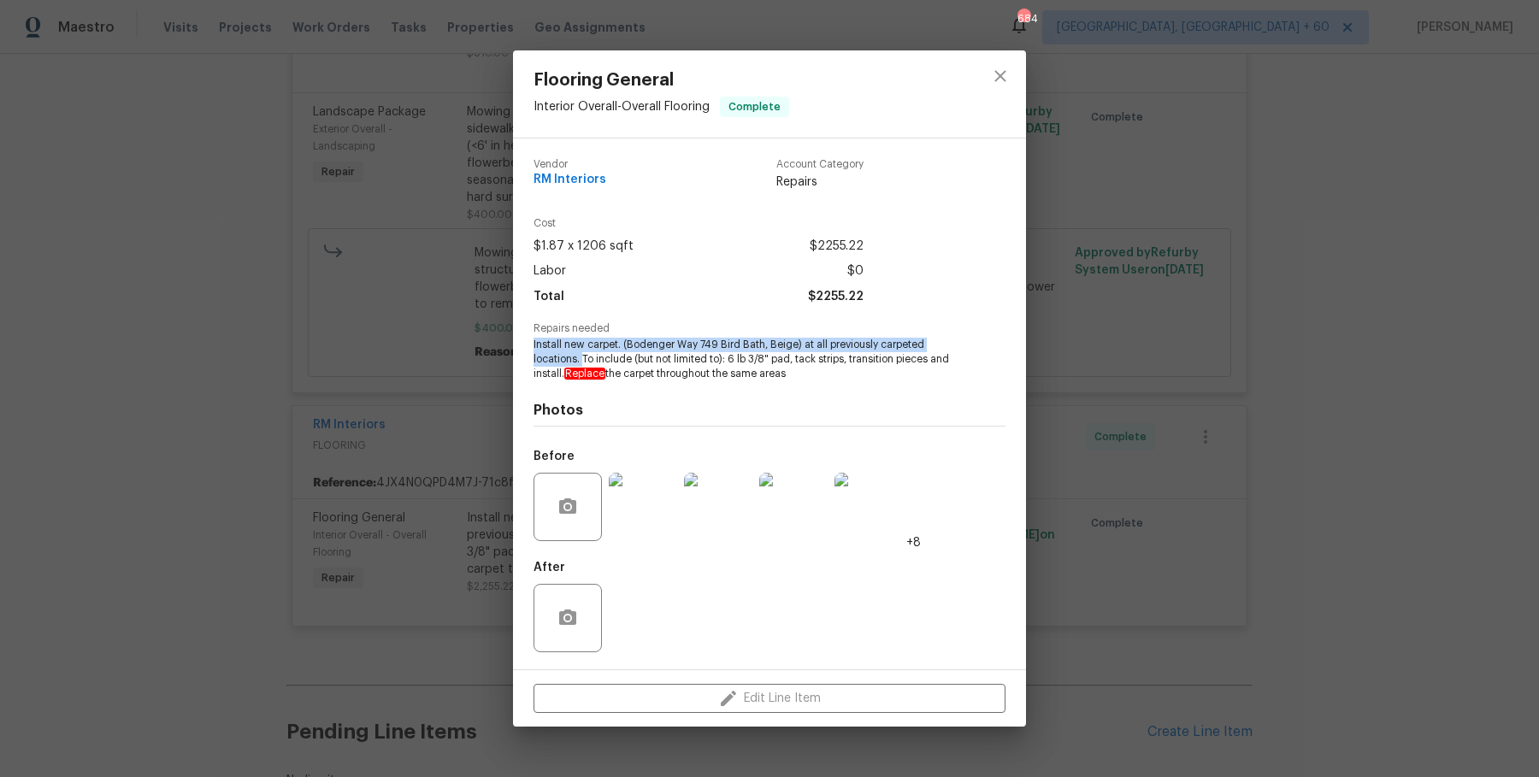
drag, startPoint x: 531, startPoint y: 339, endPoint x: 583, endPoint y: 364, distance: 58.1
click at [583, 364] on div "Vendor RM Interiors Account Category Repairs Cost $1.87 x 1206 sqft $2255.22 La…" at bounding box center [769, 404] width 513 height 531
copy span "Install new carpet. (Bodenger Way 749 Bird Bath, Beige) at all previously carpe…"
click at [393, 334] on div "Flooring General Interior Overall - Overall Flooring Complete Vendor RM Interio…" at bounding box center [769, 388] width 1539 height 777
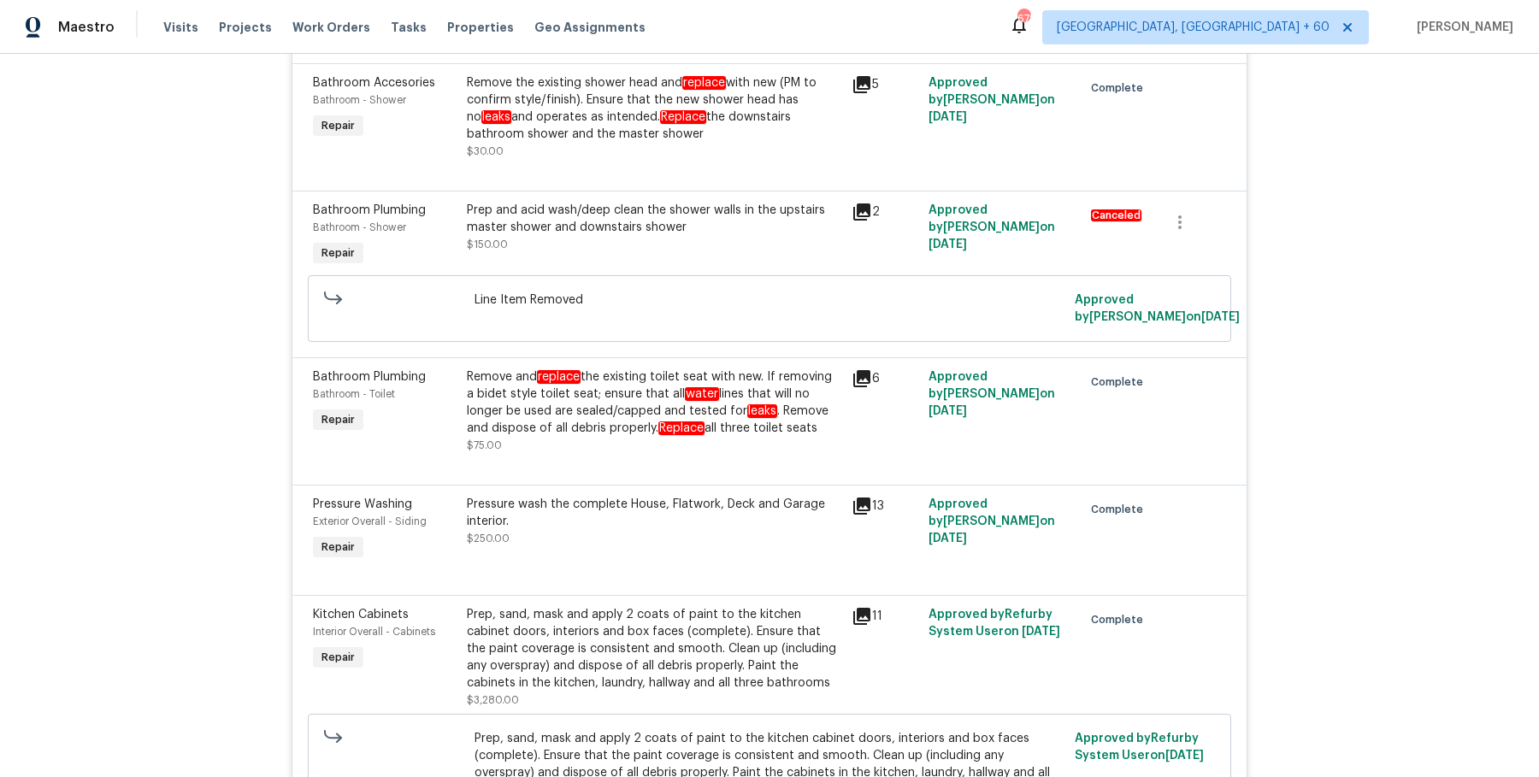
scroll to position [0, 0]
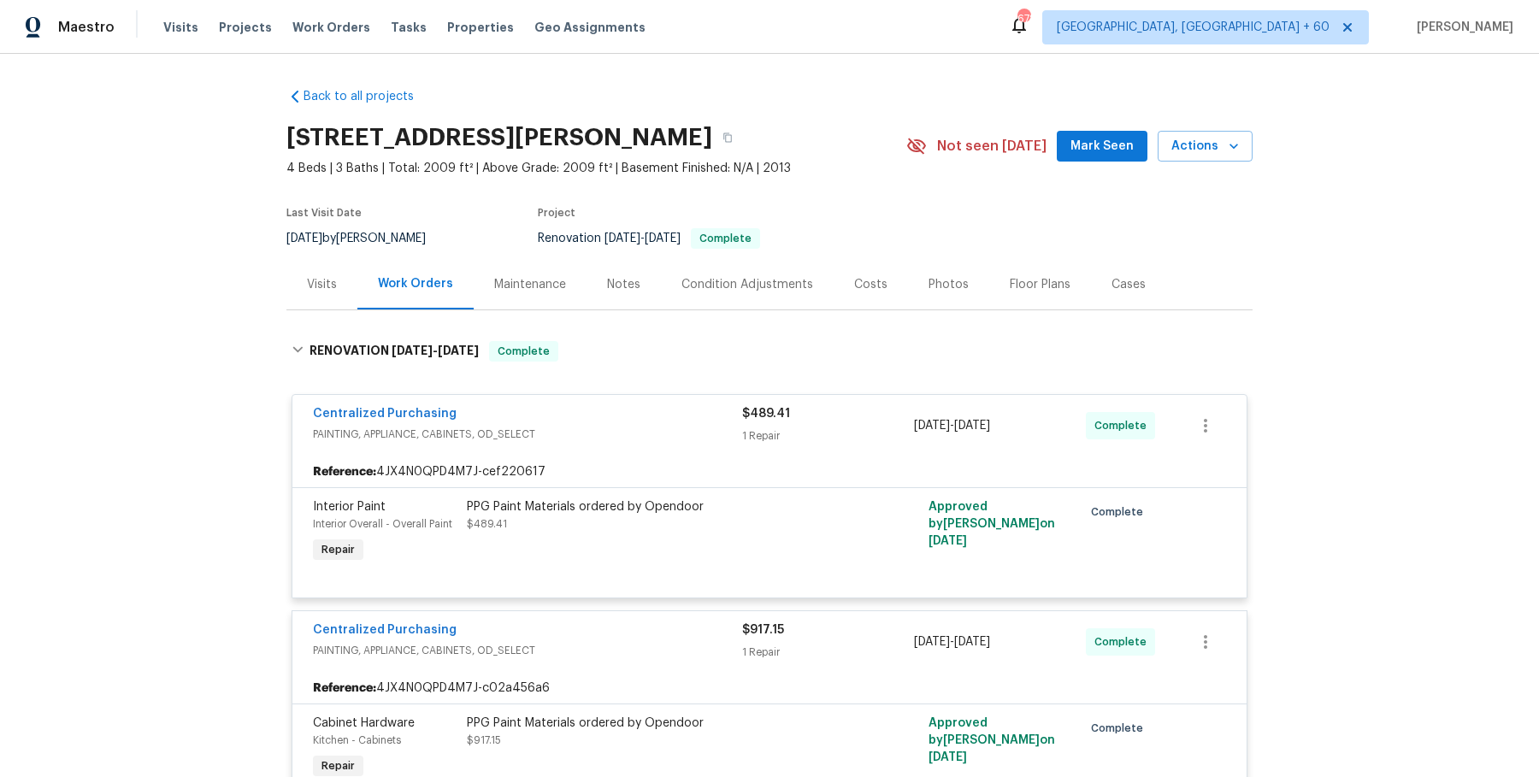
click at [712, 127] on div "276 Barnhill Dr, Folsom, CA 95630" at bounding box center [596, 137] width 620 height 44
click at [712, 131] on button "button" at bounding box center [727, 137] width 31 height 31
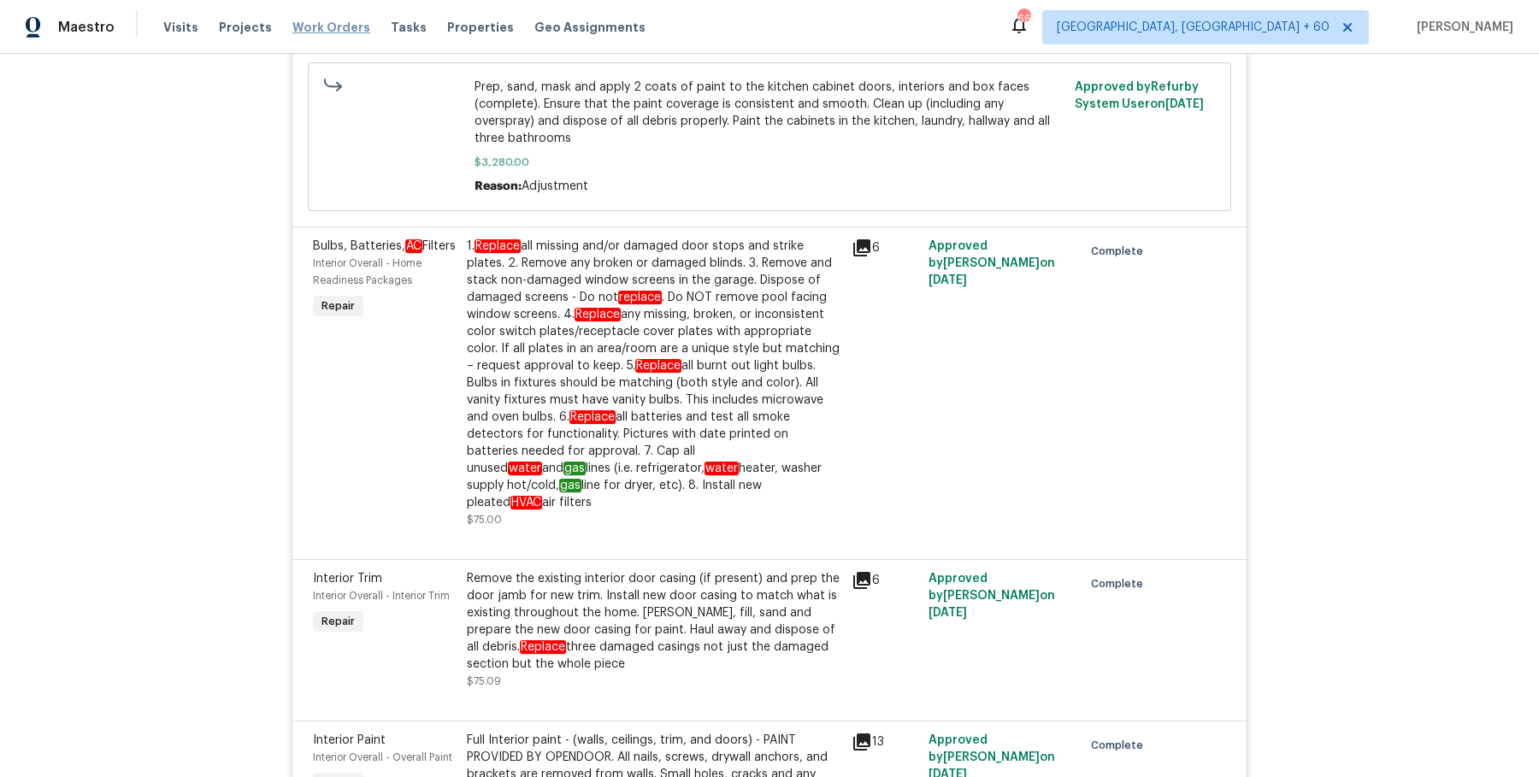
click at [336, 30] on span "Work Orders" at bounding box center [331, 27] width 78 height 17
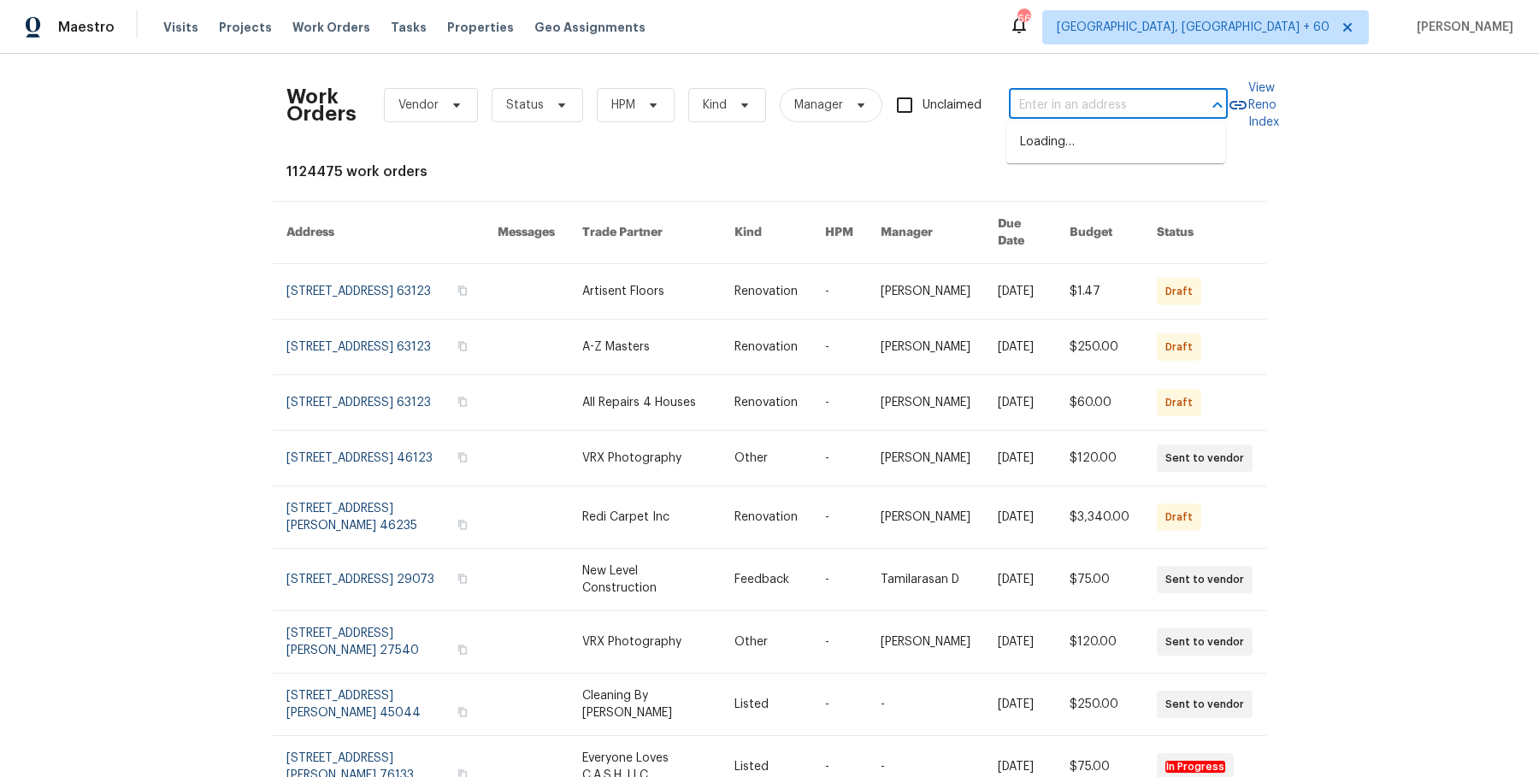
click at [1054, 99] on input "text" at bounding box center [1094, 105] width 171 height 27
paste input "6500 High Brook Dr Fort Worth, TX 76132"
type input "6500 High Brook Dr Fort Worth, TX 76132"
click at [1084, 154] on li "6500 High Brook Dr, Fort Worth, TX 76132" at bounding box center [1115, 142] width 219 height 28
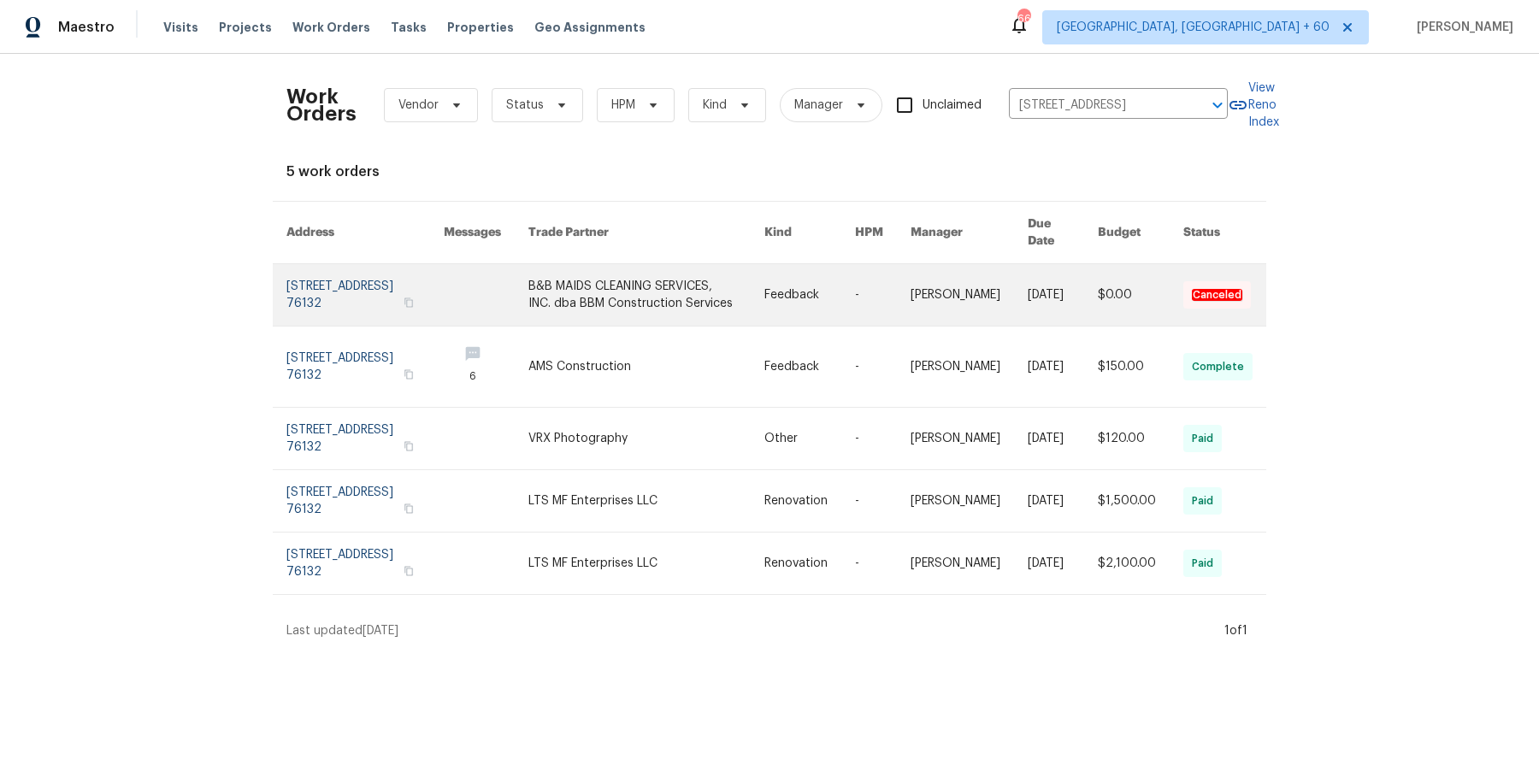
click at [957, 264] on link at bounding box center [969, 295] width 117 height 62
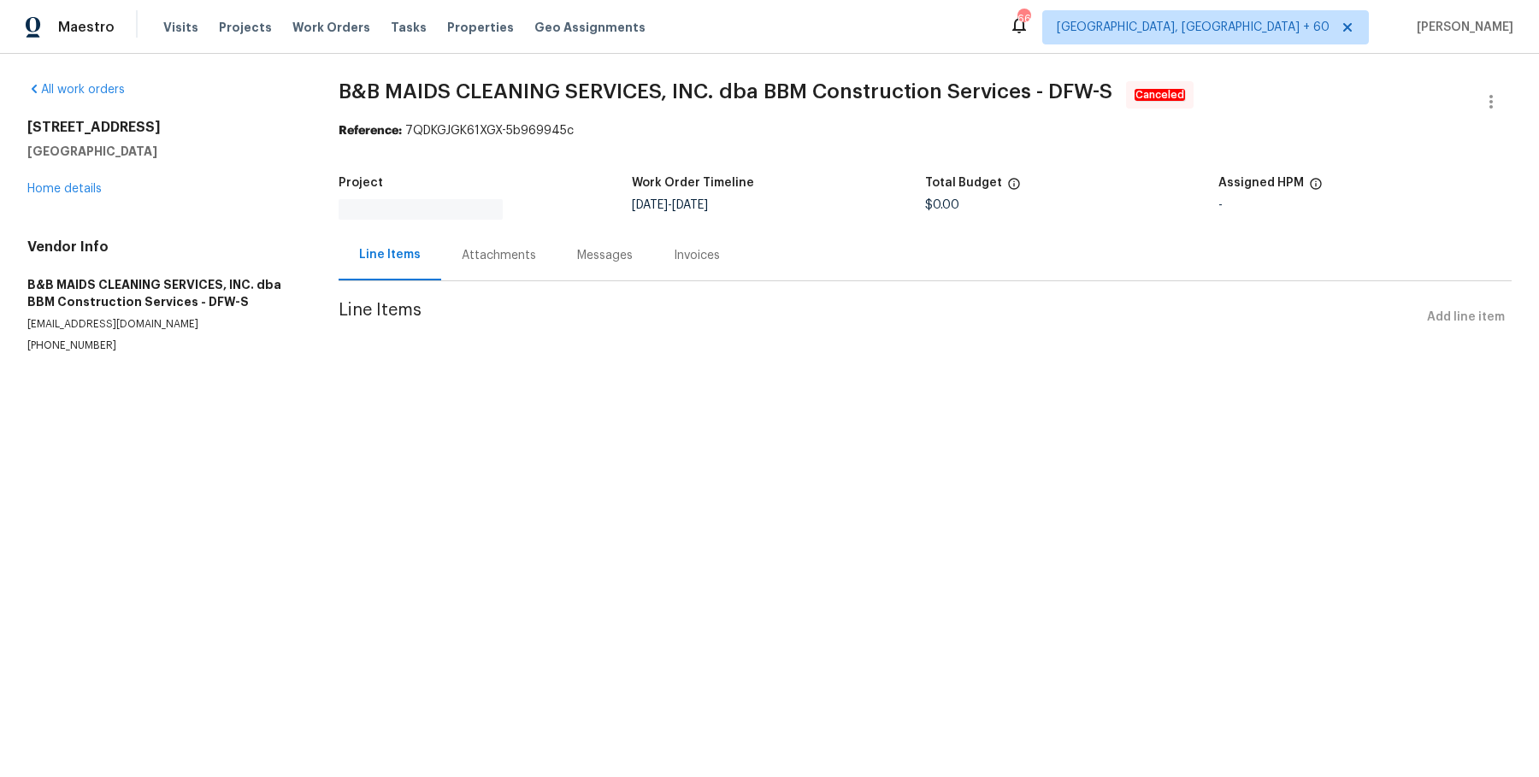
click at [72, 179] on div "6500 High Brook Dr Fort Worth, TX 76132 Home details" at bounding box center [162, 158] width 270 height 79
click at [74, 191] on link "Home details" at bounding box center [64, 189] width 74 height 12
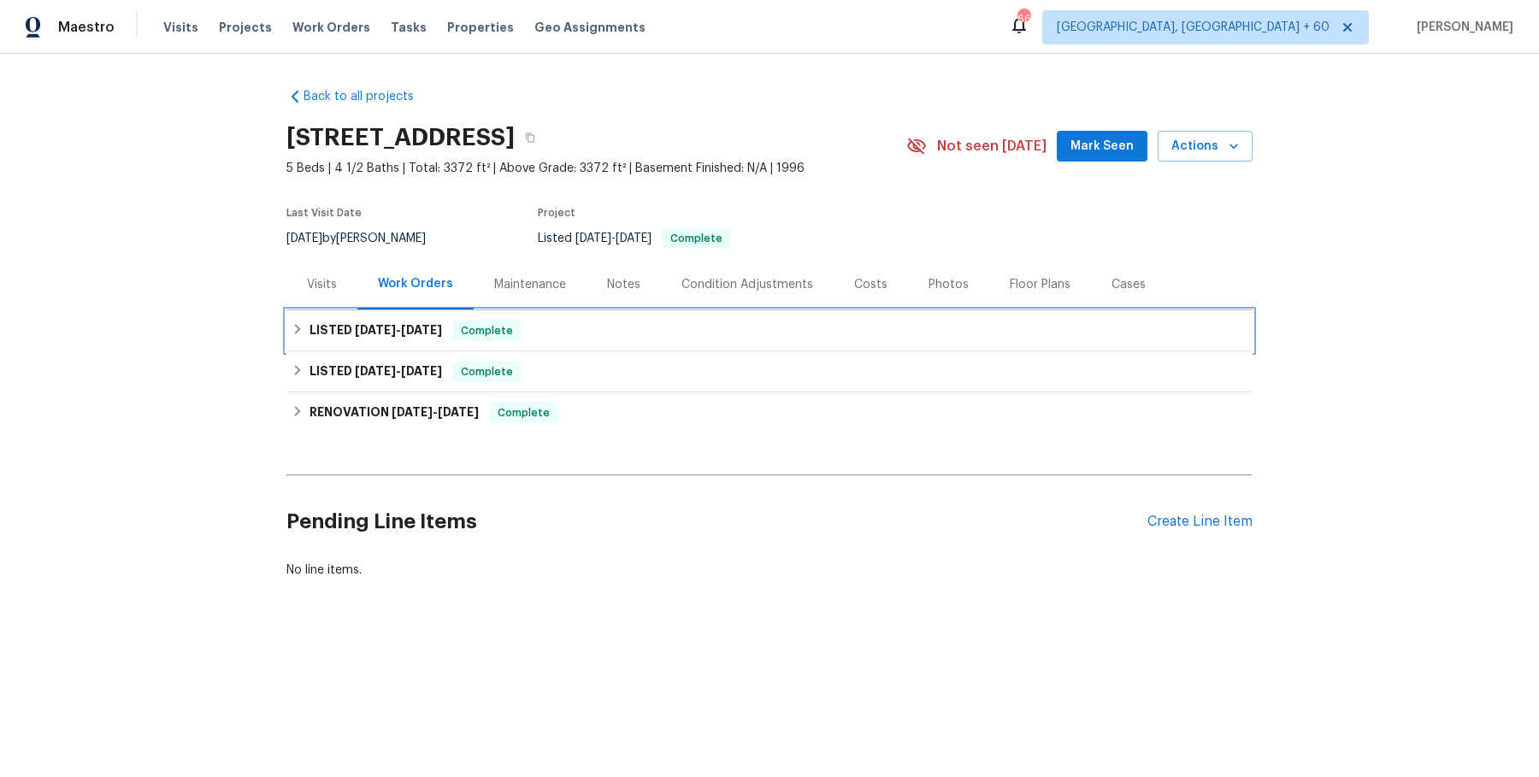
click at [564, 339] on div "LISTED 9/30/25 - 10/3/25 Complete" at bounding box center [770, 331] width 956 height 21
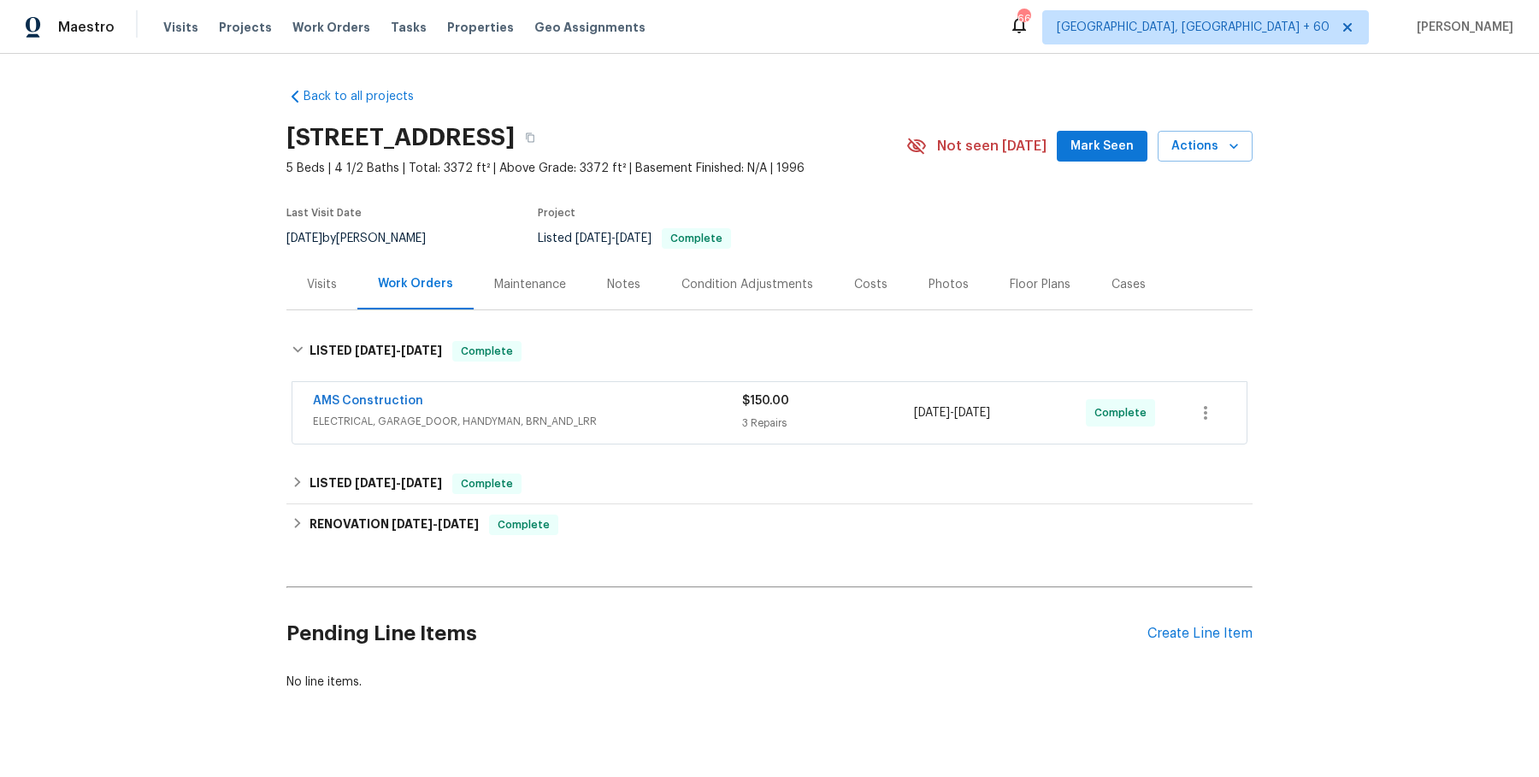
click at [596, 411] on div "AMS Construction" at bounding box center [527, 402] width 429 height 21
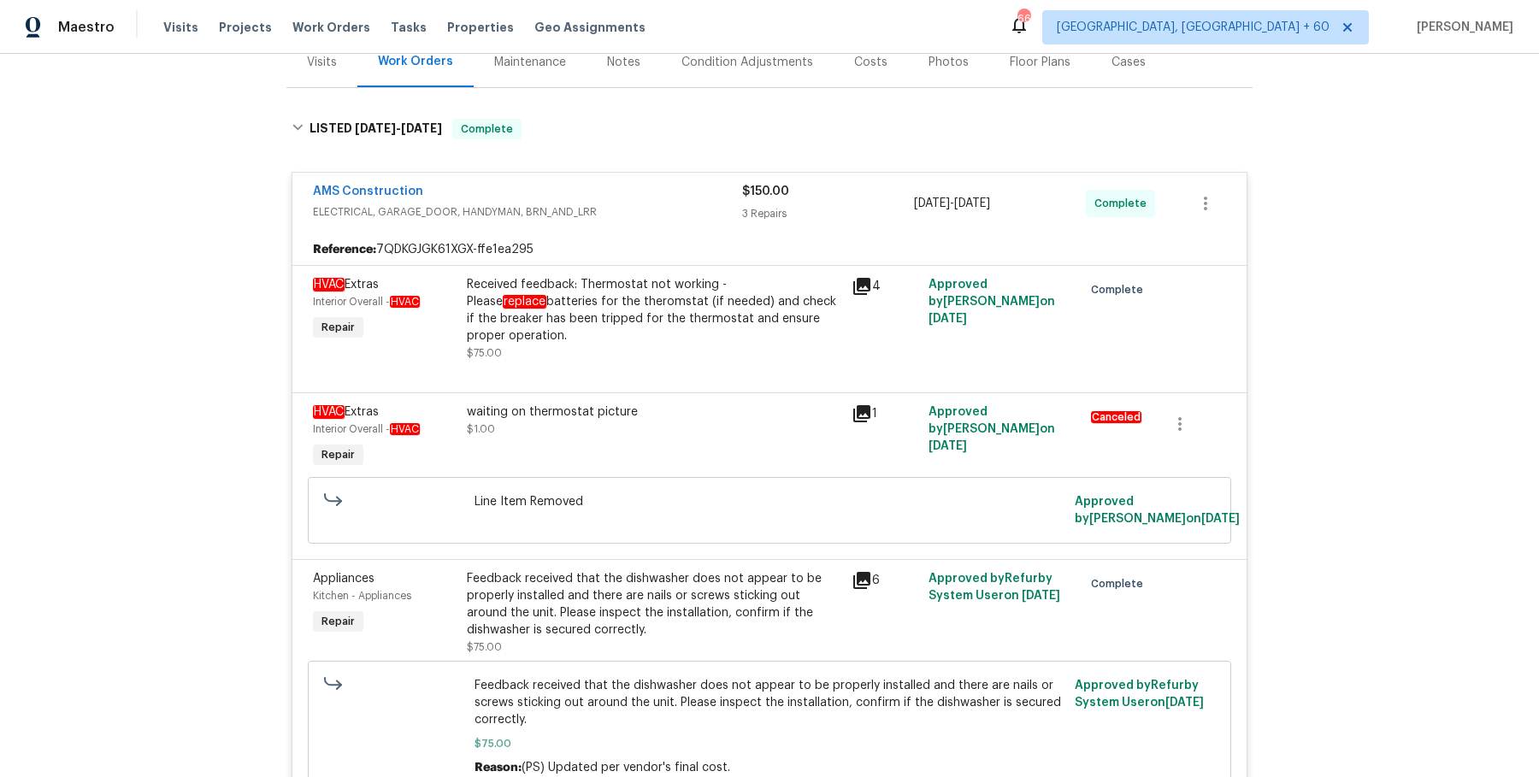
scroll to position [609, 0]
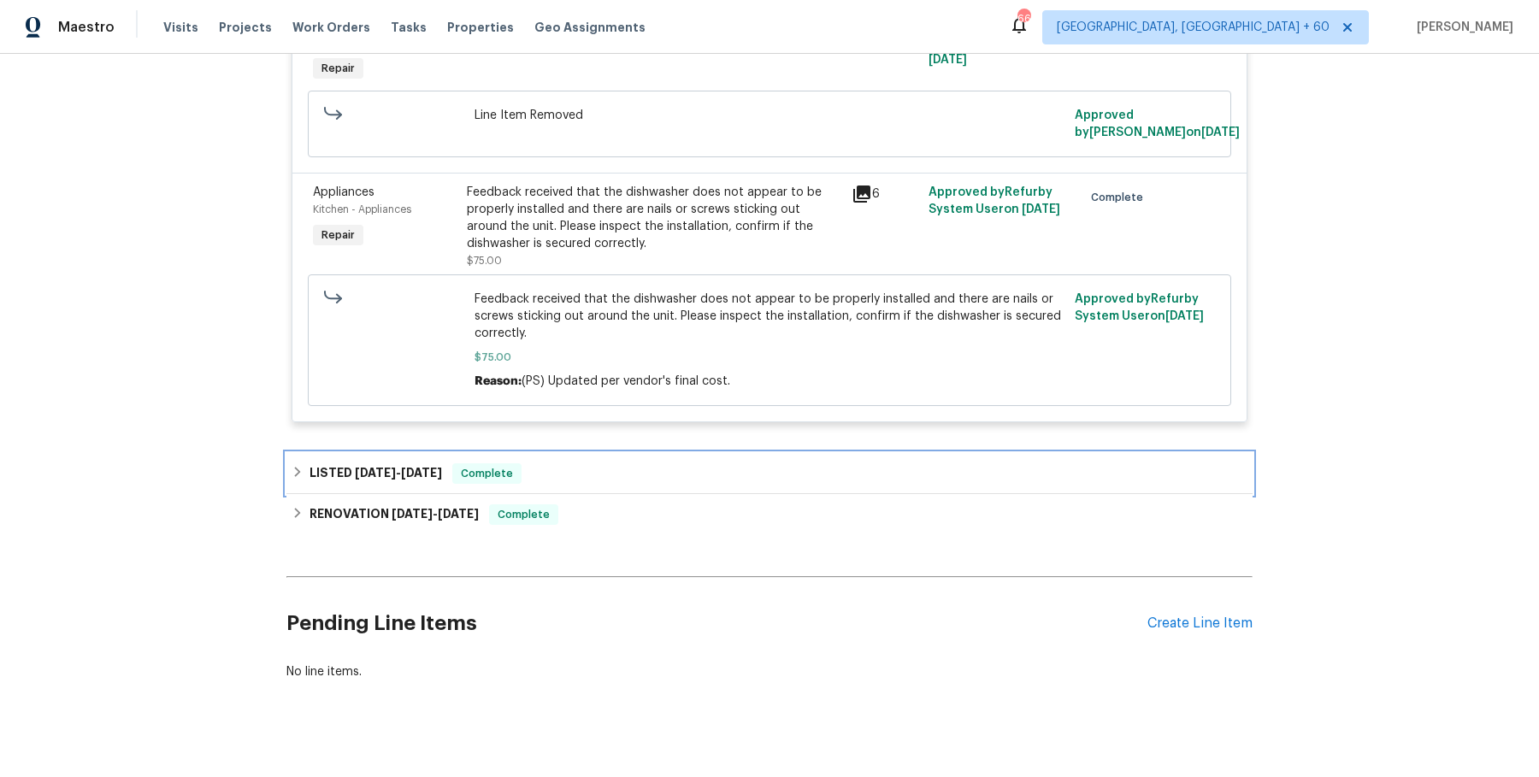
click at [610, 453] on div "LISTED 7/23/25 - 7/24/25 Complete" at bounding box center [769, 473] width 966 height 41
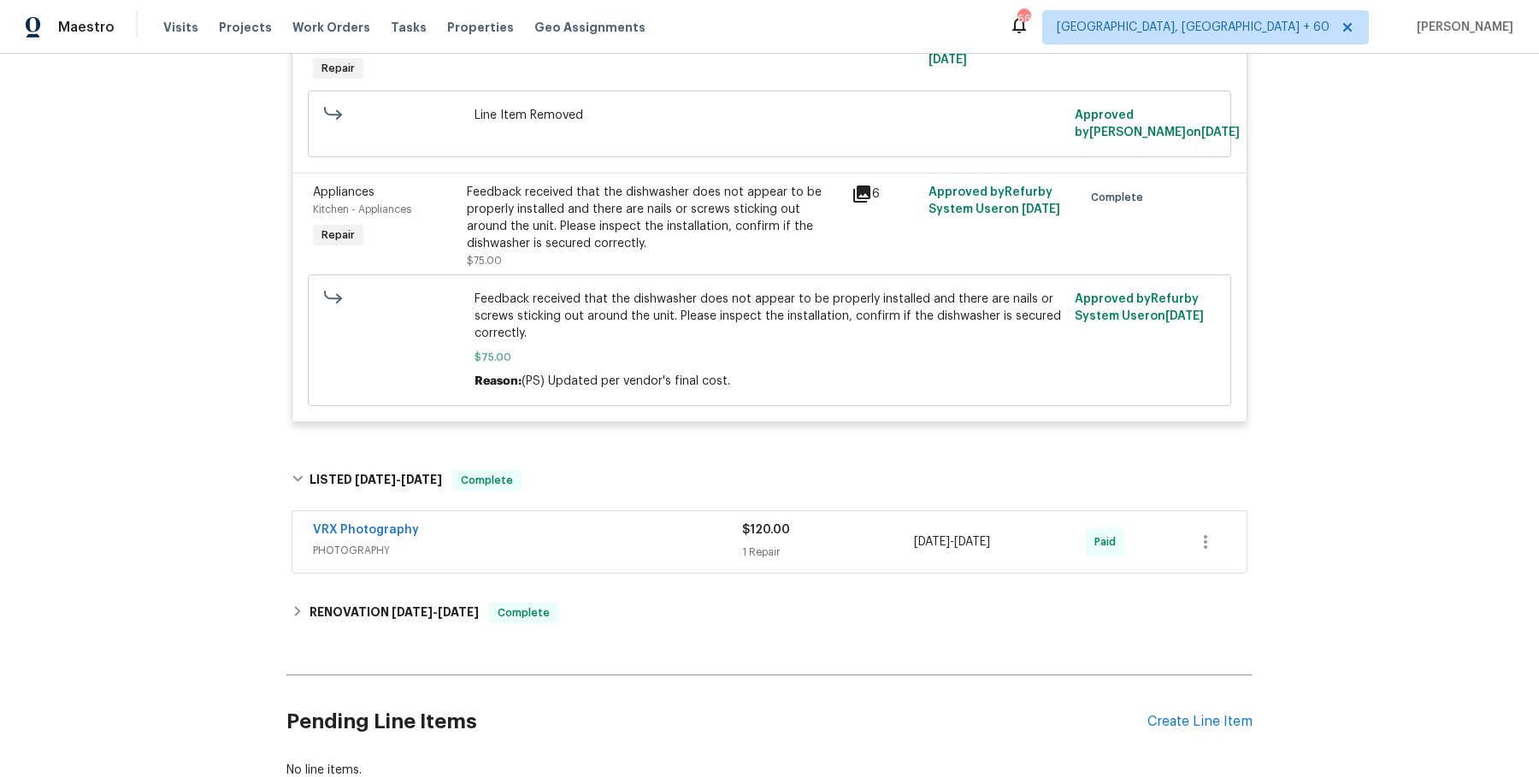
click at [575, 522] on div "VRX Photography" at bounding box center [527, 532] width 429 height 21
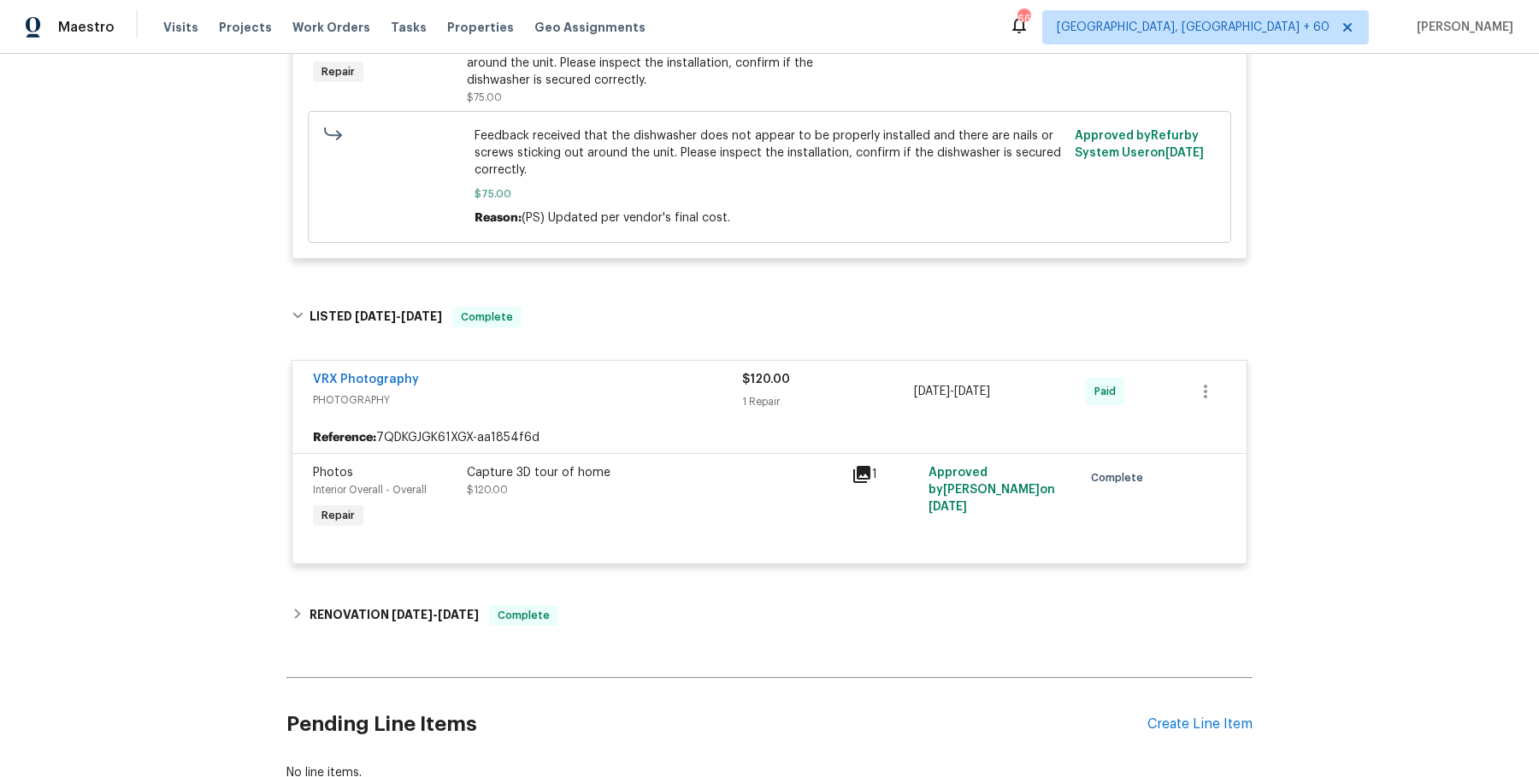
scroll to position [843, 0]
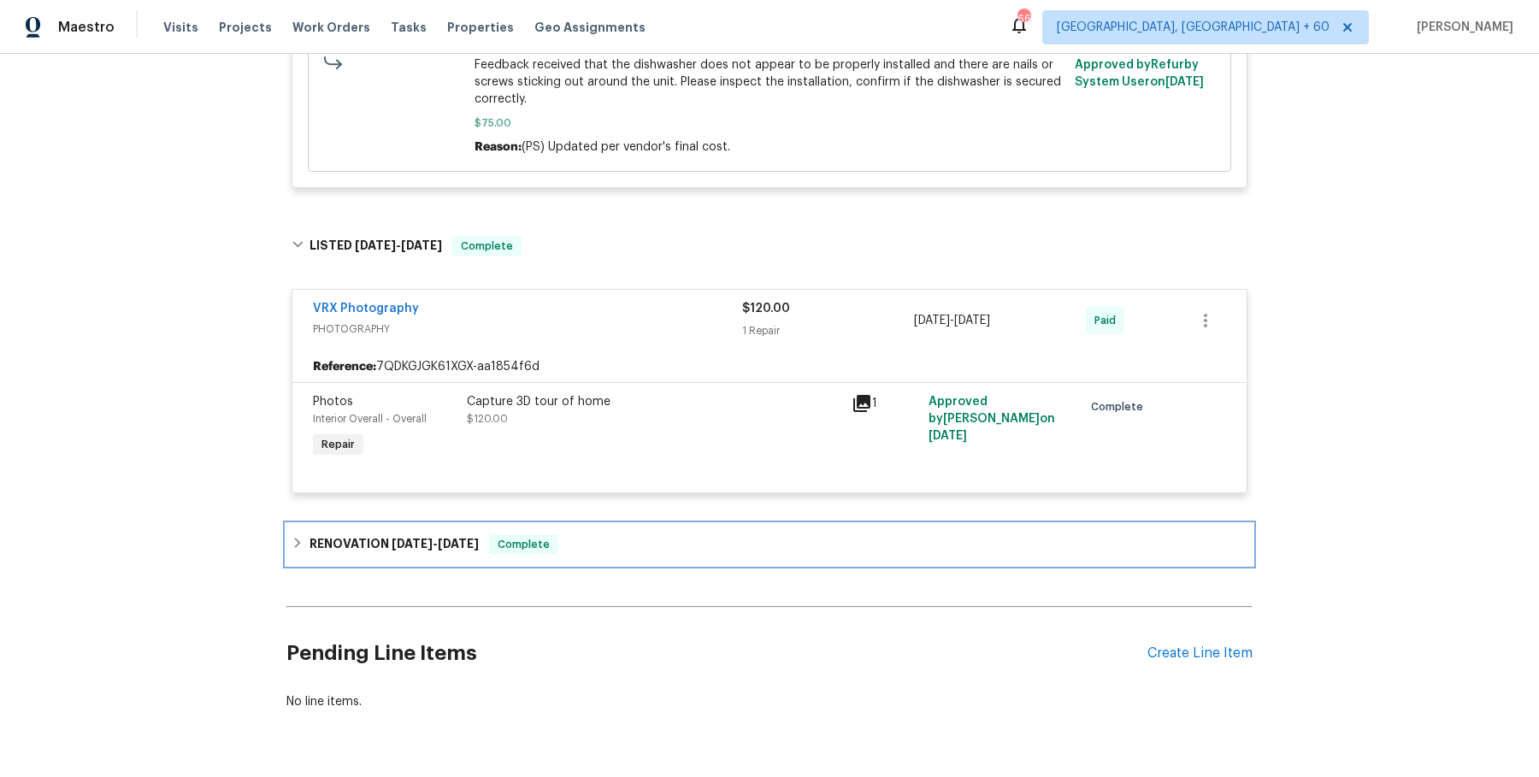
click at [590, 534] on div "RENOVATION 7/15/25 - 7/19/25 Complete" at bounding box center [770, 544] width 956 height 21
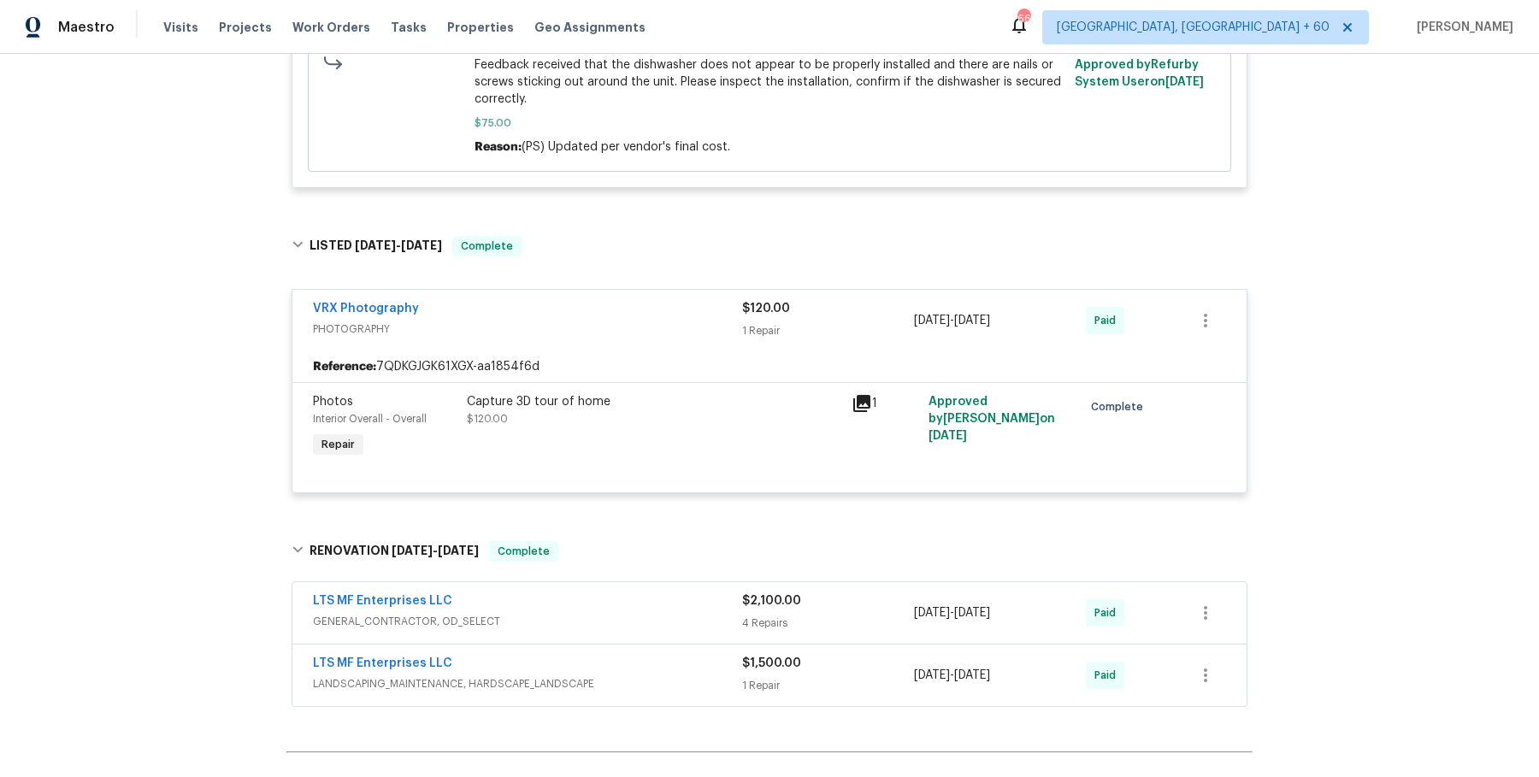
click at [615, 593] on div "LTS MF Enterprises LLC" at bounding box center [527, 603] width 429 height 21
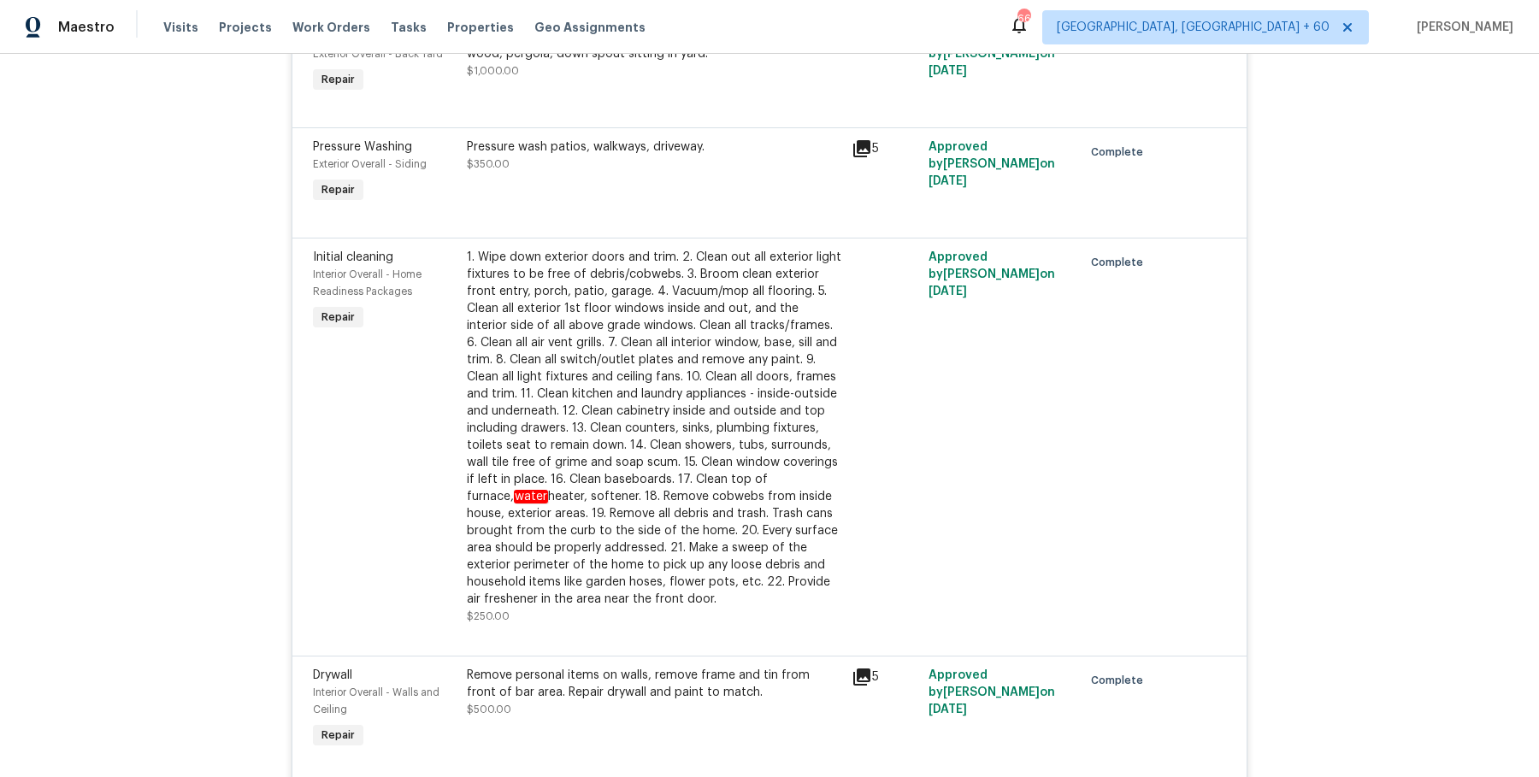
scroll to position [1709, 0]
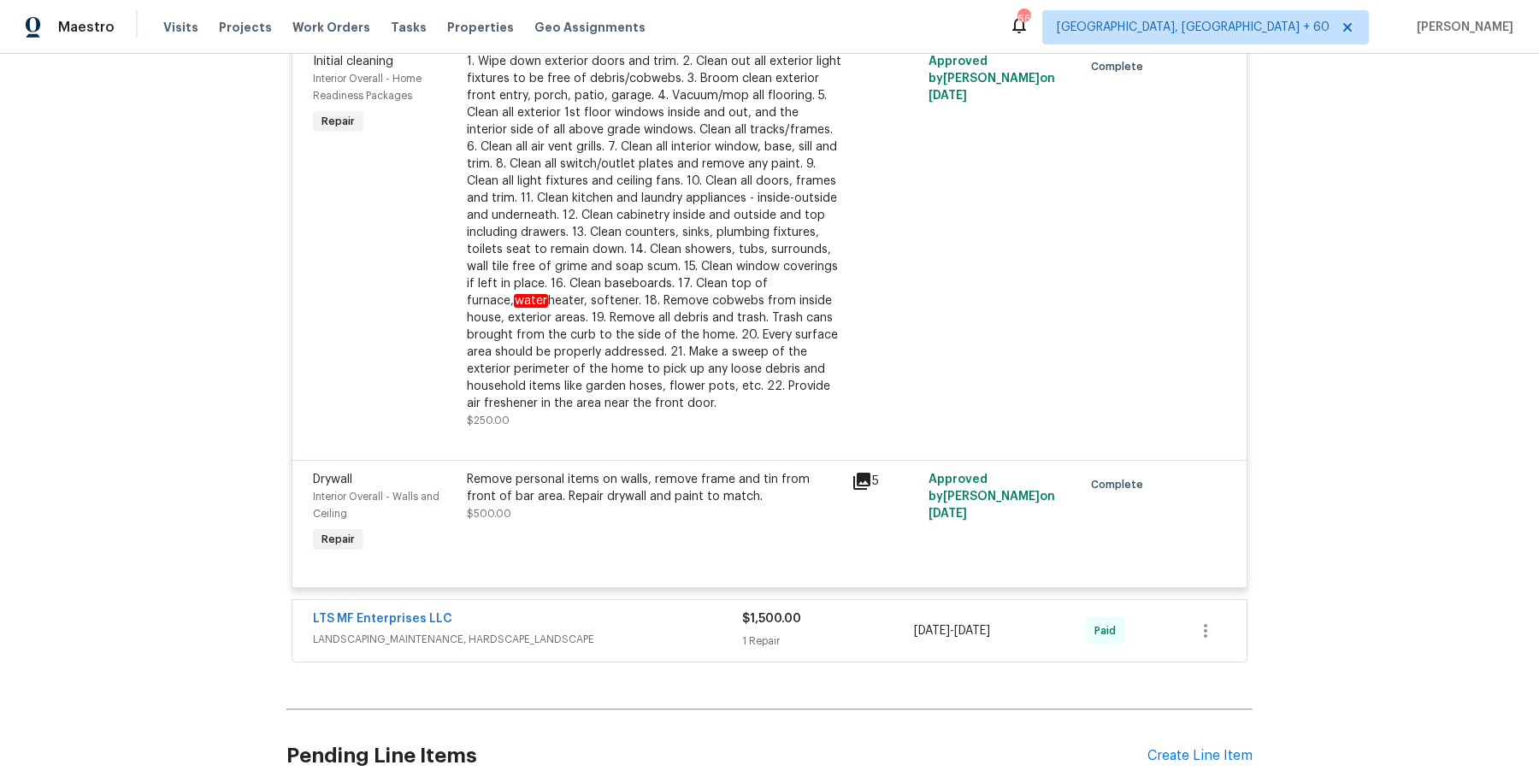
click at [624, 611] on div "LTS MF Enterprises LLC" at bounding box center [527, 621] width 429 height 21
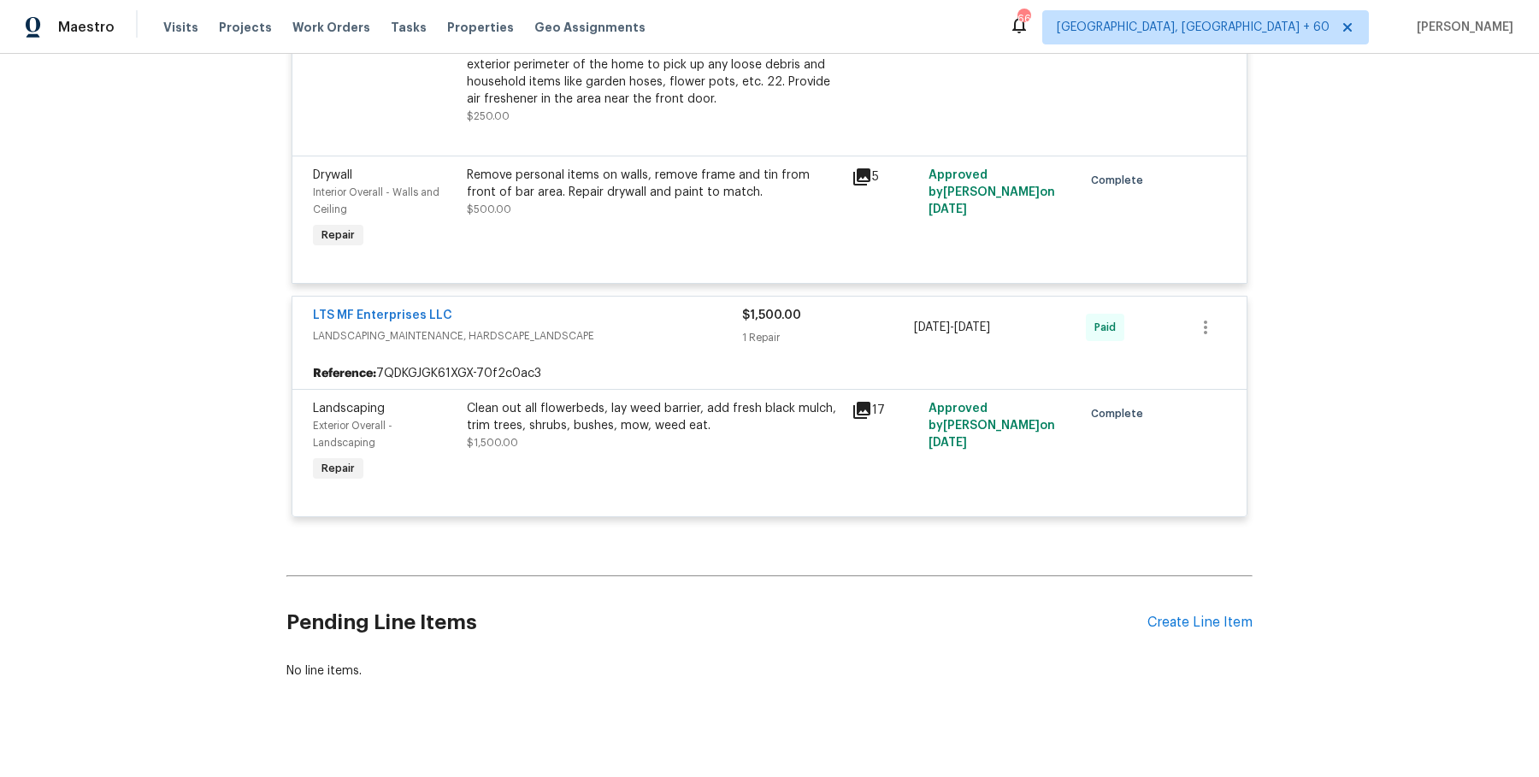
scroll to position [0, 0]
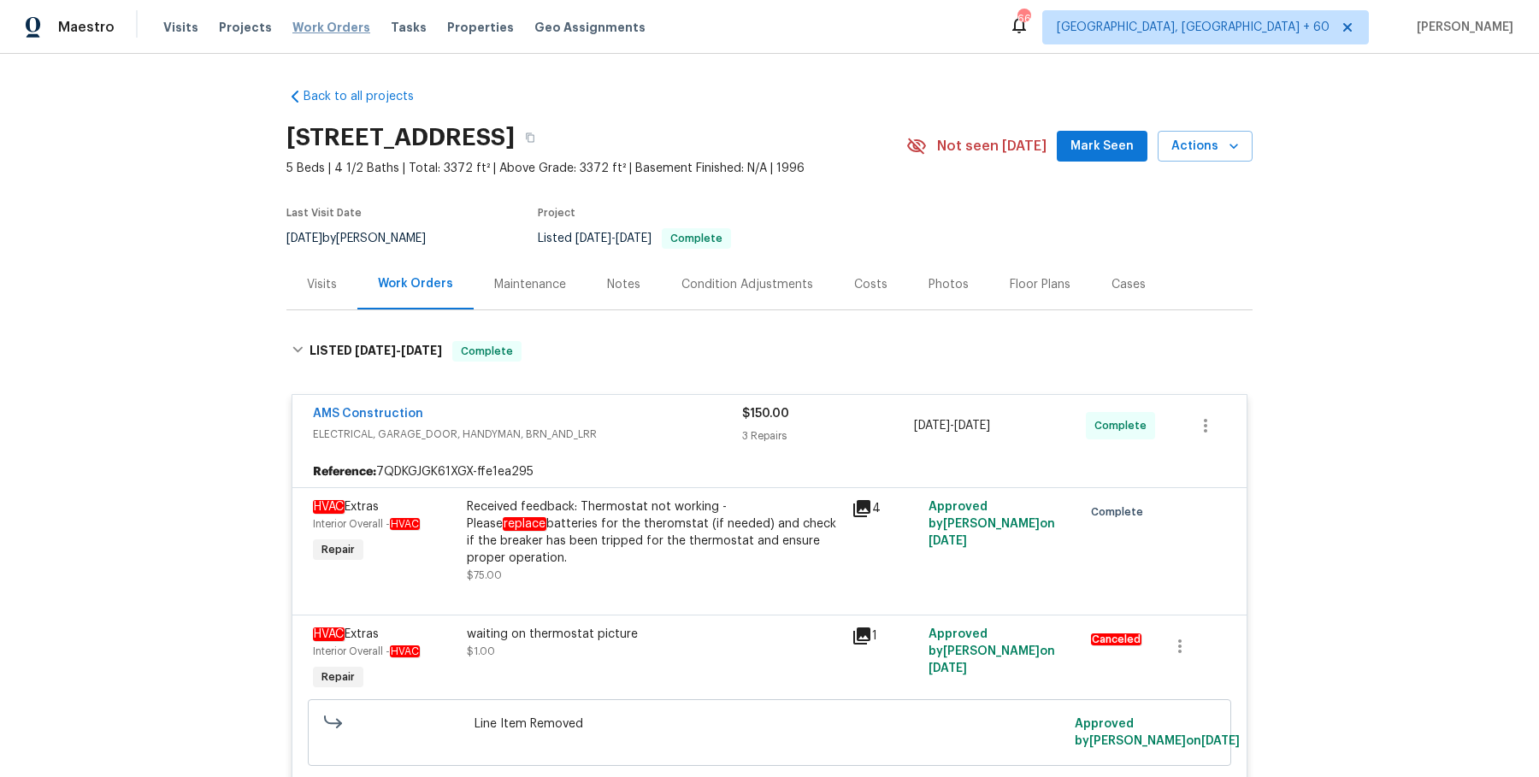
click at [324, 28] on span "Work Orders" at bounding box center [331, 27] width 78 height 17
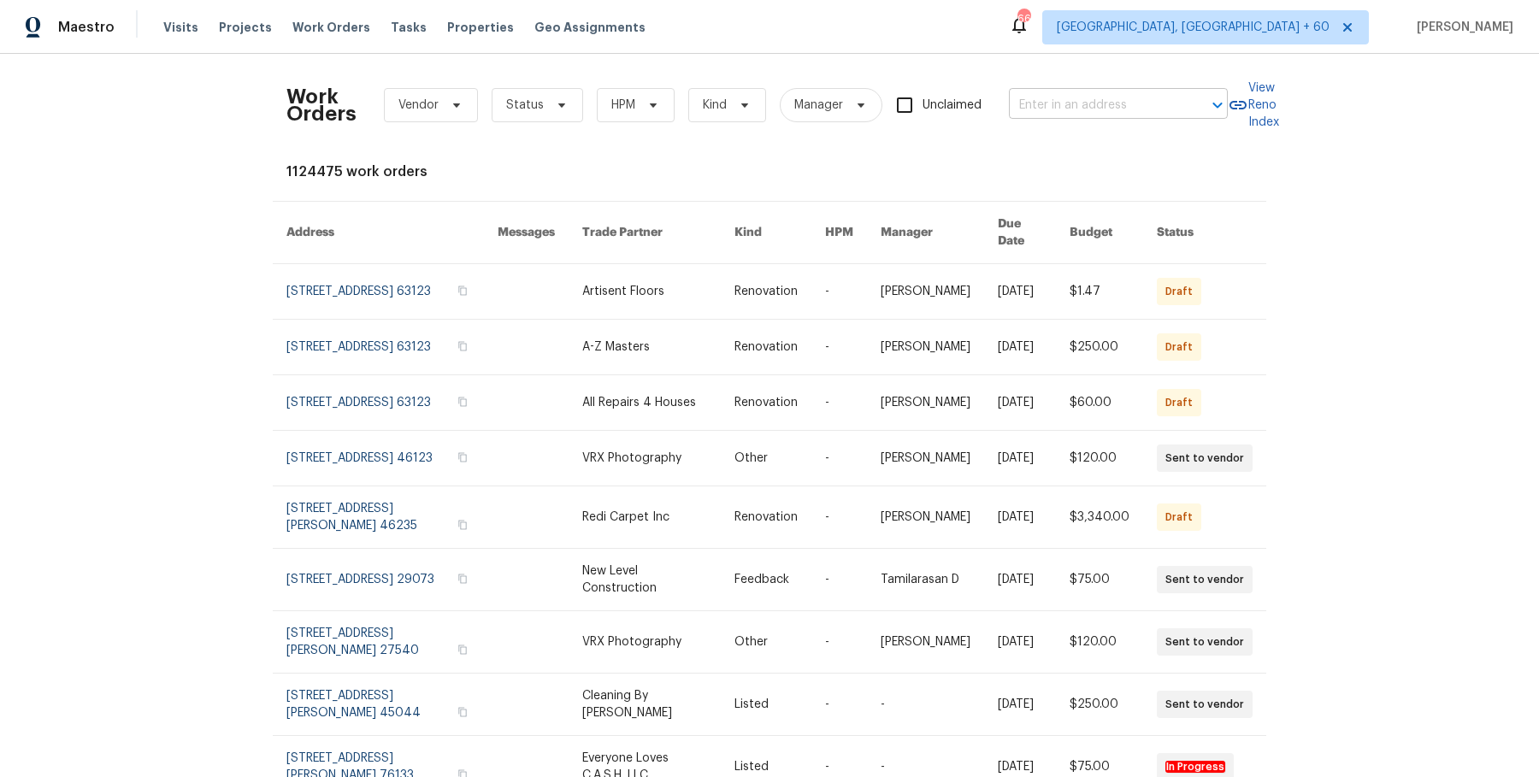
click at [1021, 92] on input "text" at bounding box center [1094, 105] width 171 height 27
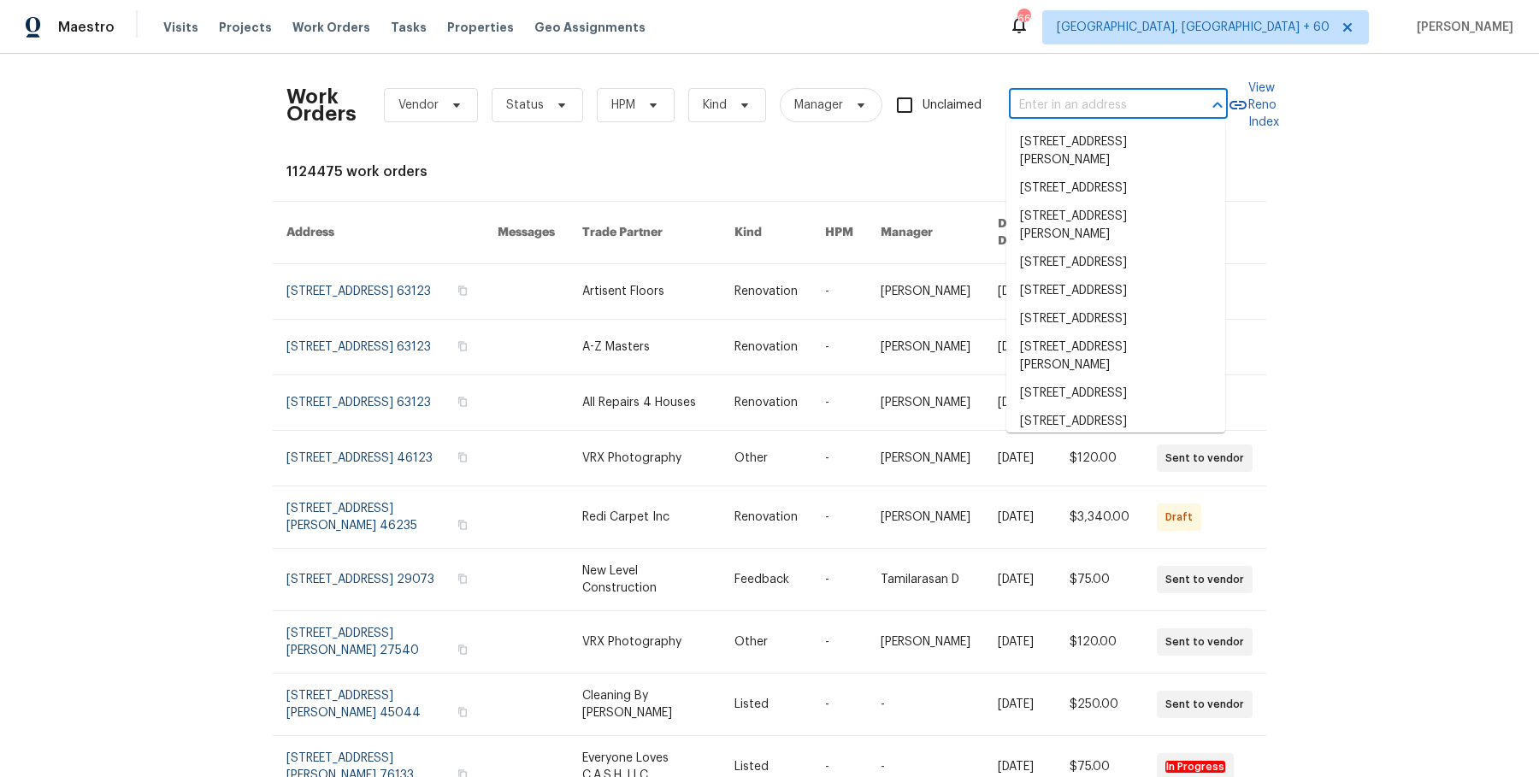
paste input "12854 Highland Hills Dr Cypress, TX 77429"
type input "12854 Highland Hills Dr Cypress, TX 77429"
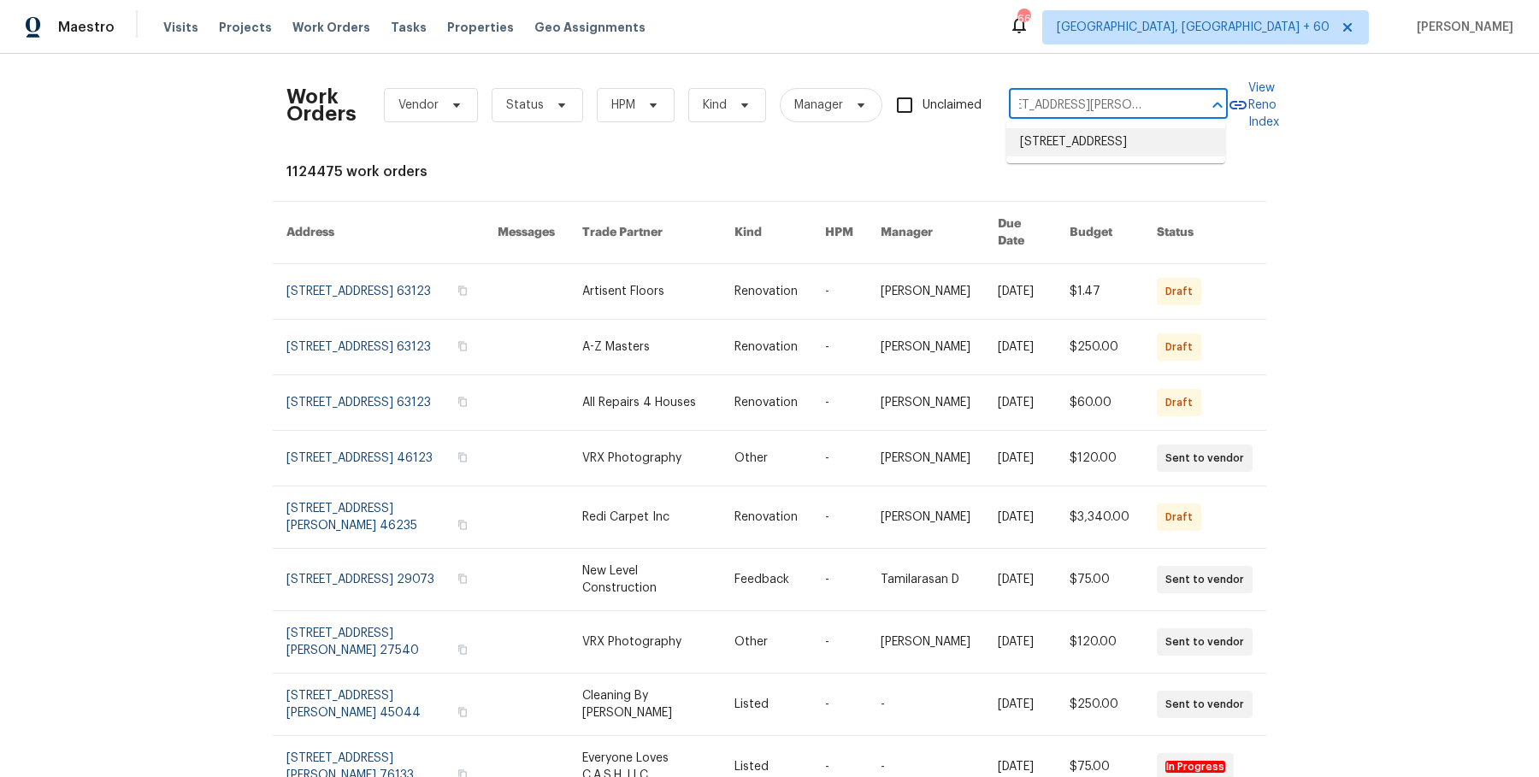
click at [1076, 138] on li "12854 Highland Hills Dr, Cypress, TX 77429" at bounding box center [1115, 142] width 219 height 28
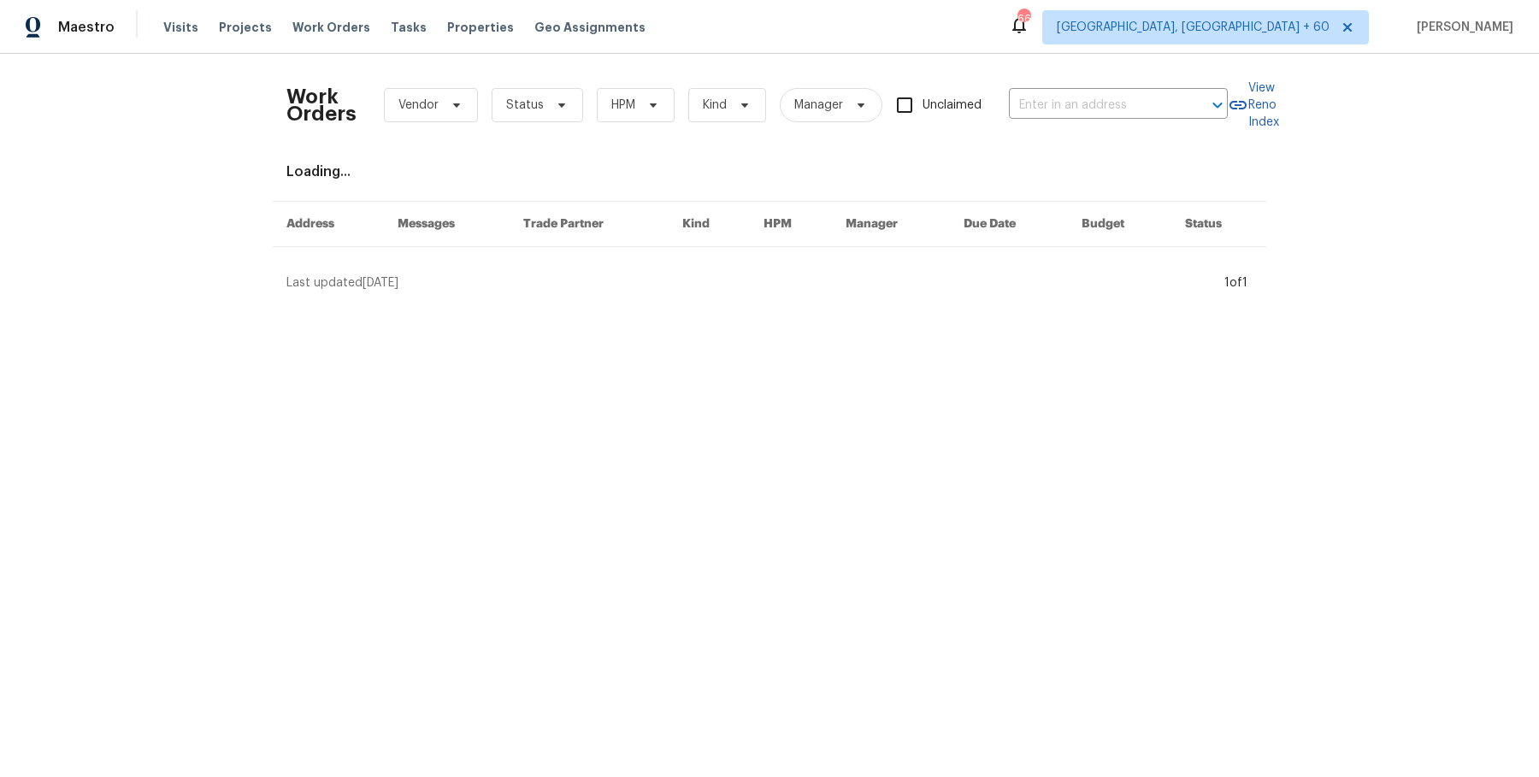
type input "12854 Highland Hills Dr, Cypress, TX 77429"
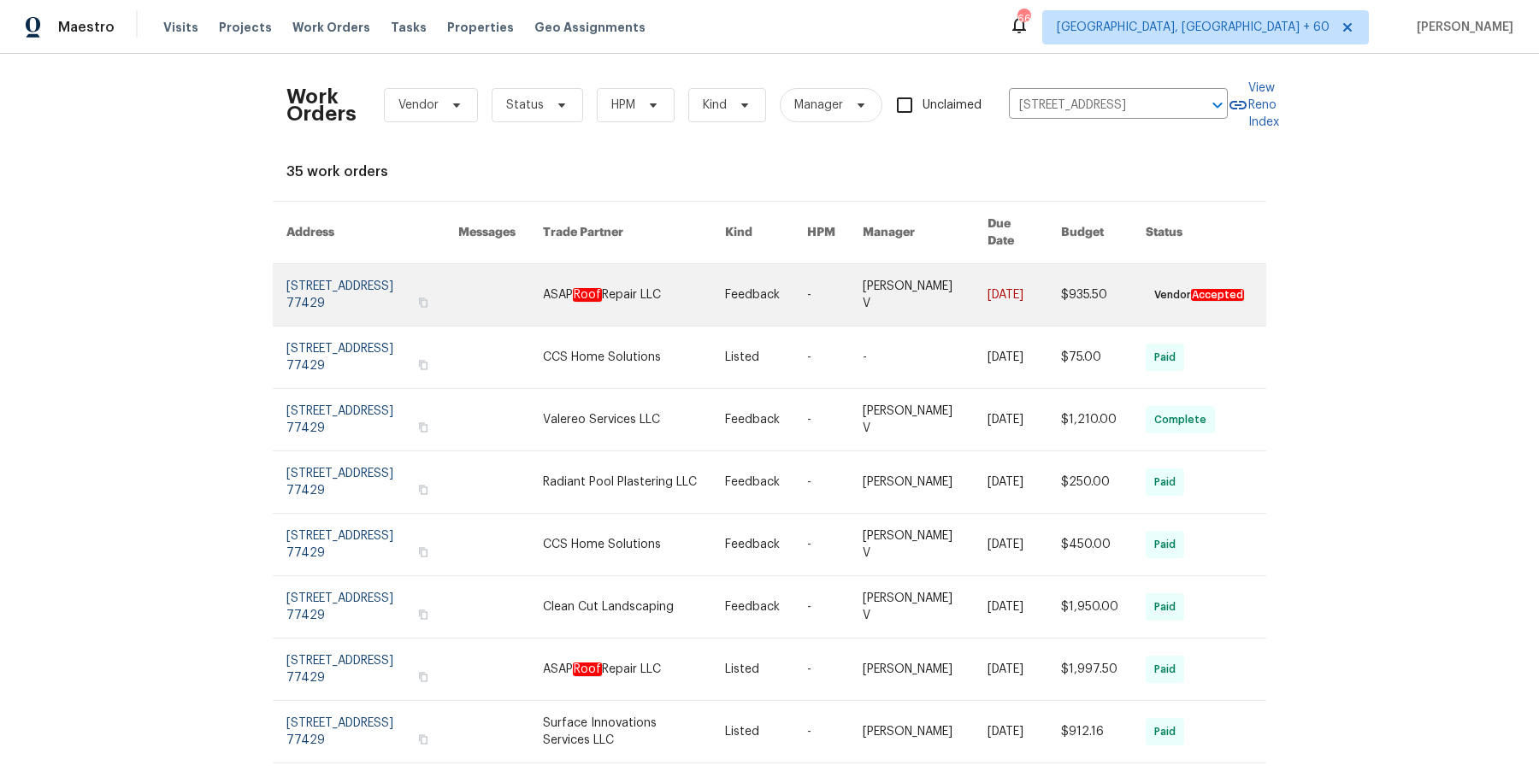
click at [988, 278] on link at bounding box center [1025, 295] width 74 height 62
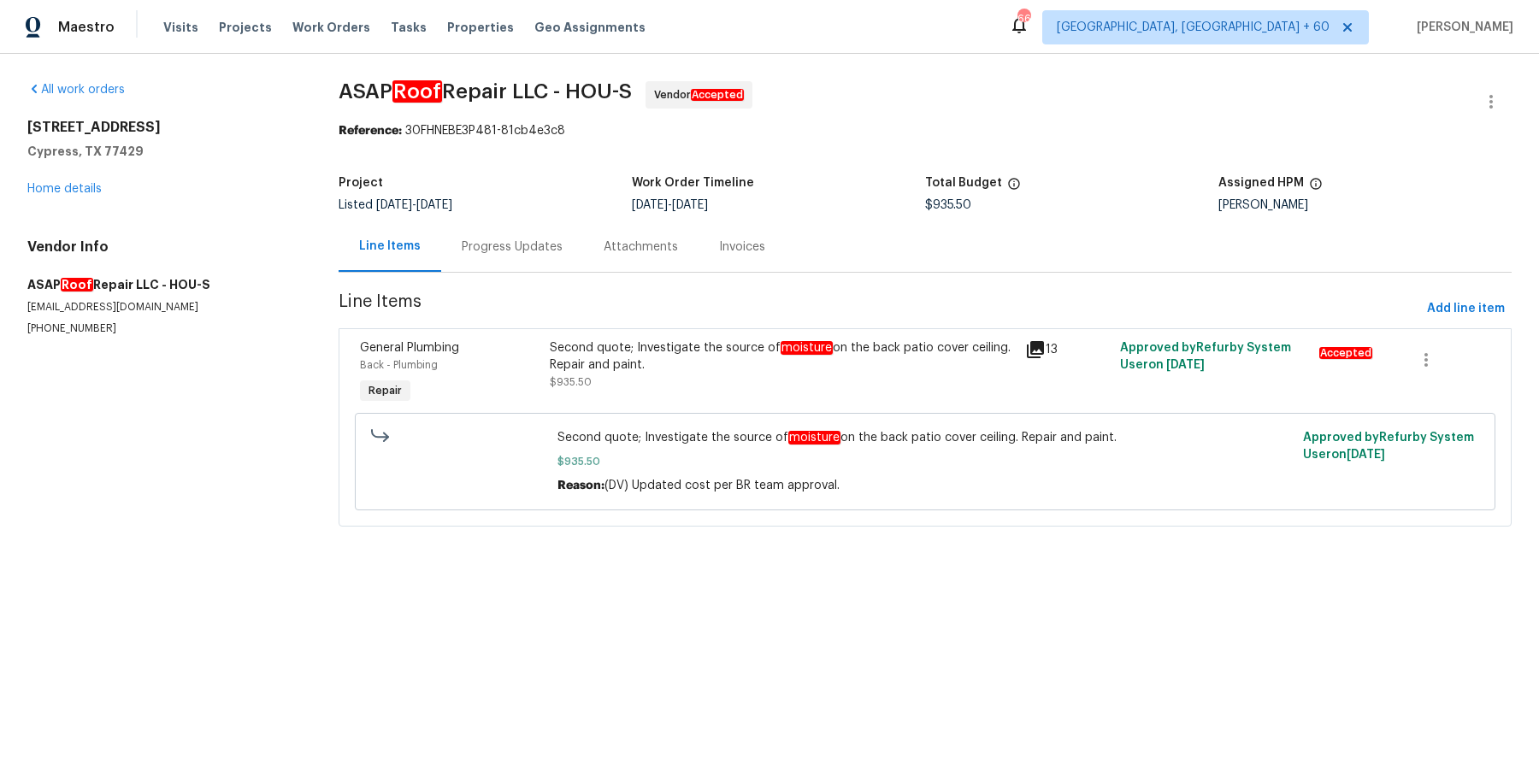
click at [91, 177] on div "12854 Highland Hills Dr Cypress, TX 77429 Home details" at bounding box center [162, 158] width 270 height 79
click at [86, 185] on link "Home details" at bounding box center [64, 189] width 74 height 12
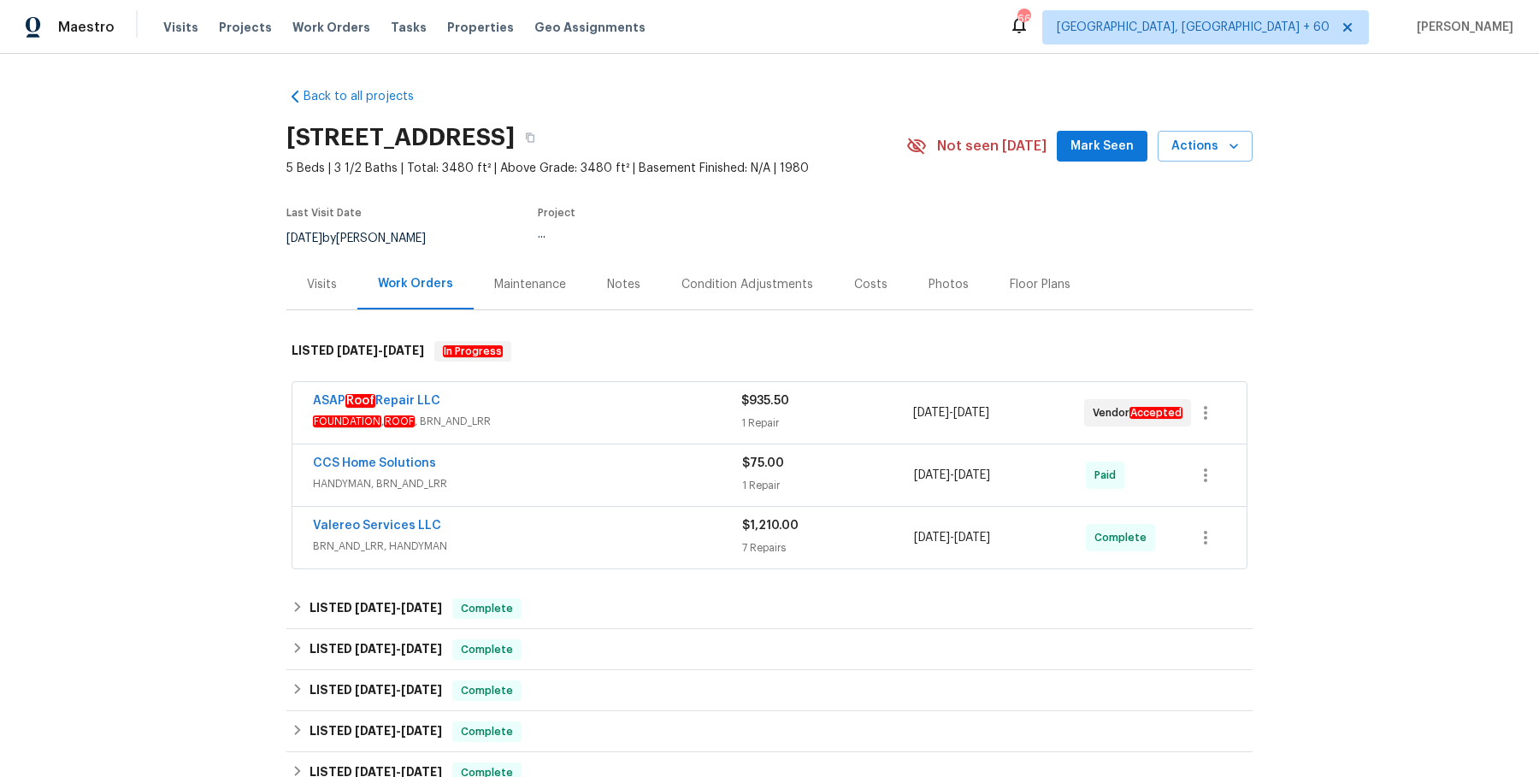
click at [681, 420] on span "FOUNDATION , ROOF , BRN_AND_LRR" at bounding box center [527, 421] width 428 height 17
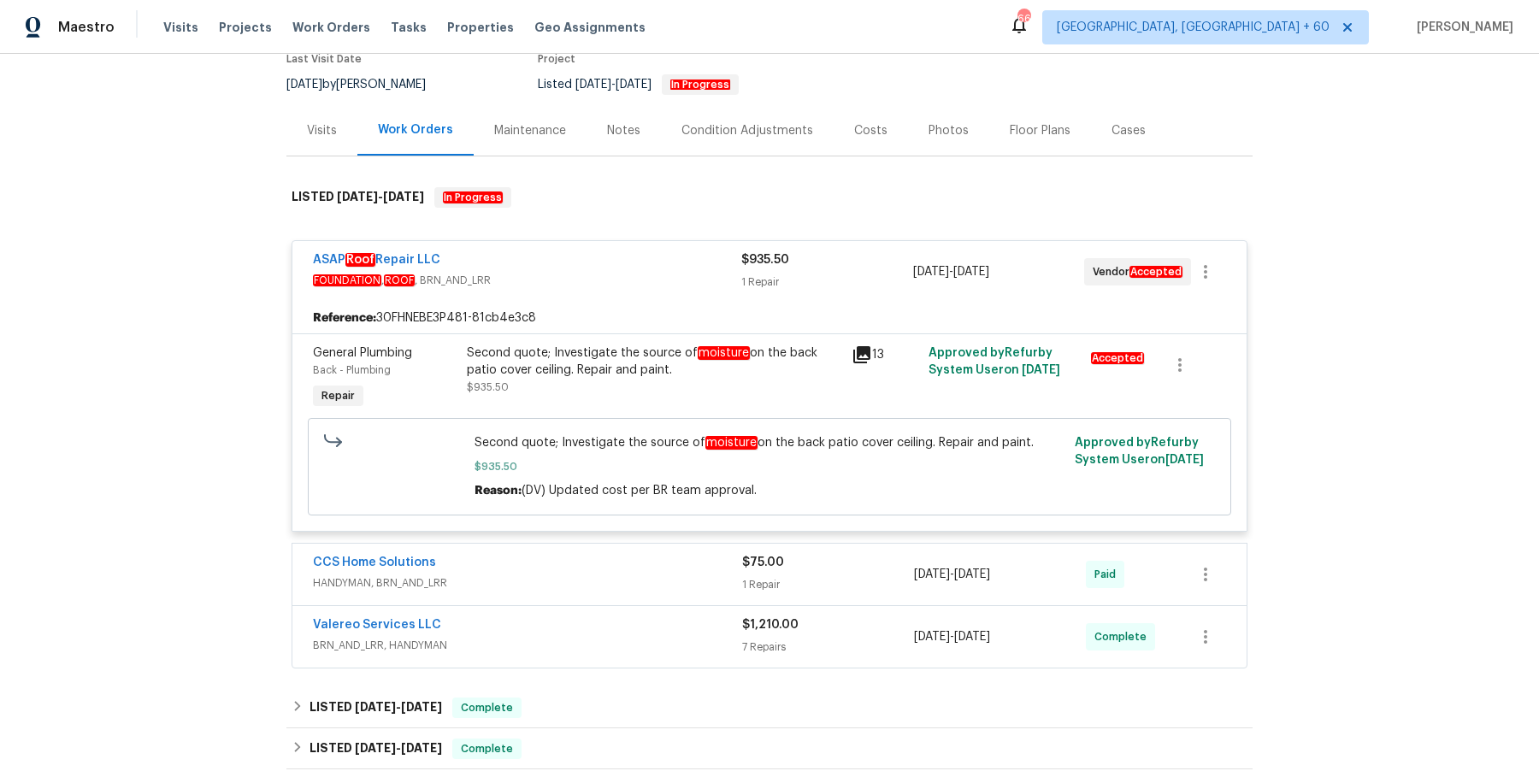
scroll to position [161, 0]
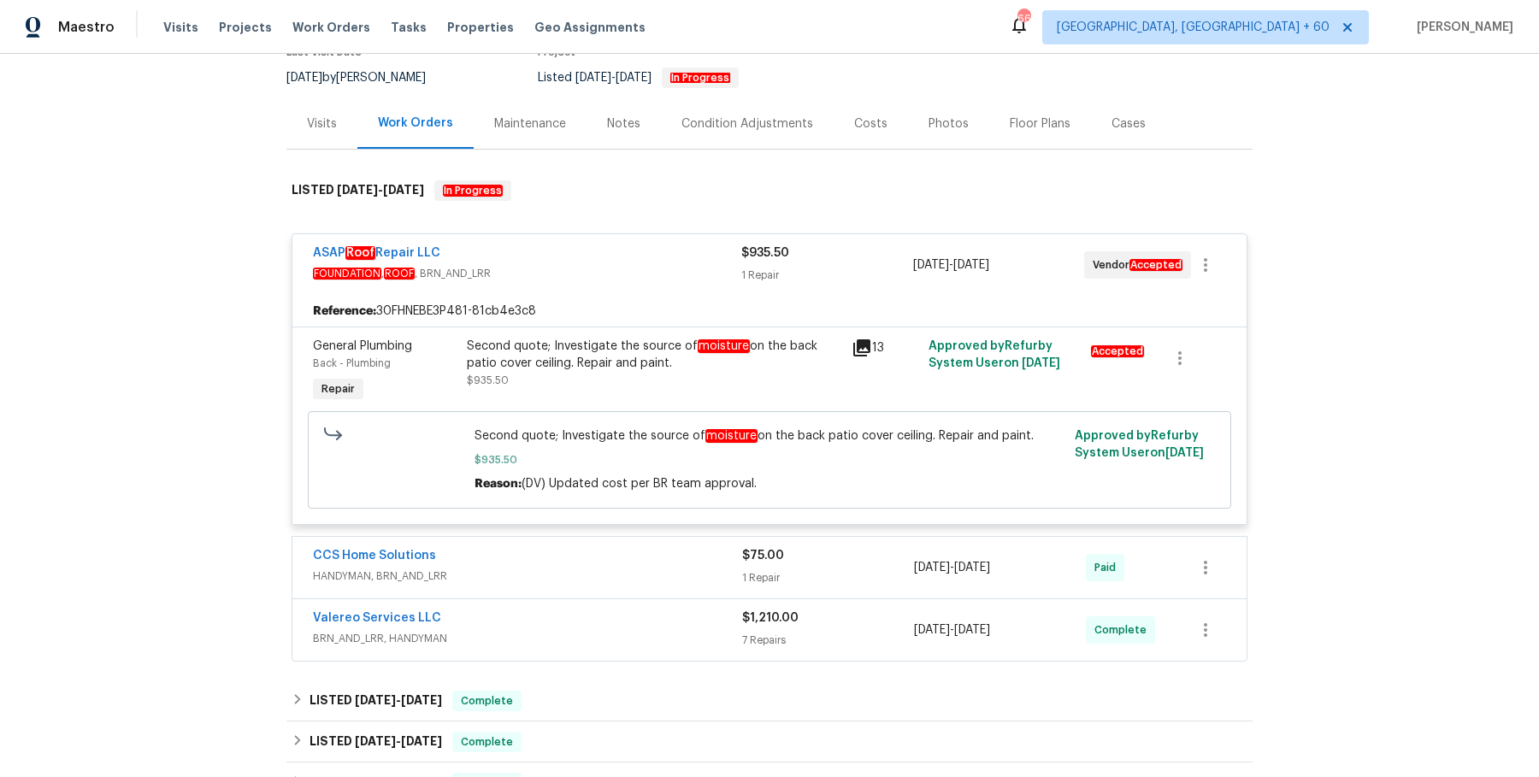
click at [672, 510] on div "Second quote; Investigate the source of moisture on the back patio cover ceilin…" at bounding box center [769, 460] width 913 height 108
click at [659, 558] on div "CCS Home Solutions" at bounding box center [527, 557] width 429 height 21
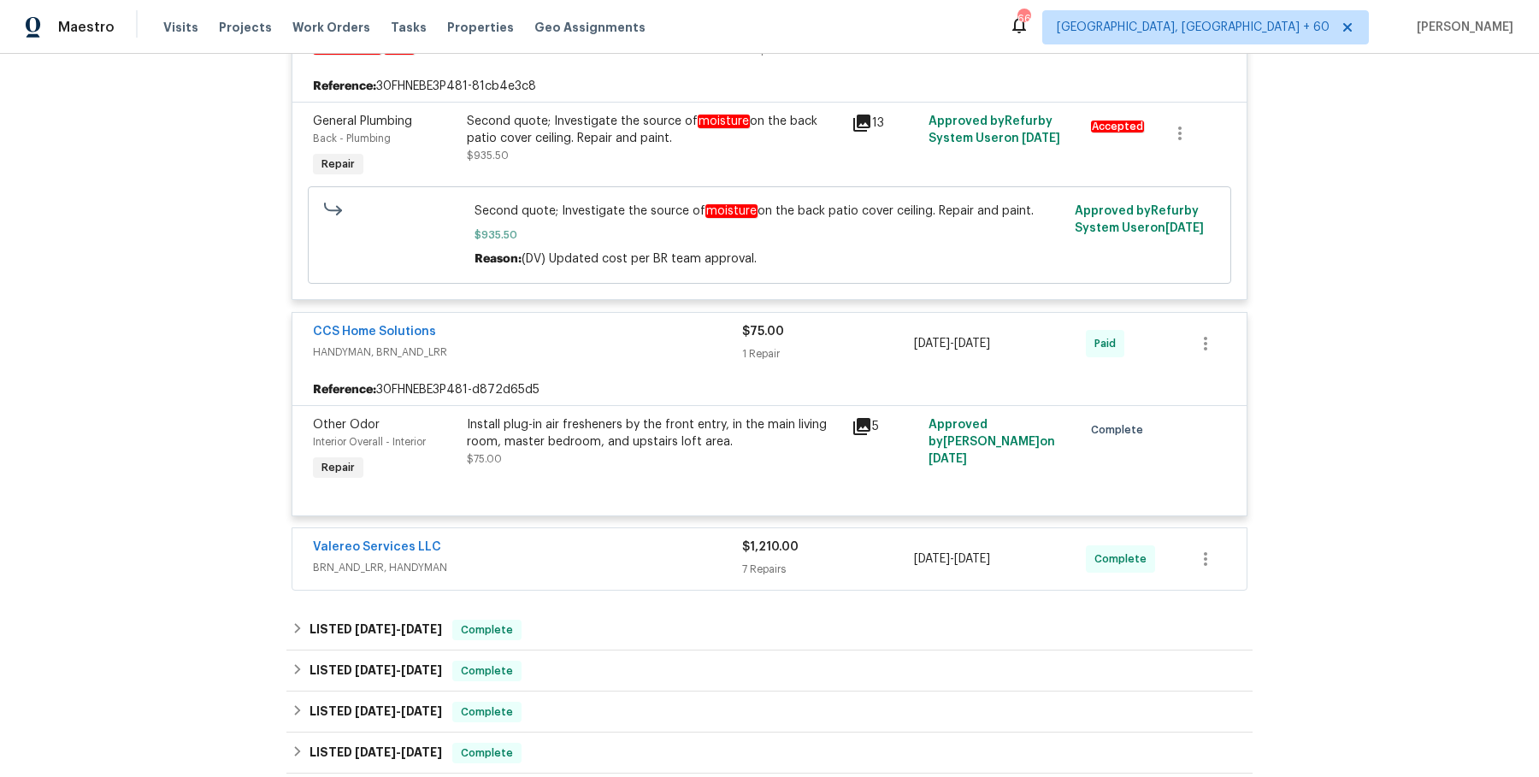
scroll to position [457, 0]
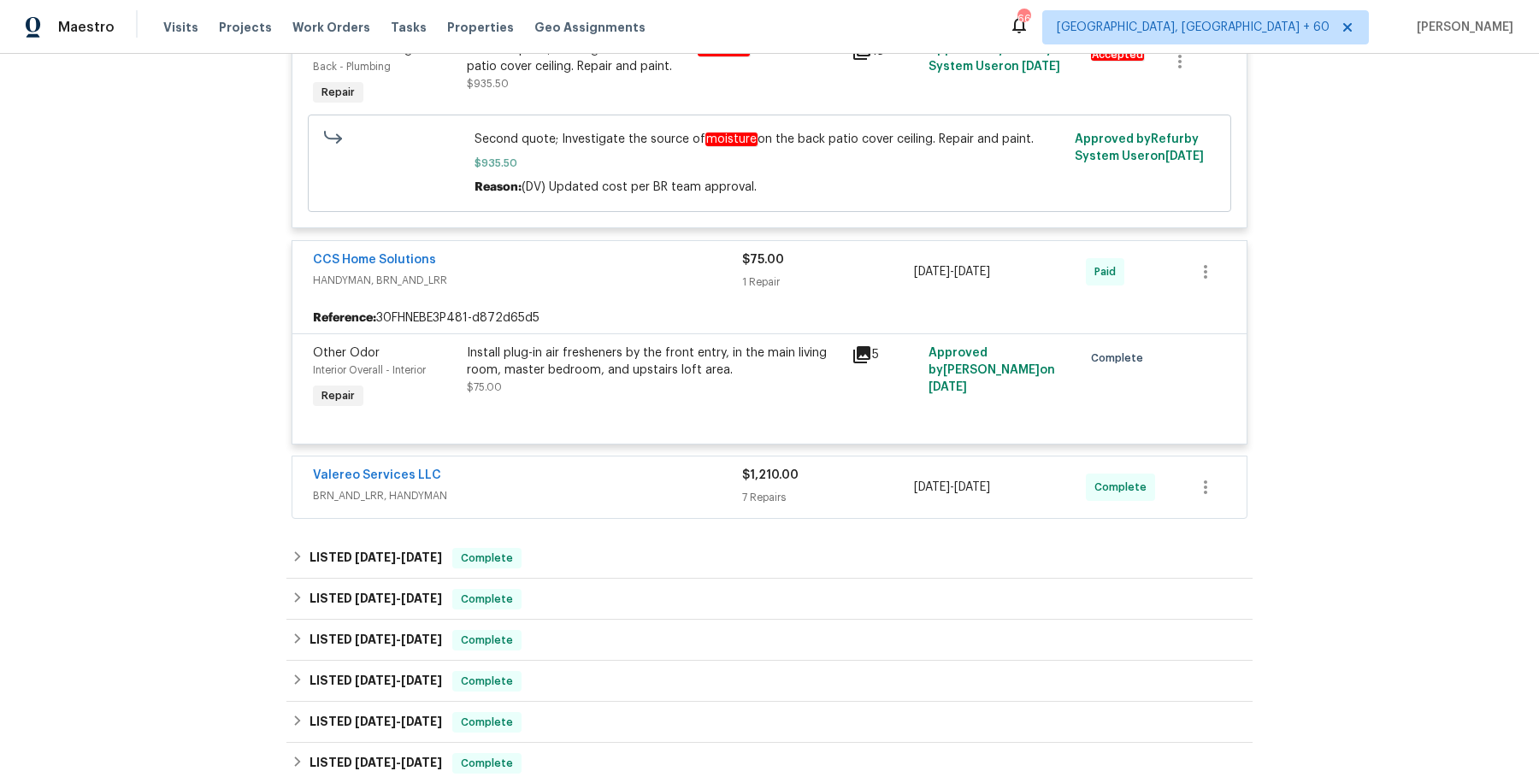
click at [612, 462] on div "Valereo Services LLC BRN_AND_LRR, HANDYMAN $1,210.00 7 Repairs 9/16/2025 - 10/7…" at bounding box center [769, 488] width 954 height 62
click at [609, 469] on div "Valereo Services LLC" at bounding box center [527, 477] width 429 height 21
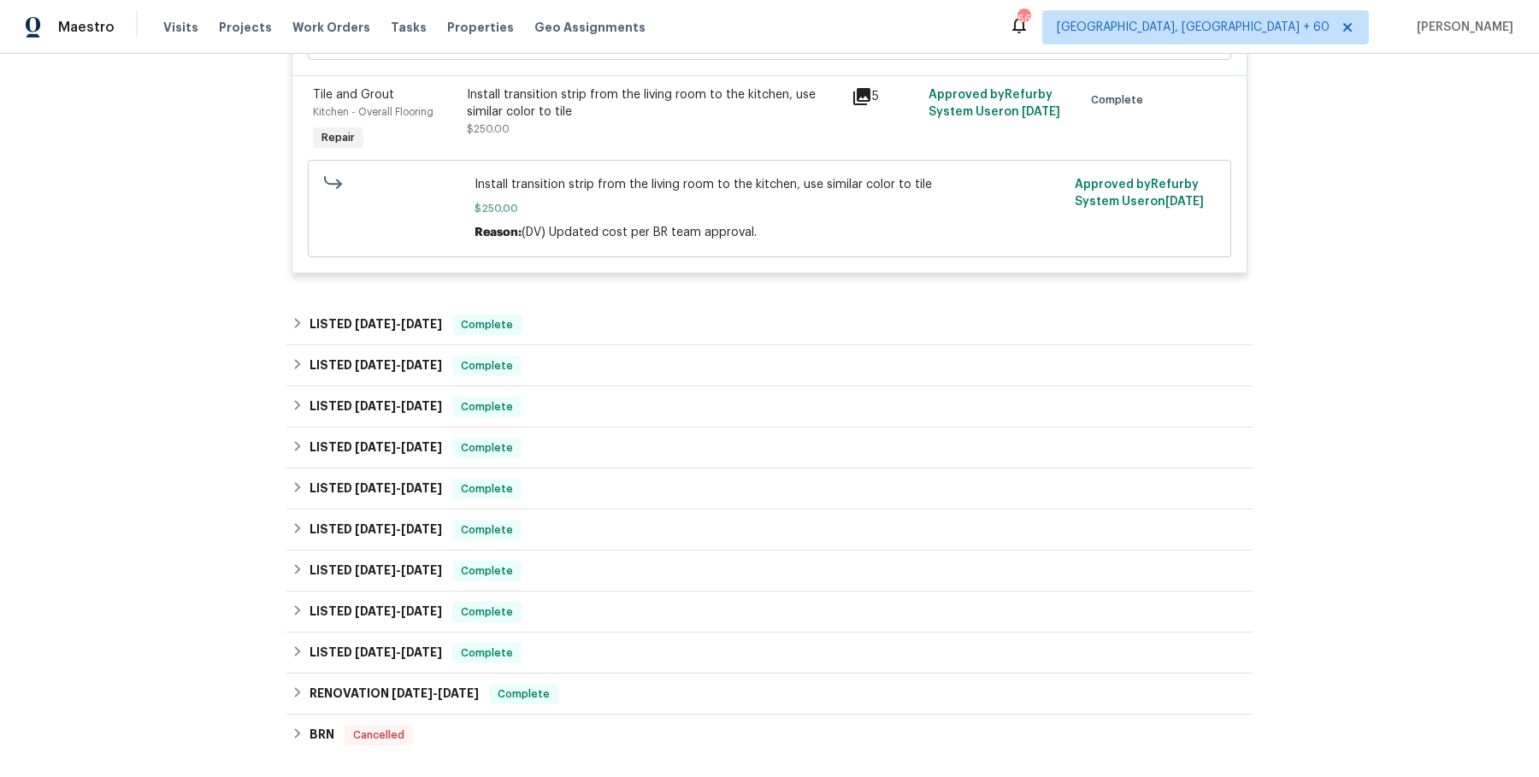
scroll to position [2134, 0]
click at [747, 313] on div "LISTED 8/8/25 - 8/19/25 Complete" at bounding box center [769, 325] width 966 height 41
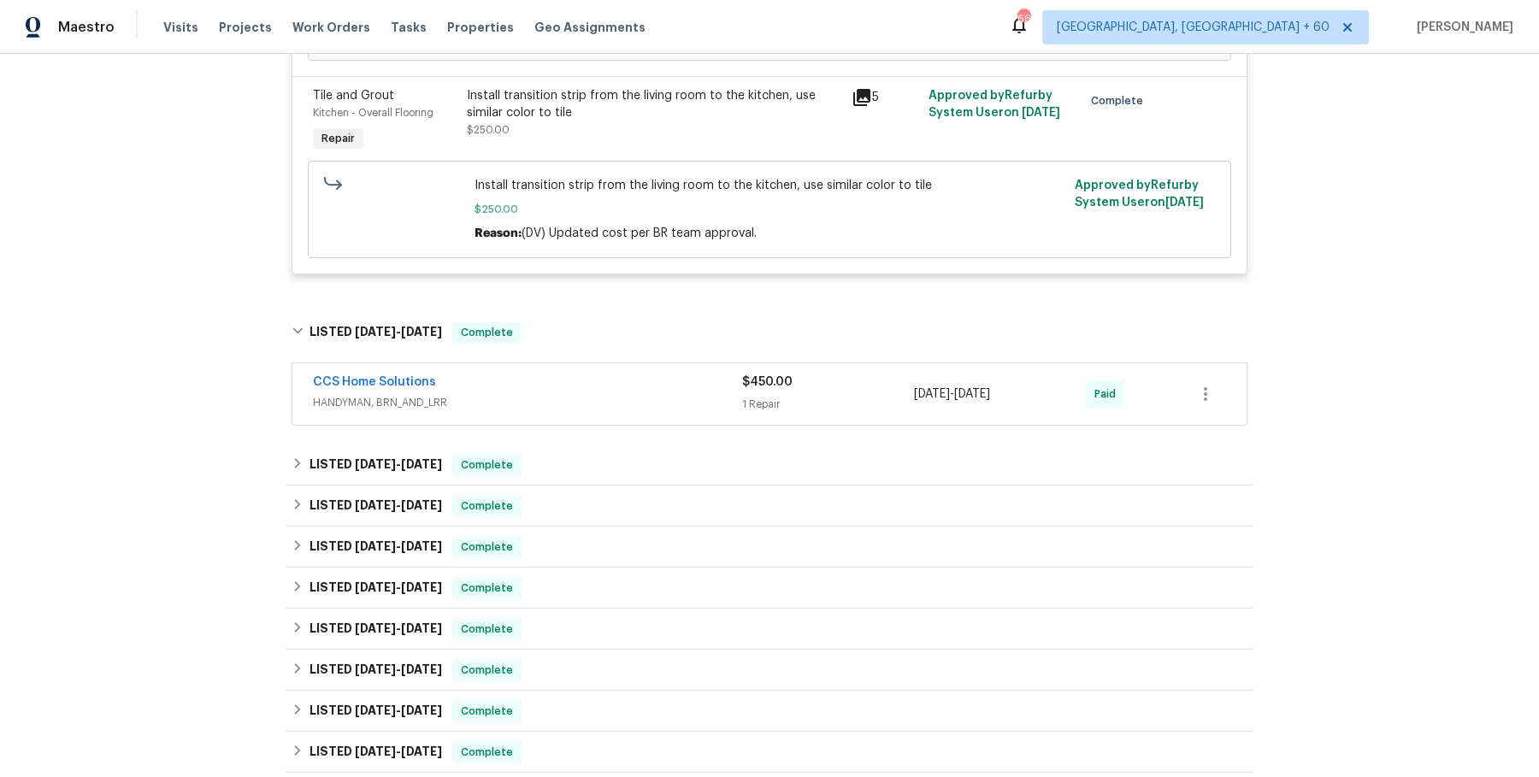
click at [658, 411] on div "CCS Home Solutions HANDYMAN, BRN_AND_LRR" at bounding box center [527, 394] width 429 height 41
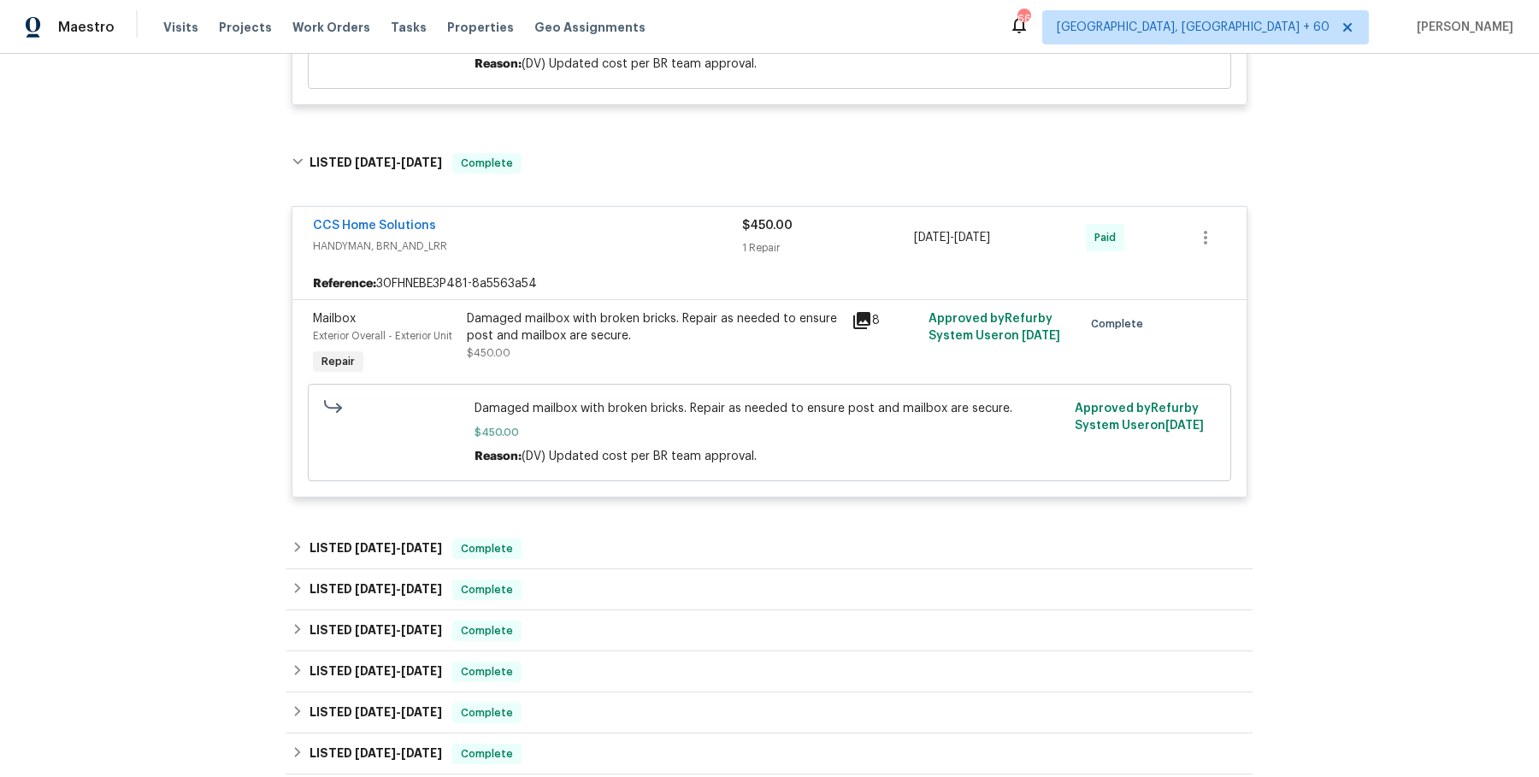
scroll to position [2305, 0]
click at [570, 553] on div "LISTED 8/8/25 - 8/14/25 Complete" at bounding box center [770, 547] width 956 height 21
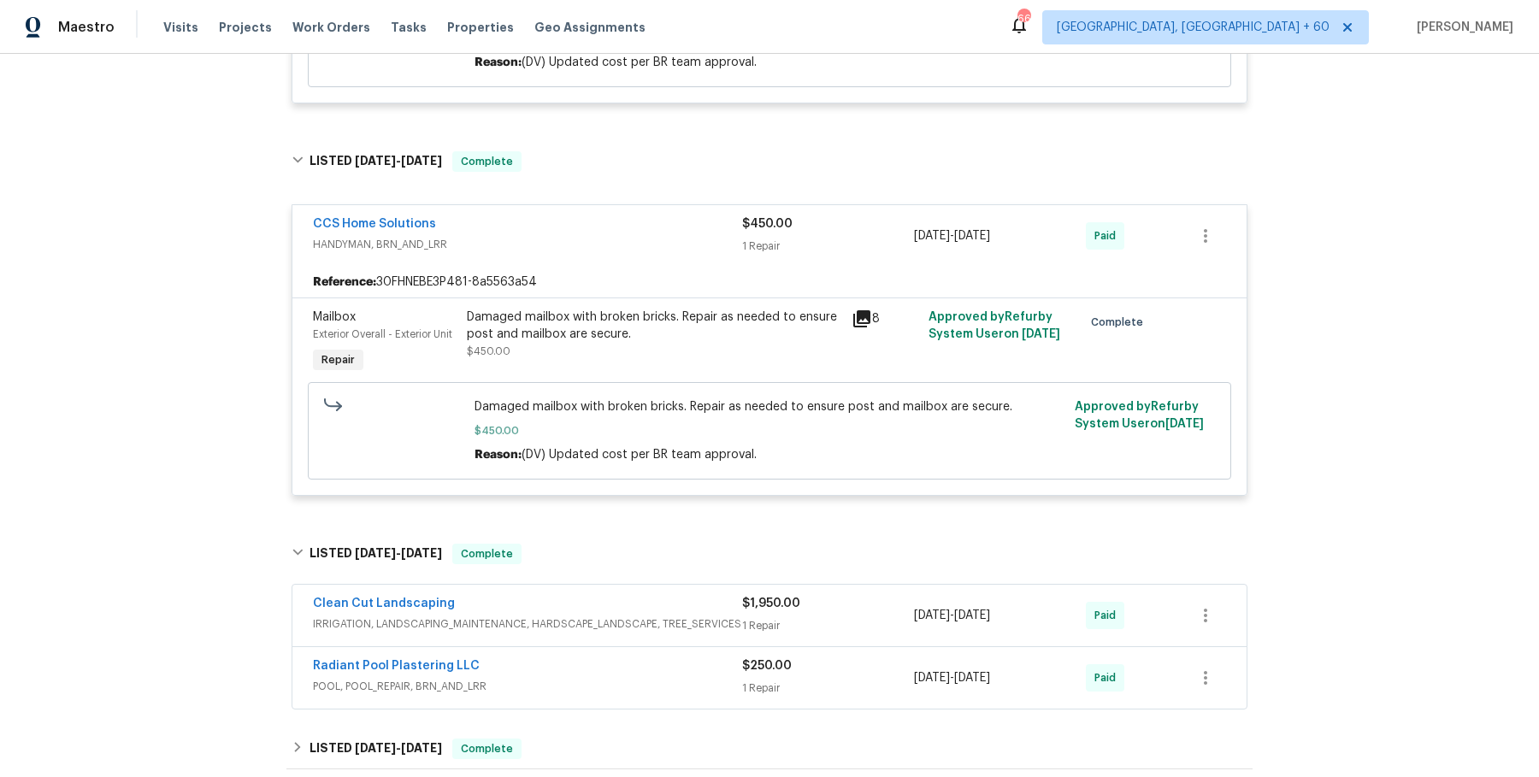
click at [565, 609] on div "Clean Cut Landscaping" at bounding box center [527, 605] width 429 height 21
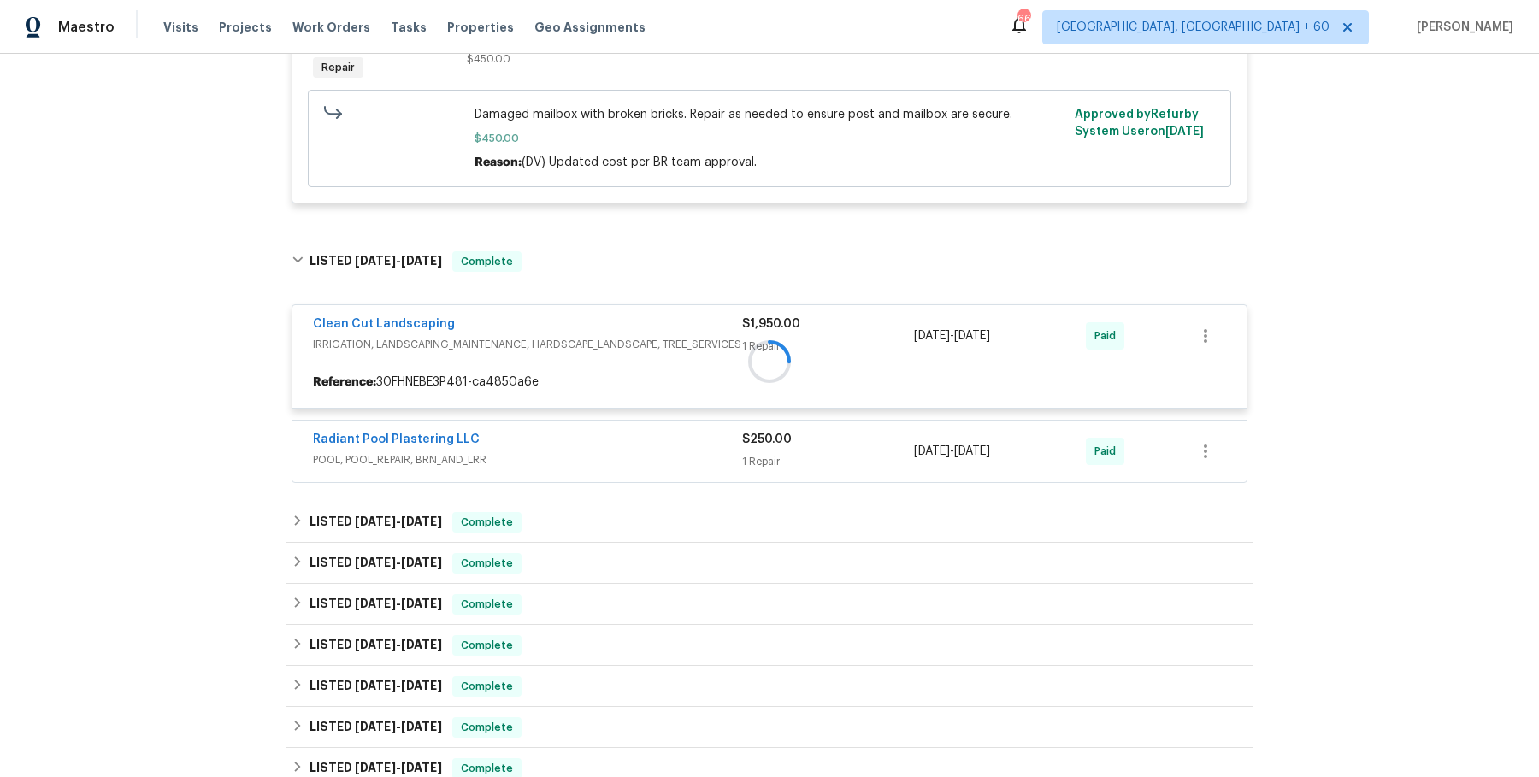
scroll to position [2596, 0]
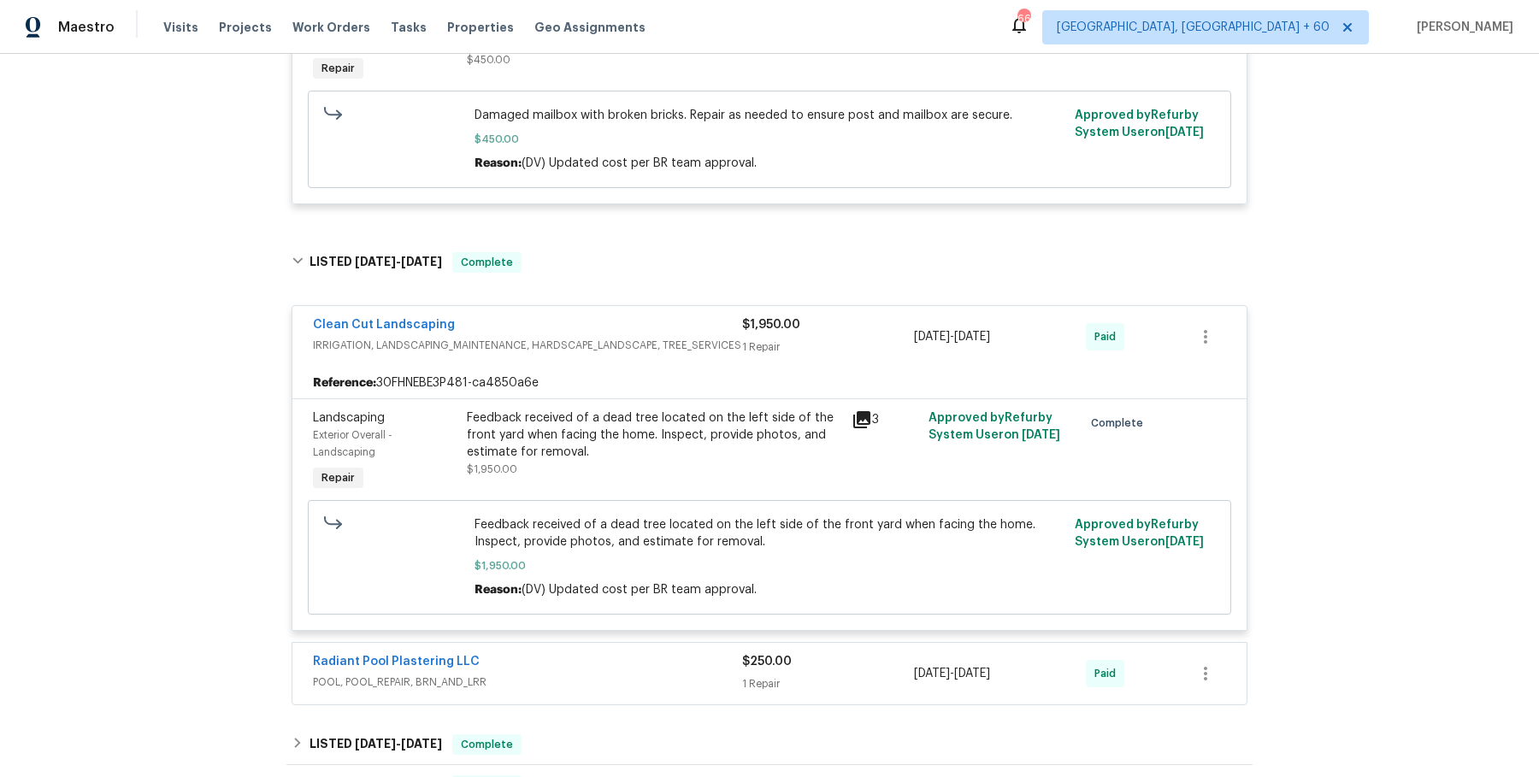
click at [590, 646] on div "Radiant Pool Plastering LLC POOL, POOL_REPAIR, BRN_AND_LRR $250.00 1 Repair 8/1…" at bounding box center [769, 674] width 954 height 62
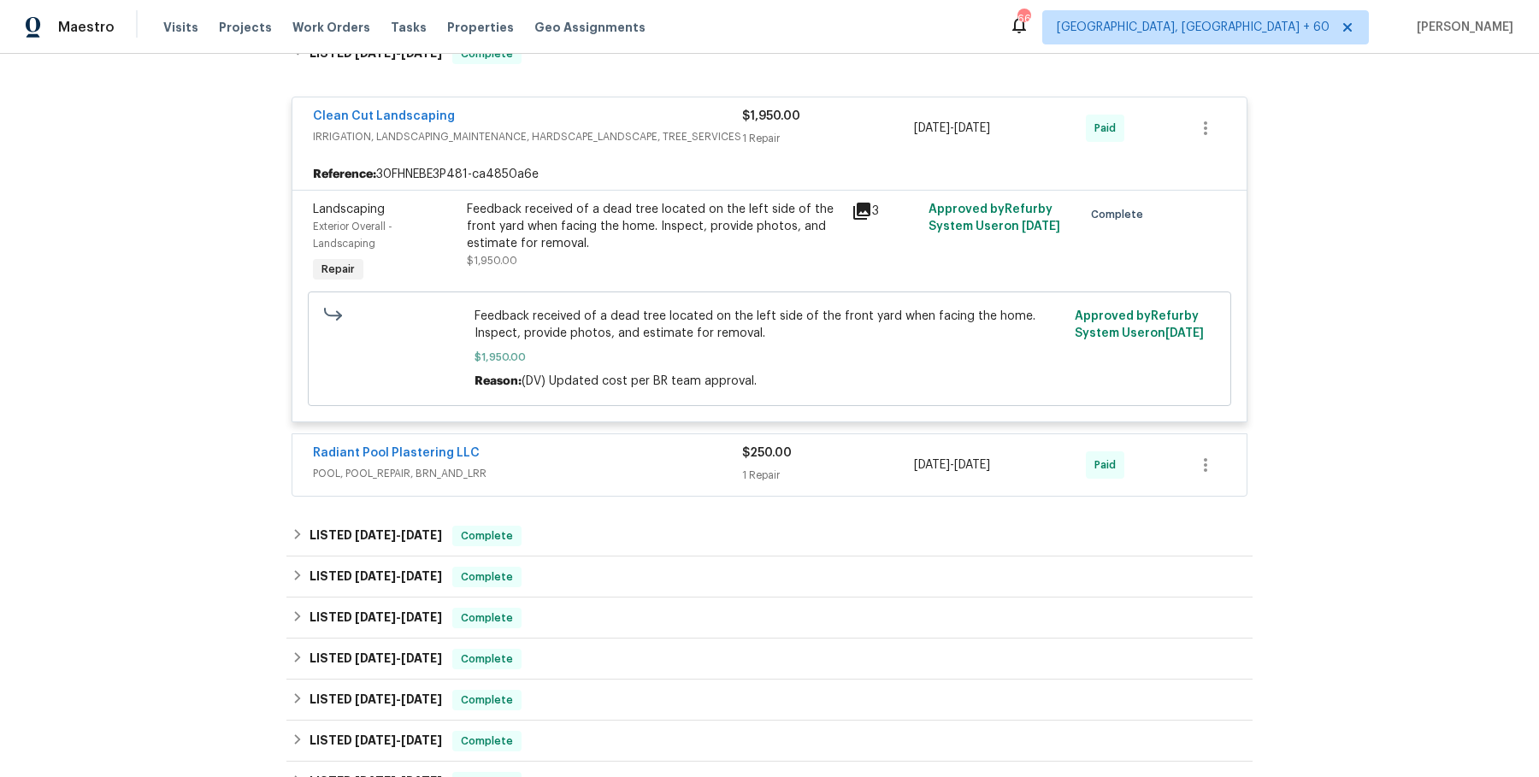
click at [645, 452] on div "Radiant Pool Plastering LLC" at bounding box center [527, 455] width 429 height 21
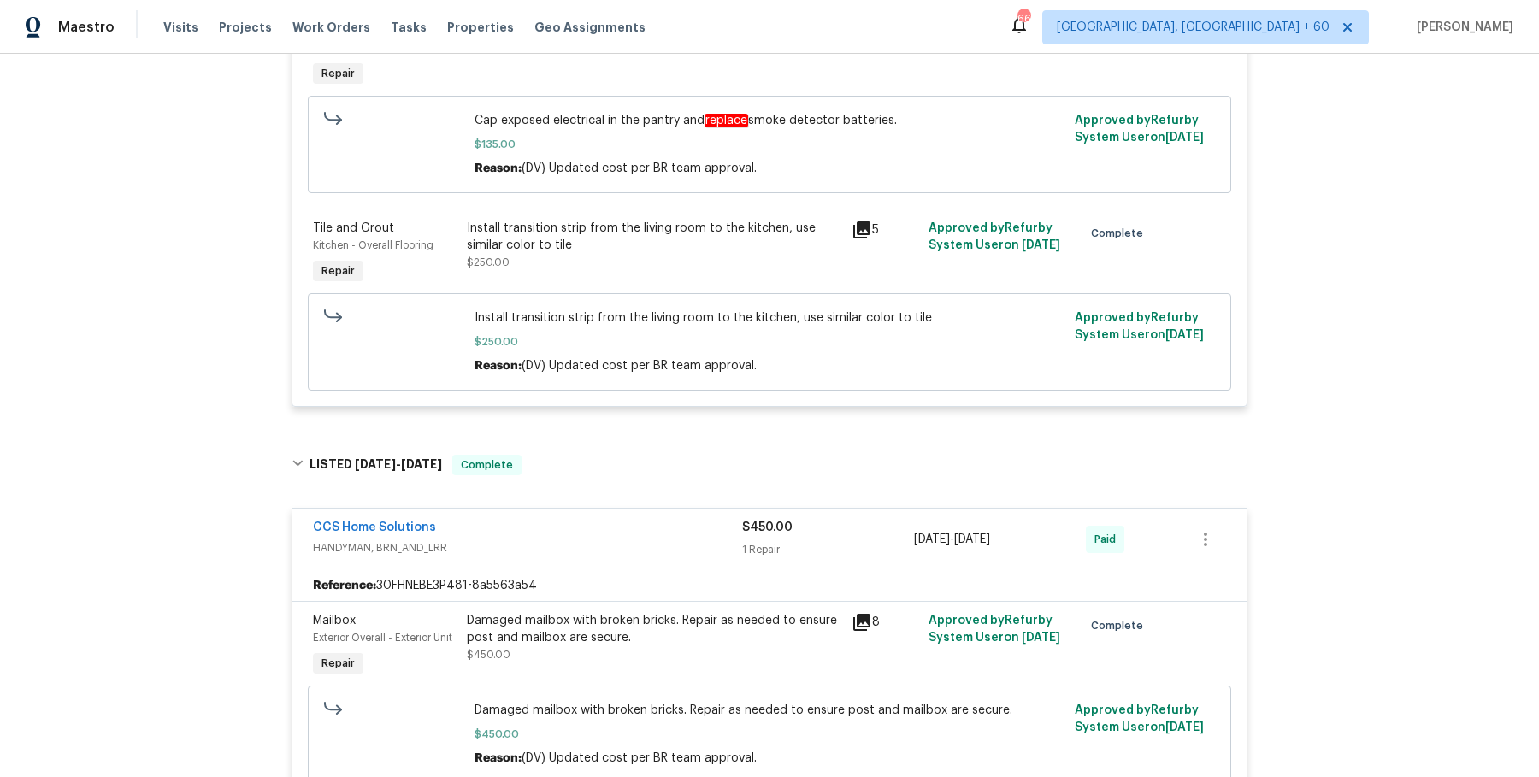
scroll to position [2224, 0]
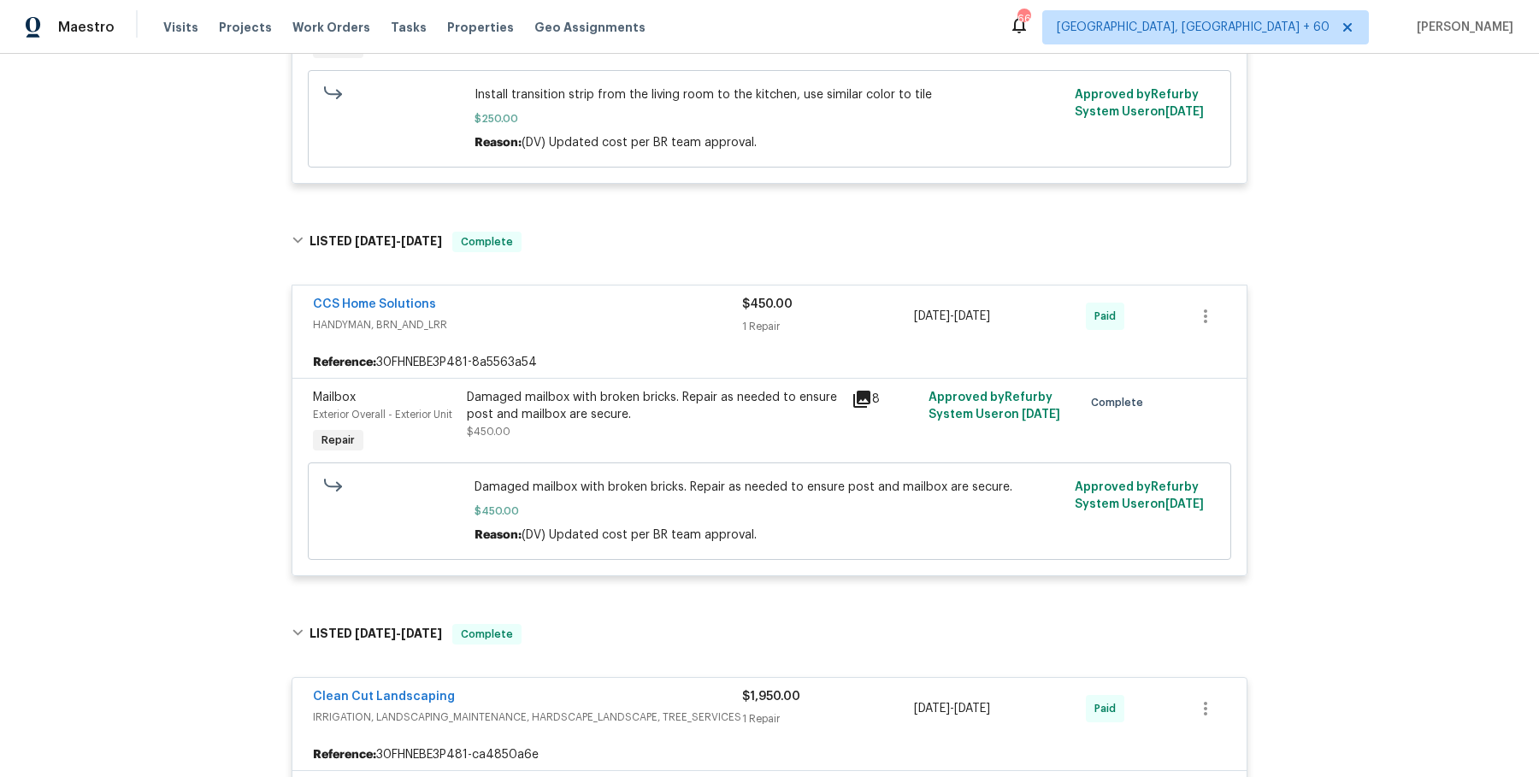
click at [491, 296] on div "CCS Home Solutions" at bounding box center [527, 306] width 429 height 21
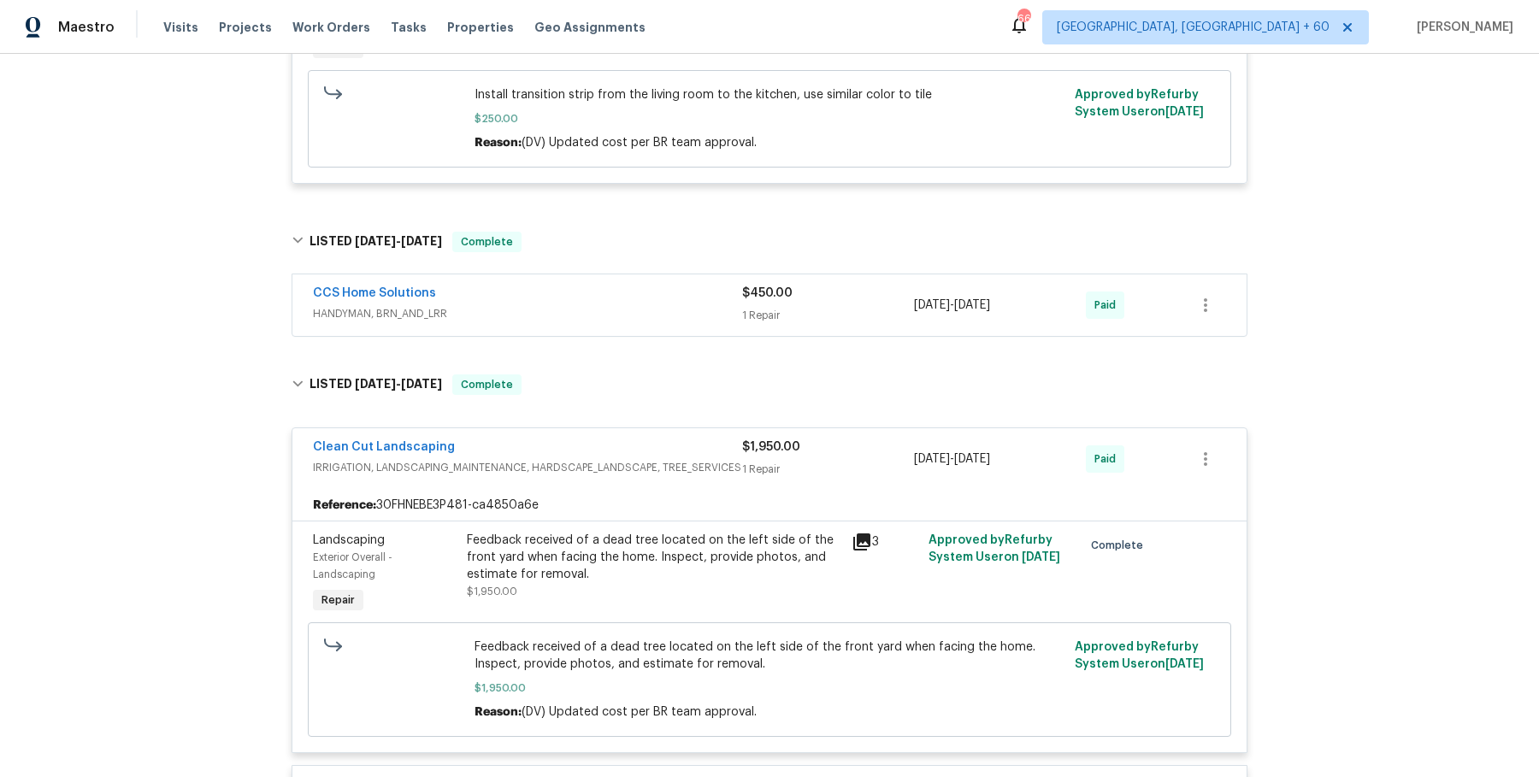
scroll to position [2422, 0]
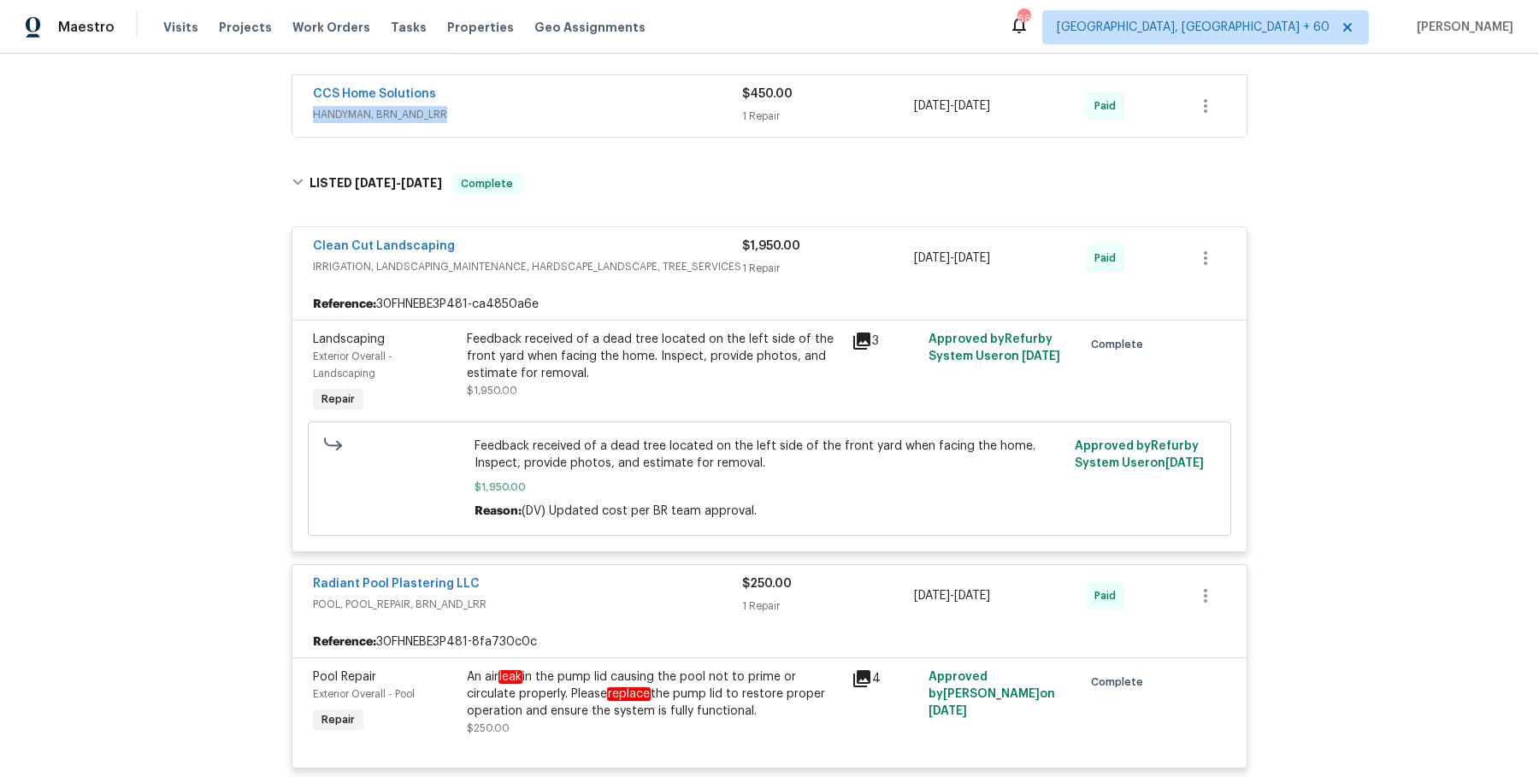
click at [648, 106] on span "HANDYMAN, BRN_AND_LRR" at bounding box center [527, 114] width 429 height 17
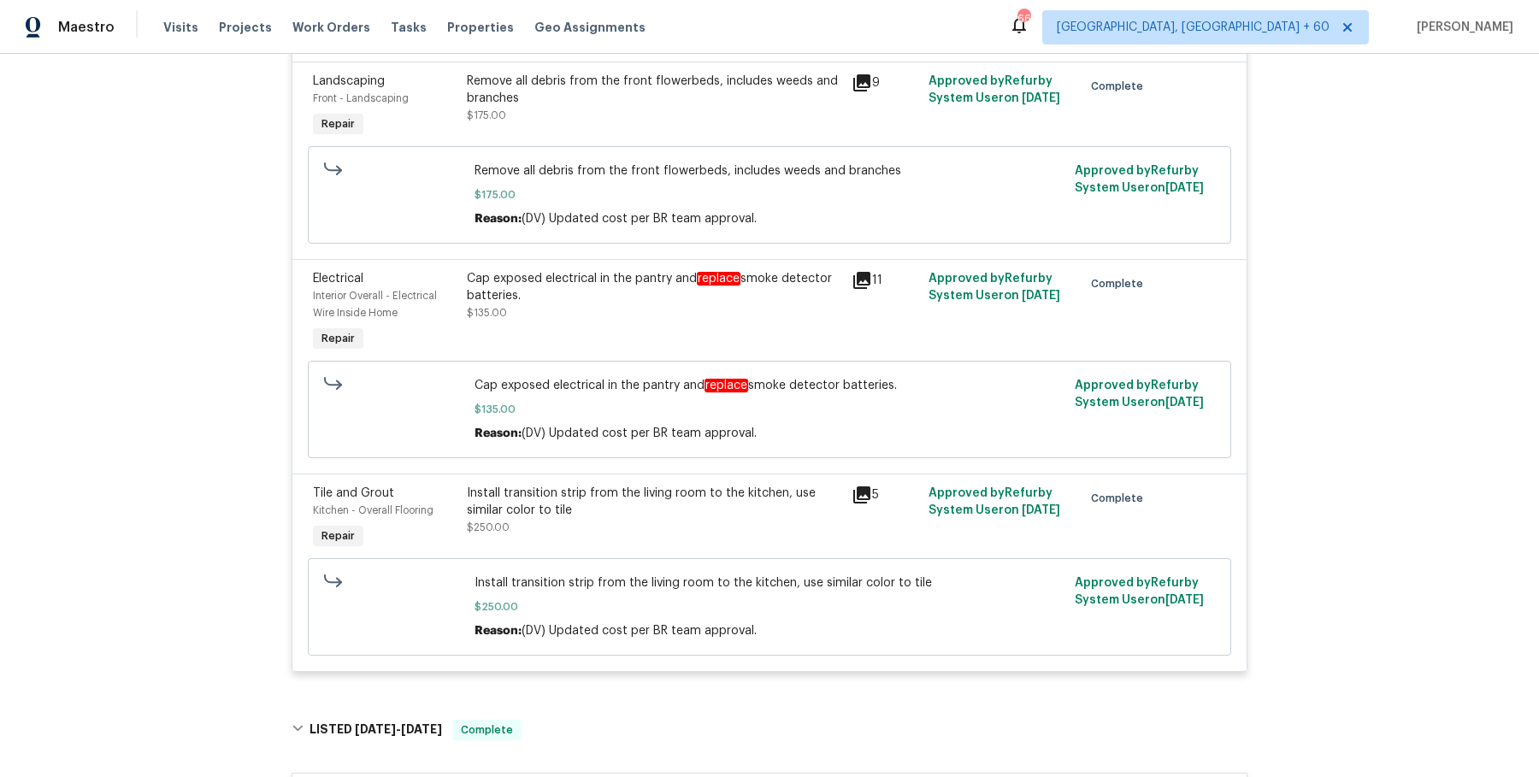
scroll to position [1730, 0]
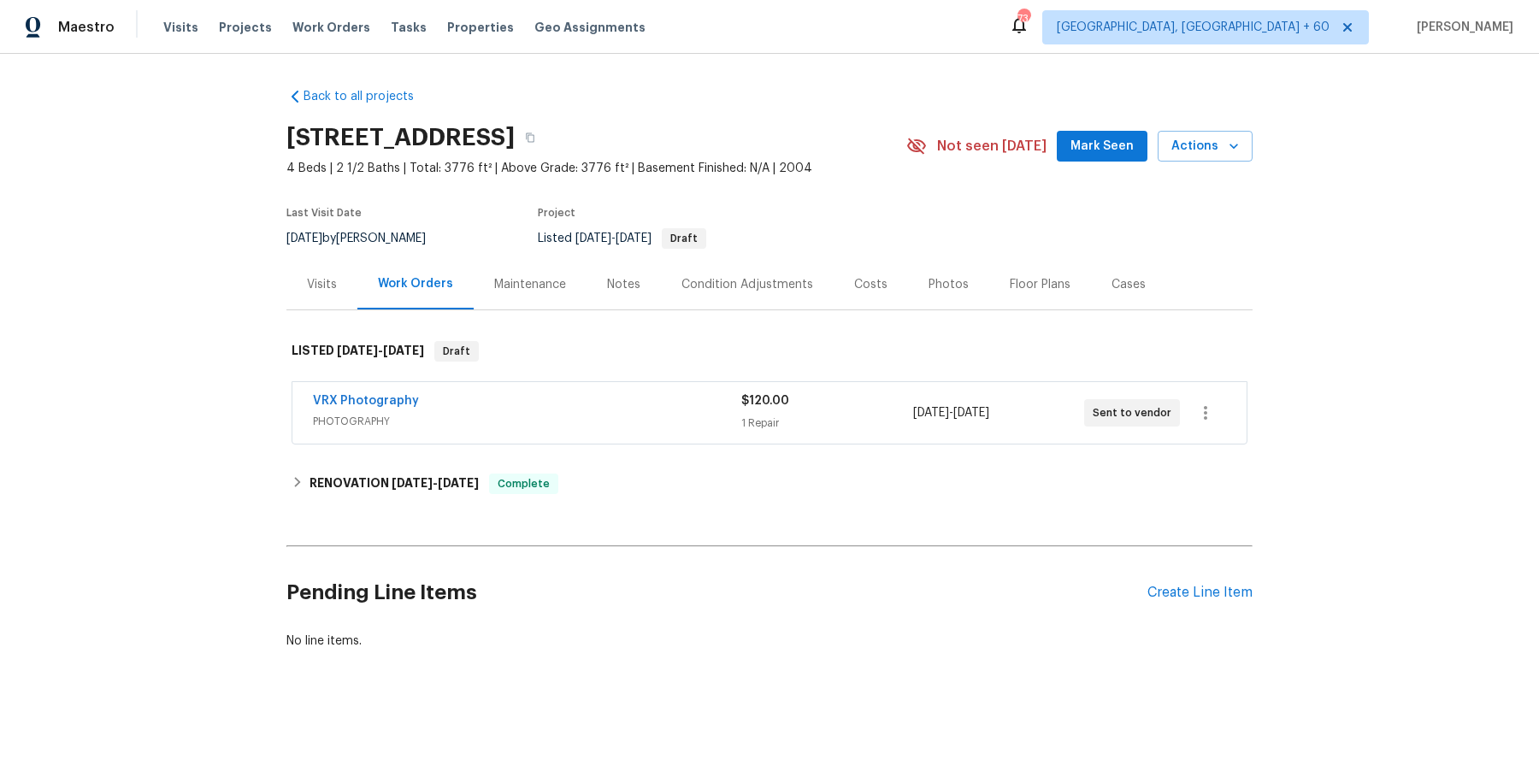
click at [323, 305] on div "Visits" at bounding box center [321, 284] width 71 height 50
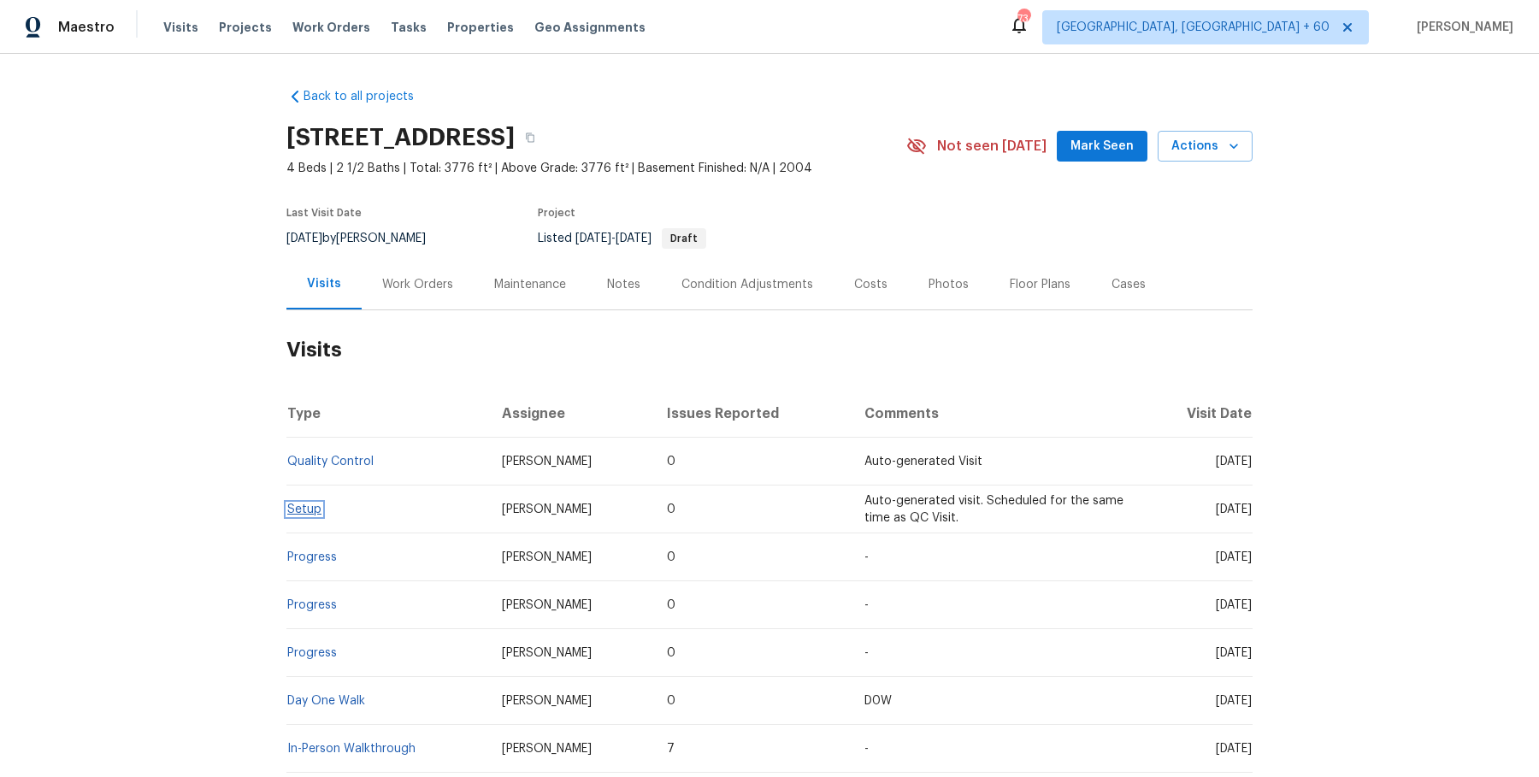
click at [304, 509] on link "Setup" at bounding box center [304, 510] width 34 height 12
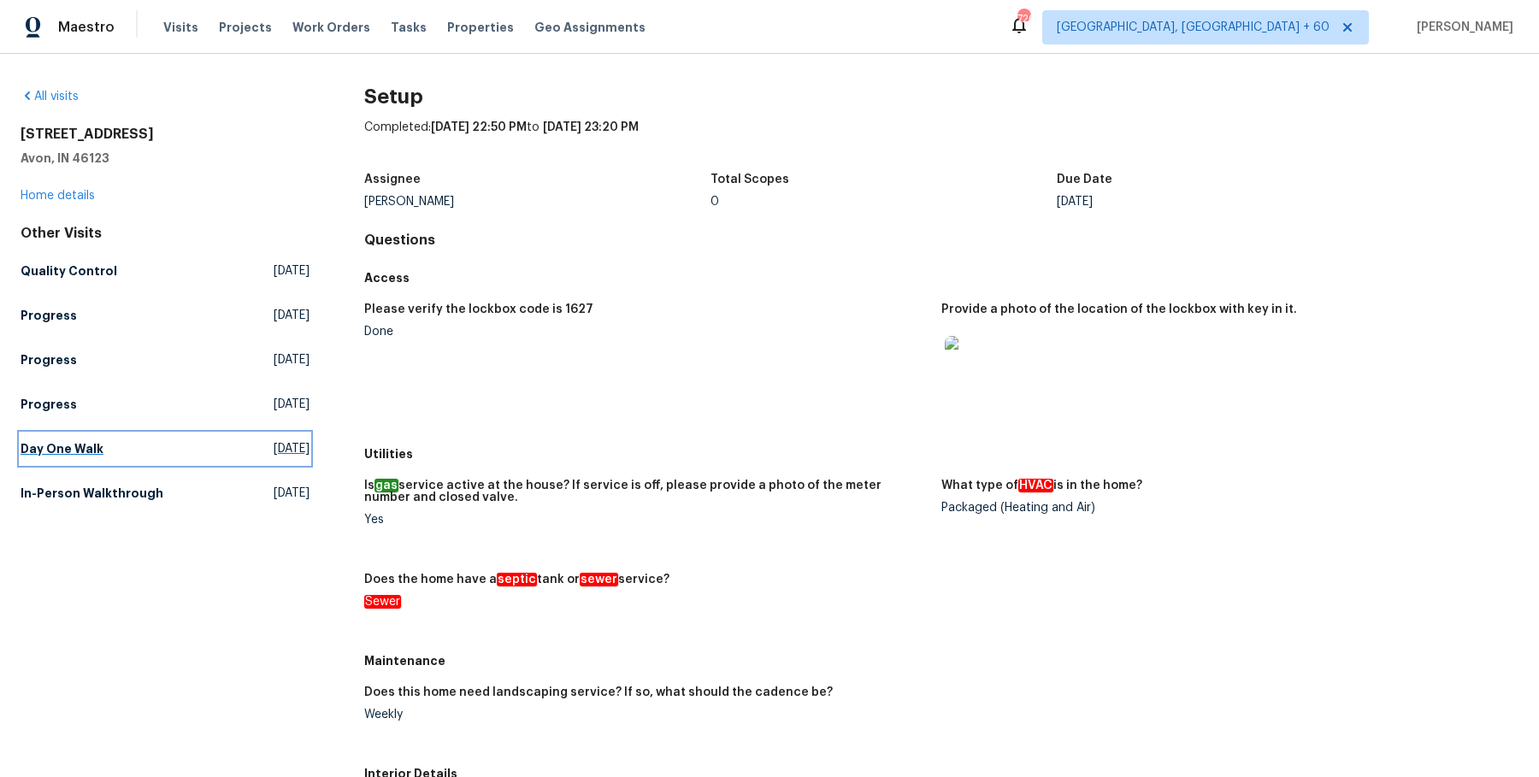
click at [92, 439] on link "Day One Walk Tue, Sep 16 2025" at bounding box center [165, 449] width 289 height 31
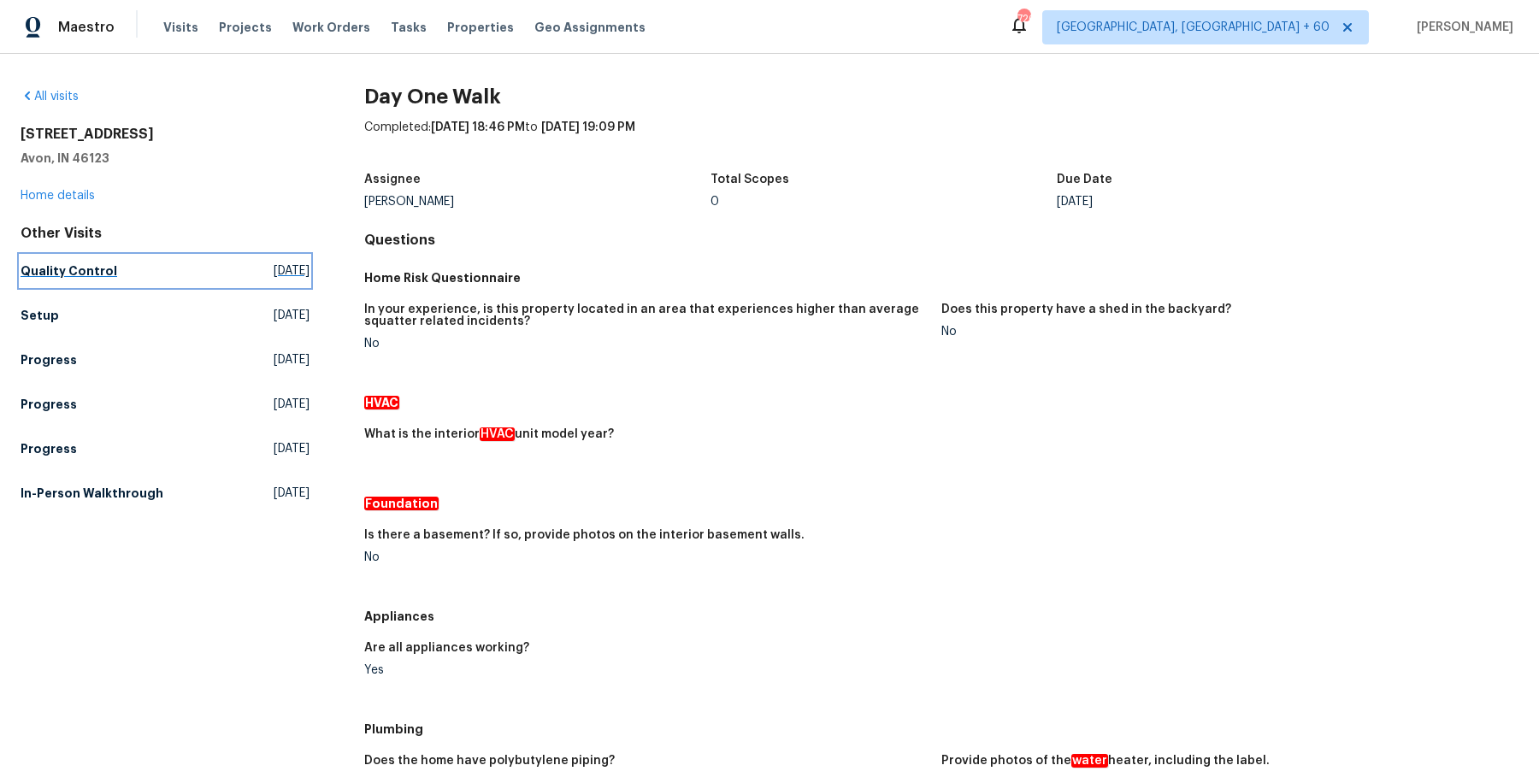
click at [97, 278] on h5 "Quality Control" at bounding box center [69, 271] width 97 height 17
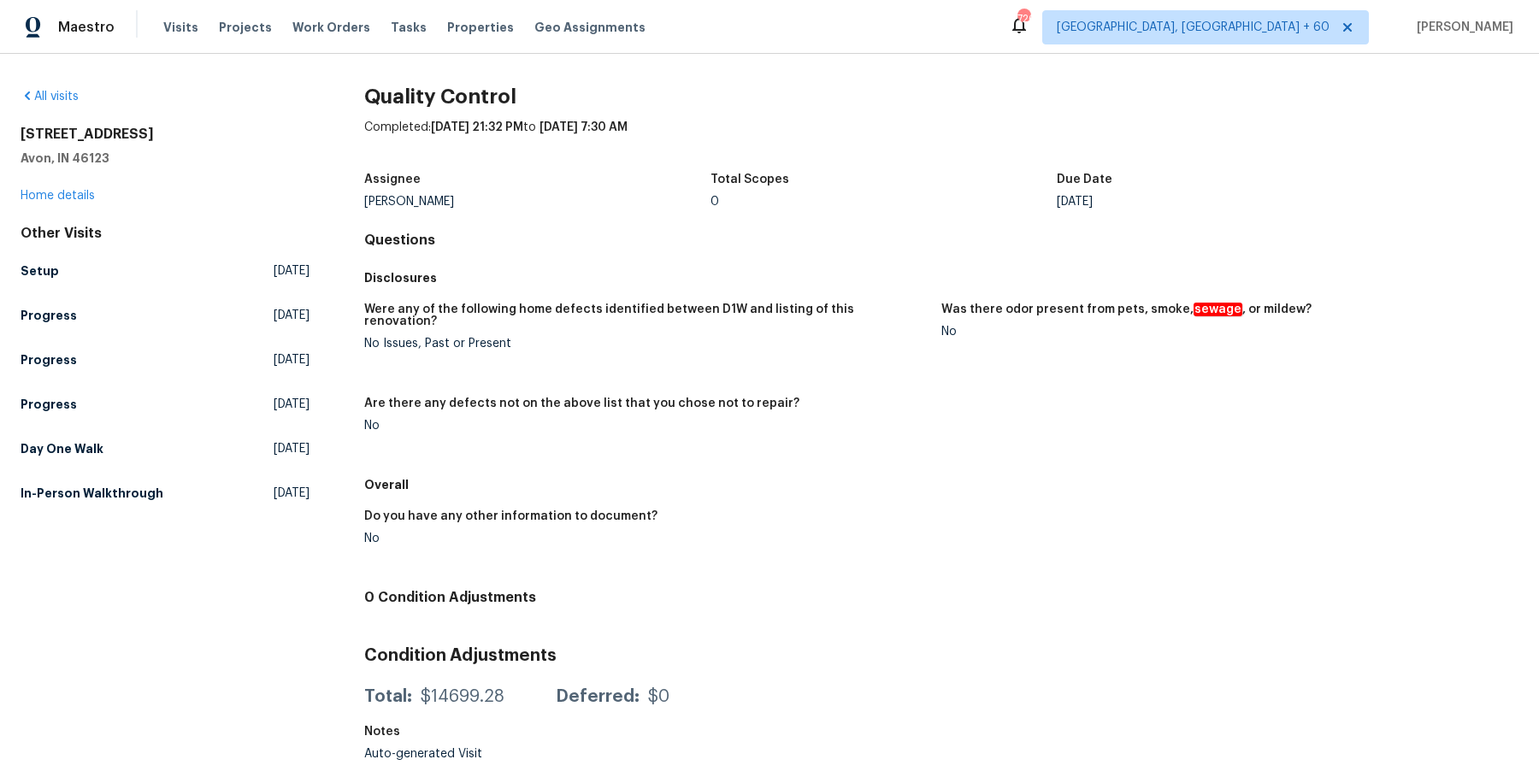
click at [129, 476] on div "Other Visits Setup Tue, Sep 30 2025 Progress Thu, Sep 25 2025 Progress Wed, Sep…" at bounding box center [165, 367] width 289 height 284
click at [129, 487] on h5 "In-Person Walkthrough" at bounding box center [92, 493] width 143 height 17
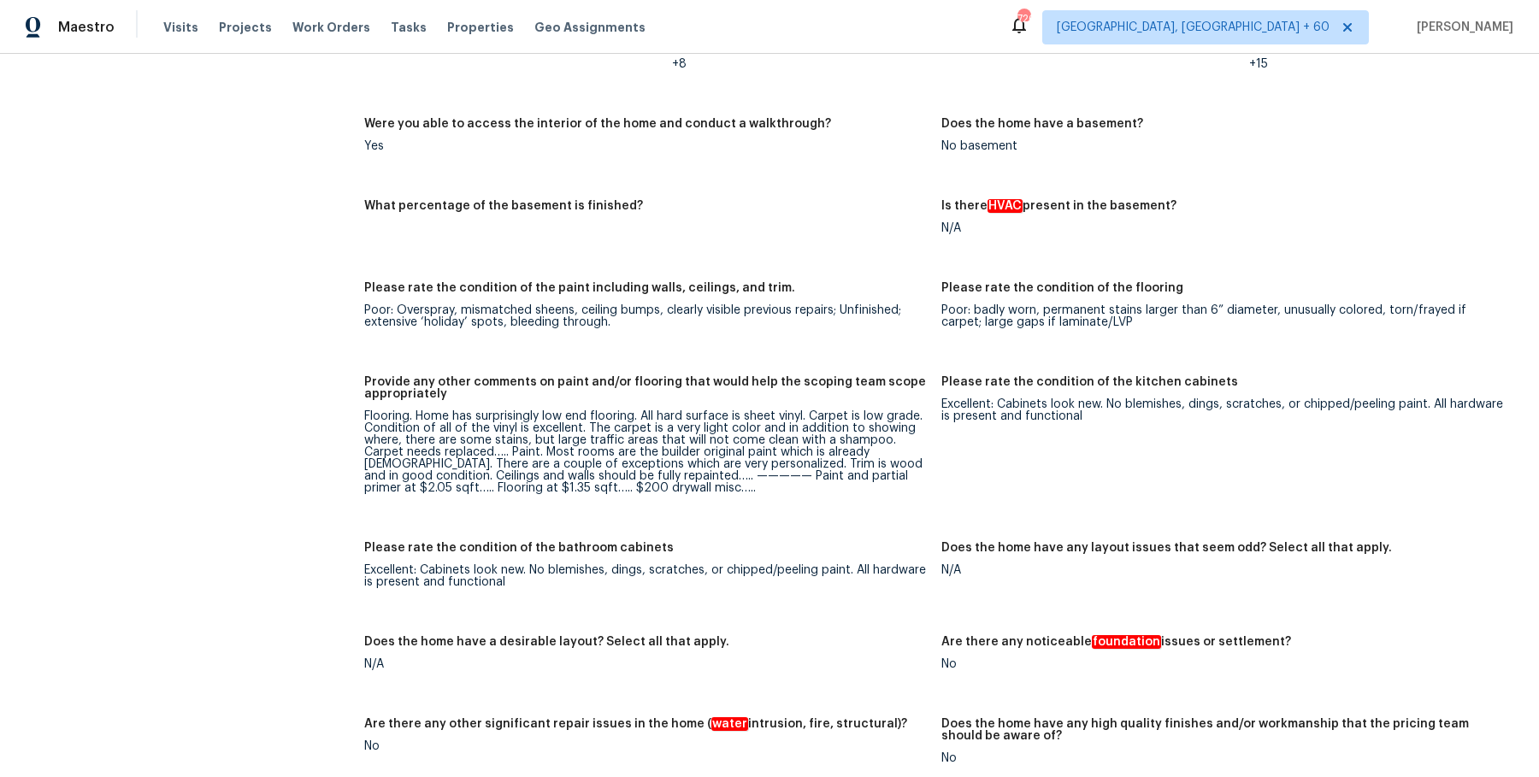
scroll to position [3526, 0]
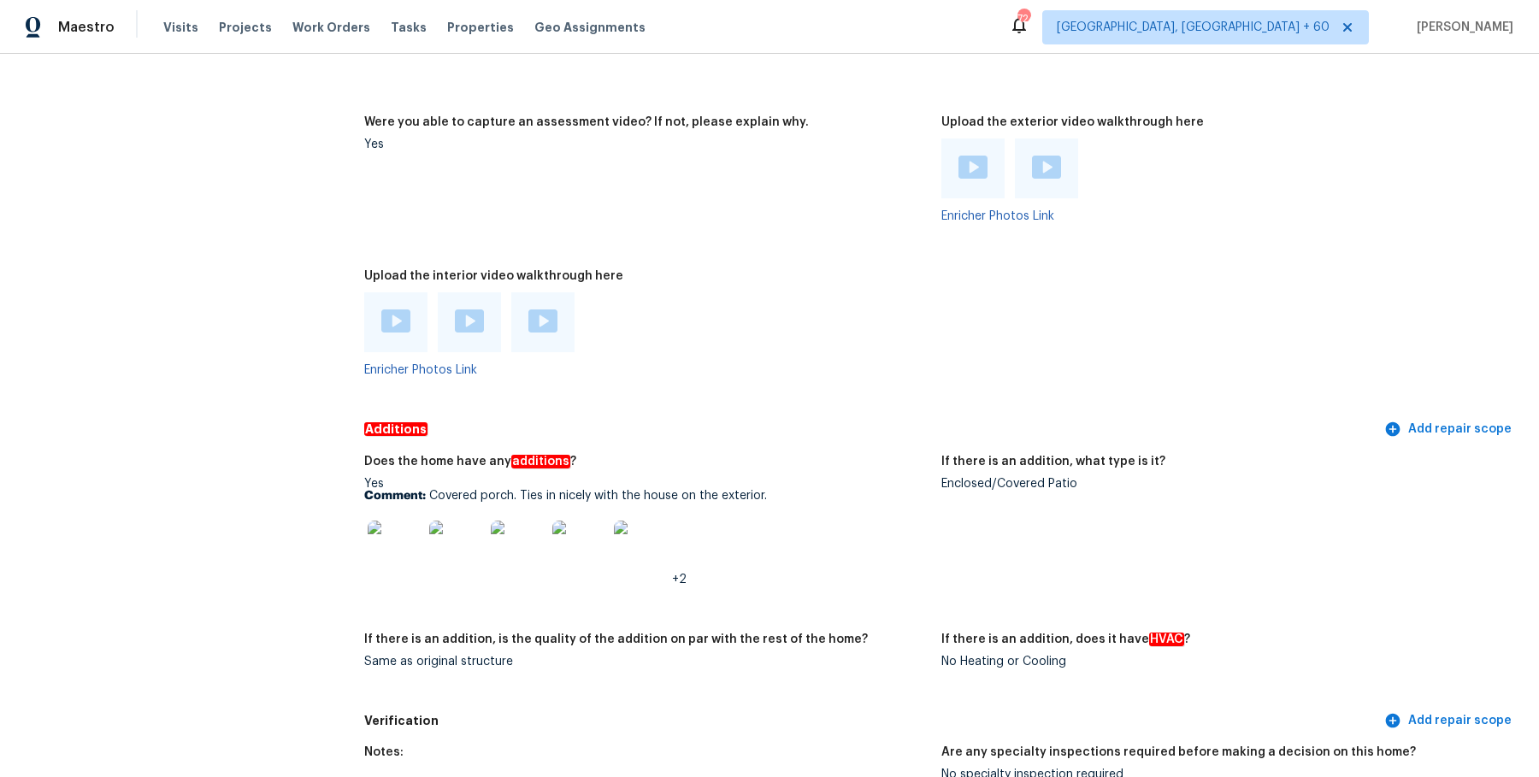
click at [1027, 461] on div "If there is an addition, what type is it?" at bounding box center [1223, 467] width 564 height 22
click at [1023, 478] on div "Enclosed/Covered Patio" at bounding box center [1223, 484] width 564 height 12
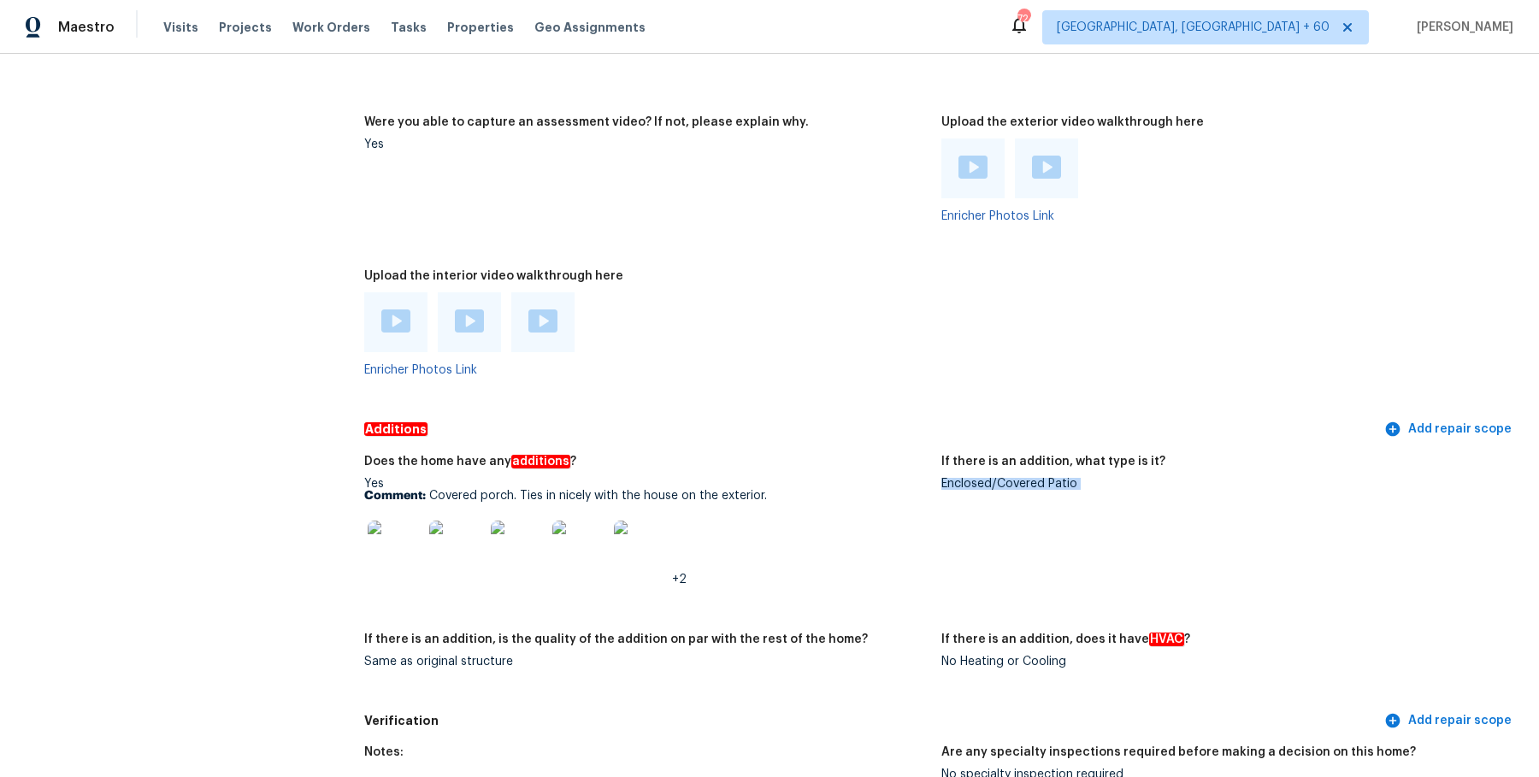
click at [1023, 478] on div "Enclosed/Covered Patio" at bounding box center [1223, 484] width 564 height 12
copy div "Enclosed/Covered Patio"
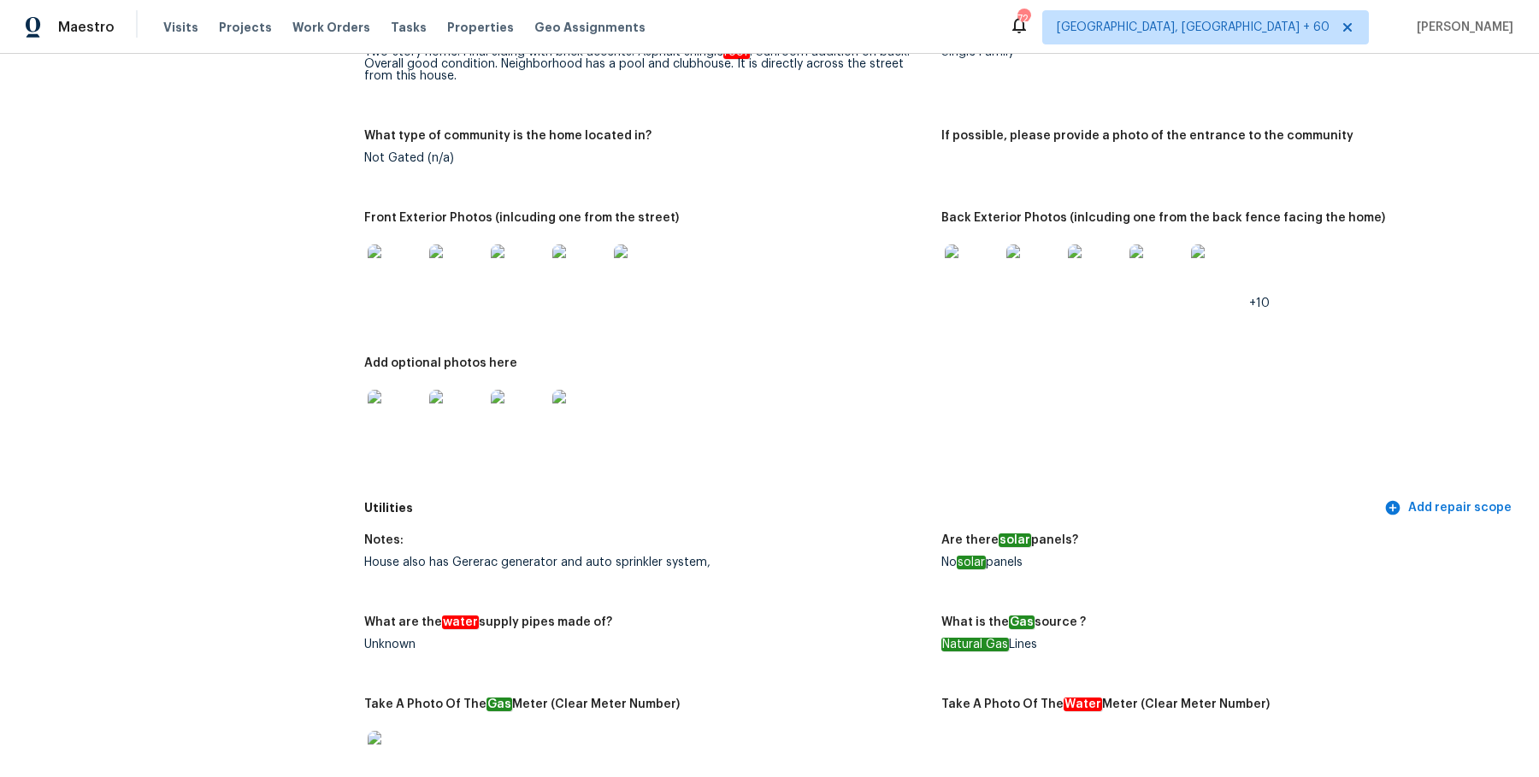
scroll to position [0, 0]
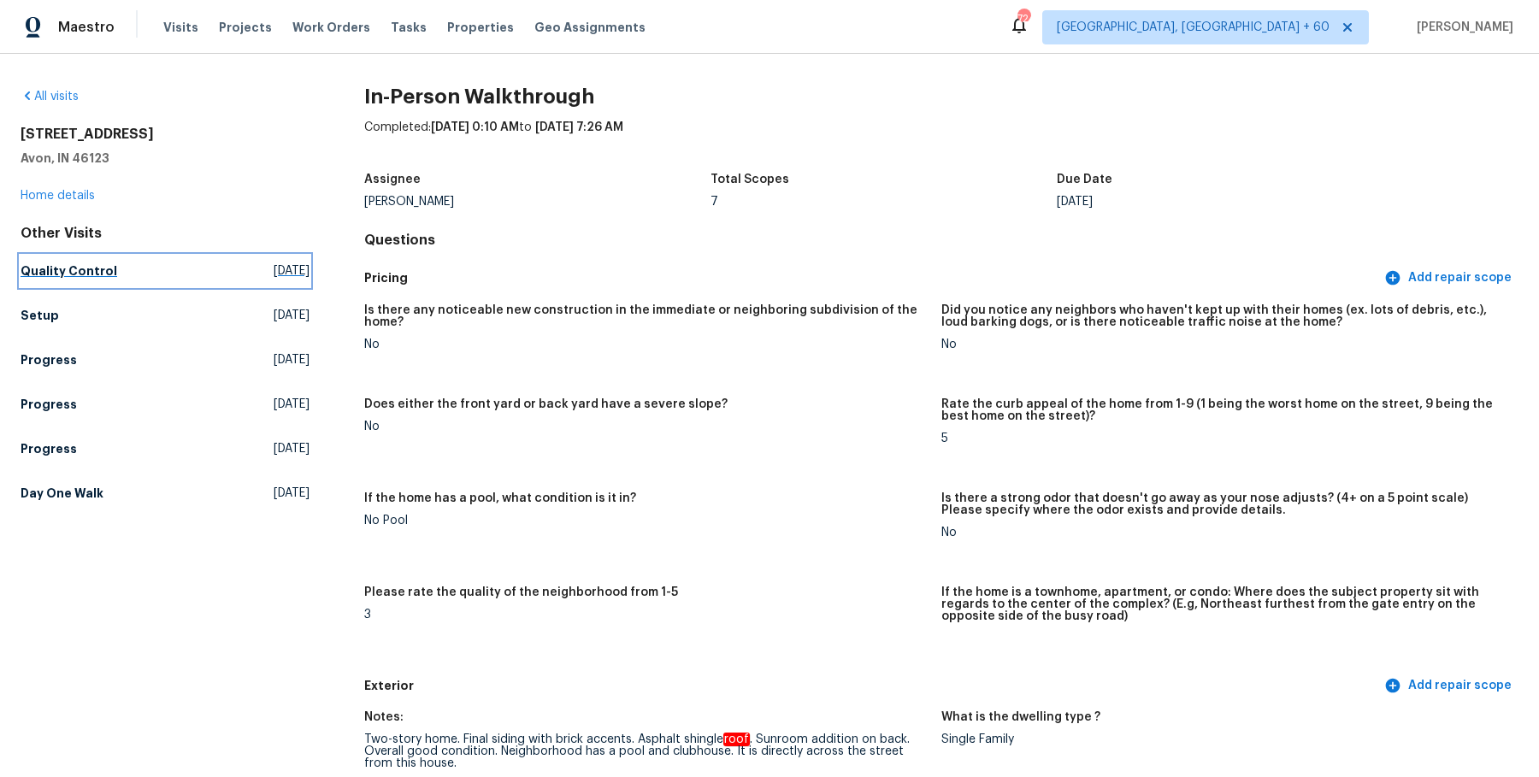
click at [87, 272] on h5 "Quality Control" at bounding box center [69, 271] width 97 height 17
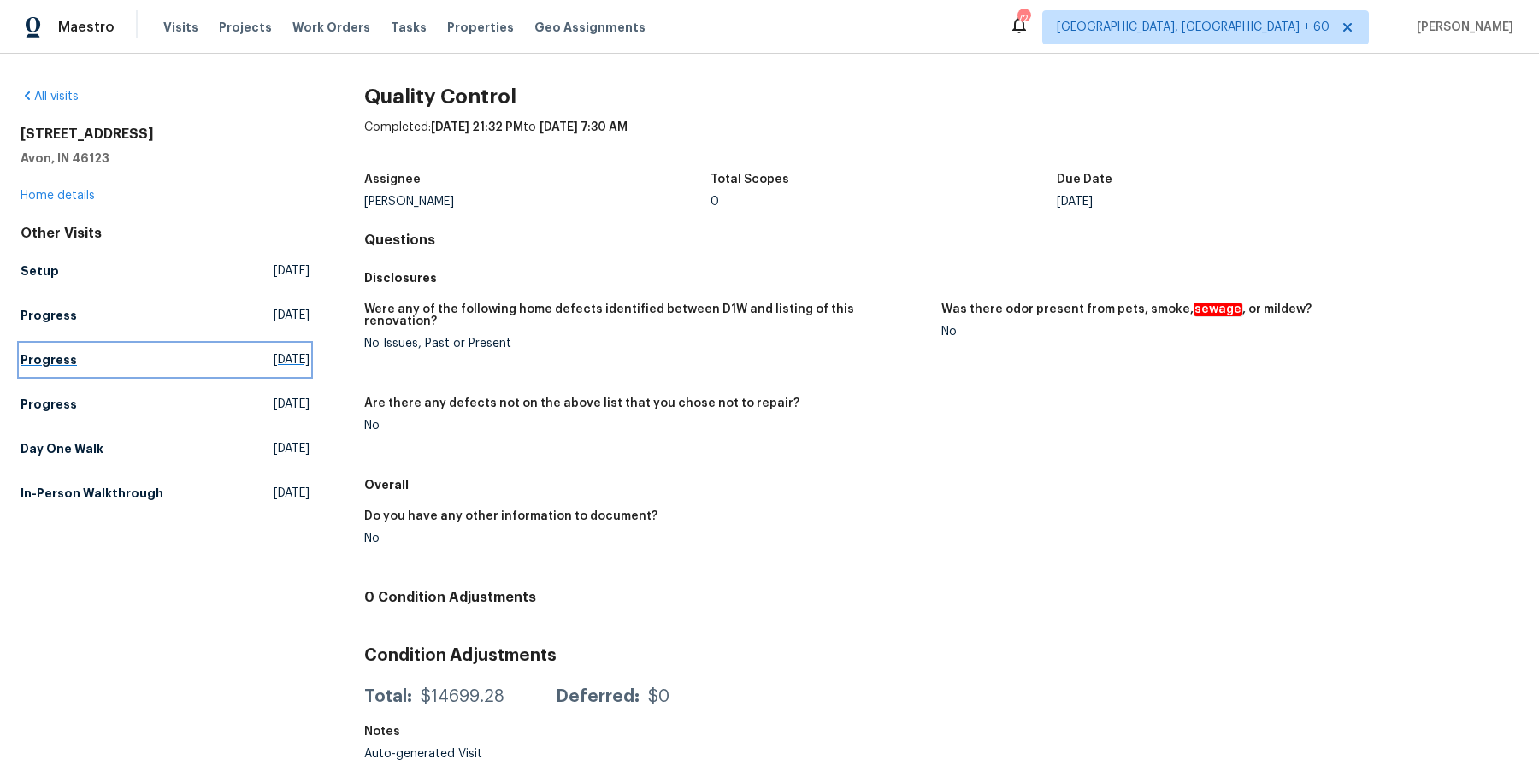
click at [75, 352] on link "Progress Wed, Sep 24 2025" at bounding box center [165, 360] width 289 height 31
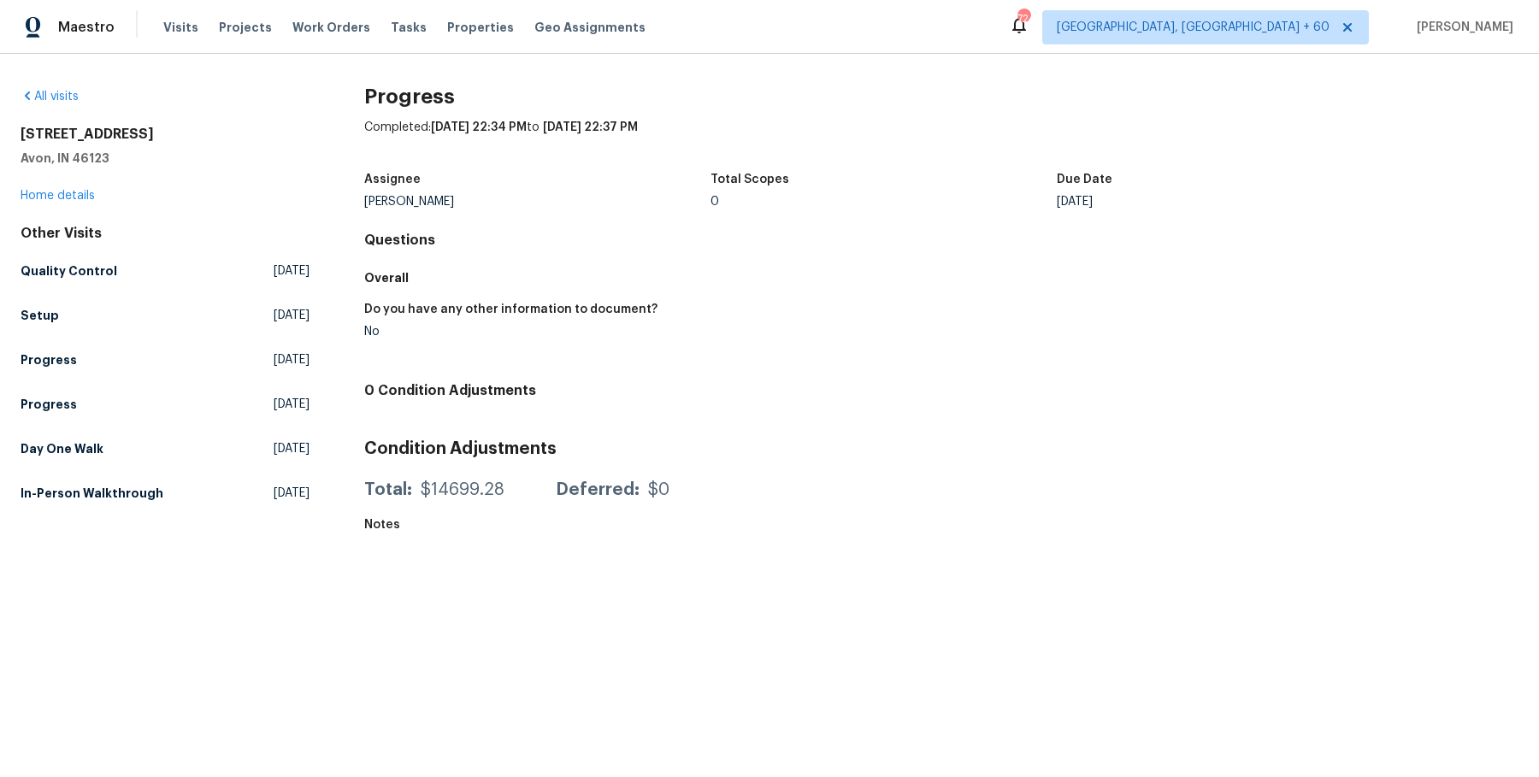
click at [34, 378] on div "Other Visits Quality Control Sat, Oct 04 2025 Setup Tue, Sep 30 2025 Progress T…" at bounding box center [165, 367] width 289 height 284
click at [48, 368] on link "Progress Thu, Sep 25 2025" at bounding box center [165, 360] width 289 height 31
click at [56, 398] on h5 "Progress" at bounding box center [49, 404] width 56 height 17
click at [46, 330] on div "Other Visits Quality Control Sat, Oct 04 2025 Setup Tue, Sep 30 2025 Progress T…" at bounding box center [165, 367] width 289 height 284
click at [45, 316] on h5 "Setup" at bounding box center [40, 315] width 38 height 17
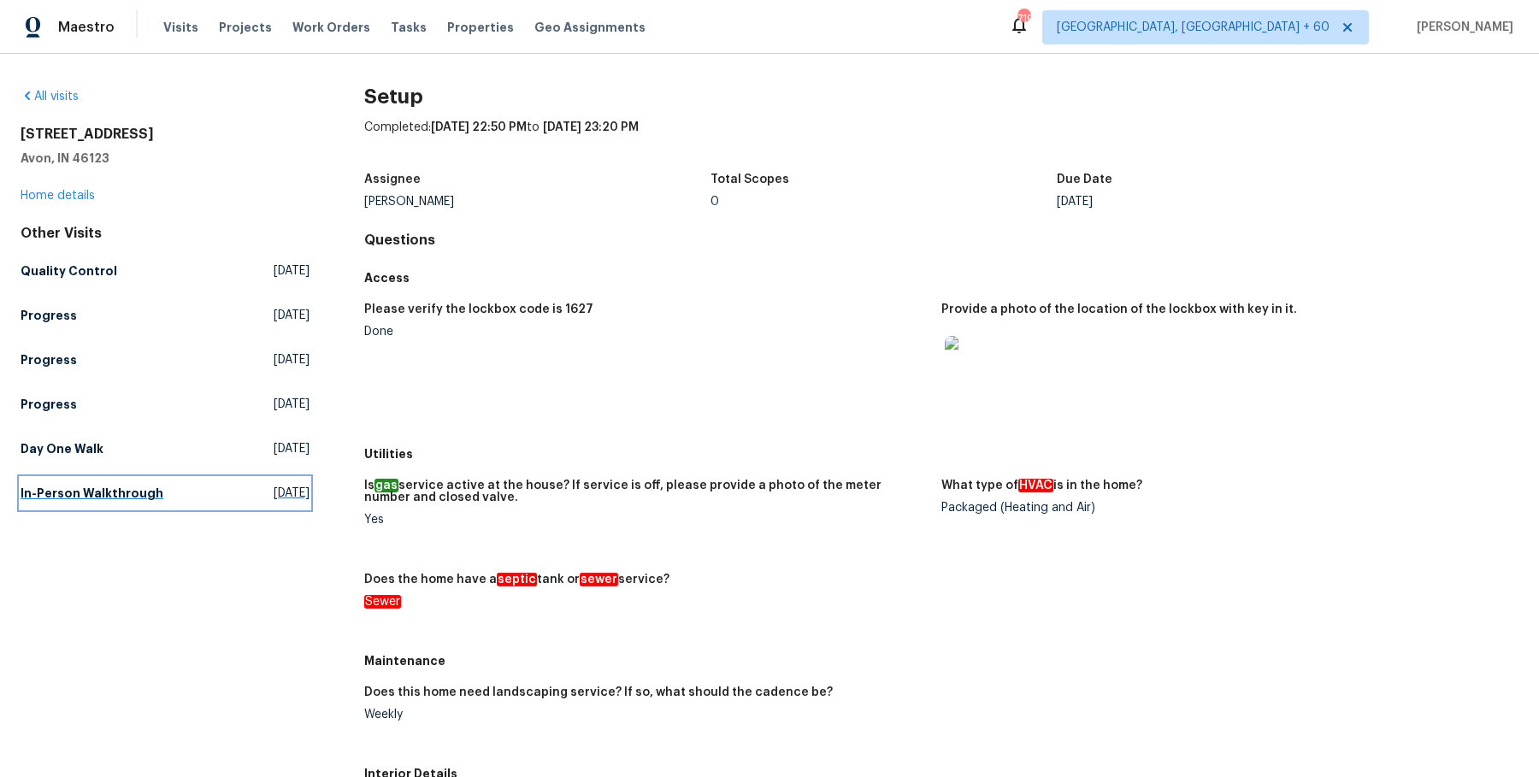
click at [61, 498] on h5 "In-Person Walkthrough" at bounding box center [92, 493] width 143 height 17
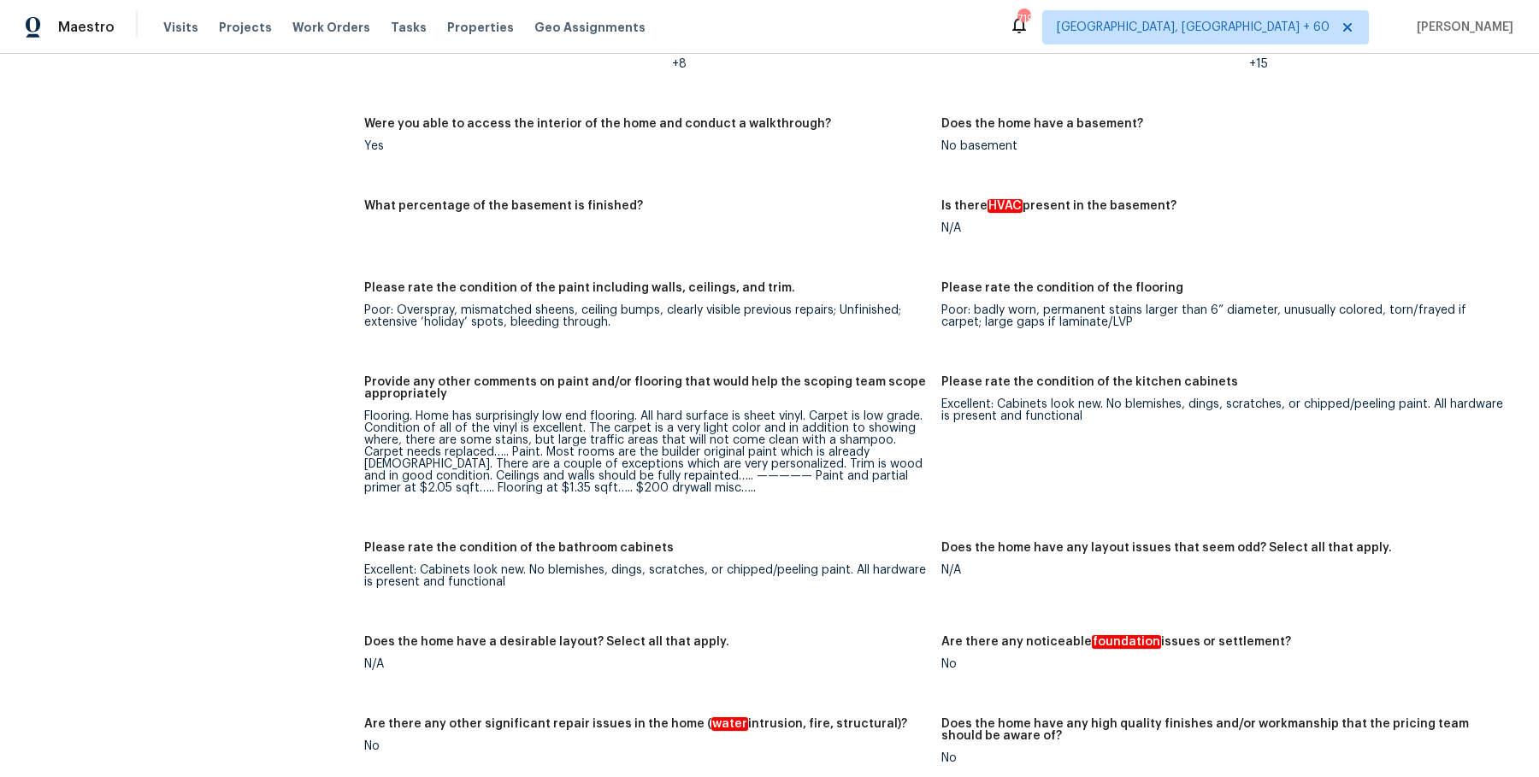
scroll to position [3526, 0]
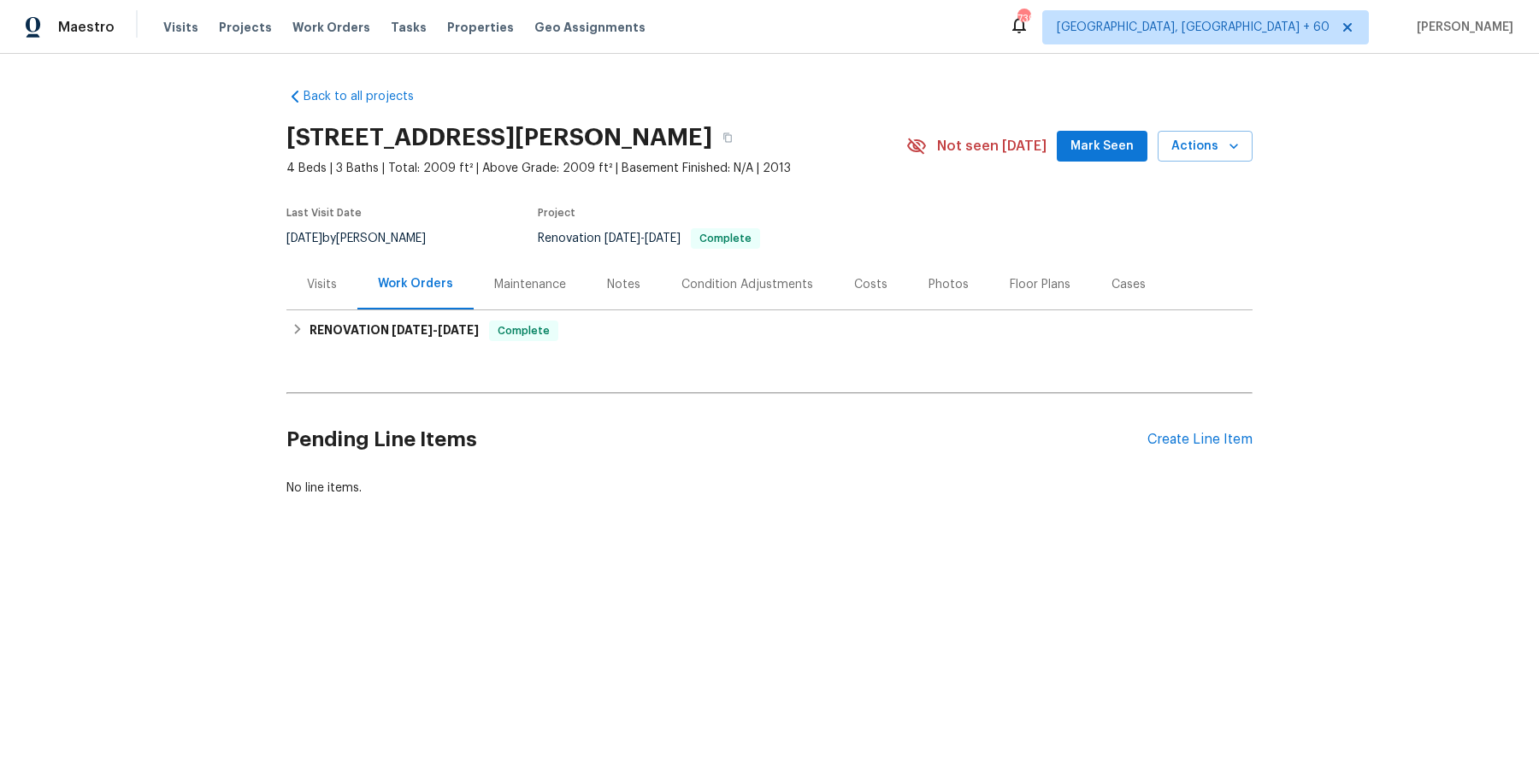
click at [347, 295] on div "Visits" at bounding box center [321, 284] width 71 height 50
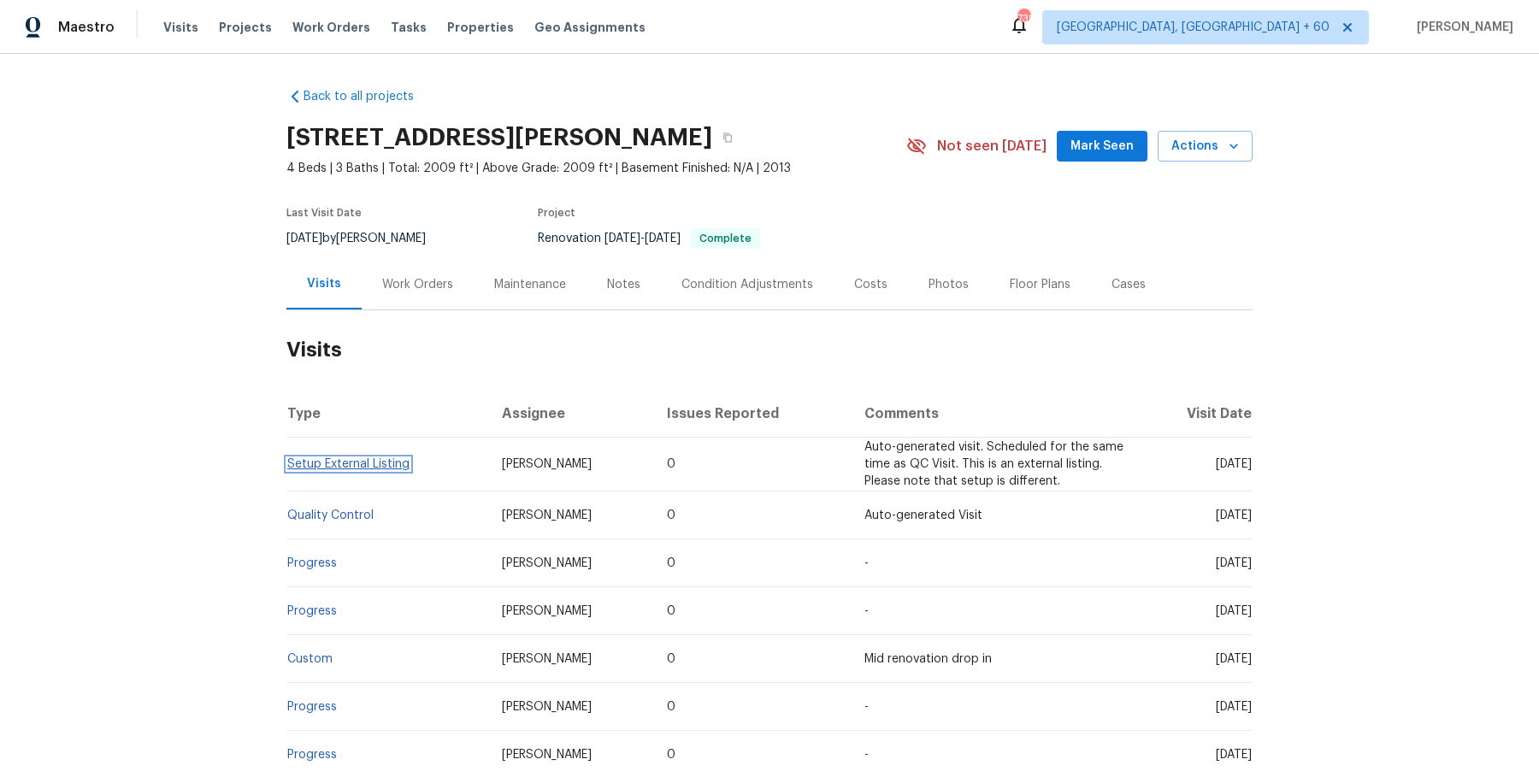
click at [348, 469] on link "Setup External Listing" at bounding box center [348, 464] width 122 height 12
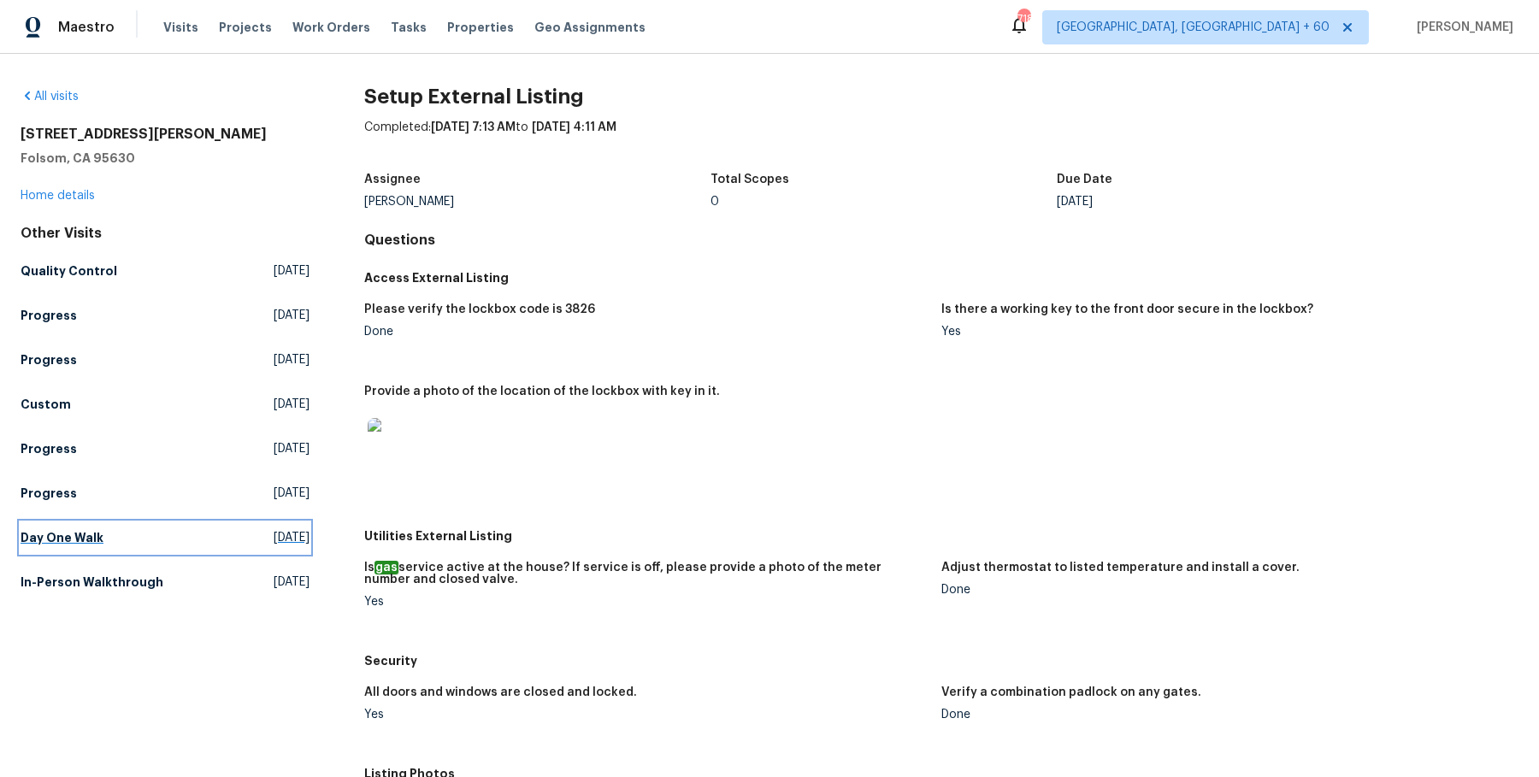
click at [30, 534] on h5 "Day One Walk" at bounding box center [62, 537] width 83 height 17
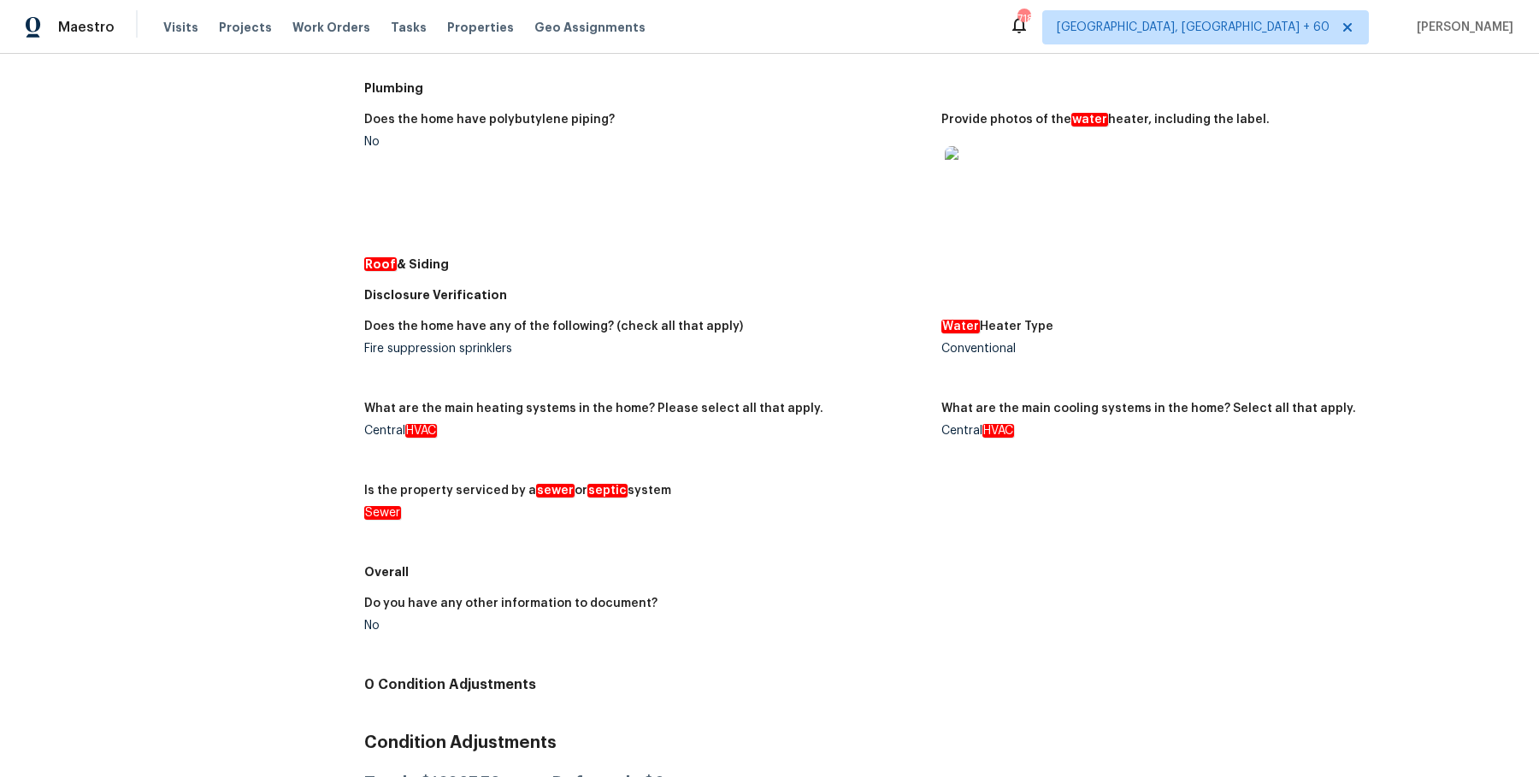
scroll to position [721, 0]
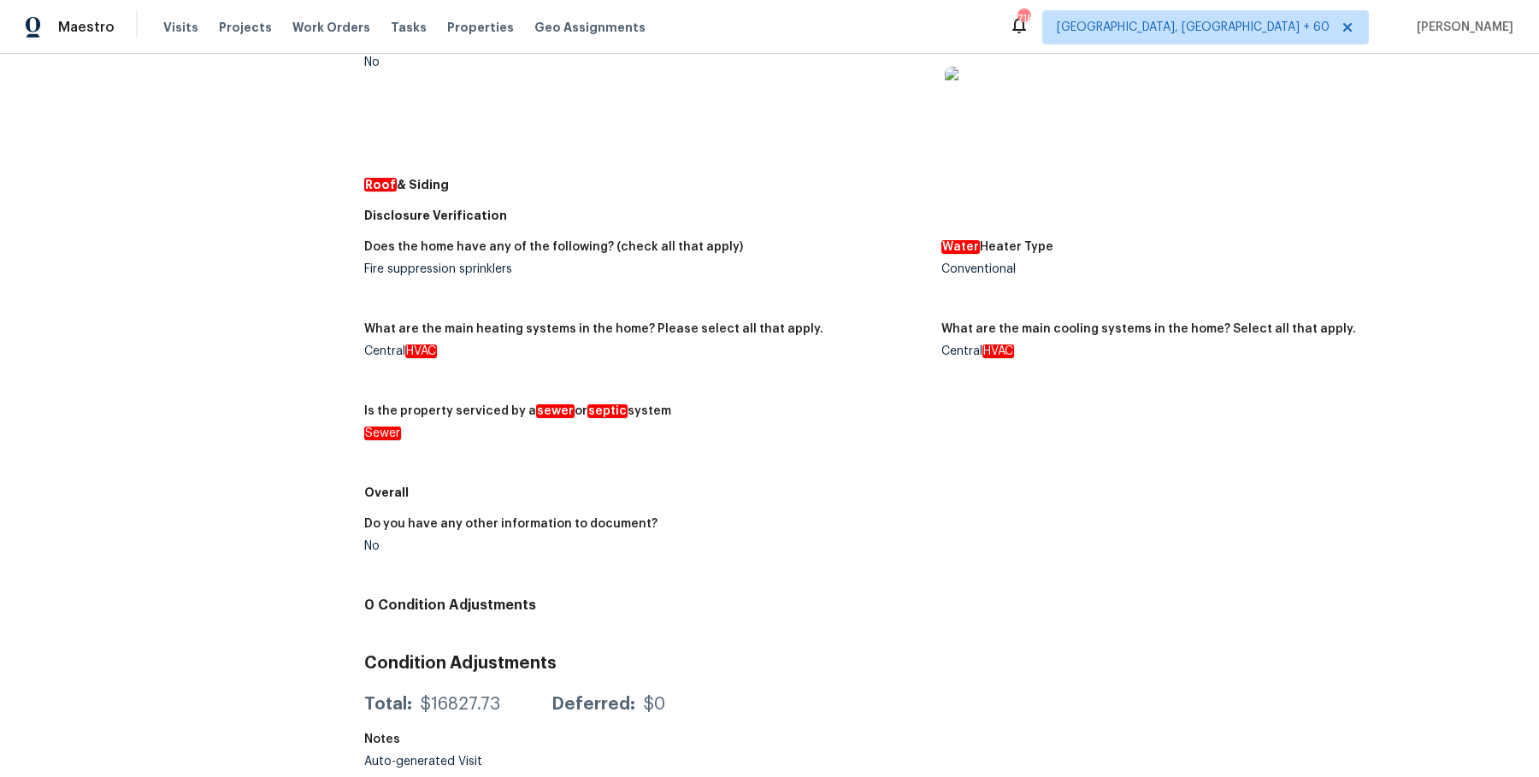
click at [876, 455] on figure "Is the property serviced by a sewer or septic system Sewer" at bounding box center [652, 436] width 577 height 62
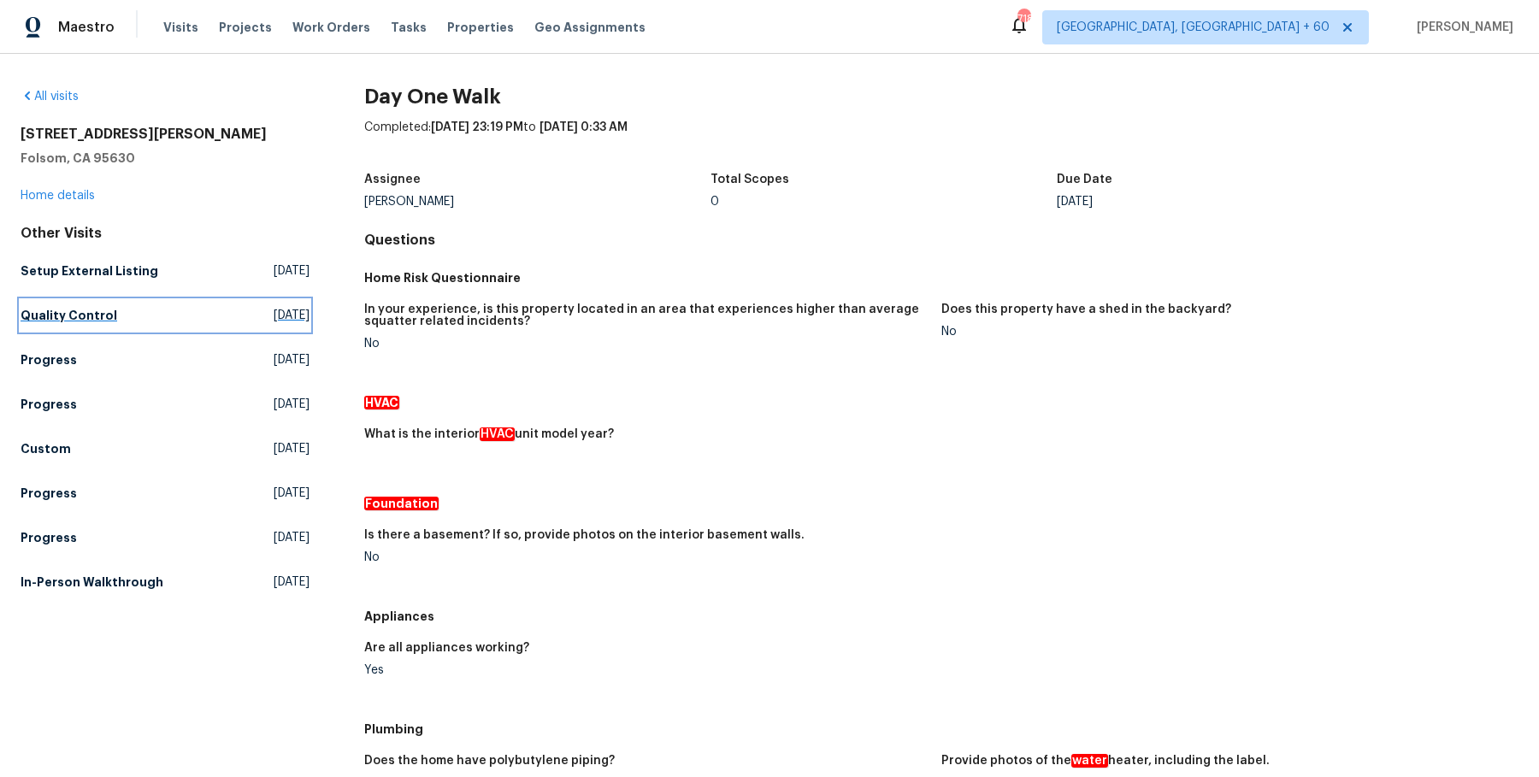
click at [108, 309] on h5 "Quality Control" at bounding box center [69, 315] width 97 height 17
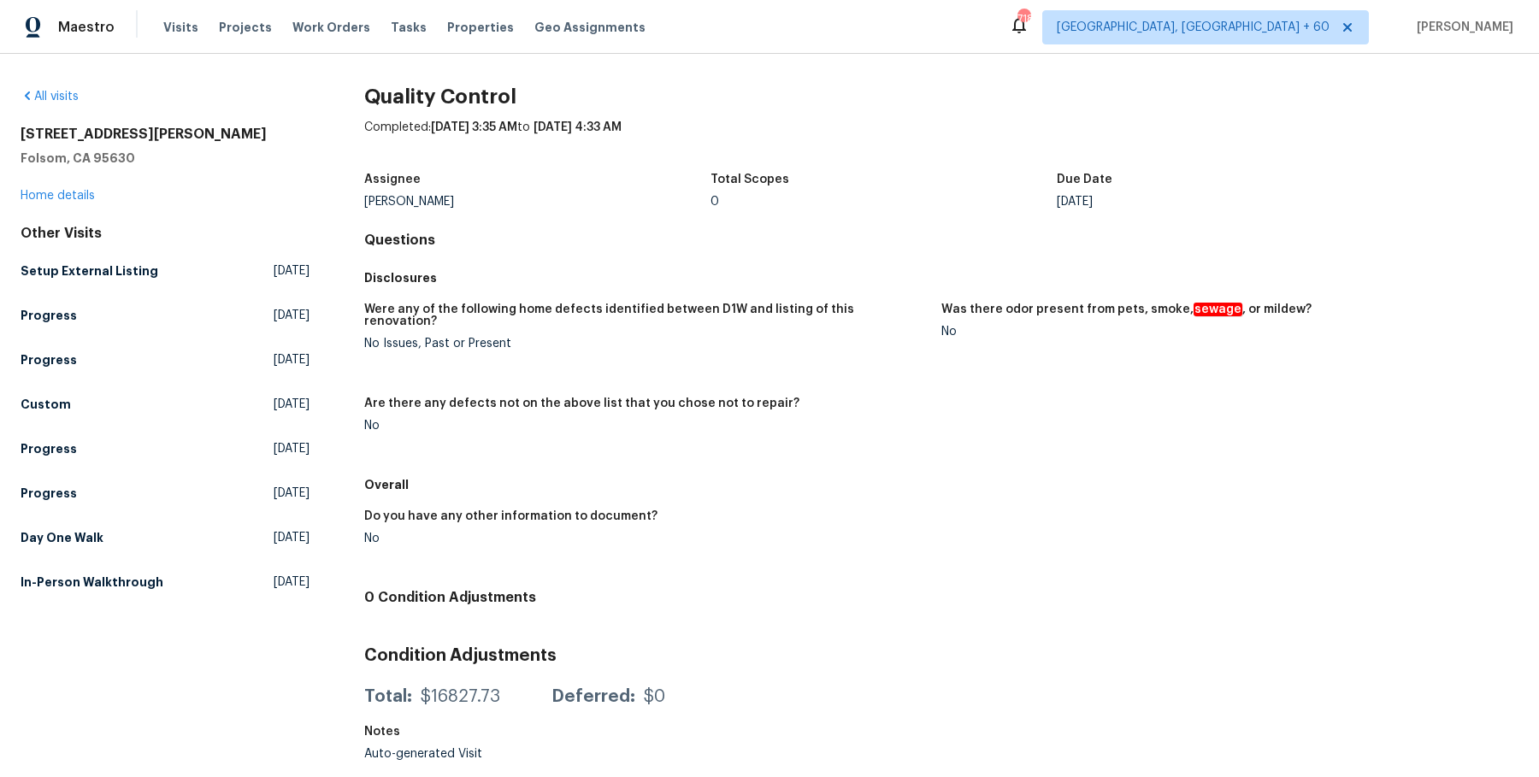
click at [95, 599] on div "All visits 276 Barnhill Dr Folsom, CA 95630 Home details Other Visits Setup Ext…" at bounding box center [165, 429] width 289 height 682
click at [104, 579] on h5 "In-Person Walkthrough" at bounding box center [92, 582] width 143 height 17
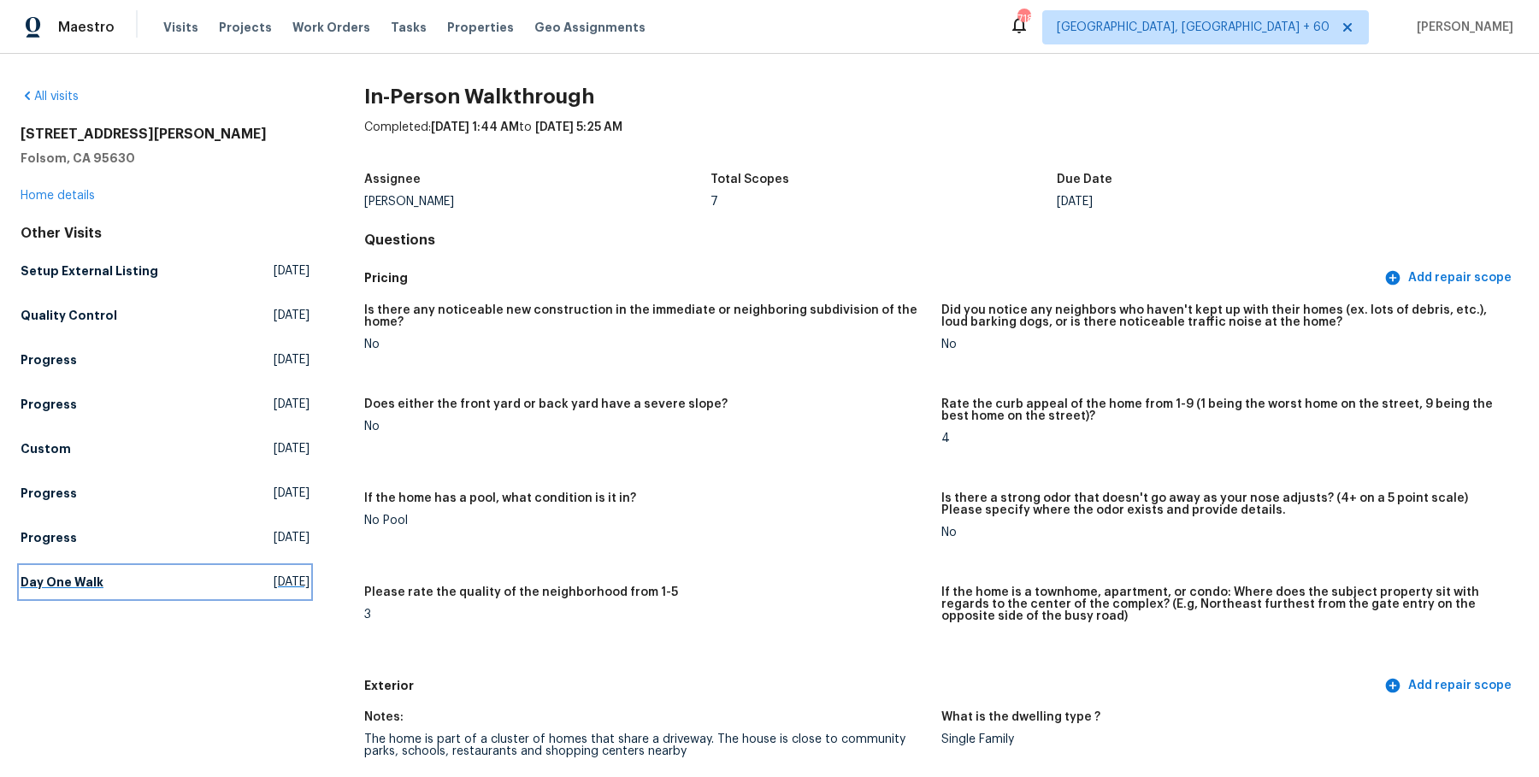
click at [70, 569] on link "Day One Walk Wed, Sep 17 2025" at bounding box center [165, 582] width 289 height 31
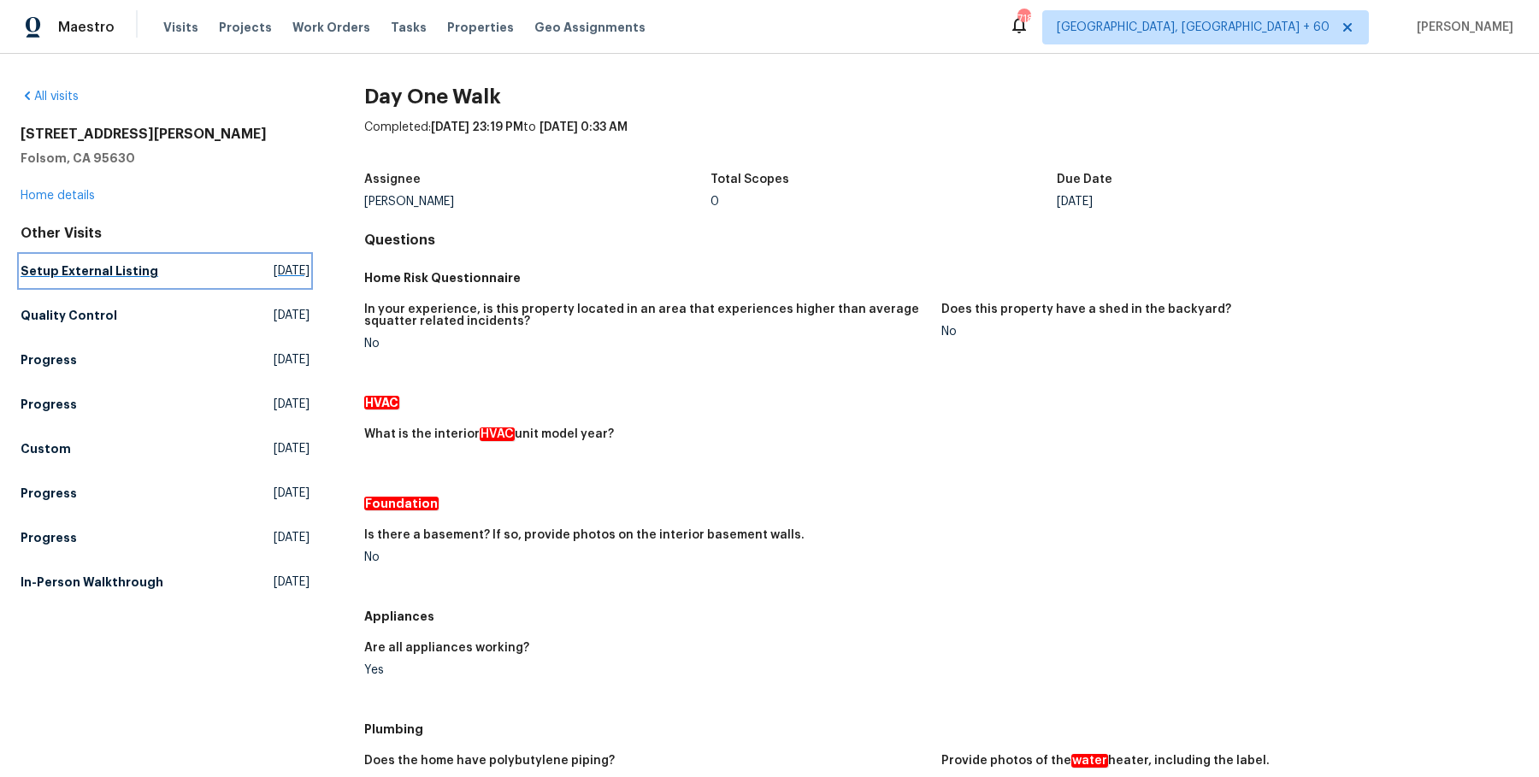
click at [76, 269] on h5 "Setup External Listing" at bounding box center [90, 271] width 138 height 17
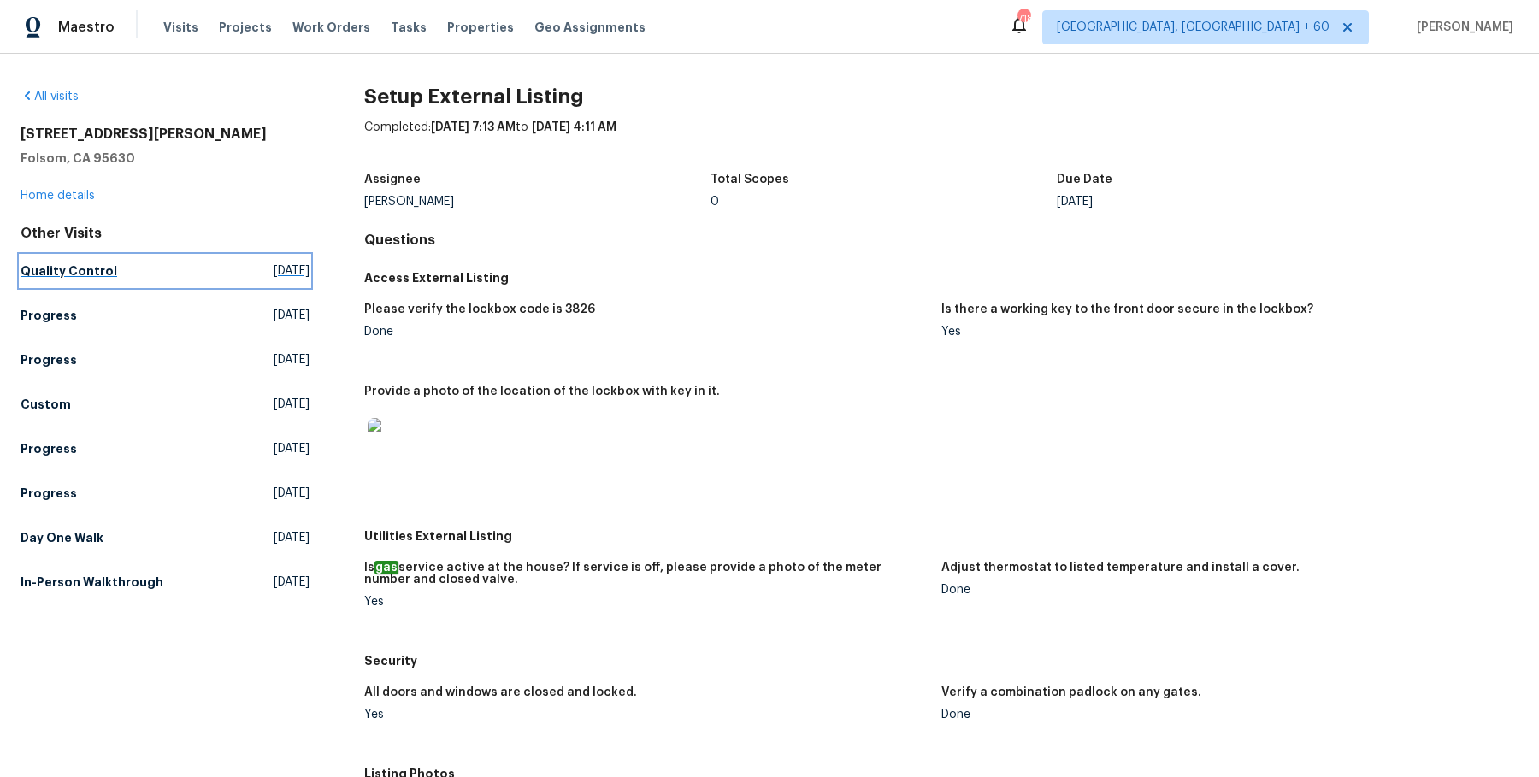
click at [91, 277] on h5 "Quality Control" at bounding box center [69, 271] width 97 height 17
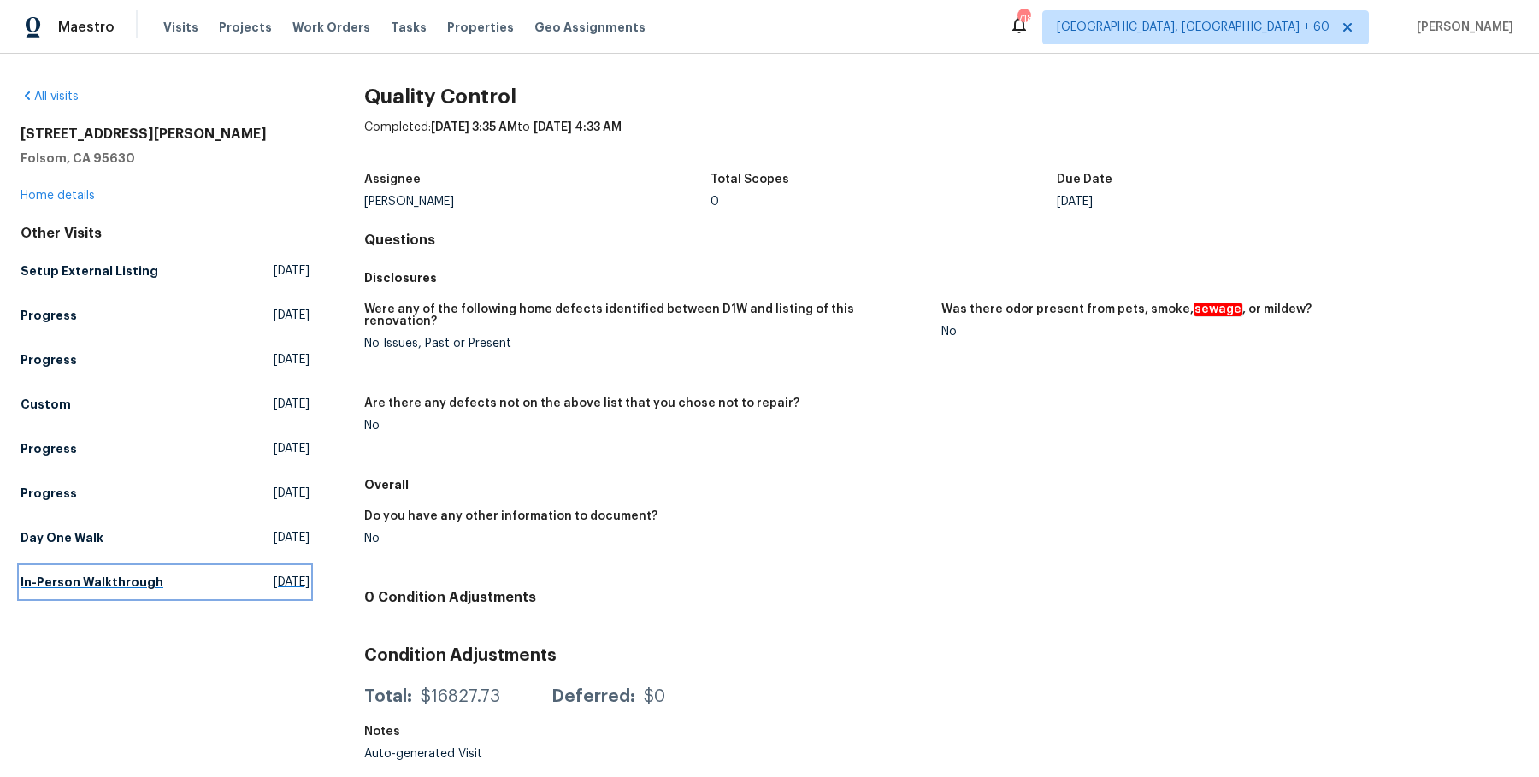
click at [146, 568] on link "In-Person Walkthrough Wed, Jul 30 2025" at bounding box center [165, 582] width 289 height 31
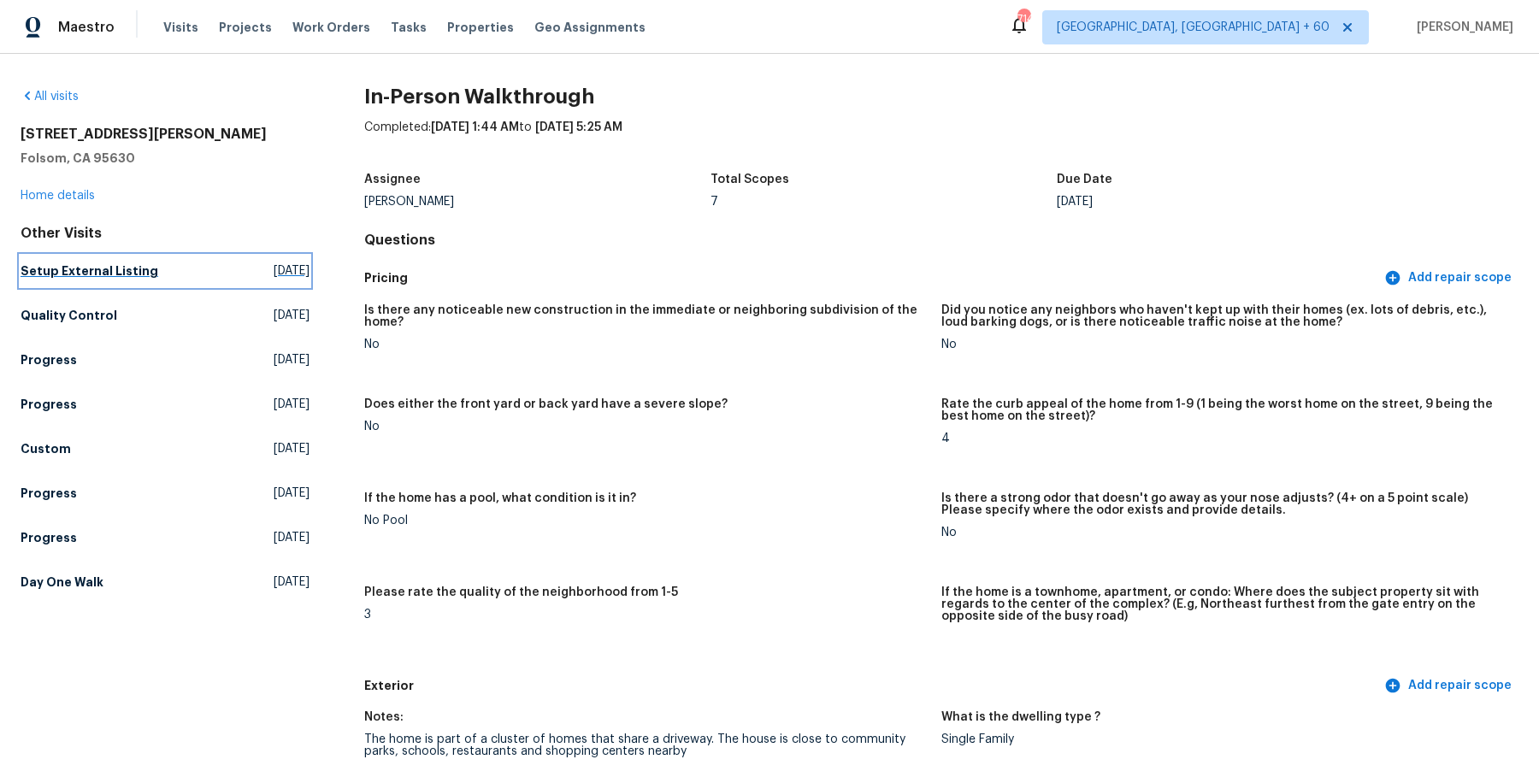
click at [125, 270] on h5 "Setup External Listing" at bounding box center [90, 271] width 138 height 17
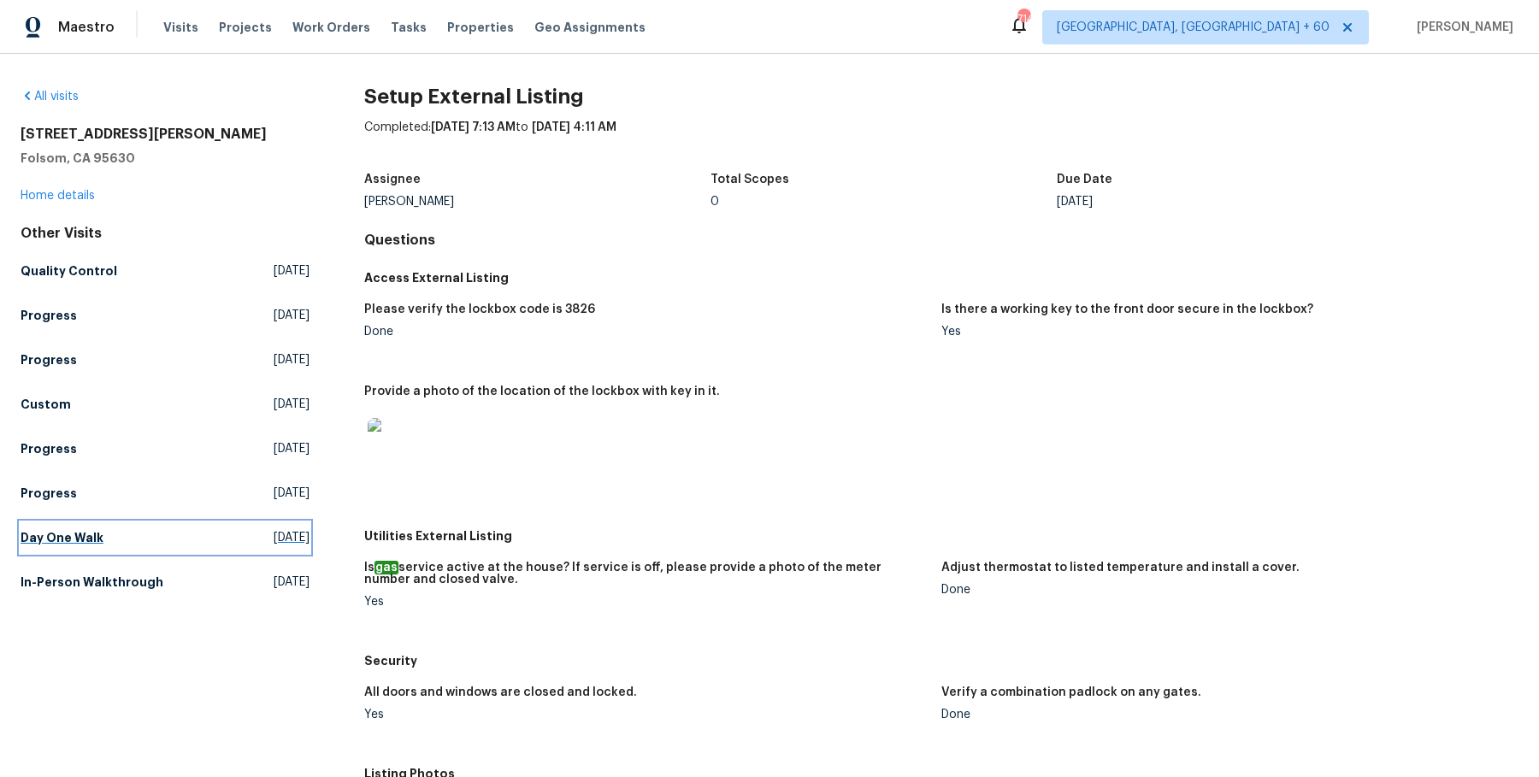
click at [118, 529] on link "Day One Walk Wed, Sep 17 2025" at bounding box center [165, 537] width 289 height 31
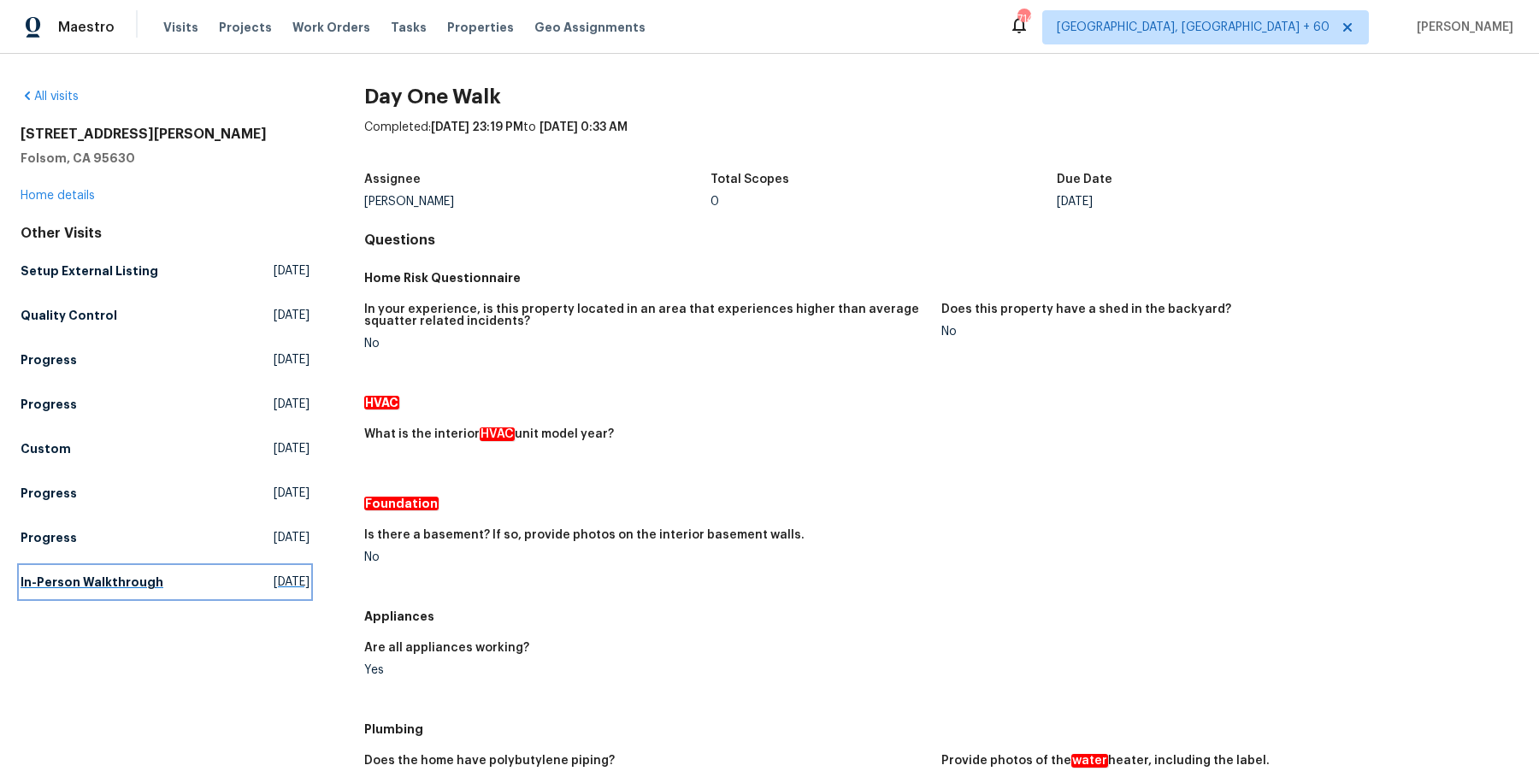
click at [167, 581] on link "In-Person Walkthrough Wed, Jul 30 2025" at bounding box center [165, 582] width 289 height 31
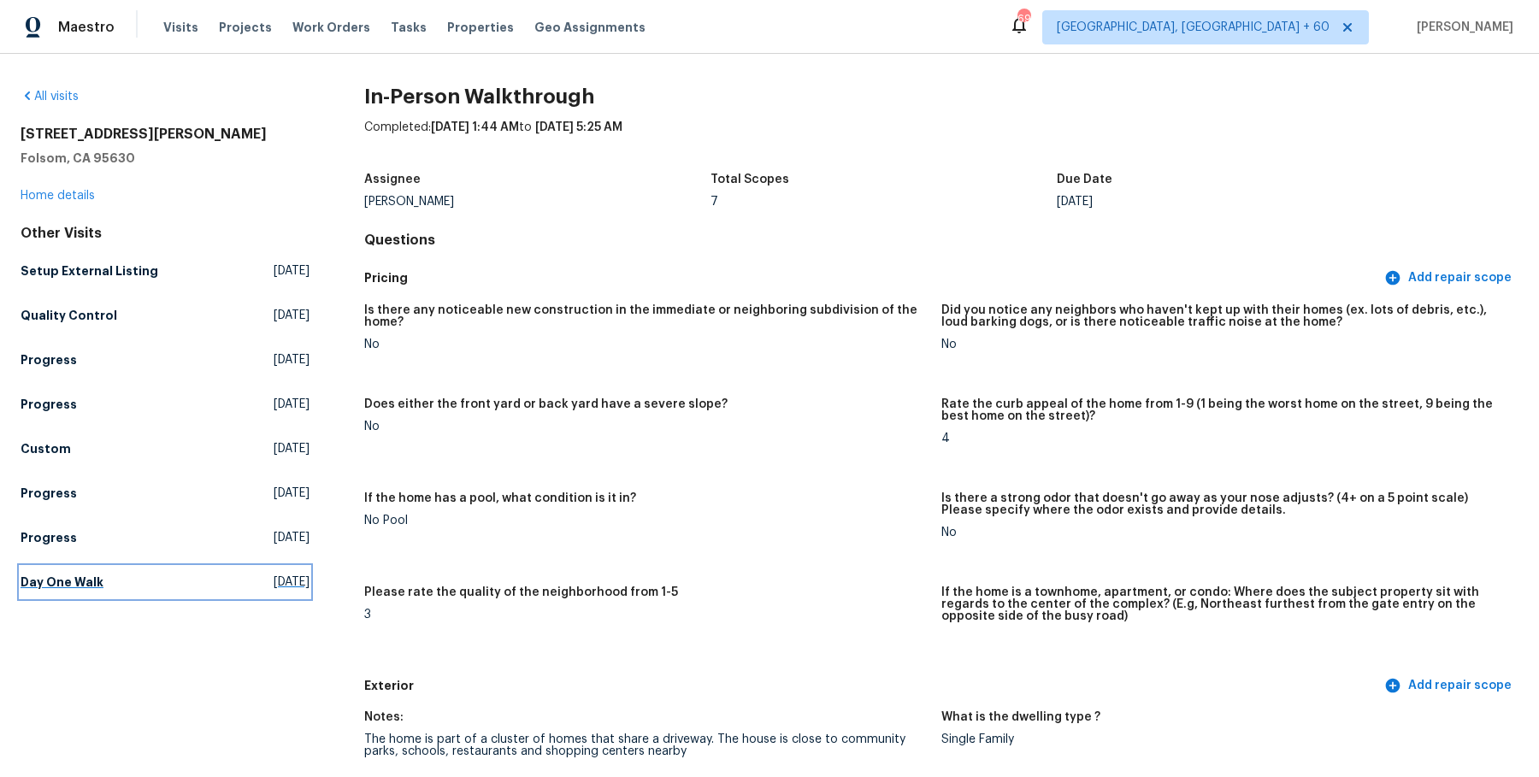
click at [84, 574] on h5 "Day One Walk" at bounding box center [62, 582] width 83 height 17
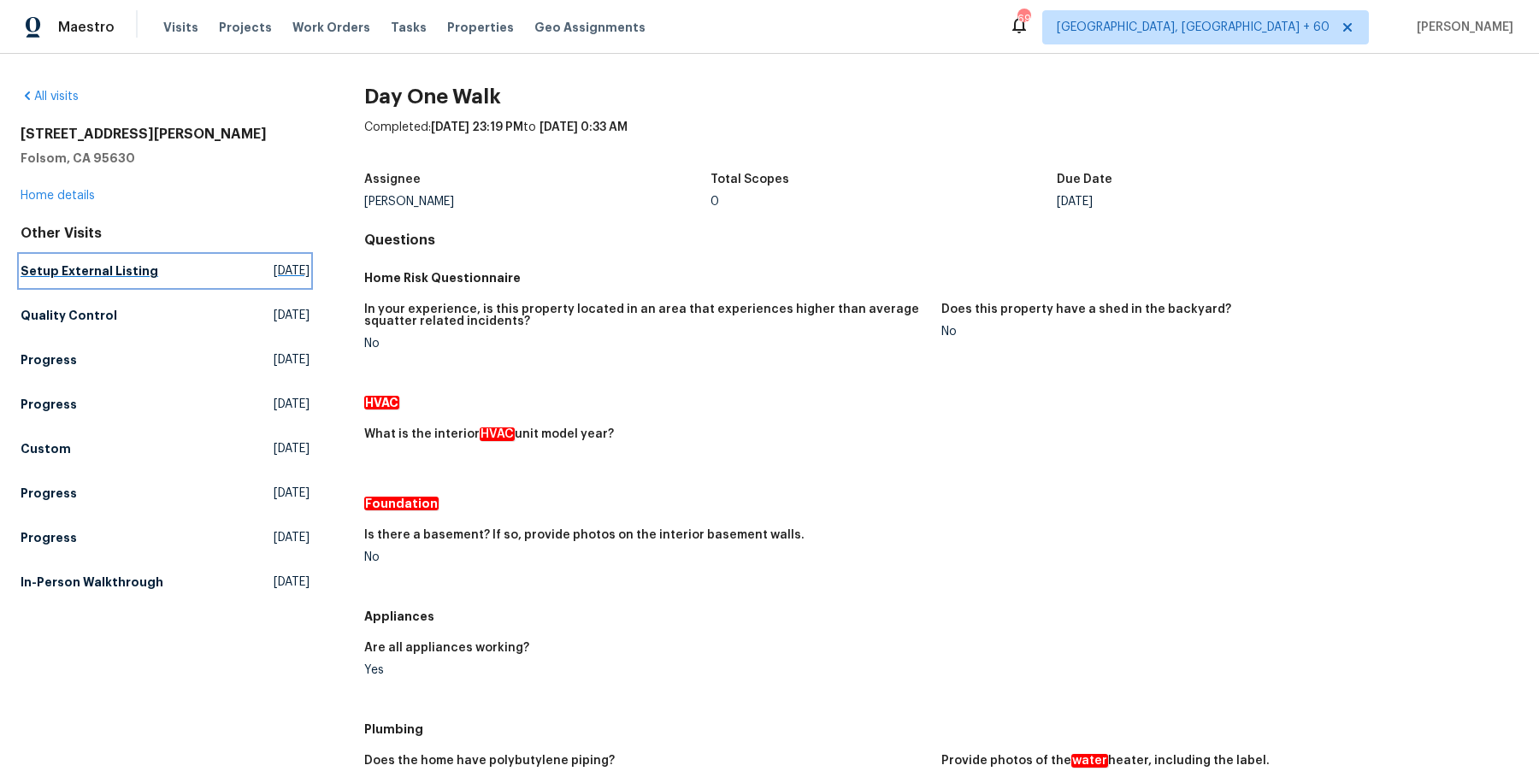
click at [69, 280] on link "Setup External Listing Thu, Oct 02 2025" at bounding box center [165, 271] width 289 height 31
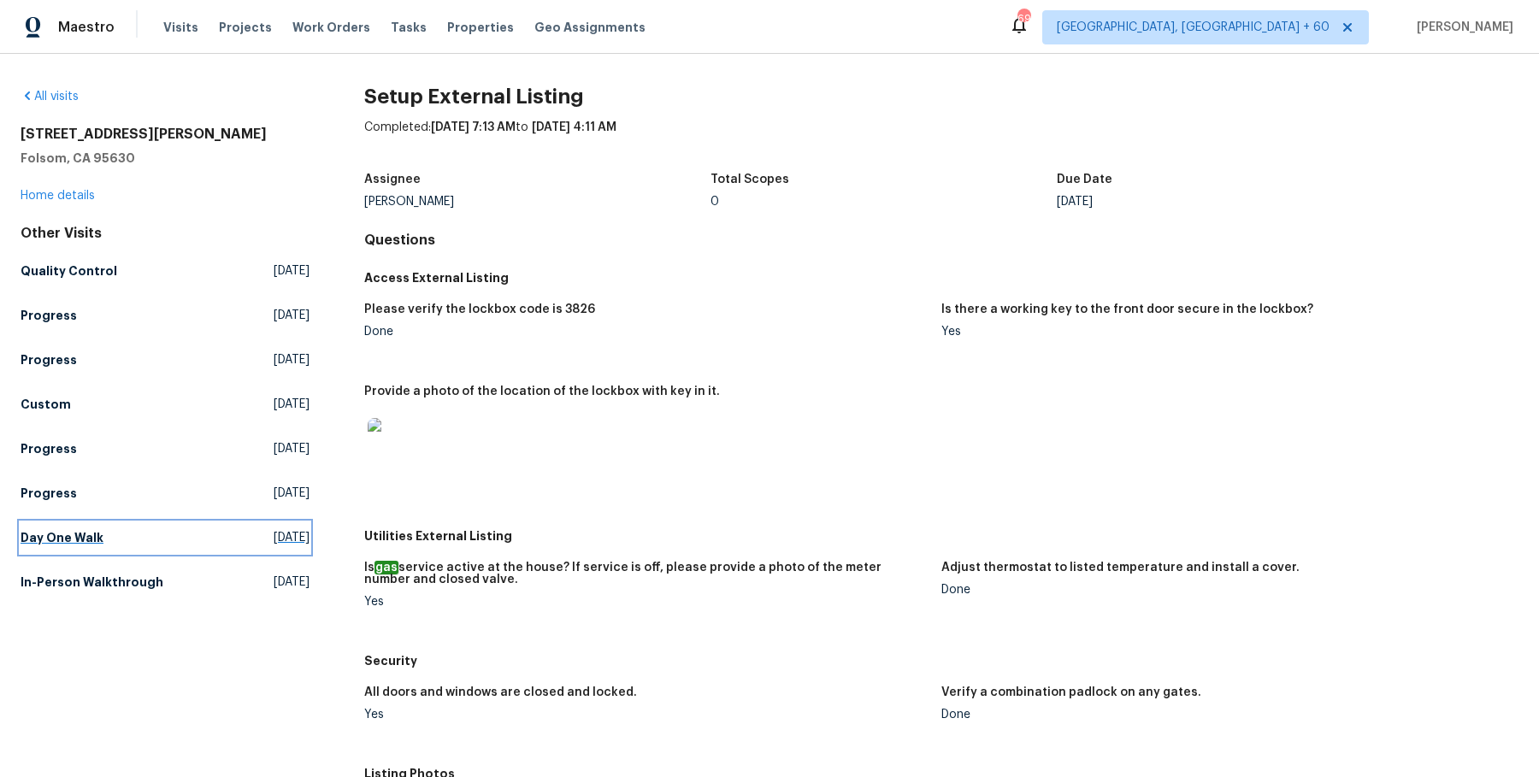
click at [74, 544] on h5 "Day One Walk" at bounding box center [62, 537] width 83 height 17
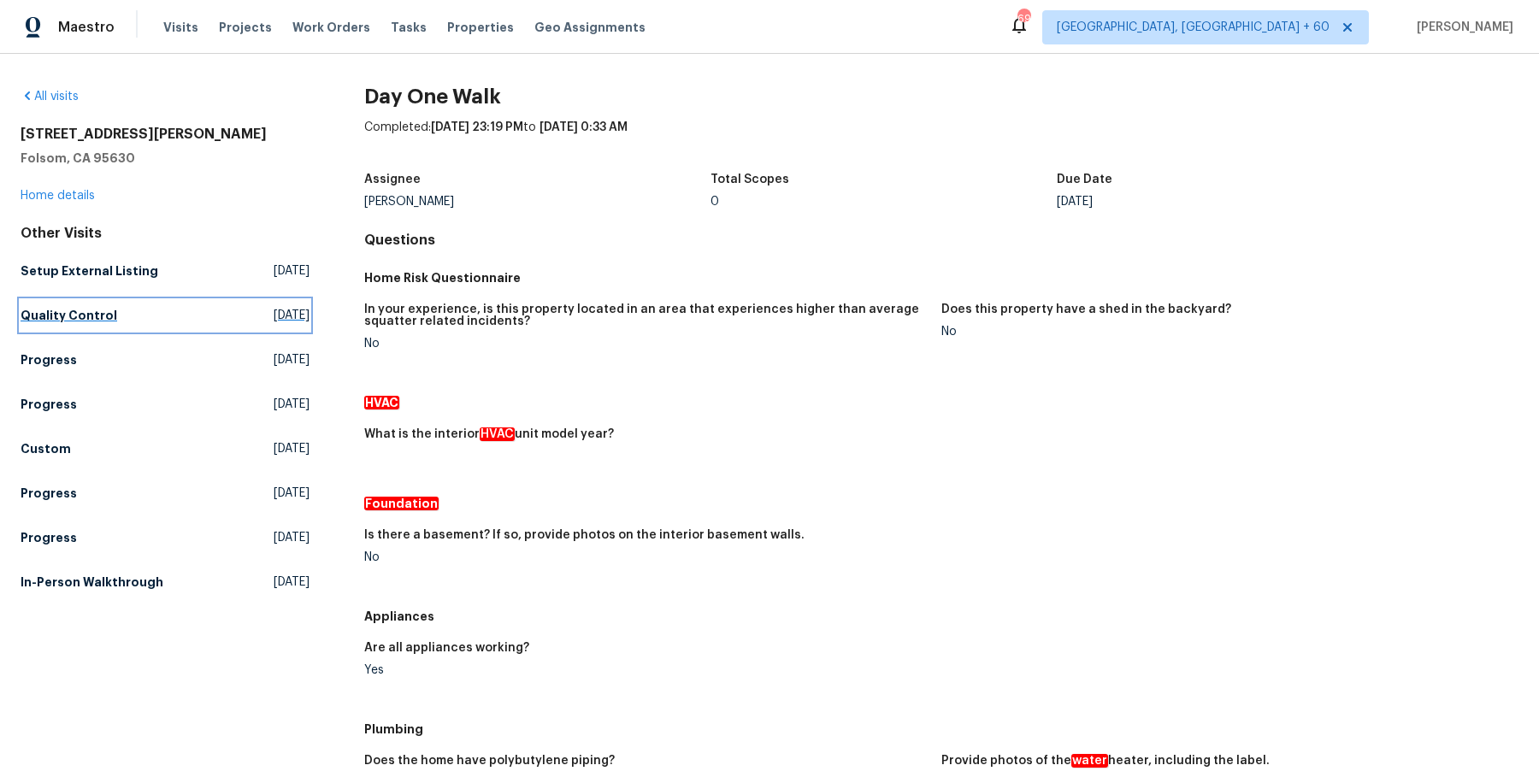
click at [100, 307] on h5 "Quality Control" at bounding box center [69, 315] width 97 height 17
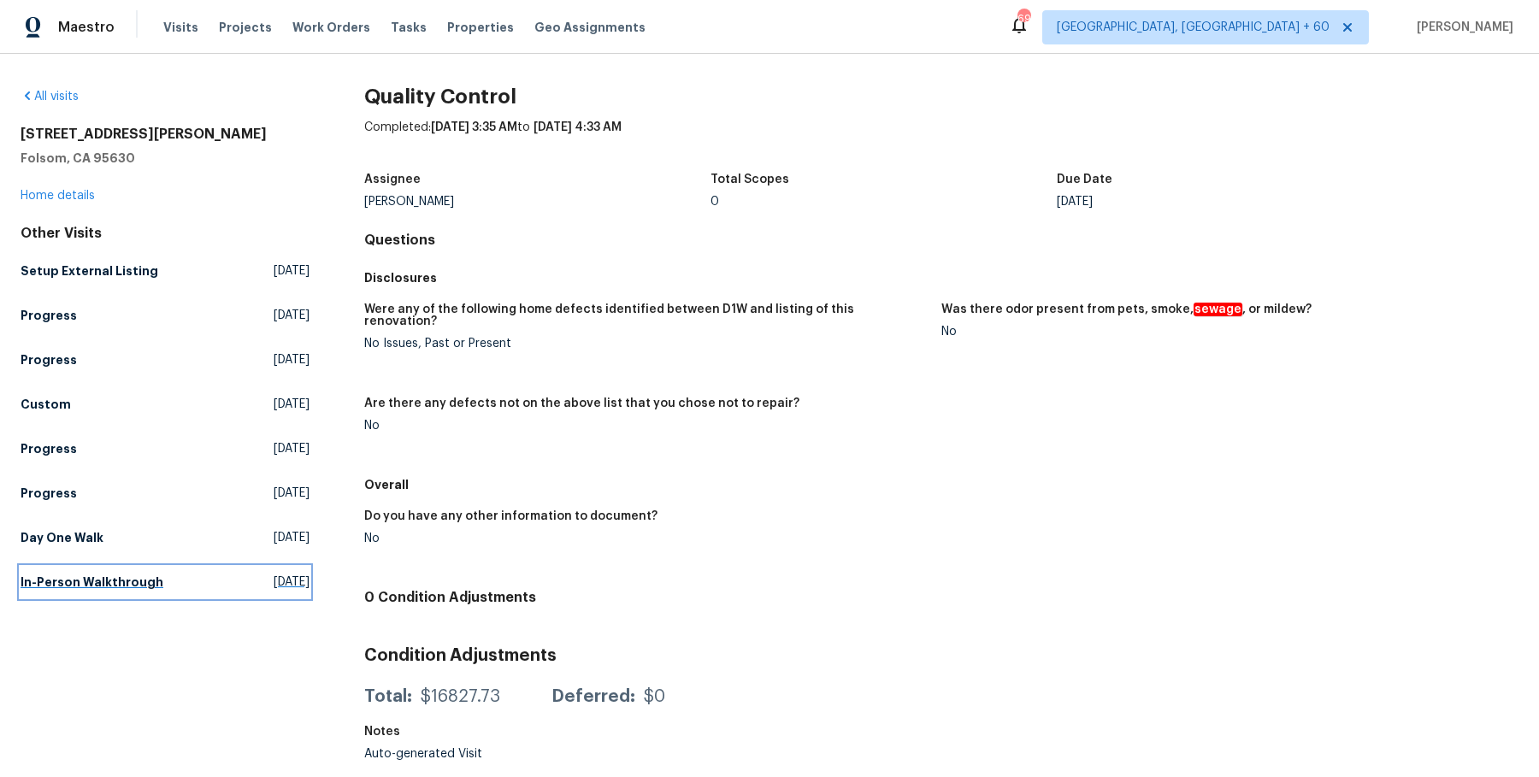
click at [60, 580] on h5 "In-Person Walkthrough" at bounding box center [92, 582] width 143 height 17
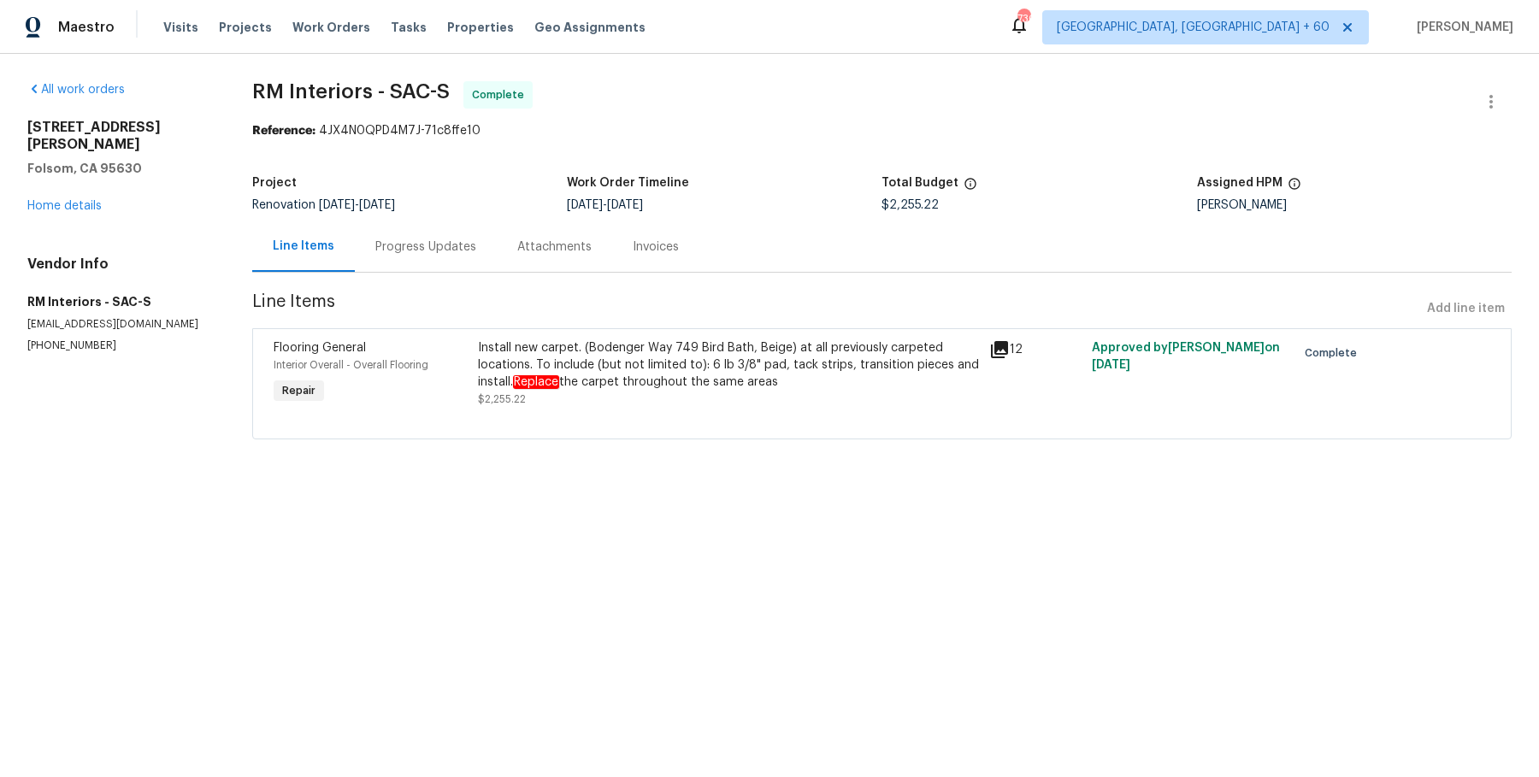
click at [380, 114] on span "RM Interiors - SAC-S Complete" at bounding box center [861, 101] width 1219 height 41
click at [388, 91] on span "RM Interiors - SAC-S" at bounding box center [351, 91] width 198 height 21
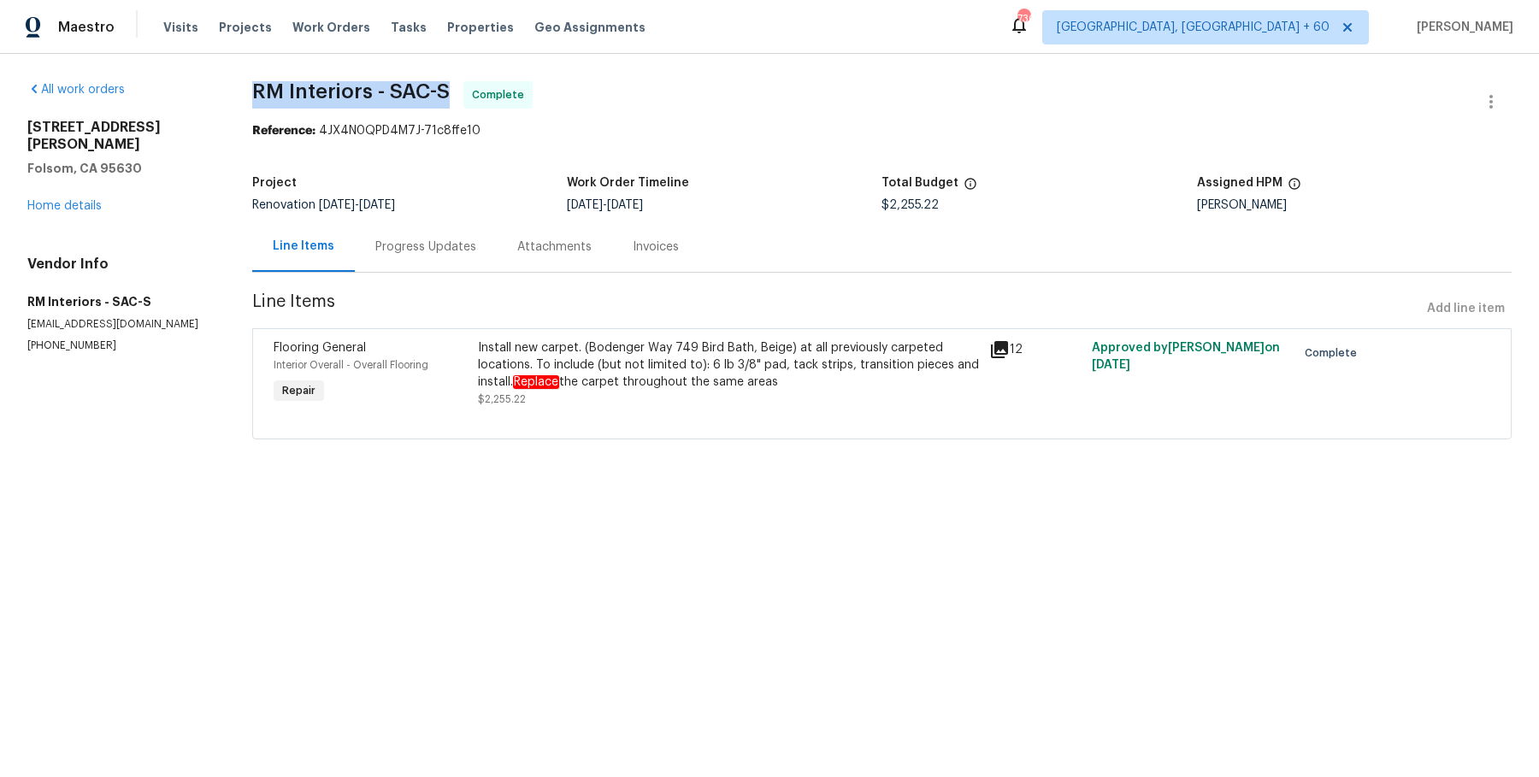
copy span "RM Interiors - SAC-S"
click at [154, 256] on h4 "Vendor Info" at bounding box center [119, 264] width 184 height 17
drag, startPoint x: 9, startPoint y: 282, endPoint x: 130, endPoint y: 340, distance: 134.6
click at [130, 340] on div "All work orders 276 Barnhill Dr Folsom, CA 95630 Home details Vendor Info RM In…" at bounding box center [769, 271] width 1539 height 434
copy div "RM Interiors - SAC-S sacramento@rmiflooring.com (602) 342-3334"
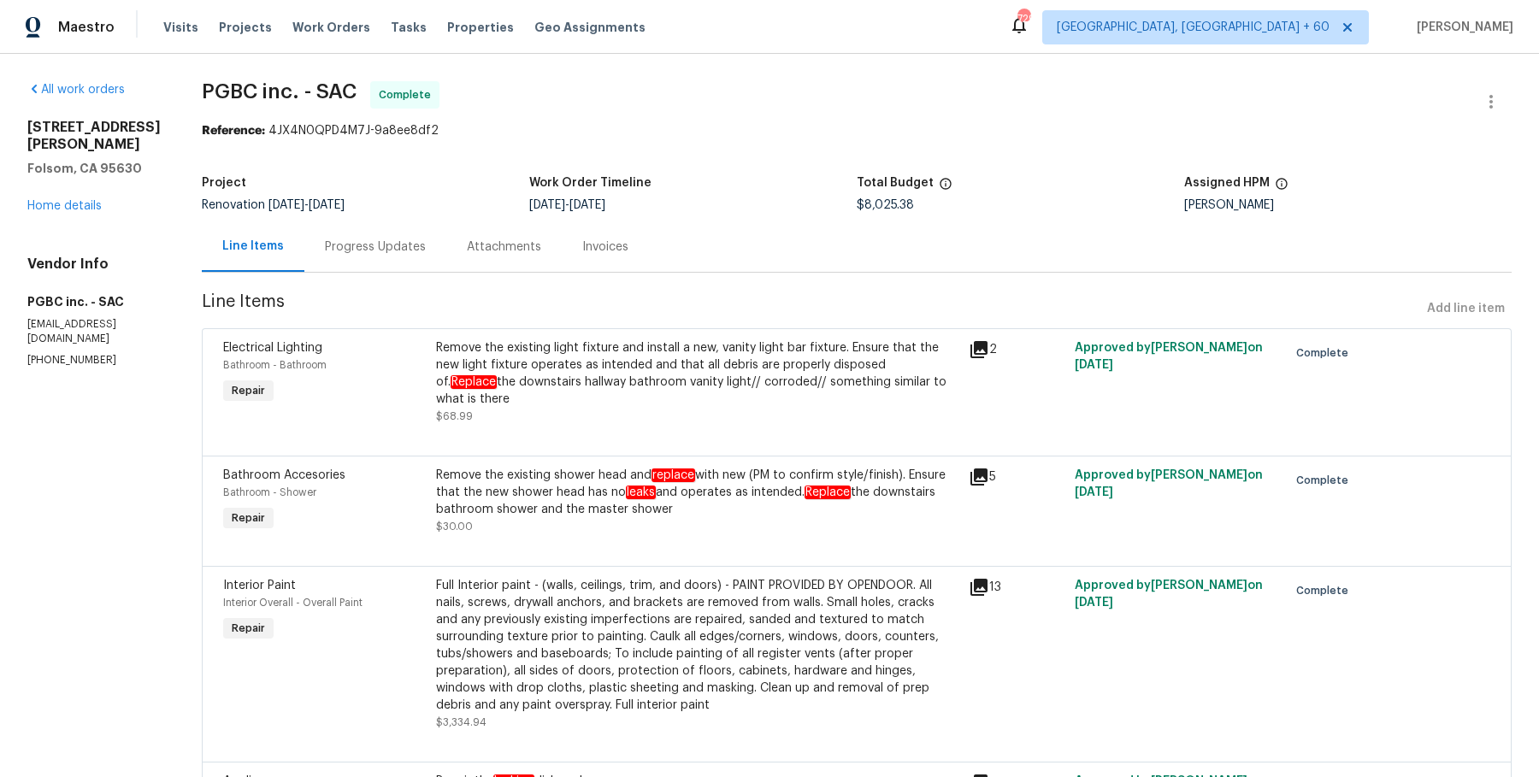
copy span "PGBC inc. - SAC"
click at [229, 97] on span "PGBC inc. - SAC" at bounding box center [279, 91] width 155 height 21
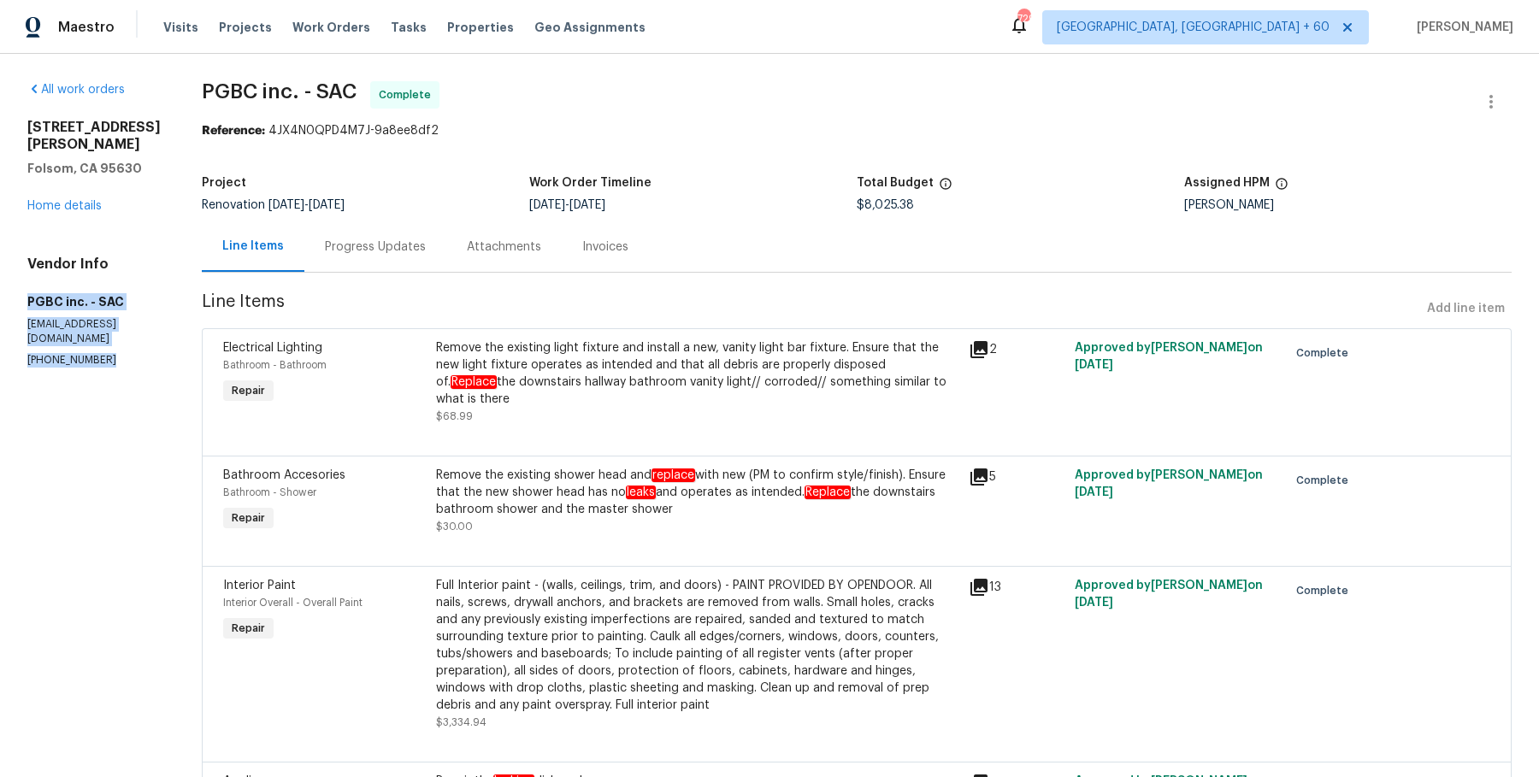
drag, startPoint x: 20, startPoint y: 299, endPoint x: 98, endPoint y: 410, distance: 135.5
copy div "PGBC inc. - SAC pgbc07@yahoo.com (916) 396-0834"
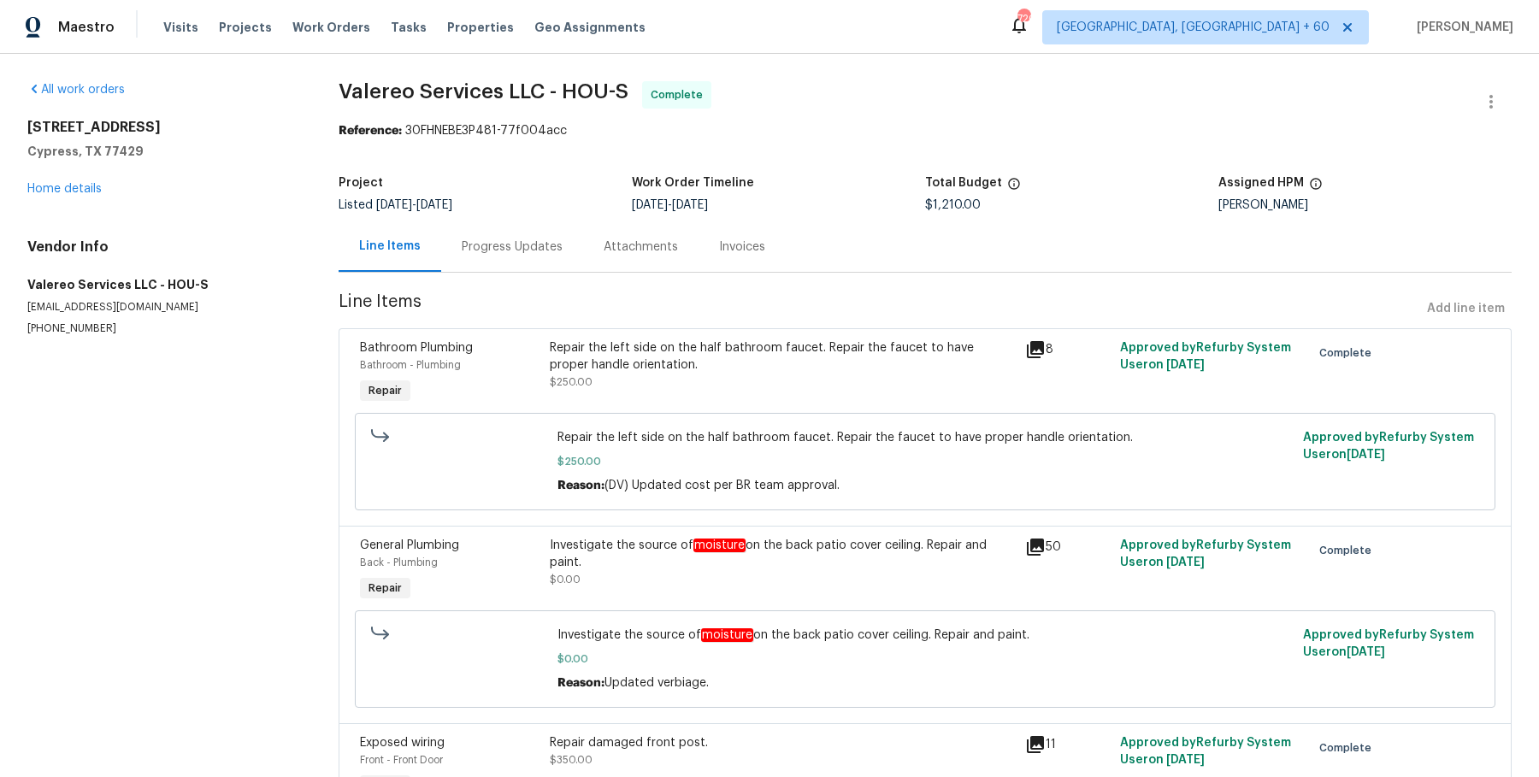
click at [519, 256] on div "Progress Updates" at bounding box center [512, 246] width 142 height 50
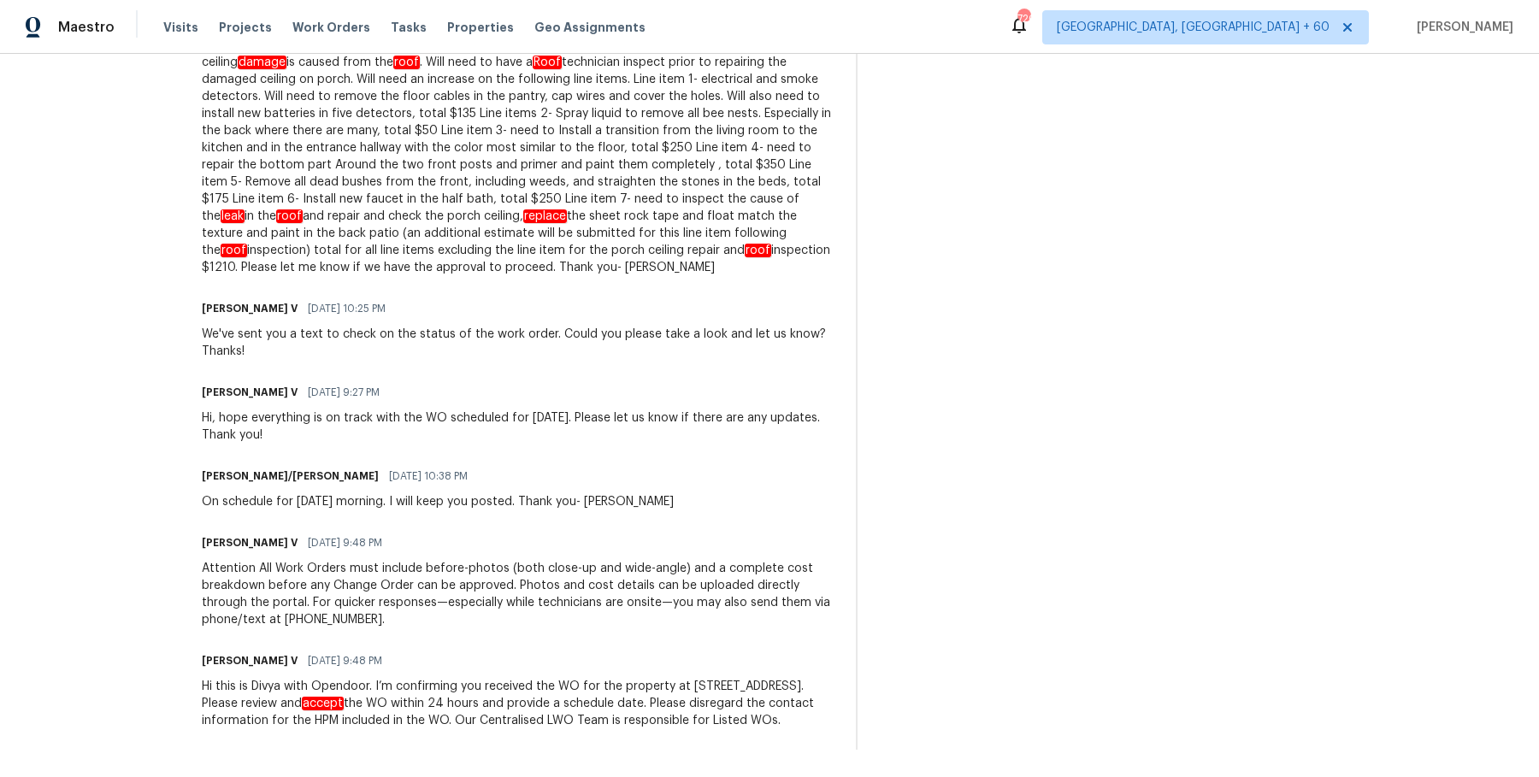
scroll to position [3310, 0]
